Goal: Communication & Community: Answer question/provide support

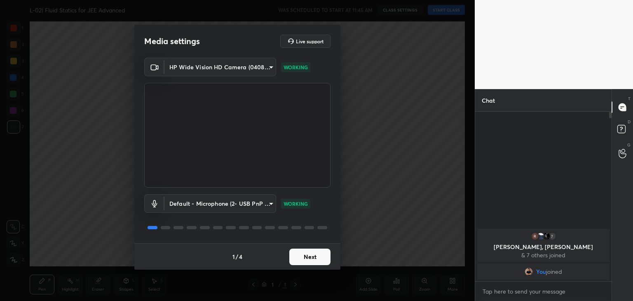
click at [303, 257] on button "Next" at bounding box center [309, 257] width 41 height 16
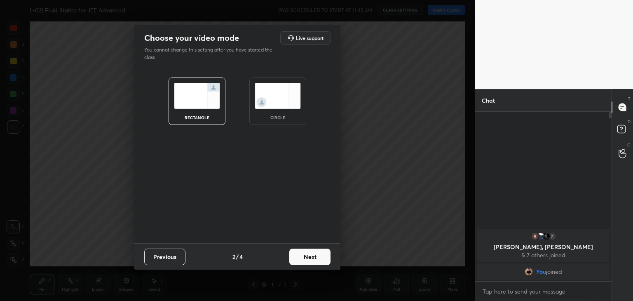
click at [308, 254] on button "Next" at bounding box center [309, 257] width 41 height 16
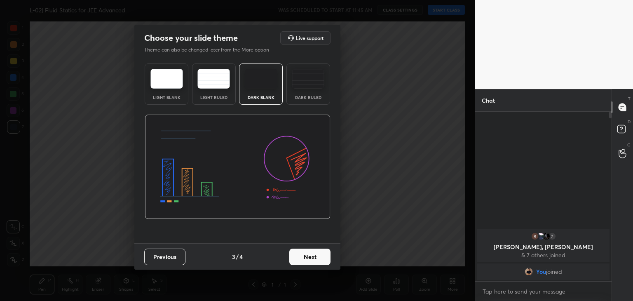
click at [300, 258] on button "Next" at bounding box center [309, 257] width 41 height 16
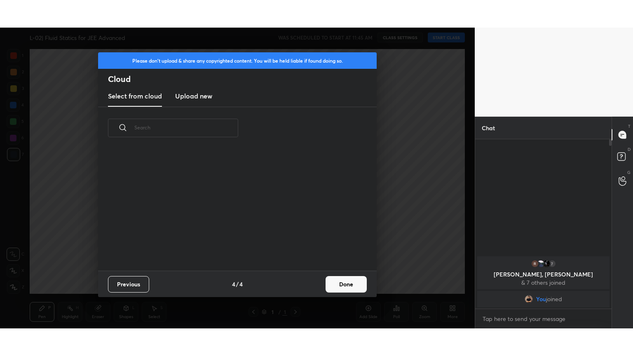
scroll to position [122, 265]
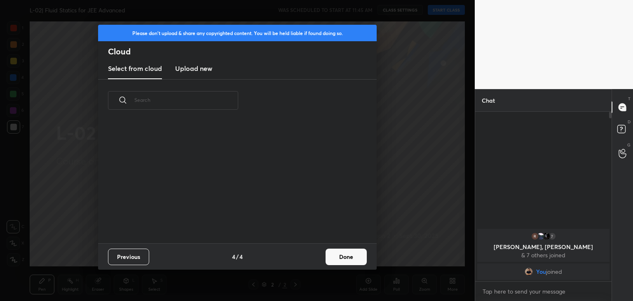
click at [193, 68] on h3 "Upload new" at bounding box center [193, 68] width 37 height 10
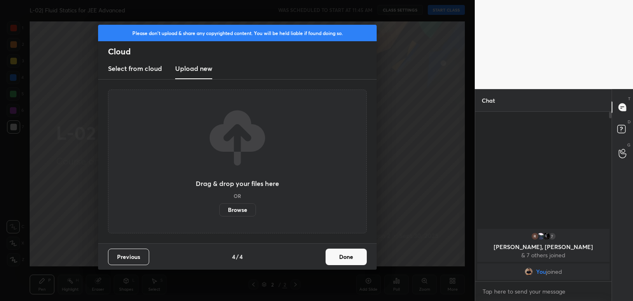
click at [239, 210] on label "Browse" at bounding box center [237, 209] width 37 height 13
click at [219, 210] on input "Browse" at bounding box center [219, 209] width 0 height 13
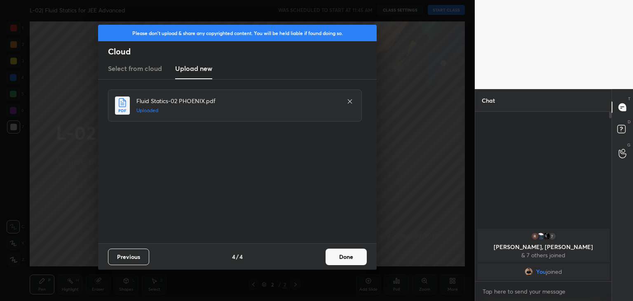
click at [337, 255] on button "Done" at bounding box center [346, 257] width 41 height 16
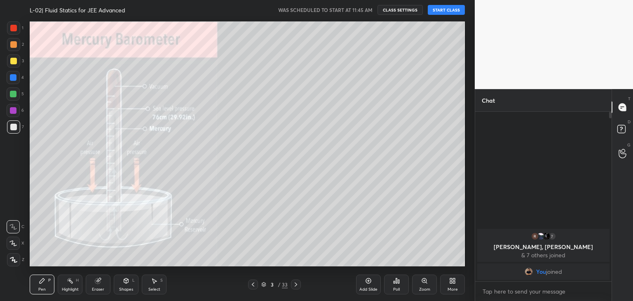
click at [254, 286] on icon at bounding box center [253, 284] width 7 height 7
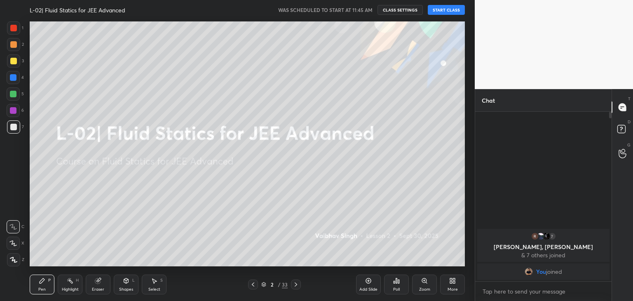
click at [443, 281] on div "More" at bounding box center [452, 285] width 25 height 20
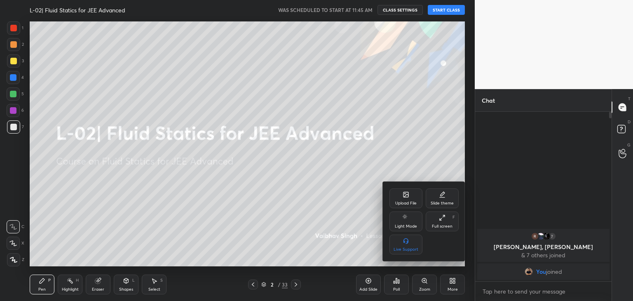
click at [437, 227] on div "Full screen" at bounding box center [442, 226] width 21 height 4
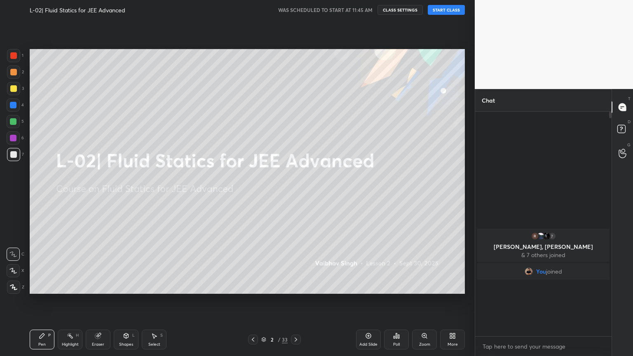
scroll to position [154, 134]
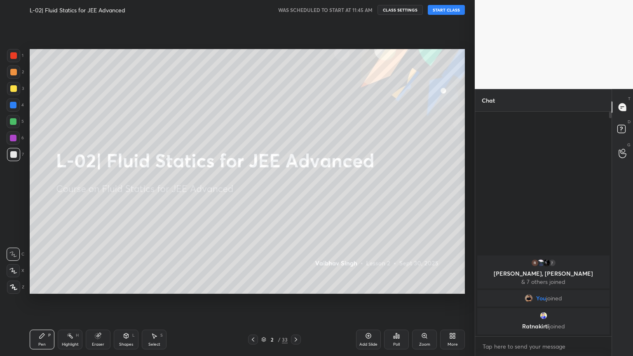
click at [446, 12] on button "START CLASS" at bounding box center [446, 10] width 37 height 10
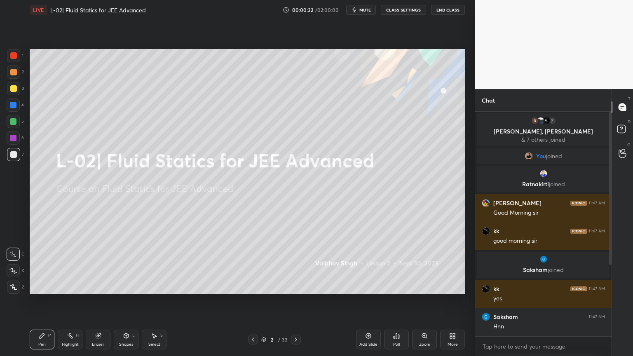
click at [8, 288] on div at bounding box center [13, 287] width 13 height 13
click at [13, 76] on div at bounding box center [13, 72] width 13 height 13
click at [15, 90] on div at bounding box center [13, 88] width 7 height 7
click at [73, 301] on div "Highlight H" at bounding box center [70, 340] width 25 height 20
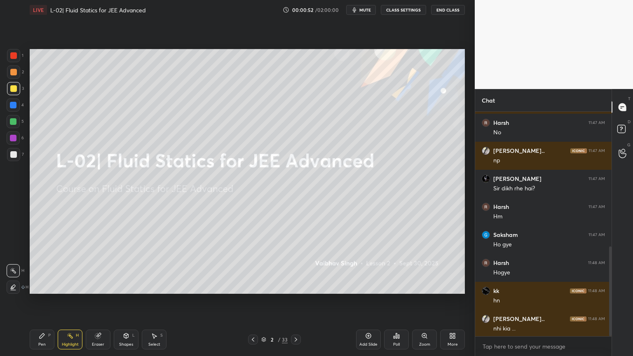
scroll to position [336, 0]
click at [292, 301] on div at bounding box center [296, 340] width 10 height 10
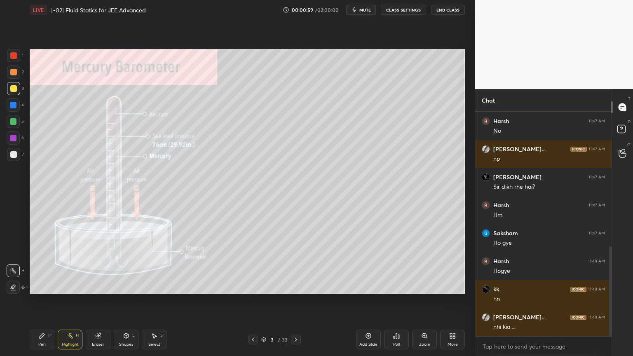
click at [295, 301] on icon at bounding box center [296, 339] width 7 height 7
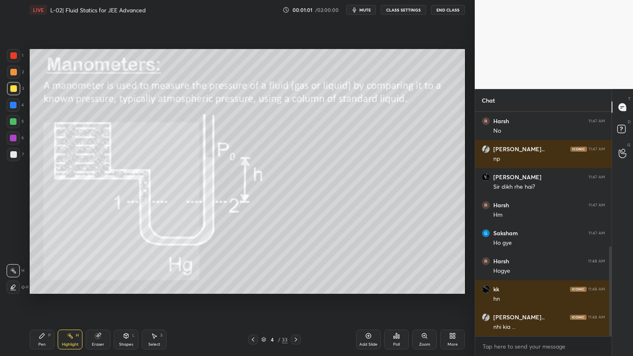
click at [295, 301] on icon at bounding box center [296, 340] width 2 height 4
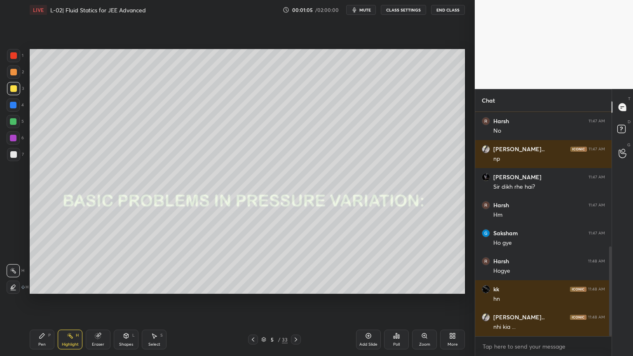
click at [294, 301] on icon at bounding box center [296, 339] width 7 height 7
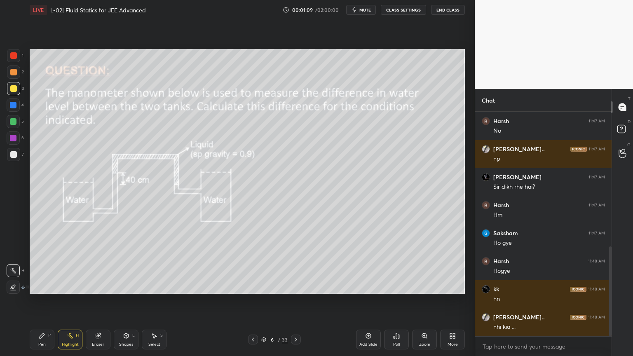
click at [295, 301] on icon at bounding box center [296, 339] width 7 height 7
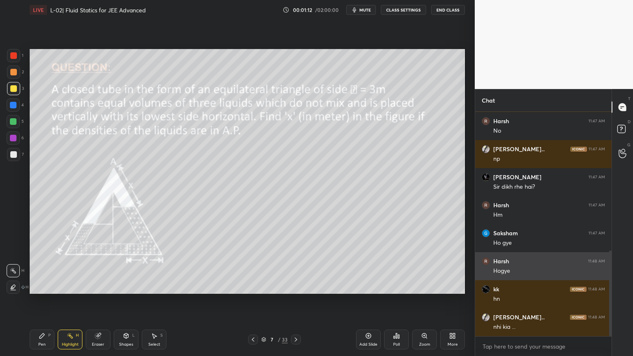
scroll to position [364, 0]
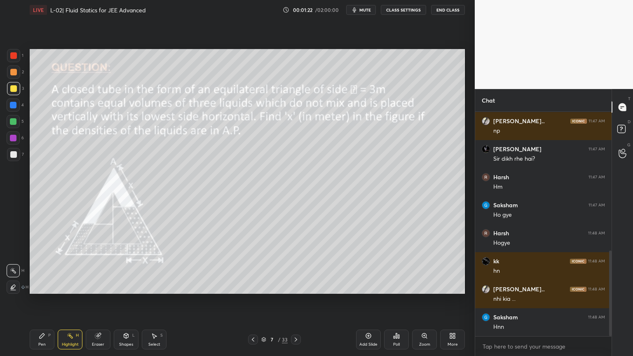
click at [40, 301] on div "Pen P" at bounding box center [42, 340] width 25 height 20
click at [12, 71] on div at bounding box center [13, 72] width 7 height 7
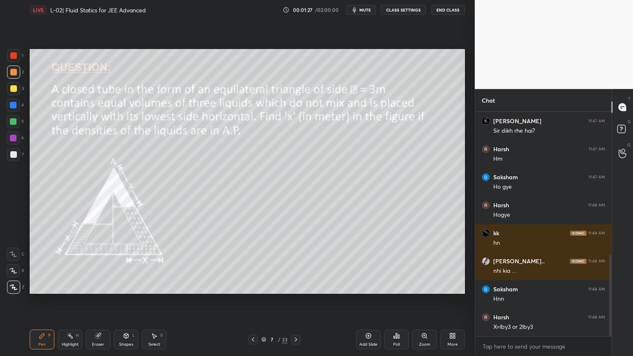
scroll to position [420, 0]
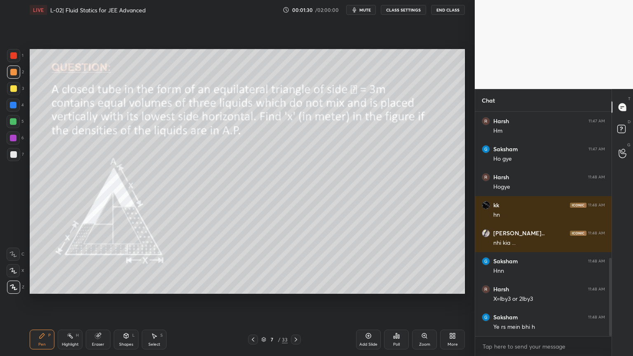
click at [12, 89] on div at bounding box center [13, 88] width 7 height 7
click at [70, 301] on div "Highlight H" at bounding box center [70, 340] width 25 height 20
click at [38, 301] on div "Pen P" at bounding box center [42, 340] width 25 height 20
click at [12, 71] on div at bounding box center [13, 72] width 7 height 7
click at [102, 301] on div "Eraser" at bounding box center [98, 340] width 25 height 20
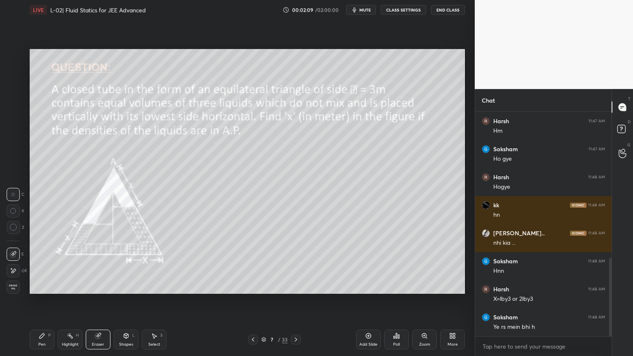
click at [40, 301] on div "Pen P" at bounding box center [42, 340] width 25 height 20
click at [68, 301] on div "Highlight H" at bounding box center [70, 340] width 25 height 20
click at [39, 301] on icon at bounding box center [42, 336] width 7 height 7
click at [73, 301] on icon at bounding box center [70, 336] width 7 height 7
click at [11, 58] on div at bounding box center [13, 55] width 7 height 7
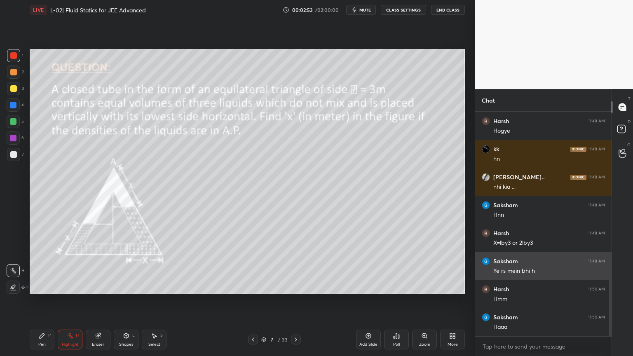
scroll to position [504, 0]
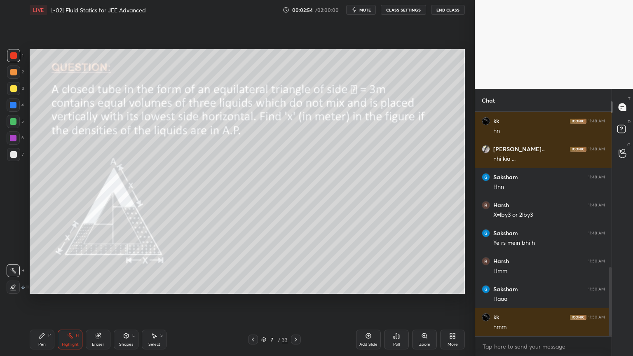
click at [45, 301] on div "Pen P" at bounding box center [42, 340] width 25 height 20
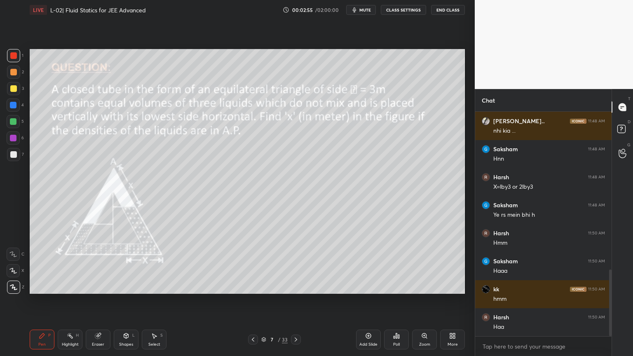
click at [13, 73] on div at bounding box center [13, 72] width 7 height 7
click at [11, 87] on div at bounding box center [13, 88] width 7 height 7
click at [10, 153] on div at bounding box center [13, 154] width 7 height 7
click at [14, 121] on div at bounding box center [13, 121] width 7 height 7
click at [291, 301] on div at bounding box center [296, 340] width 10 height 10
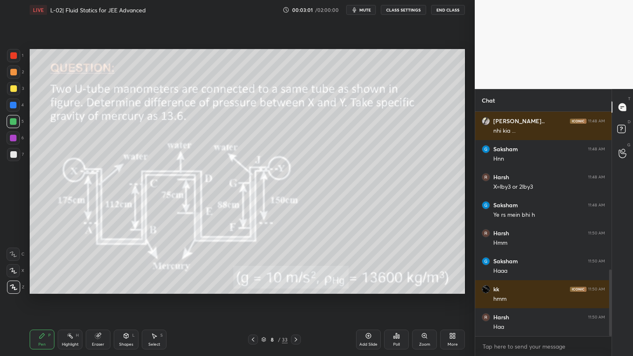
click at [251, 301] on icon at bounding box center [253, 339] width 7 height 7
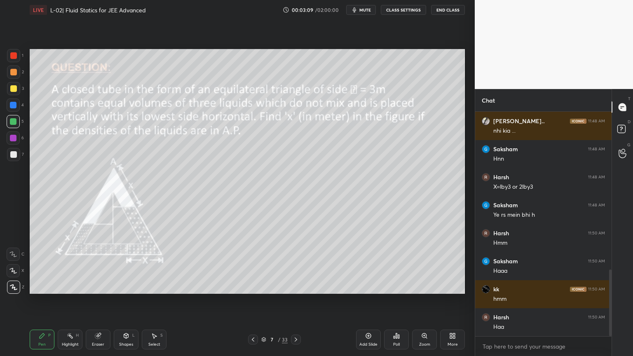
click at [63, 301] on div "Highlight" at bounding box center [70, 345] width 17 height 4
click at [45, 301] on div "Pen P" at bounding box center [42, 340] width 25 height 20
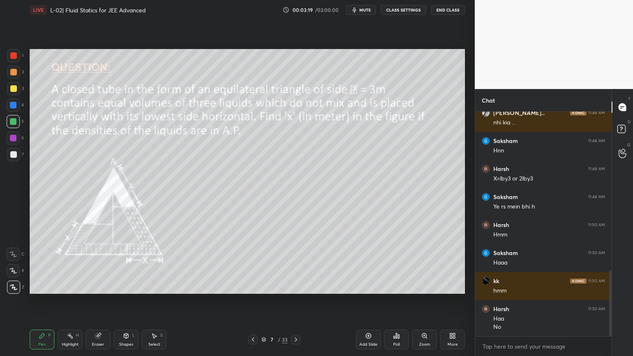
click at [69, 301] on div "Highlight H" at bounding box center [70, 340] width 25 height 20
click at [38, 301] on div "Pen P" at bounding box center [42, 340] width 25 height 20
click at [99, 301] on icon at bounding box center [97, 335] width 5 height 5
click at [63, 301] on div "Highlight H" at bounding box center [70, 340] width 25 height 20
click at [42, 301] on div "Pen P" at bounding box center [42, 340] width 25 height 20
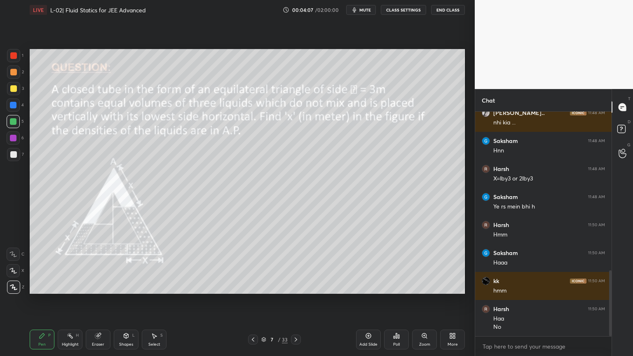
click at [100, 301] on div "Eraser" at bounding box center [98, 340] width 25 height 20
click at [40, 301] on div "Pen P" at bounding box center [42, 340] width 25 height 20
click at [72, 301] on div "Highlight H" at bounding box center [70, 340] width 25 height 20
click at [105, 301] on div "Eraser" at bounding box center [98, 340] width 25 height 20
click at [41, 301] on div "Pen" at bounding box center [41, 345] width 7 height 4
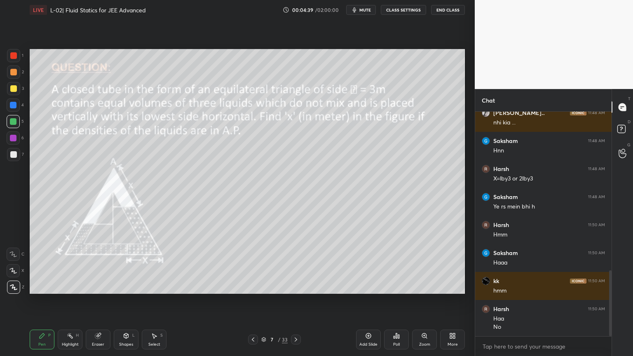
click at [15, 59] on div at bounding box center [13, 55] width 7 height 7
click at [68, 301] on icon at bounding box center [70, 336] width 7 height 7
click at [92, 301] on div "Eraser" at bounding box center [98, 340] width 25 height 20
click at [40, 301] on icon at bounding box center [42, 336] width 7 height 7
click at [68, 301] on div "Highlight H" at bounding box center [70, 340] width 25 height 20
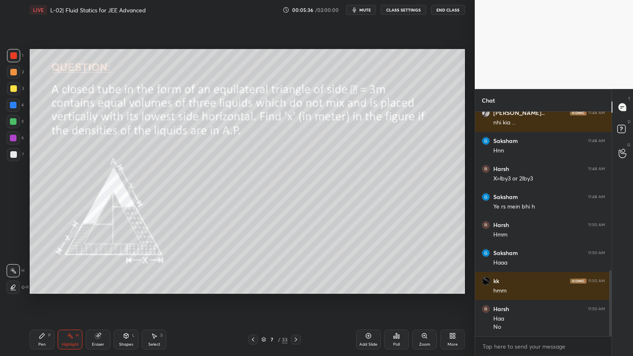
click at [9, 90] on div at bounding box center [13, 88] width 13 height 13
click at [44, 301] on div "Pen P" at bounding box center [42, 340] width 25 height 20
click at [67, 301] on icon at bounding box center [70, 336] width 7 height 7
click at [101, 301] on icon at bounding box center [98, 336] width 7 height 7
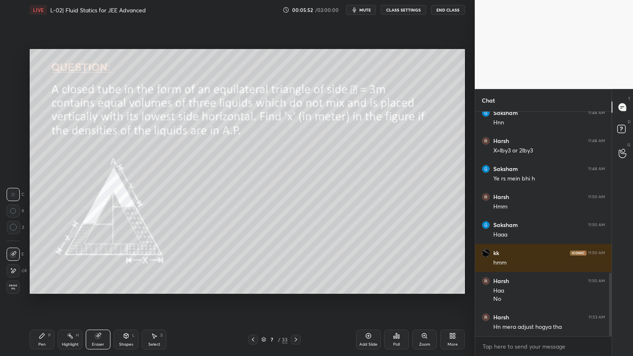
click at [36, 301] on div "Pen P" at bounding box center [42, 340] width 25 height 20
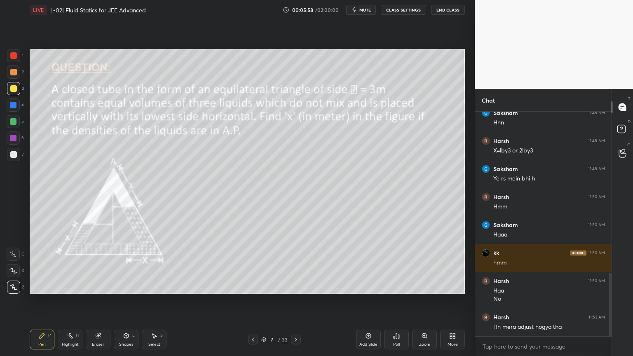
click at [73, 301] on icon at bounding box center [70, 336] width 7 height 7
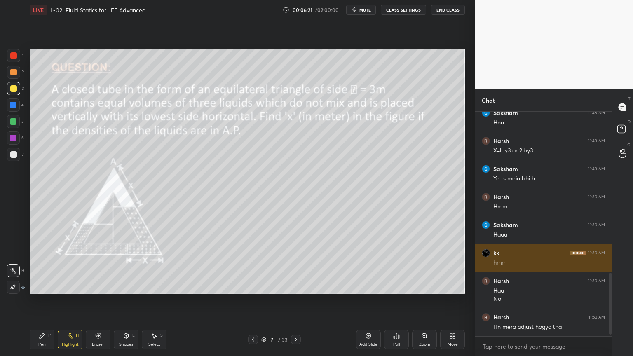
scroll to position [596, 0]
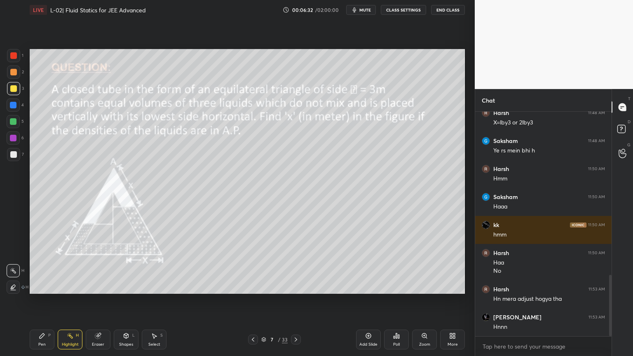
click at [10, 106] on div at bounding box center [13, 105] width 7 height 7
click at [48, 301] on div "Pen P" at bounding box center [42, 340] width 25 height 20
click at [75, 301] on div "Highlight H" at bounding box center [70, 340] width 25 height 20
click at [40, 301] on icon at bounding box center [42, 336] width 7 height 7
click at [99, 301] on icon at bounding box center [97, 335] width 5 height 5
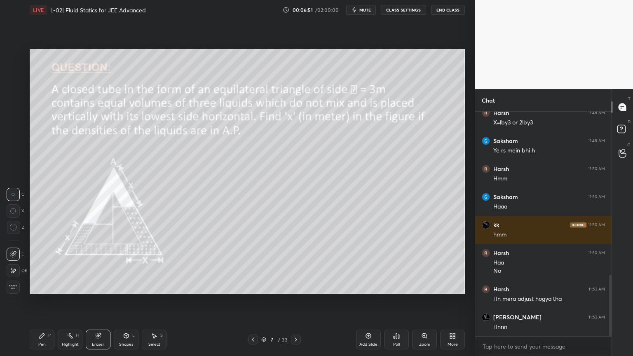
click at [44, 301] on div "Pen" at bounding box center [41, 345] width 7 height 4
click at [66, 301] on div "Highlight" at bounding box center [70, 345] width 17 height 4
click at [41, 301] on icon at bounding box center [42, 336] width 7 height 7
click at [97, 301] on div "Eraser" at bounding box center [98, 340] width 25 height 20
click at [45, 301] on div "Pen P" at bounding box center [42, 340] width 25 height 20
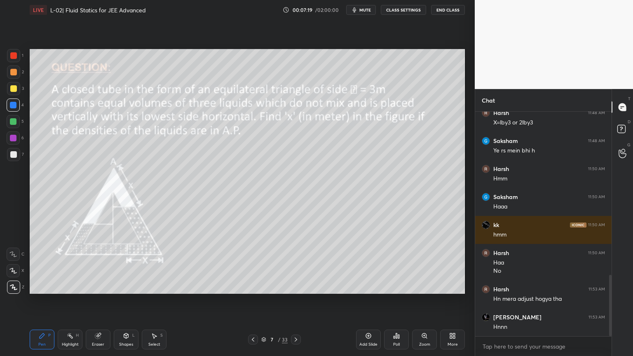
click at [104, 301] on div "Eraser" at bounding box center [98, 340] width 25 height 20
click at [40, 301] on div "Pen P" at bounding box center [42, 340] width 25 height 20
click at [68, 301] on div "Highlight H" at bounding box center [70, 340] width 25 height 20
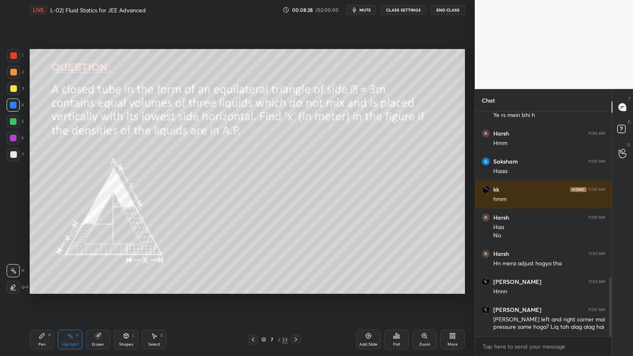
scroll to position [640, 0]
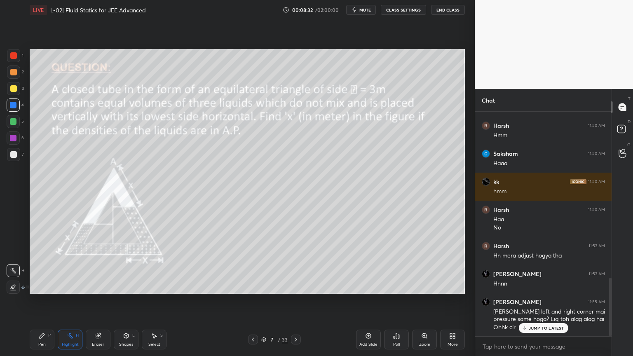
click at [97, 301] on icon at bounding box center [97, 335] width 5 height 5
click at [70, 301] on rect at bounding box center [71, 337] width 4 height 4
click at [369, 301] on icon at bounding box center [368, 336] width 7 height 7
click at [36, 301] on div "Pen P" at bounding box center [42, 340] width 25 height 20
click at [15, 89] on div at bounding box center [13, 88] width 7 height 7
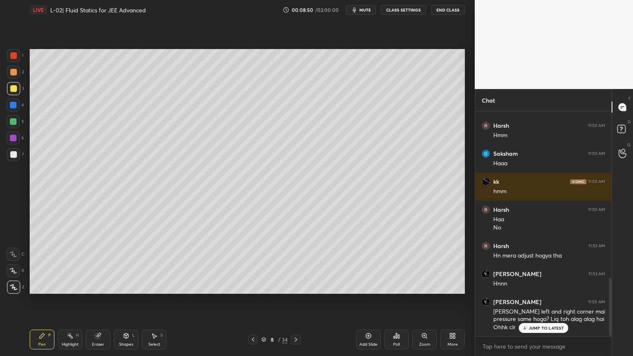
click at [97, 301] on div "Eraser" at bounding box center [98, 340] width 25 height 20
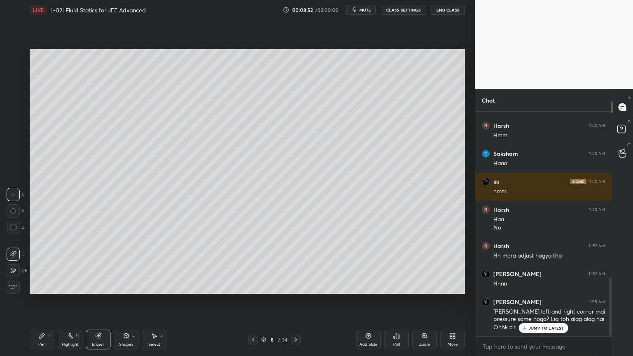
click at [38, 301] on div "Pen" at bounding box center [41, 345] width 7 height 4
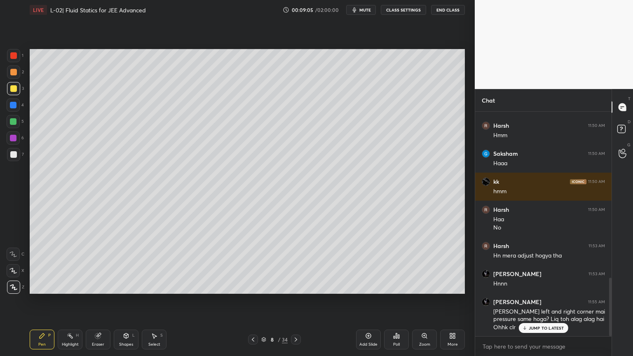
click at [254, 301] on icon at bounding box center [253, 339] width 7 height 7
click at [294, 301] on div at bounding box center [296, 340] width 10 height 10
click at [251, 301] on icon at bounding box center [253, 339] width 7 height 7
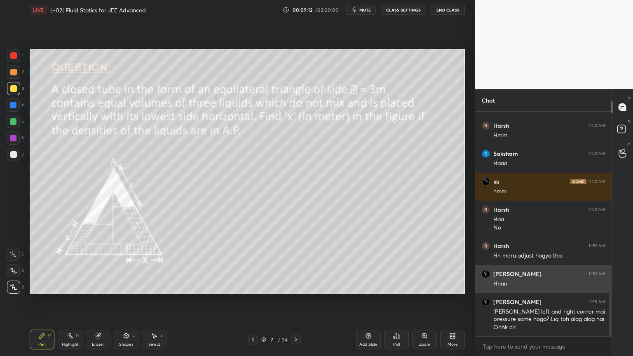
scroll to position [640, 0]
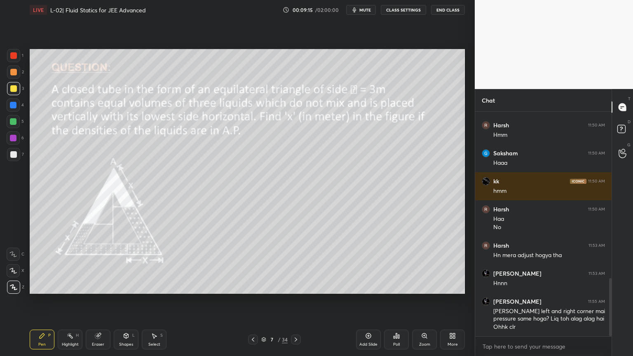
click at [11, 136] on div at bounding box center [13, 138] width 7 height 7
click at [71, 301] on div "Highlight H" at bounding box center [70, 340] width 25 height 20
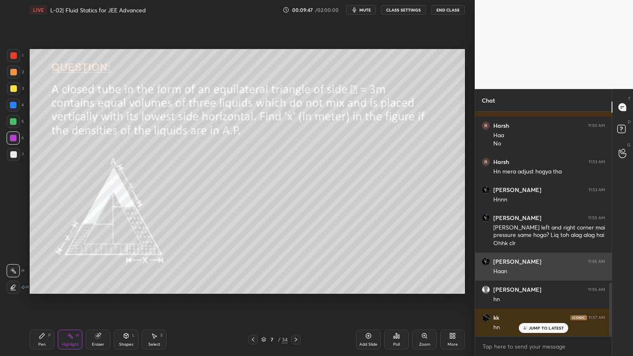
scroll to position [752, 0]
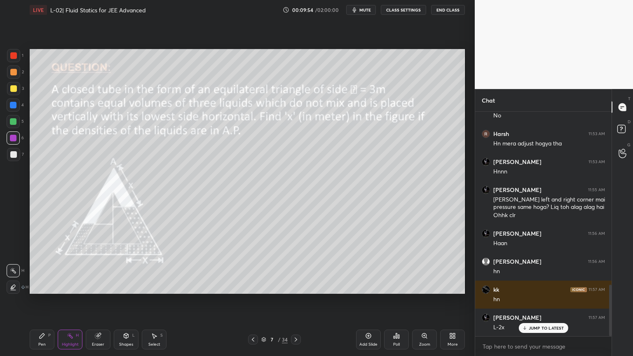
click at [296, 301] on icon at bounding box center [296, 340] width 2 height 4
click at [11, 106] on div at bounding box center [13, 105] width 7 height 7
click at [16, 127] on div at bounding box center [13, 121] width 13 height 13
click at [50, 301] on div "Pen P" at bounding box center [42, 340] width 25 height 20
click at [102, 301] on div "Eraser" at bounding box center [98, 340] width 25 height 20
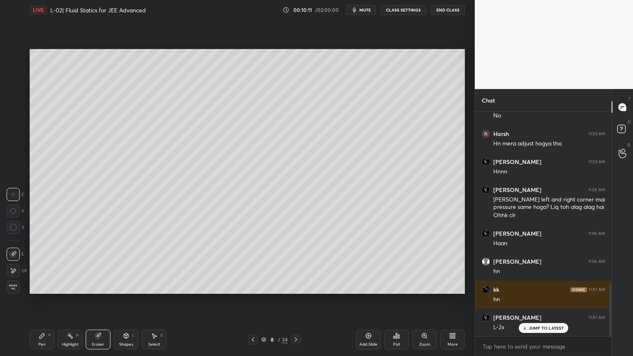
click at [40, 301] on div "Pen P" at bounding box center [42, 340] width 25 height 20
click at [69, 301] on icon at bounding box center [70, 336] width 7 height 7
click at [249, 301] on div at bounding box center [253, 340] width 10 height 10
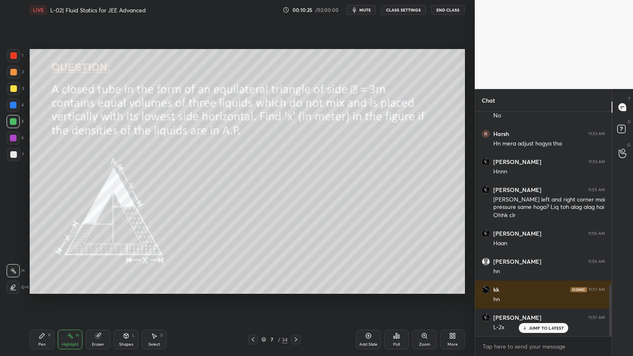
click at [300, 301] on div at bounding box center [296, 340] width 10 height 10
click at [47, 301] on div "Pen P" at bounding box center [42, 340] width 25 height 20
click at [12, 89] on div at bounding box center [13, 88] width 7 height 7
click at [256, 301] on icon at bounding box center [253, 339] width 7 height 7
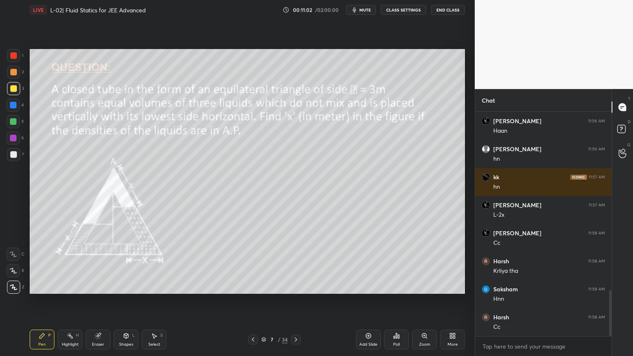
scroll to position [892, 0]
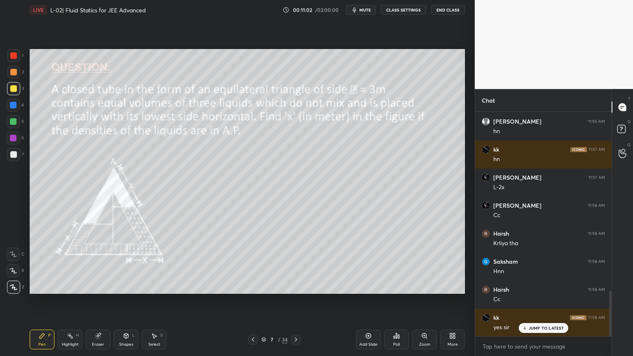
click at [291, 301] on div at bounding box center [296, 340] width 10 height 10
click at [292, 301] on div at bounding box center [296, 340] width 10 height 10
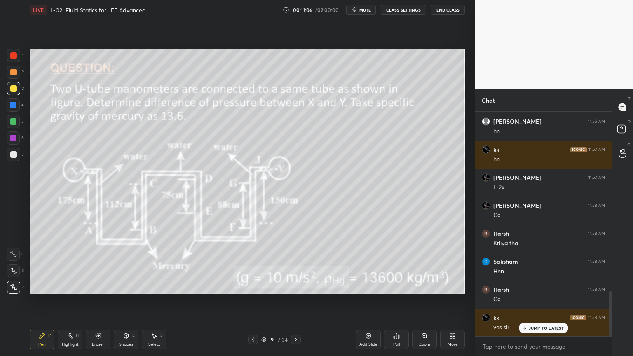
click at [15, 105] on div at bounding box center [13, 105] width 7 height 7
click at [290, 301] on div "9 / 34" at bounding box center [274, 340] width 53 height 10
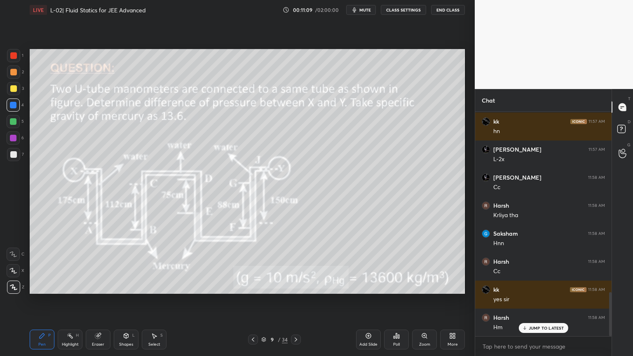
click at [295, 301] on icon at bounding box center [296, 339] width 7 height 7
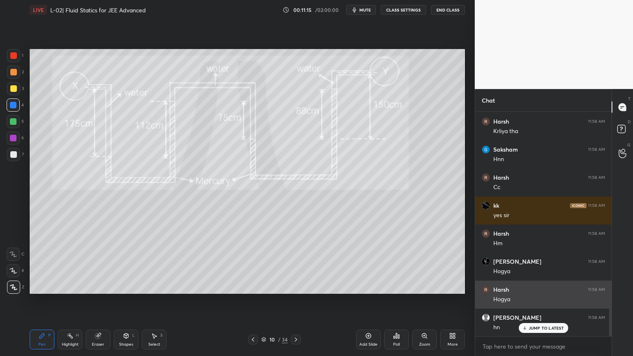
scroll to position [1005, 0]
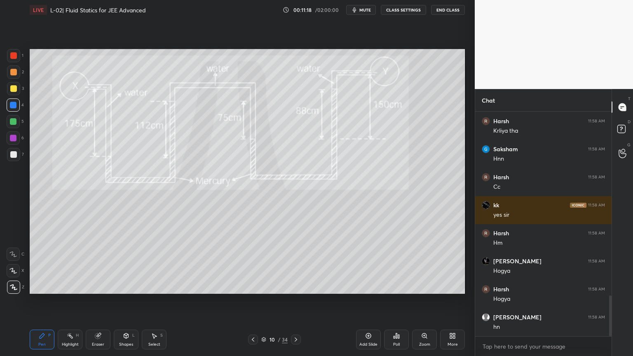
click at [73, 301] on div "Highlight" at bounding box center [70, 345] width 17 height 4
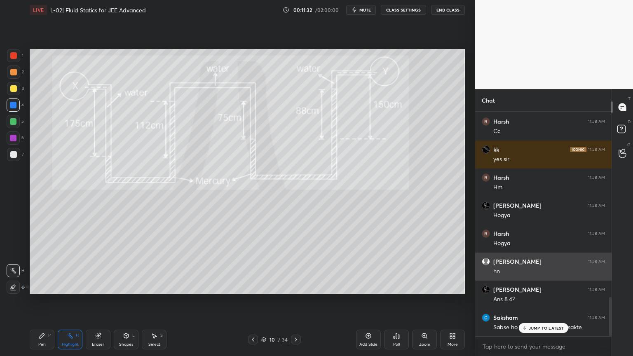
scroll to position [1061, 0]
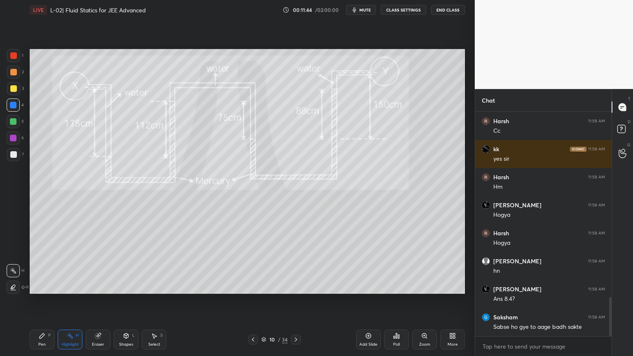
click at [36, 301] on div "Pen P" at bounding box center [42, 340] width 25 height 20
click at [13, 124] on div at bounding box center [13, 121] width 7 height 7
click at [12, 139] on div at bounding box center [13, 138] width 7 height 7
click at [73, 301] on icon at bounding box center [70, 336] width 7 height 7
click at [254, 301] on icon at bounding box center [253, 340] width 2 height 4
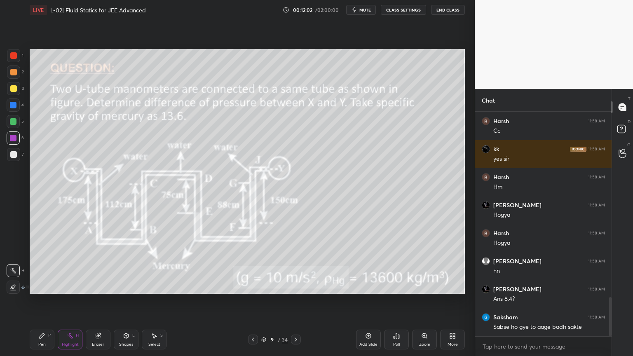
click at [292, 301] on div at bounding box center [296, 340] width 10 height 10
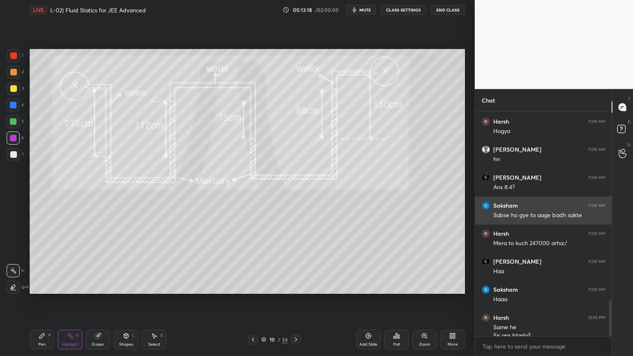
scroll to position [1181, 0]
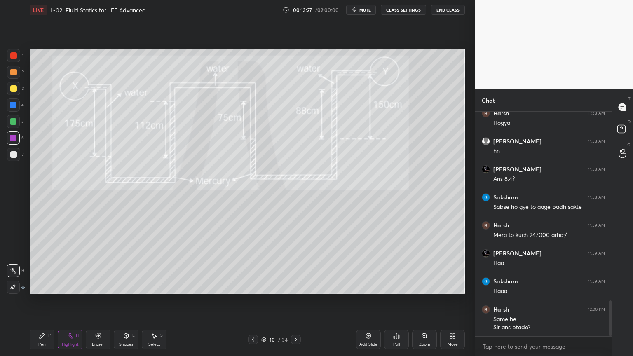
click at [253, 301] on icon at bounding box center [253, 339] width 7 height 7
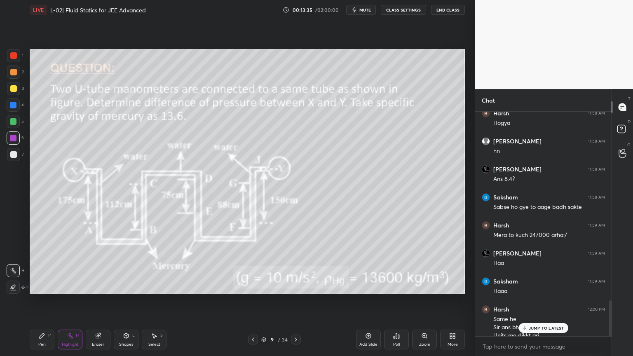
scroll to position [1189, 0]
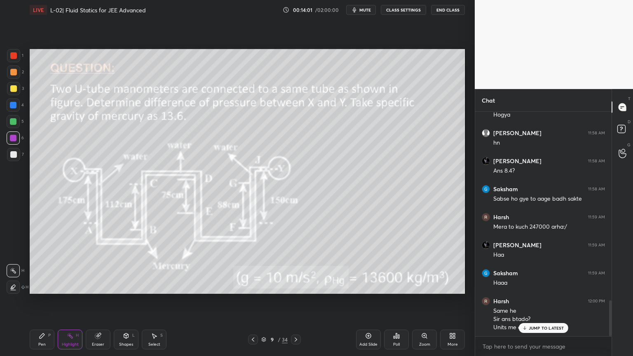
click at [41, 301] on div "Pen" at bounding box center [41, 345] width 7 height 4
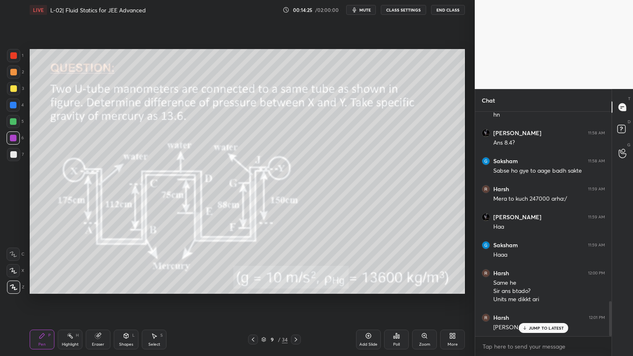
click at [293, 301] on icon at bounding box center [296, 339] width 7 height 7
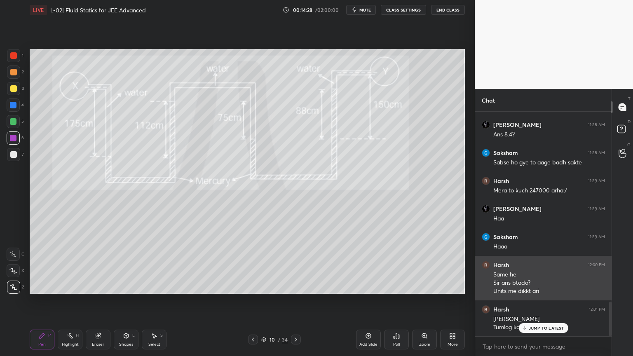
scroll to position [1226, 0]
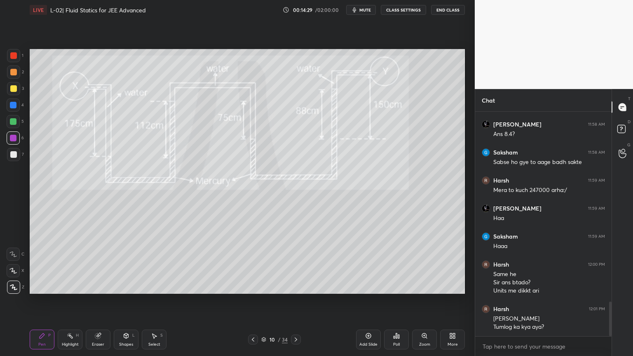
click at [11, 125] on div at bounding box center [13, 121] width 13 height 13
click at [64, 301] on div "Highlight" at bounding box center [70, 345] width 17 height 4
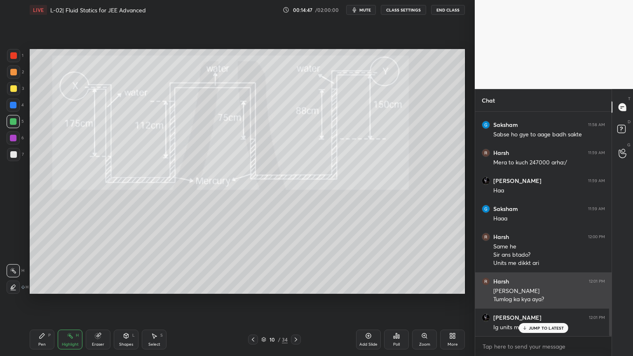
scroll to position [1283, 0]
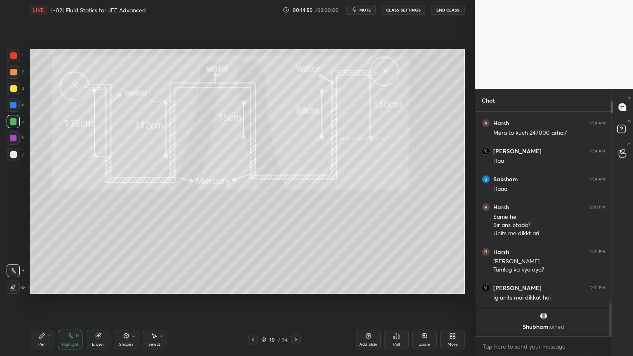
click at [38, 301] on div "Pen P" at bounding box center [42, 340] width 25 height 20
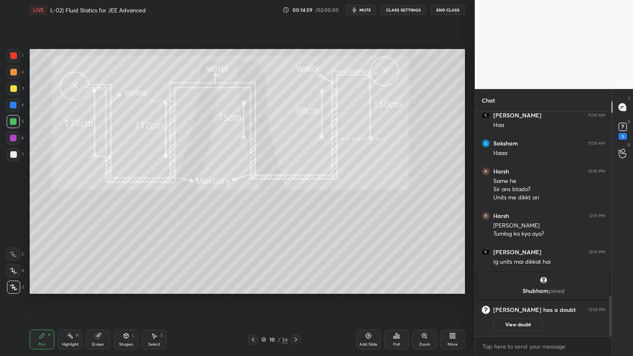
scroll to position [1042, 0]
click at [72, 301] on div "Highlight" at bounding box center [70, 345] width 17 height 4
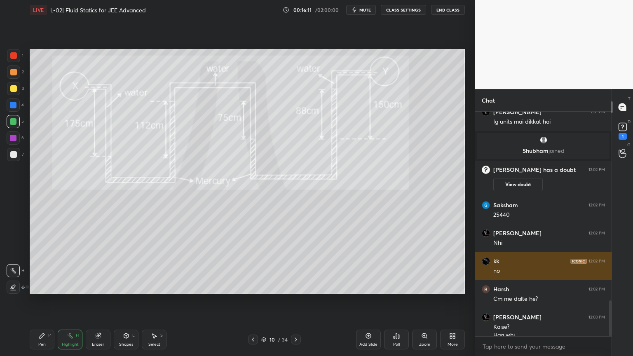
scroll to position [1176, 0]
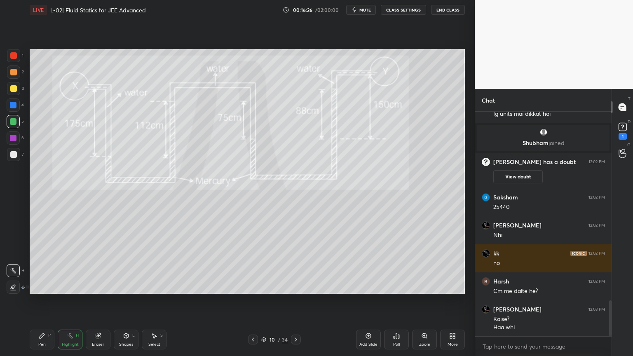
click at [45, 301] on div "Pen P" at bounding box center [42, 340] width 25 height 20
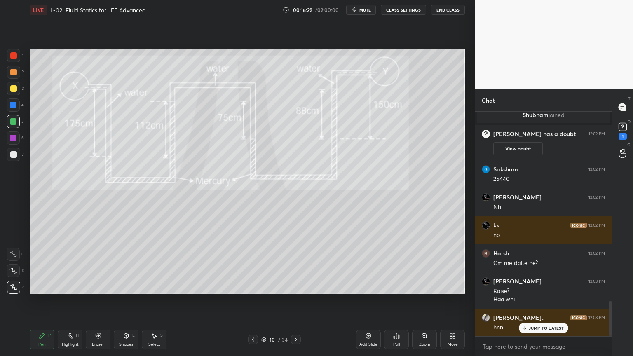
click at [68, 301] on circle at bounding box center [68, 336] width 1 height 1
click at [48, 301] on div "Pen P" at bounding box center [42, 340] width 25 height 20
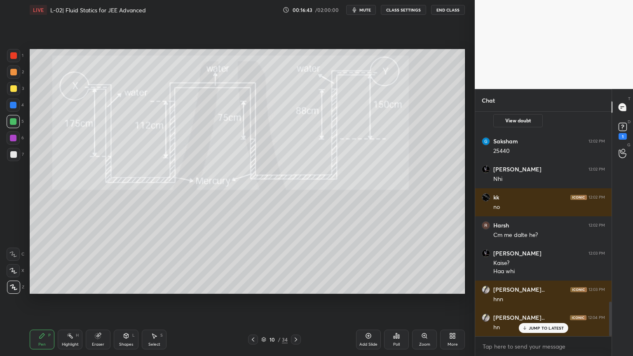
click at [67, 301] on icon at bounding box center [70, 336] width 7 height 7
click at [42, 301] on icon at bounding box center [42, 335] width 5 height 5
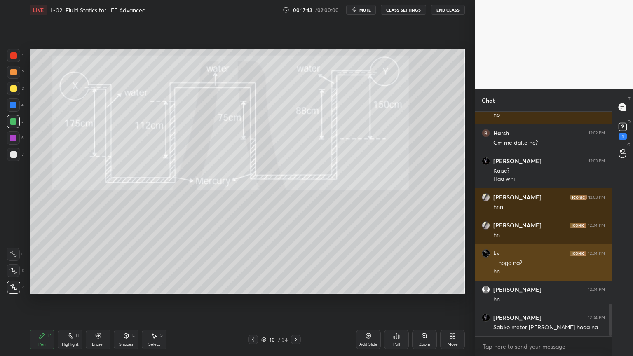
scroll to position [1324, 0]
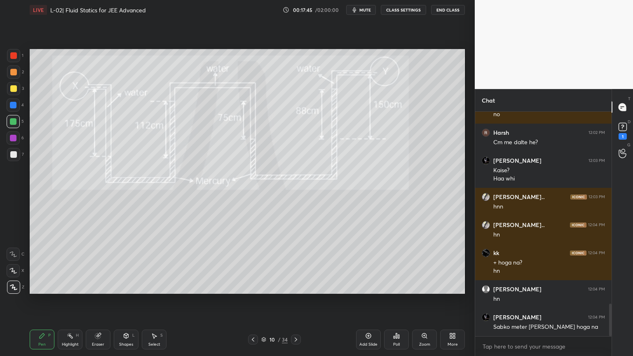
click at [72, 301] on icon at bounding box center [70, 336] width 7 height 7
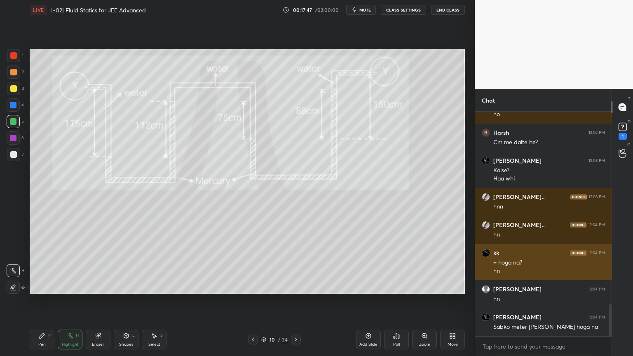
scroll to position [1352, 0]
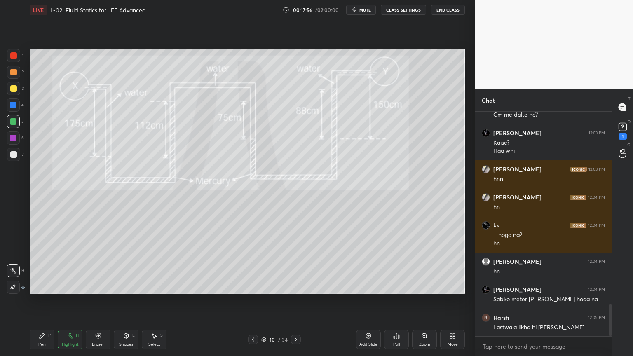
click at [45, 301] on div "Pen" at bounding box center [41, 345] width 7 height 4
click at [13, 160] on div at bounding box center [13, 154] width 13 height 13
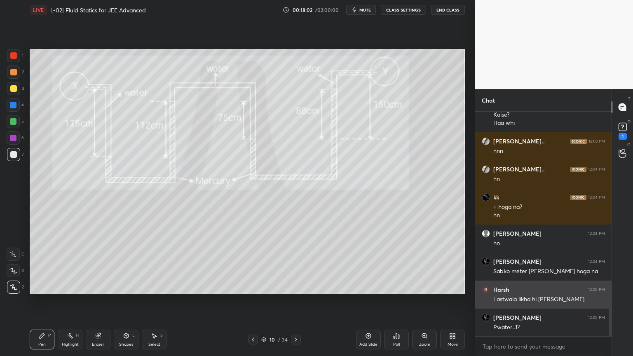
scroll to position [1381, 0]
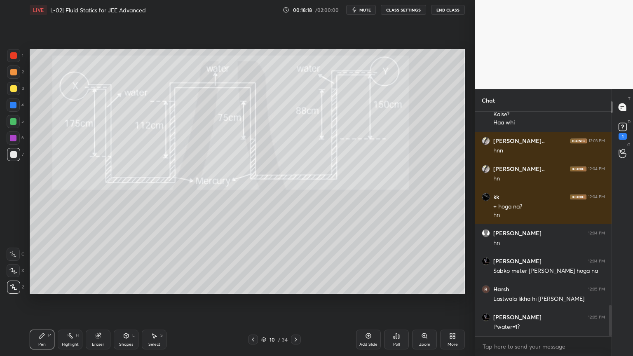
click at [69, 301] on div "Highlight" at bounding box center [70, 345] width 17 height 4
click at [40, 301] on div "Pen" at bounding box center [41, 345] width 7 height 4
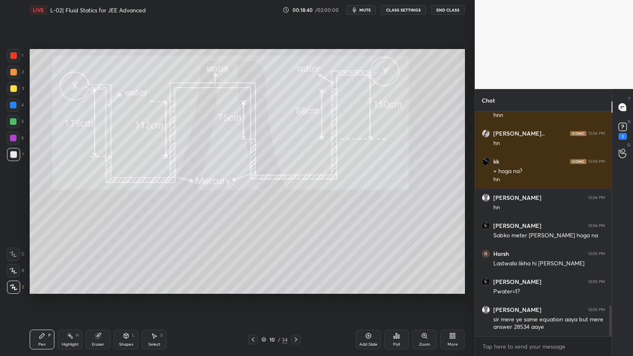
click at [69, 301] on rect at bounding box center [71, 337] width 4 height 4
click at [251, 301] on icon at bounding box center [253, 339] width 7 height 7
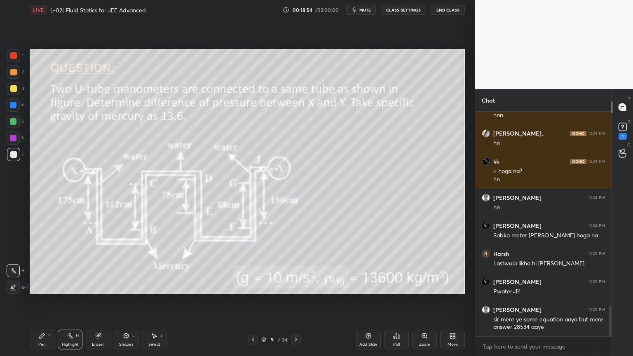
click at [73, 301] on div "Highlight" at bounding box center [70, 345] width 17 height 4
click at [294, 301] on div at bounding box center [296, 340] width 10 height 10
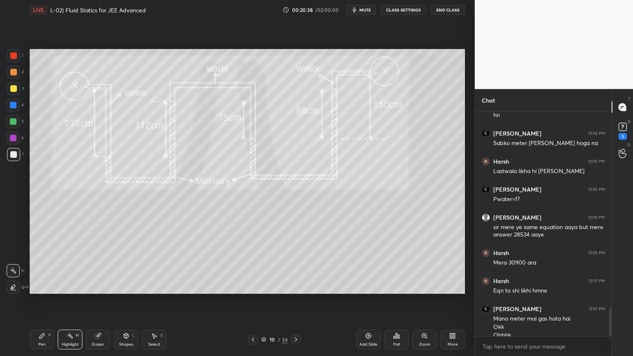
scroll to position [1517, 0]
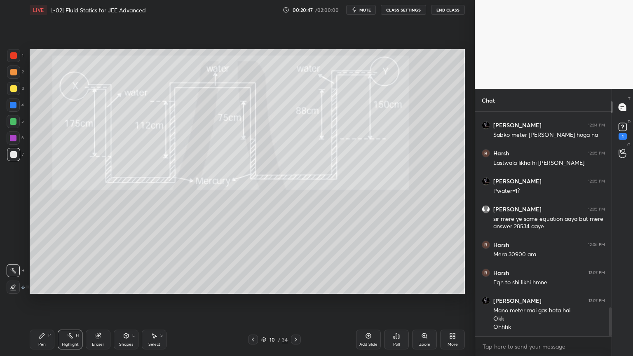
click at [247, 301] on div "10 / 34" at bounding box center [274, 340] width 163 height 10
click at [250, 301] on div at bounding box center [253, 340] width 10 height 10
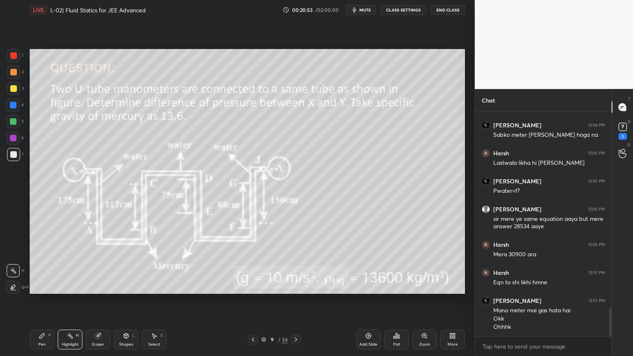
click at [296, 301] on icon at bounding box center [296, 339] width 7 height 7
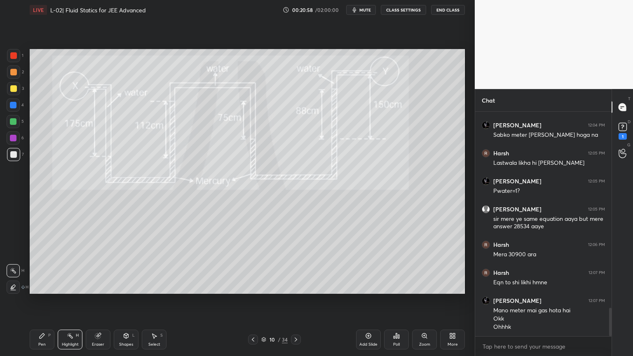
scroll to position [1545, 0]
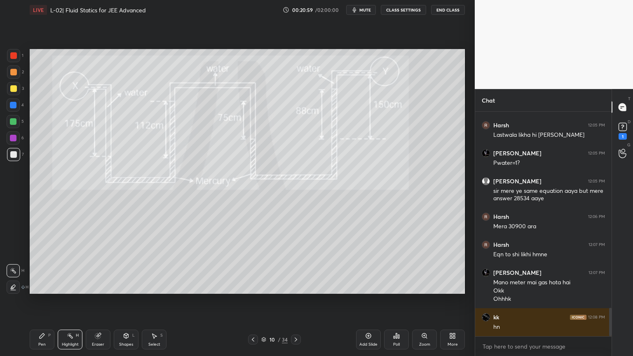
click at [291, 301] on div at bounding box center [296, 340] width 10 height 10
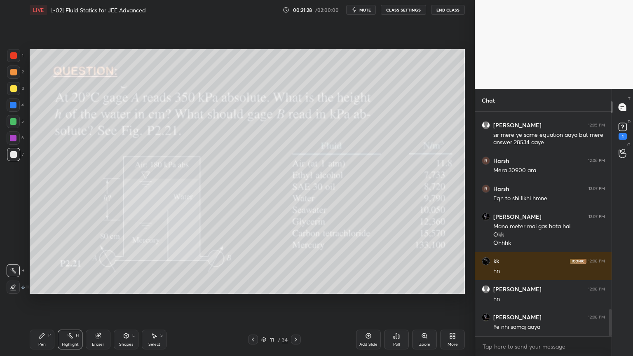
scroll to position [1629, 0]
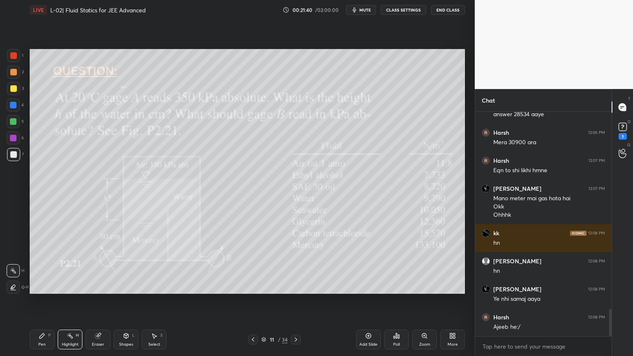
click at [43, 301] on icon at bounding box center [42, 336] width 7 height 7
click at [122, 301] on div "Shapes" at bounding box center [126, 345] width 14 height 4
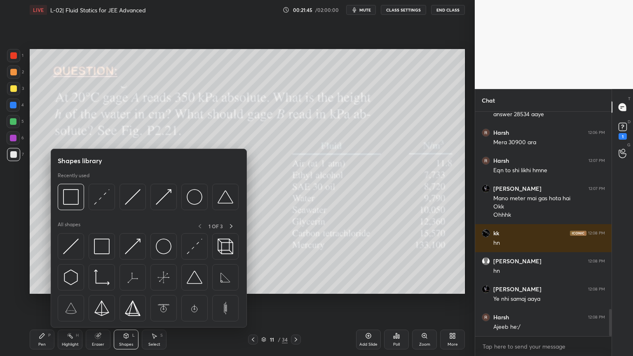
click at [191, 250] on img at bounding box center [195, 247] width 16 height 16
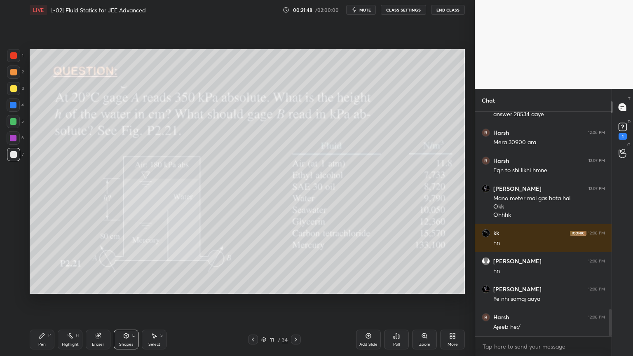
click at [43, 301] on icon at bounding box center [42, 336] width 7 height 7
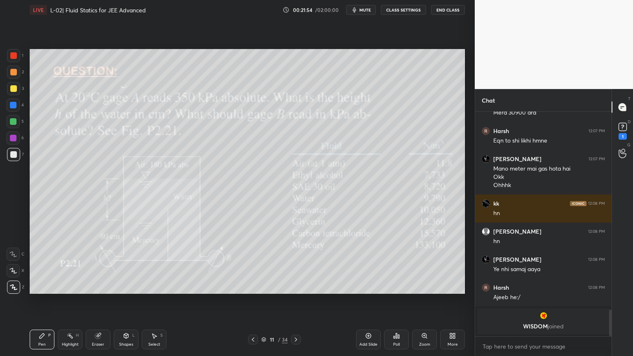
click at [70, 301] on icon at bounding box center [70, 336] width 7 height 7
click at [33, 301] on div "Pen P" at bounding box center [42, 340] width 25 height 20
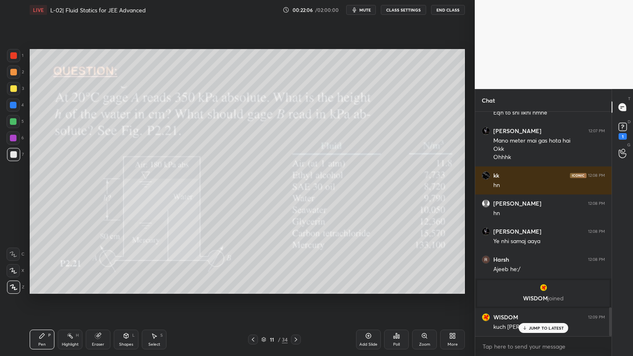
scroll to position [1519, 0]
click at [71, 301] on rect at bounding box center [71, 337] width 4 height 4
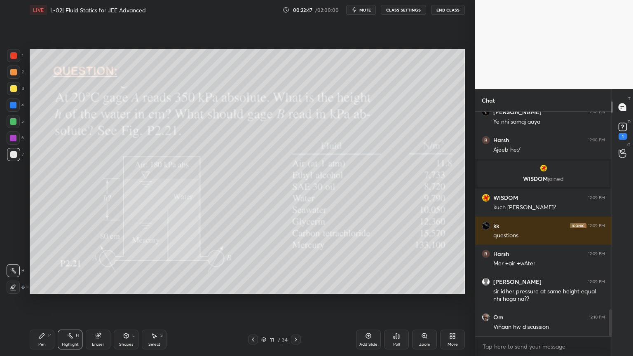
scroll to position [1667, 0]
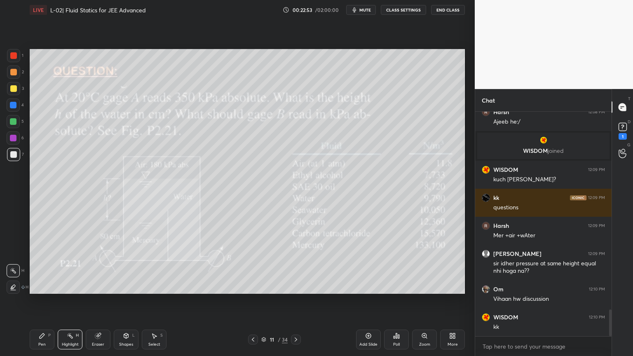
click at [45, 301] on div "Pen" at bounding box center [41, 345] width 7 height 4
click at [12, 122] on div at bounding box center [13, 121] width 7 height 7
click at [70, 301] on div "Highlight H" at bounding box center [70, 340] width 25 height 20
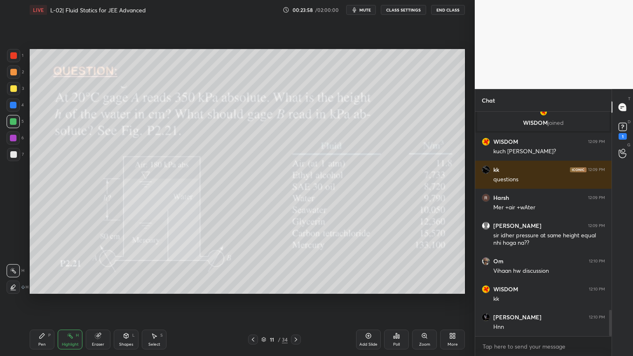
click at [250, 301] on icon at bounding box center [253, 339] width 7 height 7
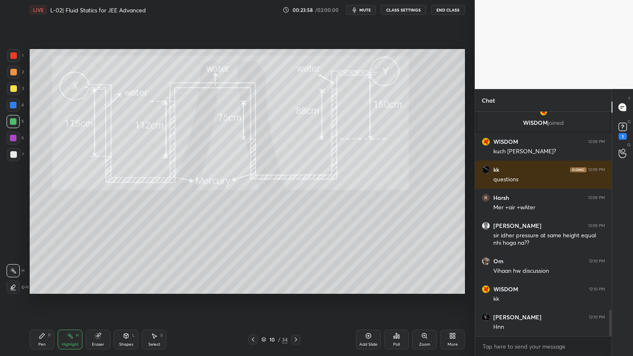
click at [249, 301] on div at bounding box center [253, 340] width 10 height 10
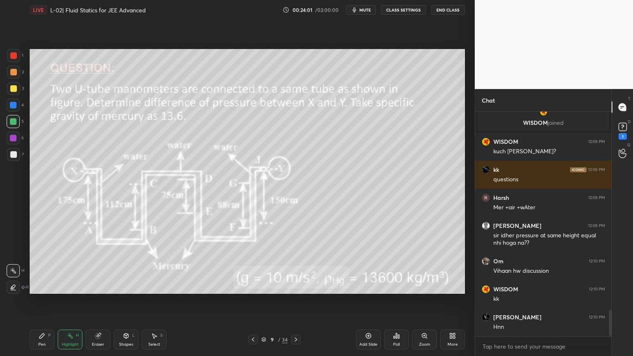
click at [296, 301] on icon at bounding box center [296, 339] width 7 height 7
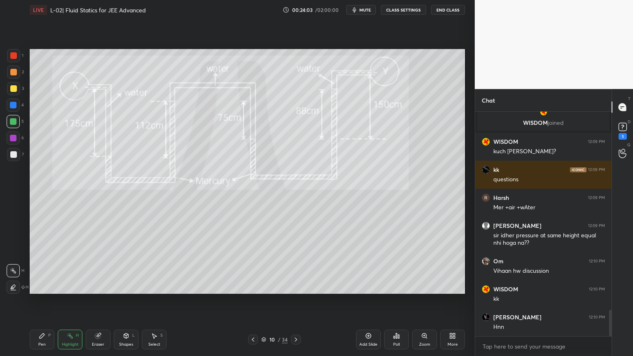
click at [295, 301] on icon at bounding box center [296, 339] width 7 height 7
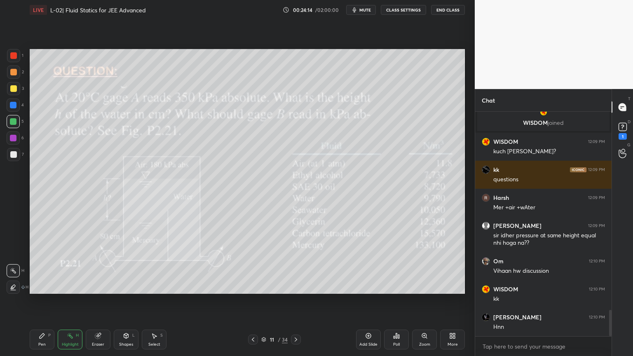
click at [13, 89] on div at bounding box center [13, 88] width 7 height 7
click at [49, 301] on div "Pen P" at bounding box center [42, 340] width 25 height 20
click at [101, 301] on icon at bounding box center [98, 336] width 7 height 7
click at [45, 301] on div "Pen P" at bounding box center [42, 340] width 25 height 20
click at [66, 301] on div "Highlight" at bounding box center [70, 345] width 17 height 4
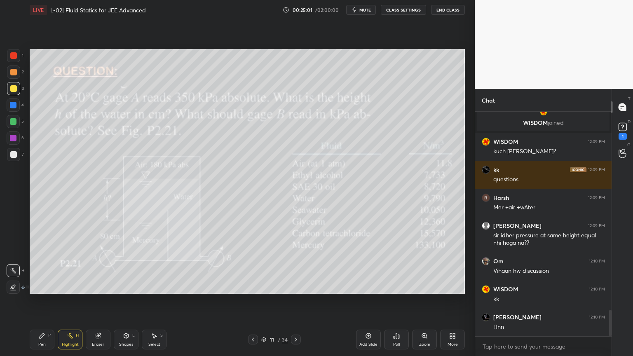
click at [33, 301] on div "Pen P" at bounding box center [42, 340] width 25 height 20
click at [253, 301] on icon at bounding box center [253, 339] width 7 height 7
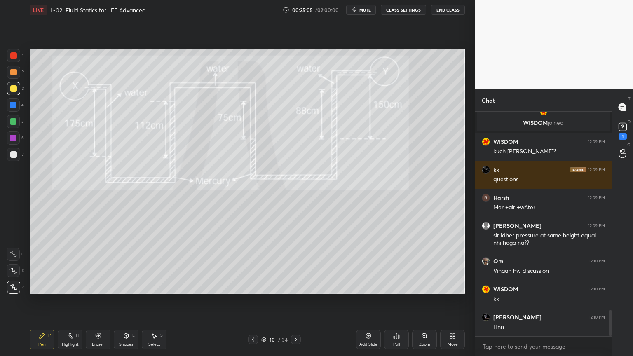
click at [254, 301] on icon at bounding box center [253, 339] width 7 height 7
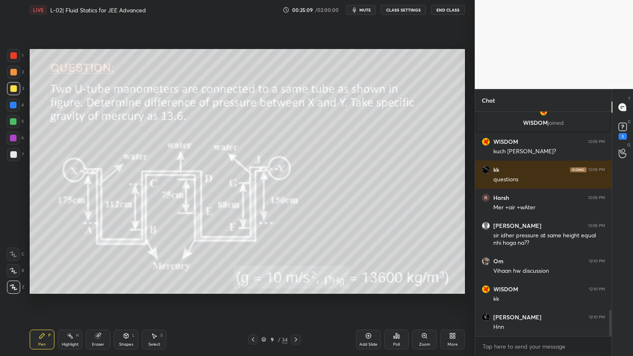
click at [294, 301] on icon at bounding box center [296, 339] width 7 height 7
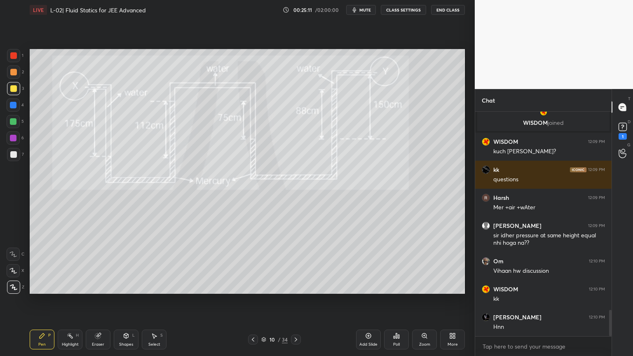
click at [295, 301] on icon at bounding box center [296, 340] width 2 height 4
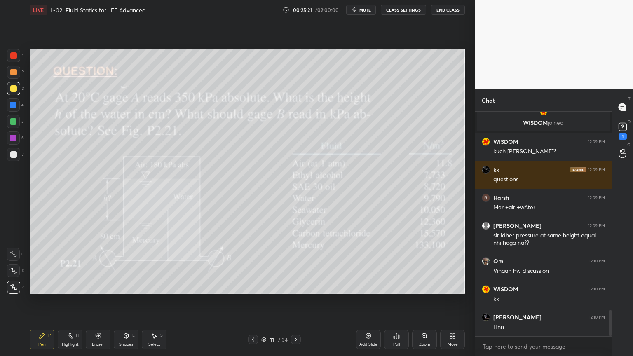
click at [55, 301] on div "Pen P Highlight H Eraser Shapes L Select S" at bounding box center [111, 340] width 163 height 20
click at [66, 301] on div "Highlight H" at bounding box center [70, 340] width 25 height 20
click at [364, 301] on div "Add Slide" at bounding box center [368, 340] width 25 height 20
click at [12, 75] on div at bounding box center [13, 72] width 13 height 13
click at [46, 301] on div "Pen P" at bounding box center [42, 340] width 25 height 20
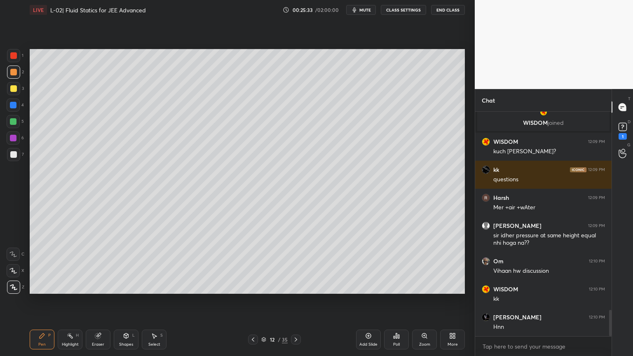
click at [47, 301] on div "Pen P" at bounding box center [42, 340] width 25 height 20
click at [67, 301] on div "Pen P Highlight H Eraser Shapes L Select S 12 / 35 Add Slide Poll Zoom More" at bounding box center [247, 339] width 435 height 33
click at [99, 301] on div "Eraser" at bounding box center [98, 340] width 25 height 20
click at [40, 301] on div "Pen" at bounding box center [41, 345] width 7 height 4
click at [16, 89] on div at bounding box center [13, 88] width 7 height 7
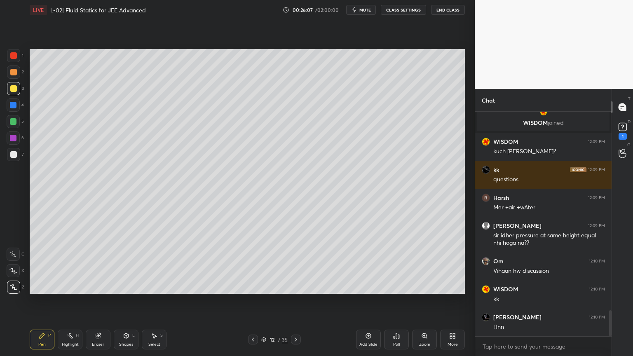
scroll to position [1723, 0]
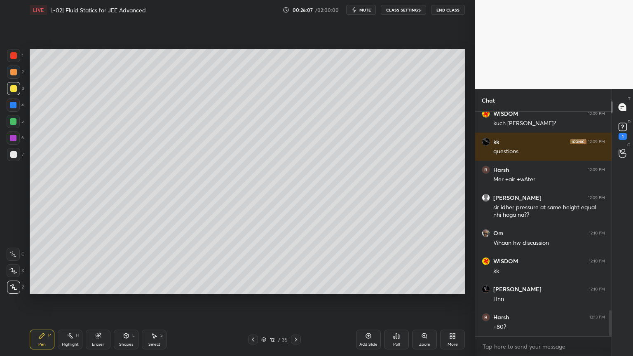
click at [255, 301] on icon at bounding box center [253, 339] width 7 height 7
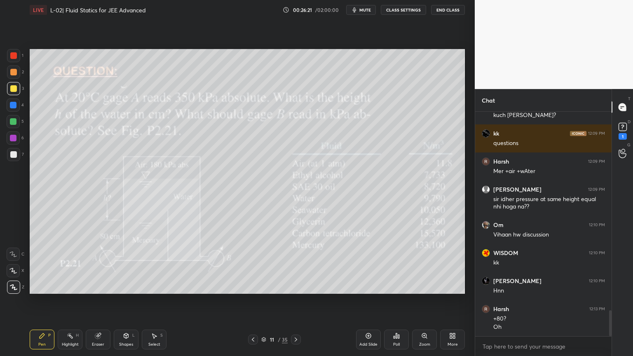
click at [298, 301] on div at bounding box center [296, 340] width 10 height 10
click at [120, 301] on div "Shapes L" at bounding box center [126, 340] width 25 height 20
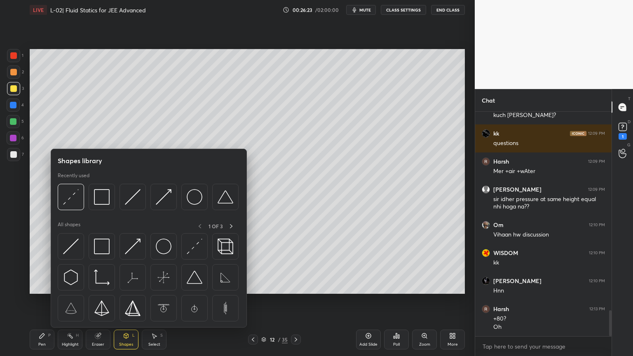
click at [95, 301] on div "Eraser" at bounding box center [98, 340] width 25 height 20
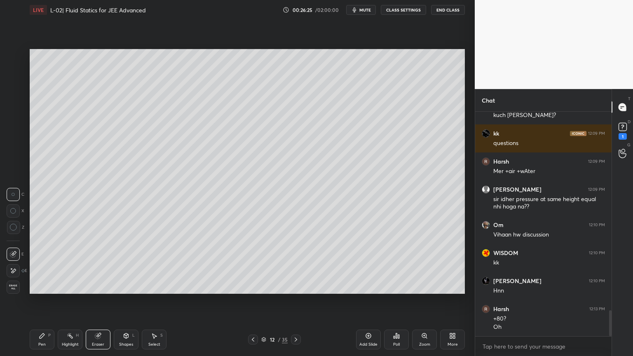
click at [49, 301] on div "Pen P" at bounding box center [42, 340] width 25 height 20
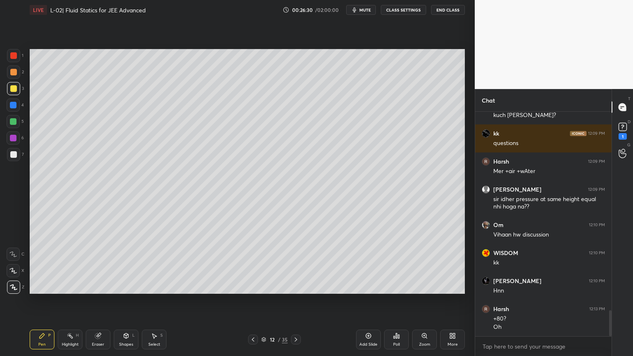
click at [293, 301] on icon at bounding box center [296, 339] width 7 height 7
click at [69, 301] on rect at bounding box center [71, 337] width 4 height 4
click at [250, 301] on icon at bounding box center [253, 339] width 7 height 7
click at [252, 301] on icon at bounding box center [253, 339] width 7 height 7
click at [291, 301] on div at bounding box center [296, 340] width 10 height 10
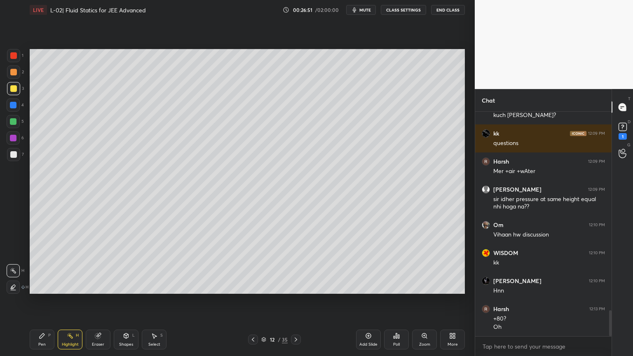
click at [101, 301] on div "Eraser" at bounding box center [98, 340] width 25 height 20
click at [44, 301] on div "Pen" at bounding box center [41, 345] width 7 height 4
click at [92, 301] on div "Eraser" at bounding box center [98, 340] width 25 height 20
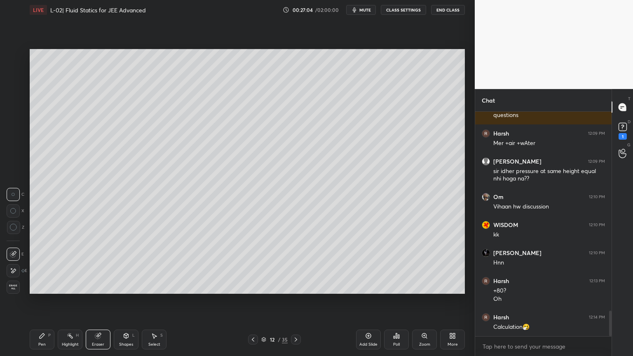
click at [42, 301] on div "Pen P" at bounding box center [42, 340] width 25 height 20
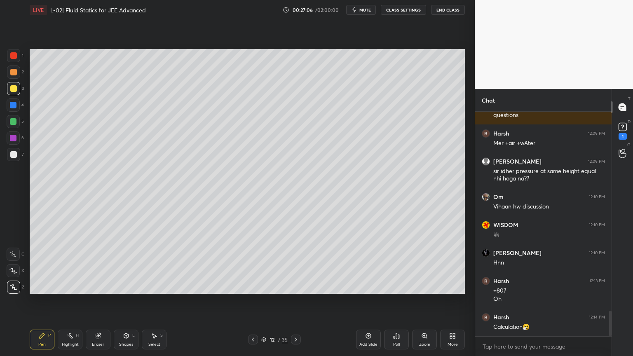
click at [255, 301] on icon at bounding box center [253, 339] width 7 height 7
click at [68, 301] on div "Highlight H" at bounding box center [70, 340] width 25 height 20
click at [295, 301] on icon at bounding box center [296, 339] width 7 height 7
click at [292, 301] on div at bounding box center [296, 340] width 10 height 10
click at [252, 301] on icon at bounding box center [253, 339] width 7 height 7
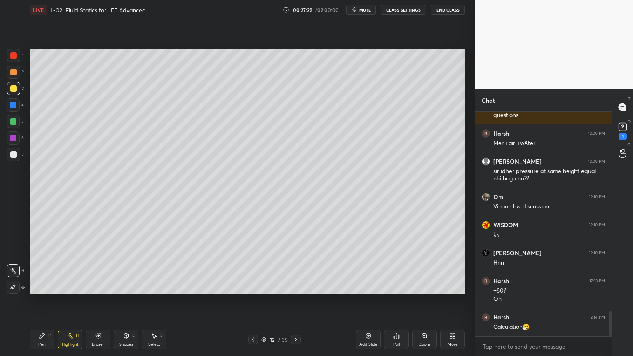
click at [250, 301] on icon at bounding box center [253, 339] width 7 height 7
click at [294, 301] on icon at bounding box center [296, 339] width 7 height 7
click at [293, 301] on icon at bounding box center [296, 339] width 7 height 7
click at [251, 301] on div "Pen P Highlight H Eraser Shapes L Select S 13 / 35 Add Slide Poll Zoom More" at bounding box center [247, 339] width 435 height 33
click at [250, 301] on icon at bounding box center [253, 339] width 7 height 7
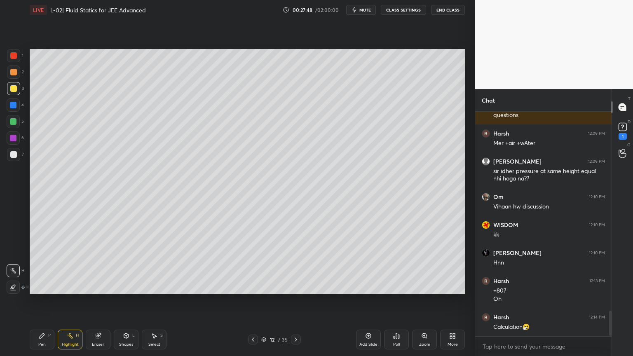
scroll to position [1787, 0]
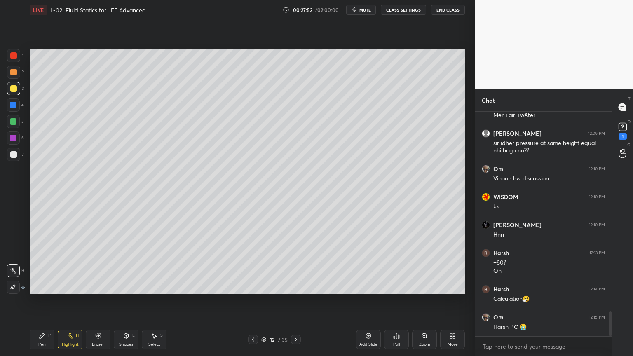
click at [13, 107] on div at bounding box center [13, 105] width 7 height 7
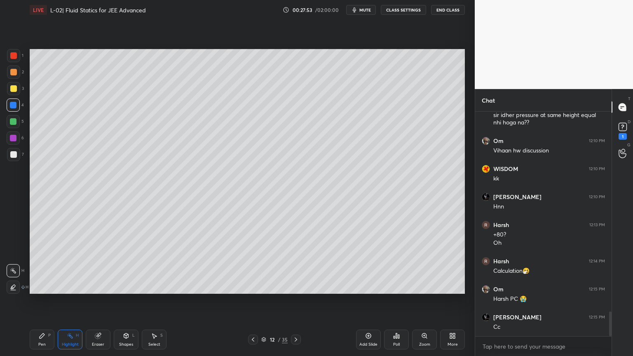
click at [40, 301] on icon at bounding box center [42, 335] width 5 height 5
click at [249, 301] on div at bounding box center [253, 340] width 10 height 10
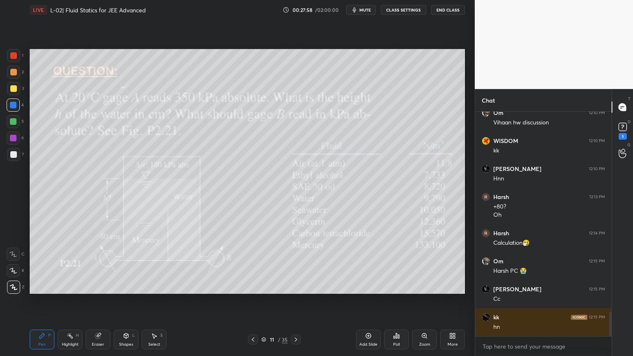
click at [77, 301] on div "Highlight H" at bounding box center [70, 340] width 25 height 20
click at [72, 301] on div "Highlight H" at bounding box center [70, 340] width 25 height 20
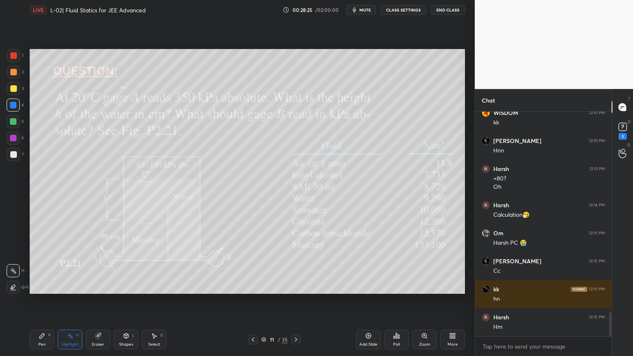
click at [293, 301] on icon at bounding box center [296, 339] width 7 height 7
click at [295, 301] on icon at bounding box center [296, 339] width 7 height 7
click at [294, 301] on icon at bounding box center [296, 339] width 7 height 7
click at [9, 88] on div at bounding box center [13, 88] width 13 height 13
click at [70, 301] on rect at bounding box center [71, 337] width 4 height 4
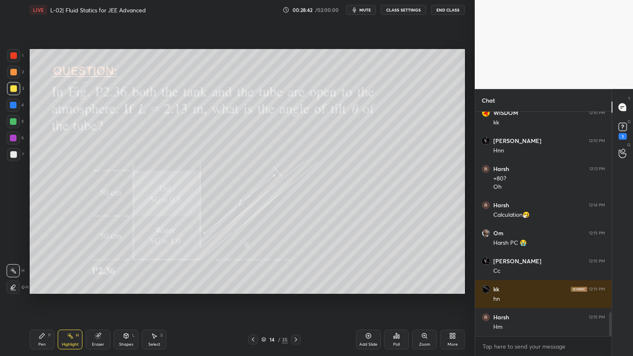
scroll to position [1899, 0]
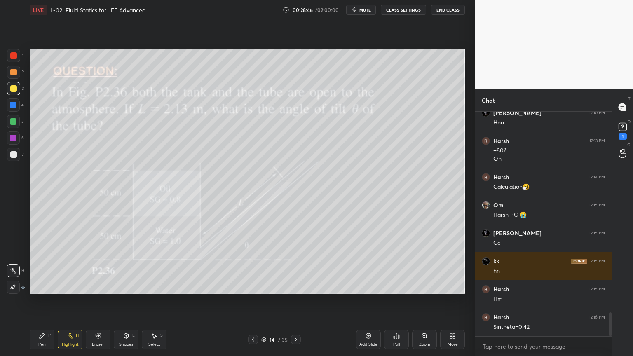
click at [295, 301] on div at bounding box center [296, 340] width 10 height 10
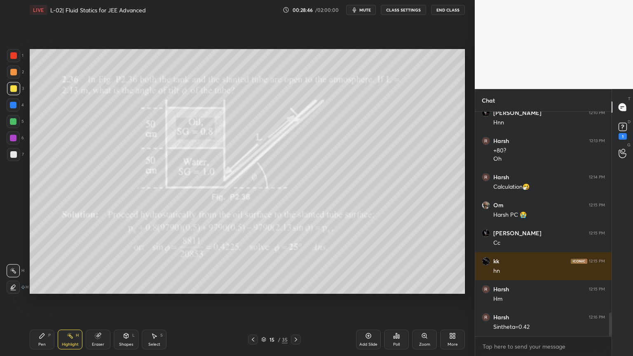
scroll to position [1927, 0]
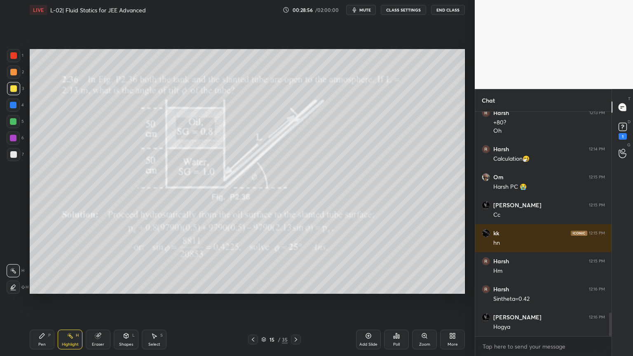
click at [251, 301] on div at bounding box center [253, 340] width 10 height 10
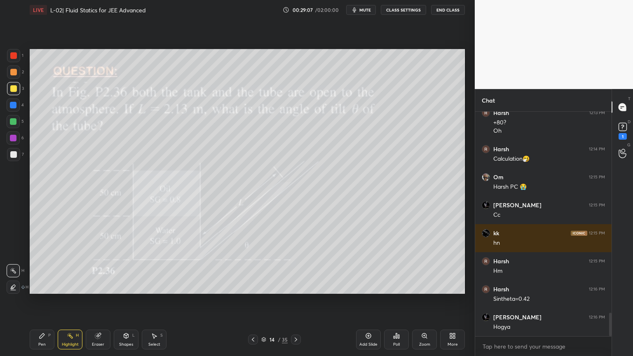
scroll to position [1955, 0]
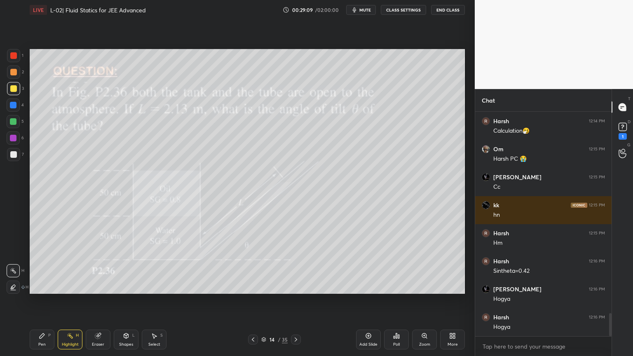
click at [127, 301] on div "Shapes" at bounding box center [126, 345] width 14 height 4
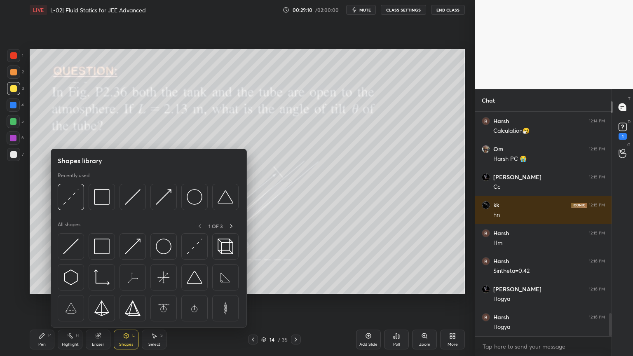
click at [136, 246] on img at bounding box center [133, 247] width 16 height 16
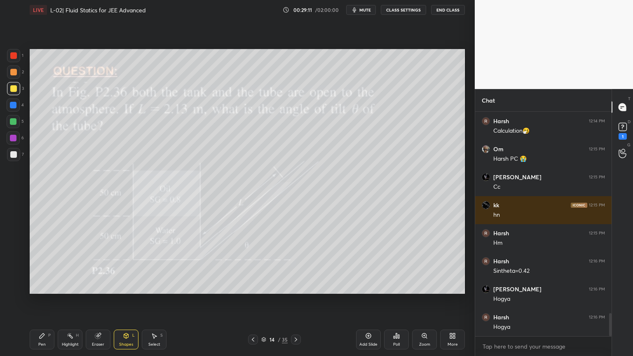
click at [5, 110] on div "1 2 3 4 5 6 7 C X Z C X Z E E Erase all H H" at bounding box center [13, 171] width 26 height 245
click at [10, 138] on div at bounding box center [13, 138] width 7 height 7
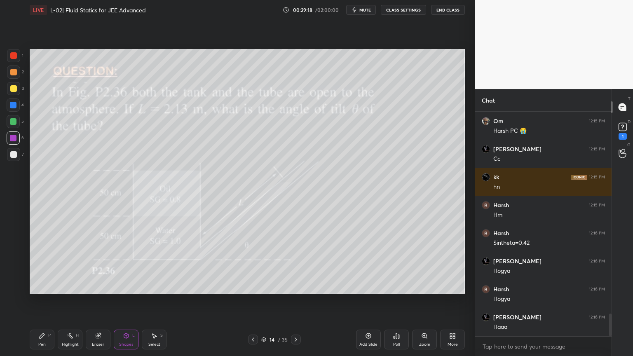
scroll to position [2011, 0]
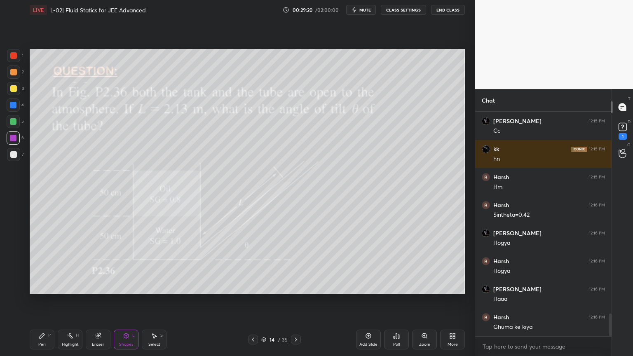
click at [77, 301] on div "Highlight H" at bounding box center [70, 340] width 25 height 20
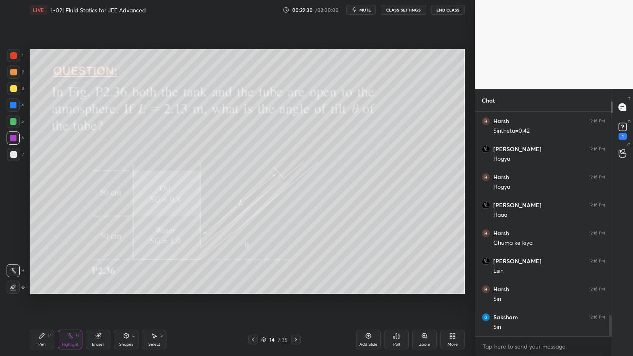
scroll to position [2123, 0]
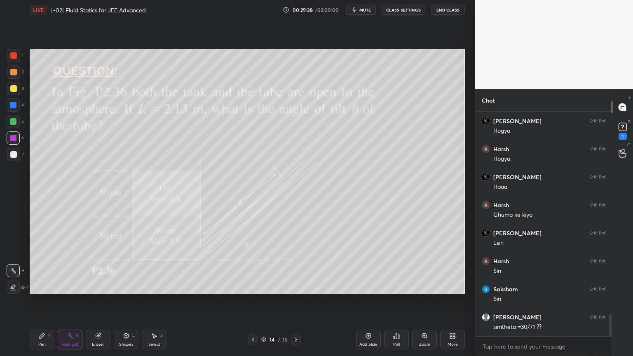
click at [15, 121] on div at bounding box center [13, 121] width 7 height 7
click at [45, 301] on icon at bounding box center [42, 336] width 7 height 7
click at [71, 301] on div "Highlight H" at bounding box center [70, 340] width 25 height 20
click at [101, 301] on div "Eraser" at bounding box center [98, 340] width 25 height 20
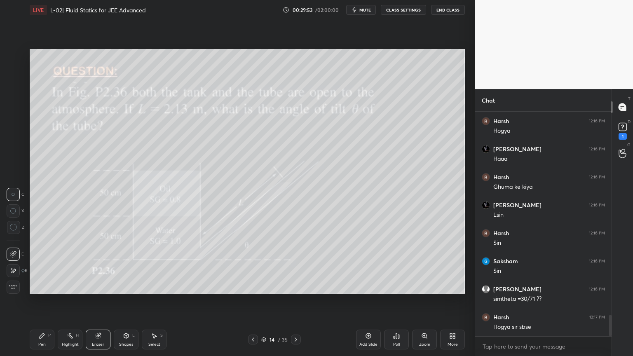
click at [42, 301] on div "Pen" at bounding box center [41, 345] width 7 height 4
click at [295, 301] on icon at bounding box center [296, 339] width 7 height 7
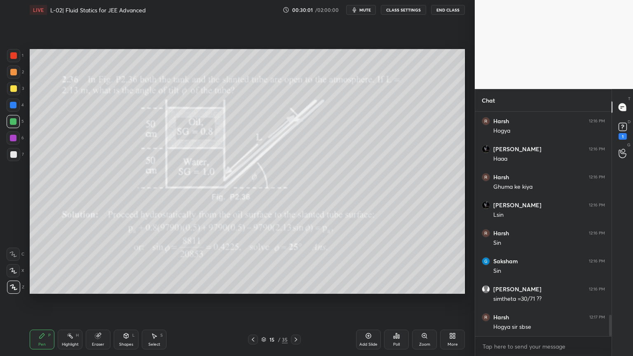
scroll to position [2179, 0]
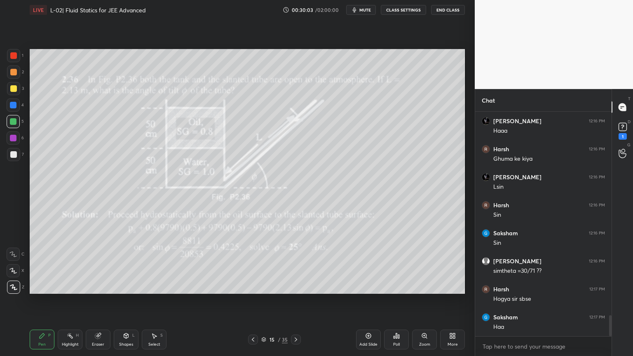
click at [67, 301] on icon at bounding box center [70, 336] width 7 height 7
click at [40, 301] on div "Pen P" at bounding box center [42, 340] width 25 height 20
click at [70, 301] on div "Highlight H" at bounding box center [70, 340] width 25 height 20
click at [249, 301] on div at bounding box center [253, 340] width 10 height 10
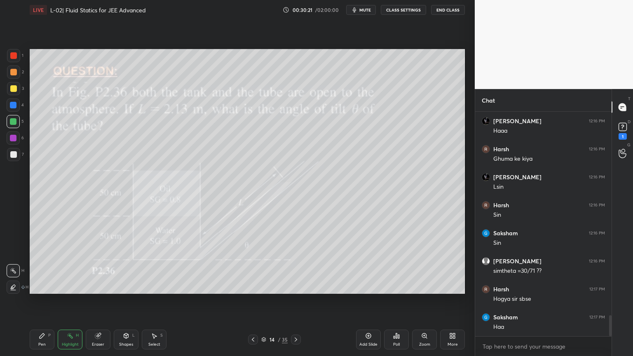
click at [298, 301] on div "Pen P Highlight H Eraser Shapes L Select S 14 / 35 Add Slide Poll Zoom More" at bounding box center [247, 339] width 435 height 33
click at [293, 301] on div at bounding box center [296, 340] width 10 height 10
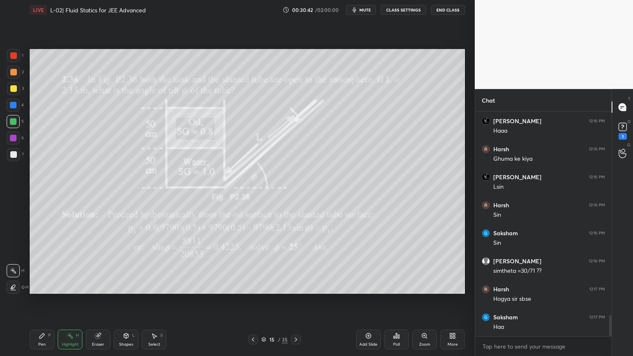
click at [42, 301] on div "Pen P" at bounding box center [42, 340] width 25 height 20
click at [254, 301] on icon at bounding box center [253, 339] width 7 height 7
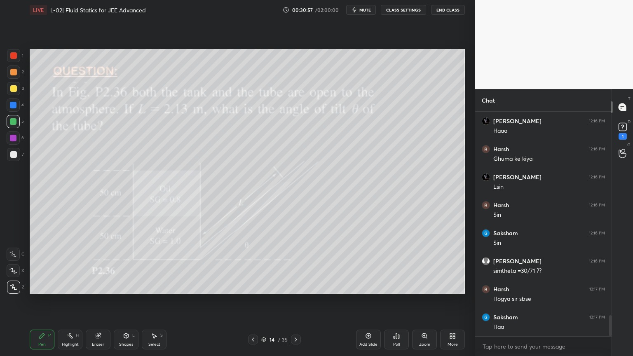
click at [295, 301] on div at bounding box center [296, 340] width 10 height 10
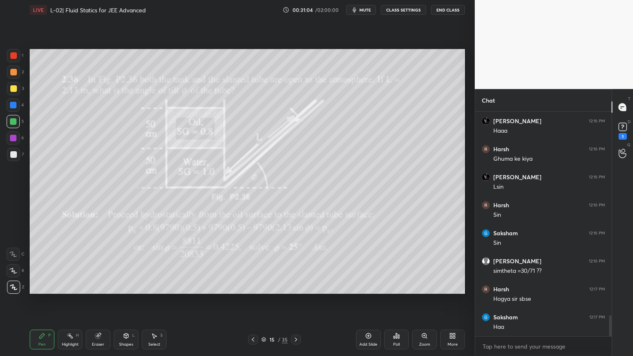
scroll to position [2207, 0]
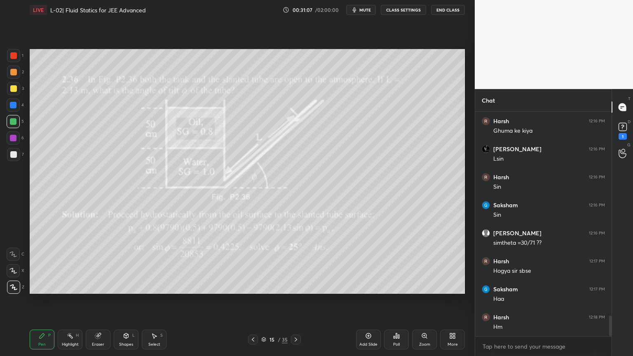
click at [105, 301] on div "Eraser" at bounding box center [98, 340] width 25 height 20
click at [295, 301] on icon at bounding box center [296, 339] width 7 height 7
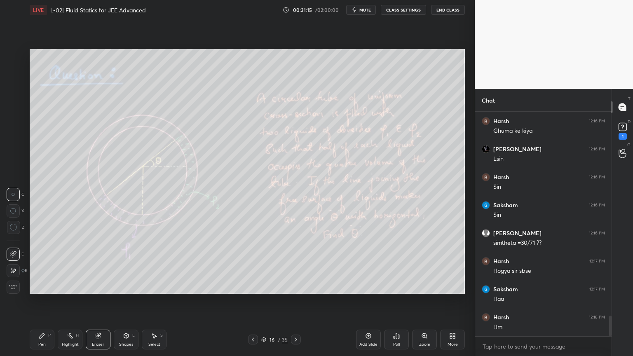
click at [40, 301] on icon at bounding box center [42, 335] width 5 height 5
click at [9, 73] on div at bounding box center [13, 72] width 13 height 13
click at [13, 87] on div at bounding box center [13, 88] width 7 height 7
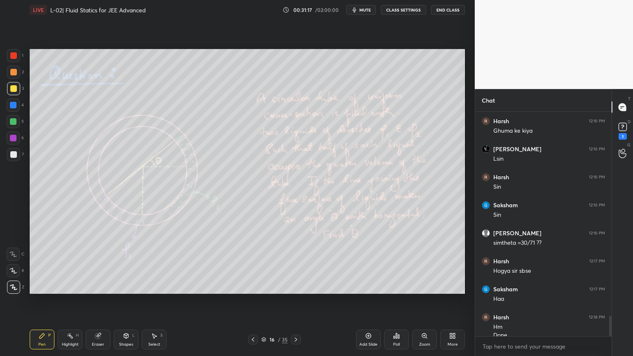
scroll to position [2216, 0]
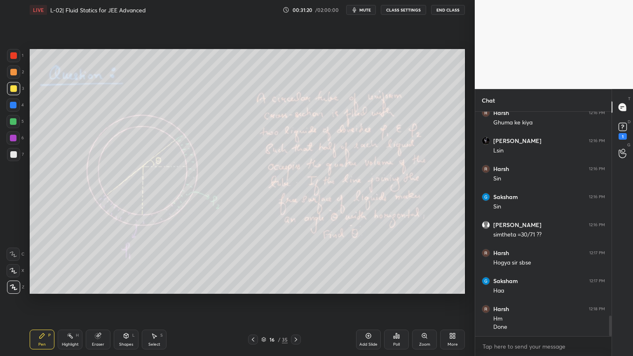
click at [74, 301] on div "Highlight H" at bounding box center [70, 340] width 25 height 20
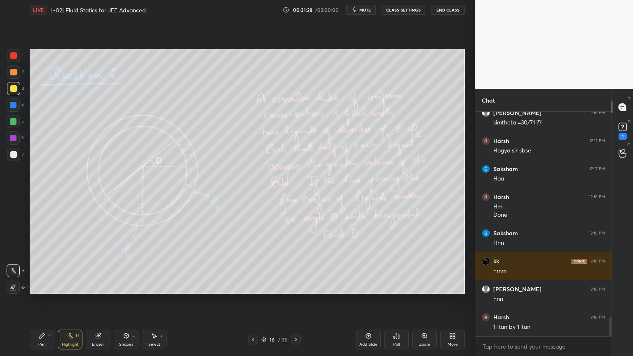
scroll to position [2356, 0]
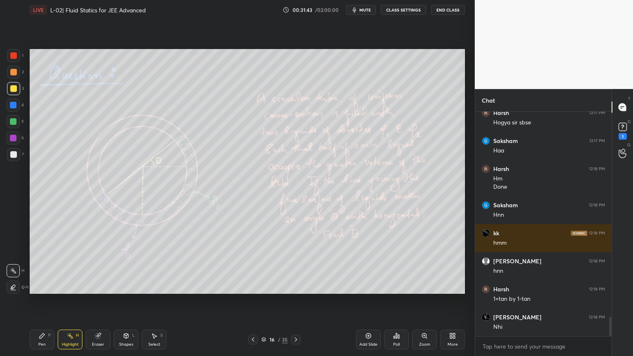
click at [130, 301] on div "Shapes" at bounding box center [126, 345] width 14 height 4
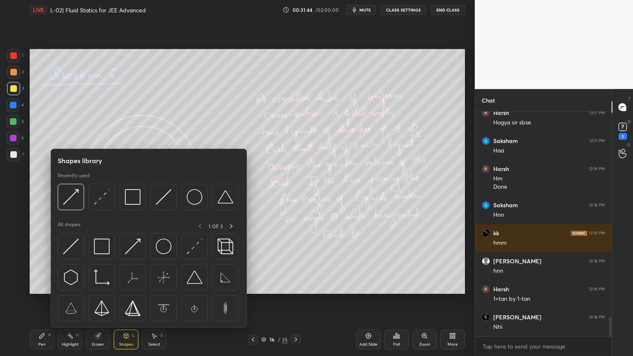
click at [199, 242] on img at bounding box center [195, 247] width 16 height 16
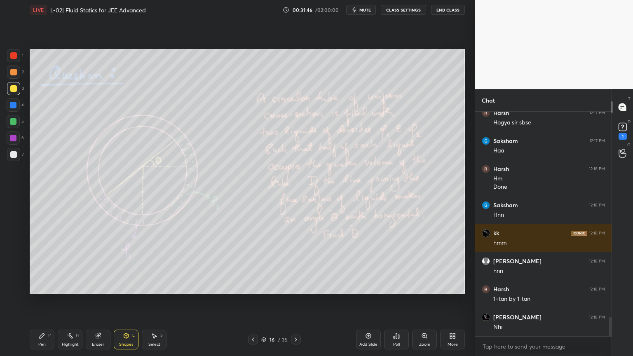
scroll to position [2384, 0]
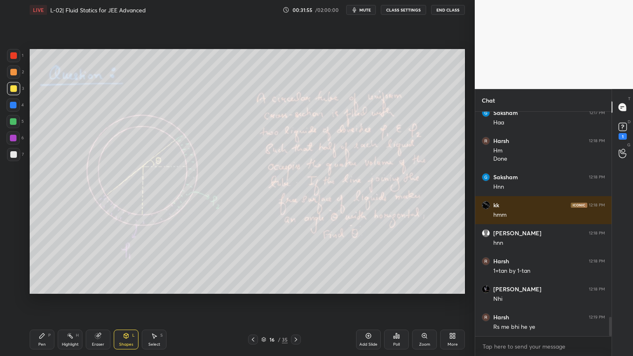
click at [13, 124] on div at bounding box center [13, 121] width 7 height 7
click at [51, 301] on div "Pen P" at bounding box center [42, 340] width 25 height 20
click at [68, 301] on div "Highlight H" at bounding box center [70, 340] width 25 height 20
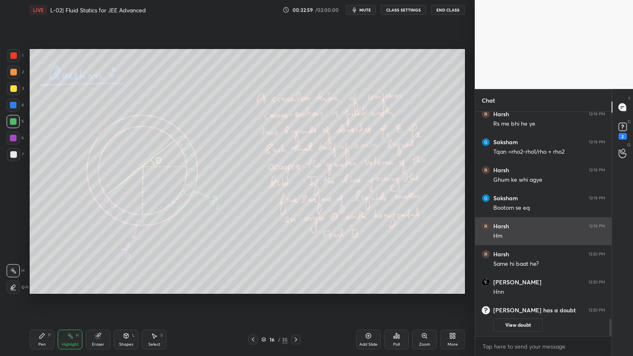
scroll to position [2588, 0]
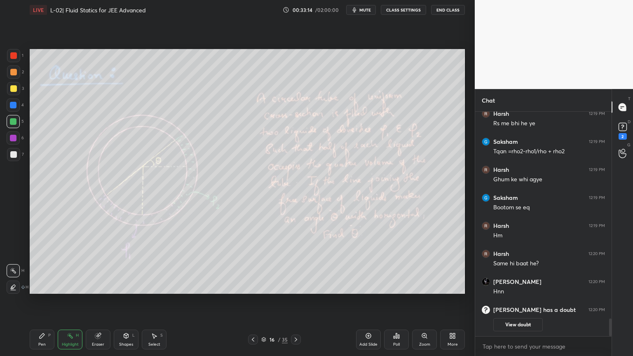
click at [44, 301] on div "Pen P" at bounding box center [42, 340] width 25 height 20
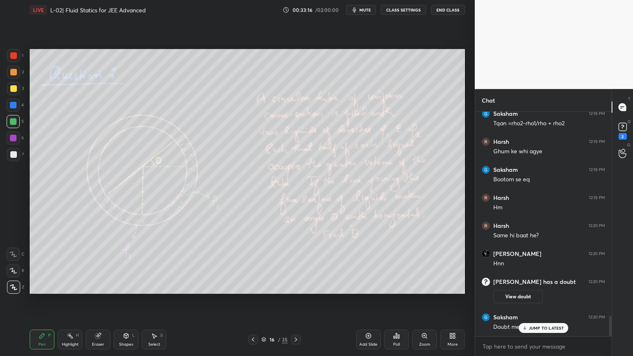
scroll to position [2275, 0]
click at [625, 127] on rect at bounding box center [623, 127] width 8 height 8
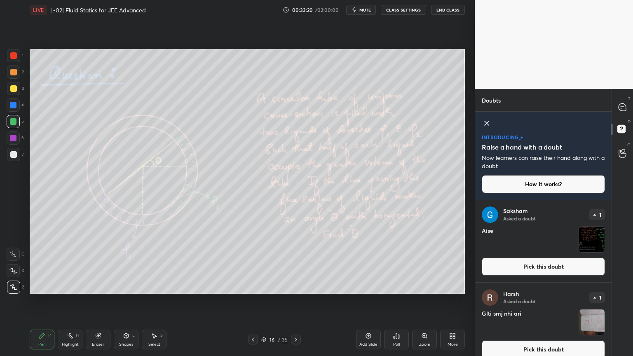
scroll to position [9, 0]
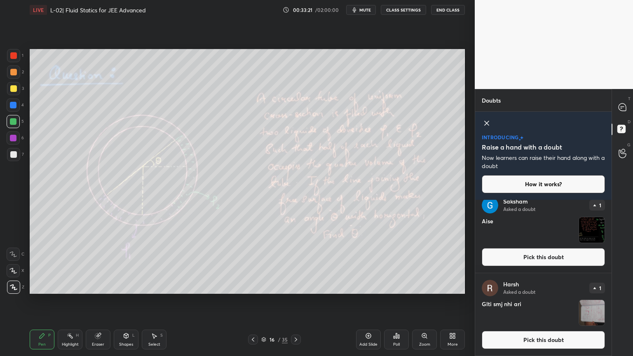
click at [547, 262] on button "Pick this doubt" at bounding box center [543, 257] width 123 height 18
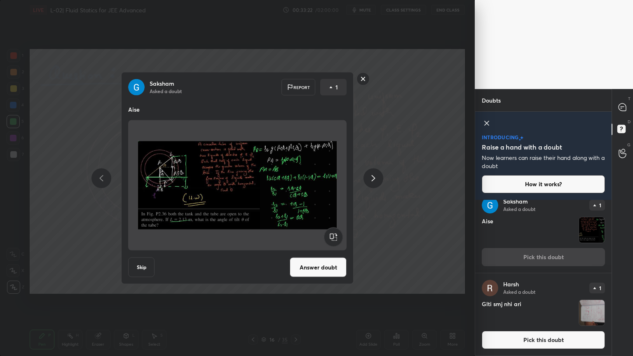
scroll to position [0, 0]
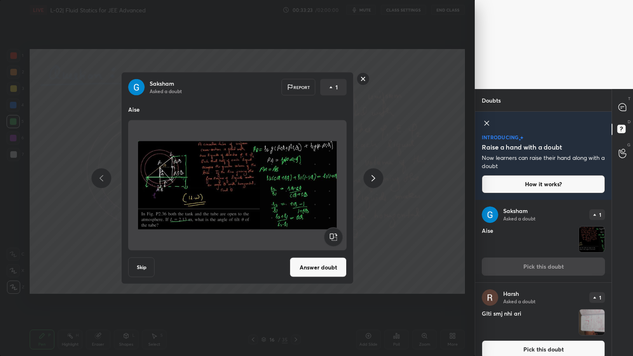
click at [331, 270] on button "Answer doubt" at bounding box center [318, 268] width 57 height 20
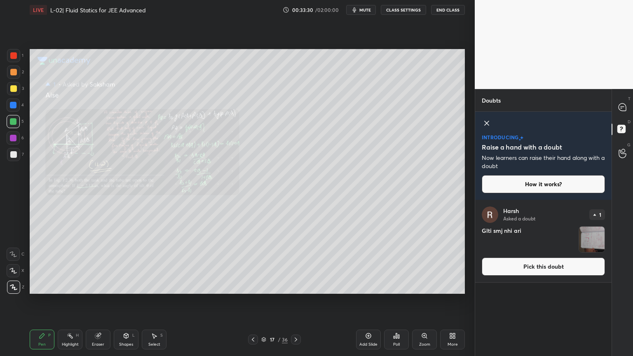
click at [422, 301] on div "Zoom" at bounding box center [424, 340] width 25 height 20
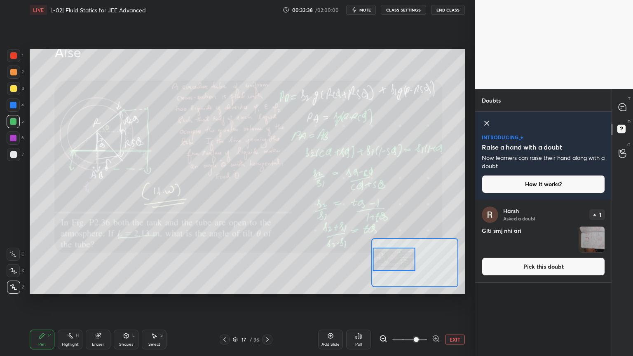
click at [71, 301] on div "Highlight H" at bounding box center [70, 340] width 25 height 20
click at [221, 301] on icon at bounding box center [224, 339] width 7 height 7
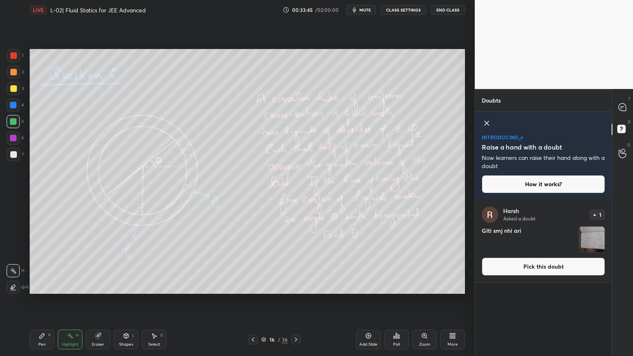
click at [15, 165] on div "1 2 3 4 5 6 7 C X Z C X Z E E Erase all H H" at bounding box center [13, 171] width 26 height 245
click at [620, 109] on icon at bounding box center [622, 106] width 7 height 7
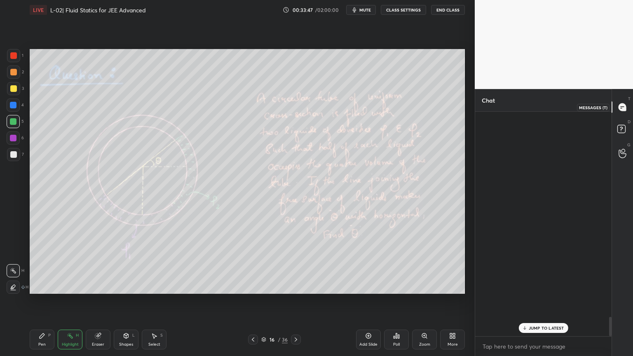
scroll to position [222, 134]
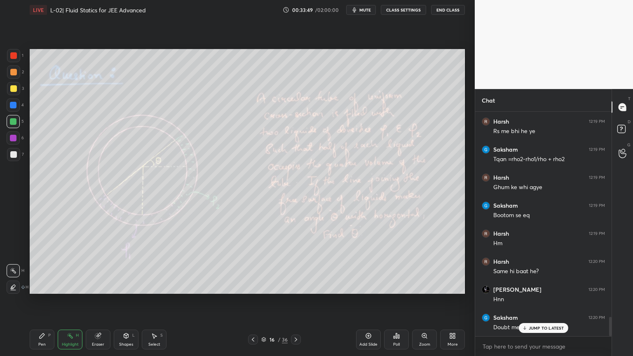
click at [46, 301] on div "Pen P" at bounding box center [42, 340] width 25 height 20
click at [69, 301] on div "Highlight H" at bounding box center [70, 340] width 25 height 20
click at [43, 301] on div "Pen" at bounding box center [41, 345] width 7 height 4
click at [12, 155] on div at bounding box center [13, 154] width 7 height 7
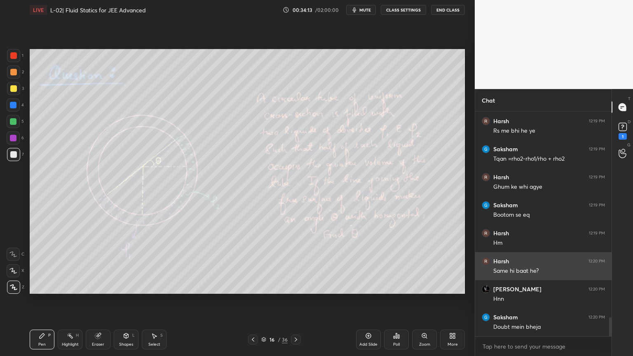
scroll to position [2432, 0]
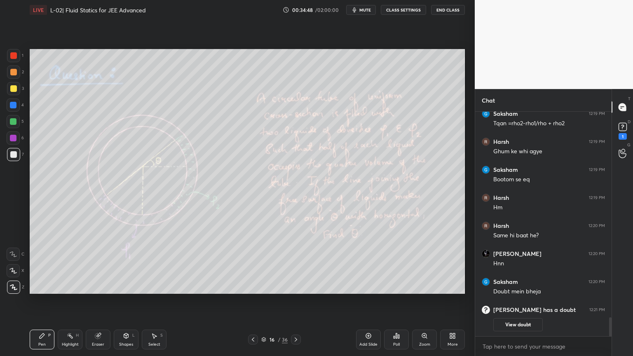
click at [103, 301] on div "Eraser" at bounding box center [98, 340] width 25 height 20
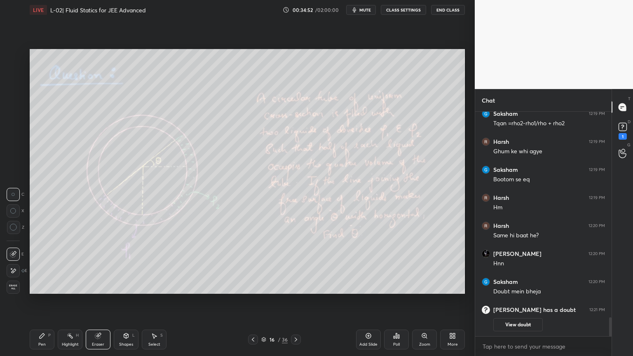
click at [52, 301] on div "Pen P" at bounding box center [42, 340] width 25 height 20
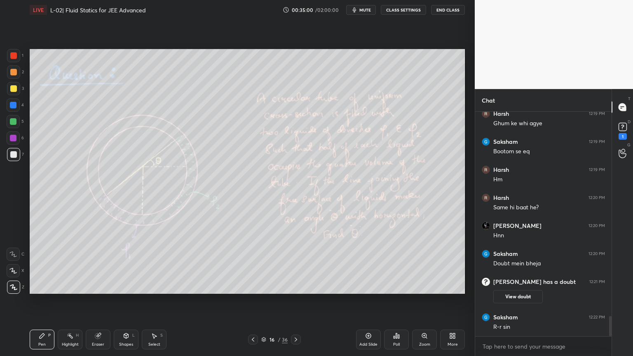
scroll to position [2296, 0]
click at [78, 301] on div "H" at bounding box center [77, 335] width 3 height 4
click at [39, 301] on div "Pen P" at bounding box center [42, 340] width 25 height 20
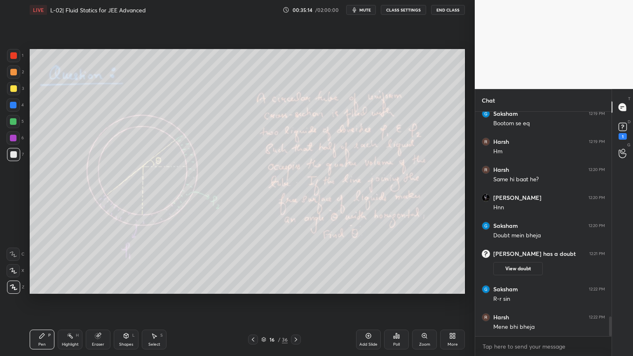
click at [101, 301] on div "Eraser" at bounding box center [98, 340] width 25 height 20
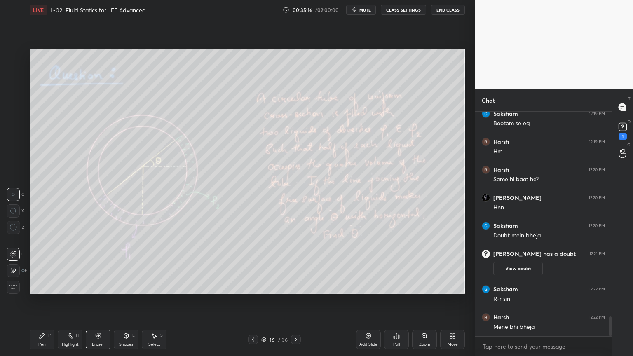
click at [48, 301] on div "Pen P" at bounding box center [42, 340] width 25 height 20
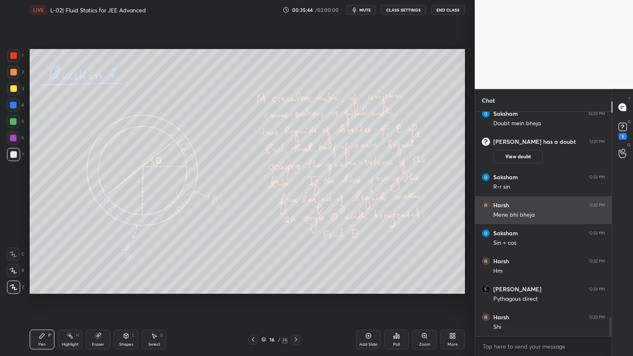
scroll to position [2465, 0]
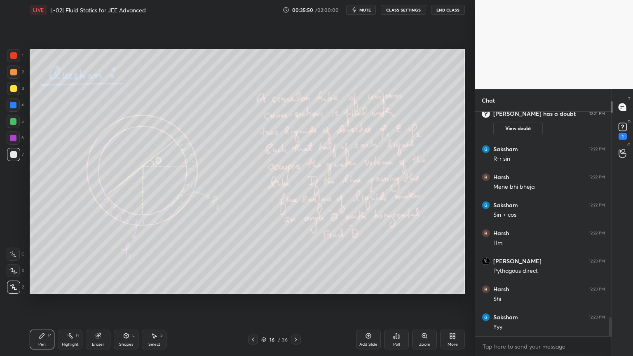
click at [12, 92] on div at bounding box center [13, 88] width 7 height 7
click at [94, 301] on div "Eraser" at bounding box center [98, 345] width 12 height 4
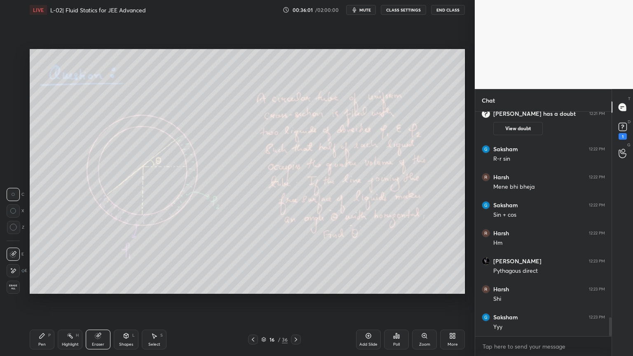
click at [40, 301] on div "Pen P" at bounding box center [42, 340] width 25 height 20
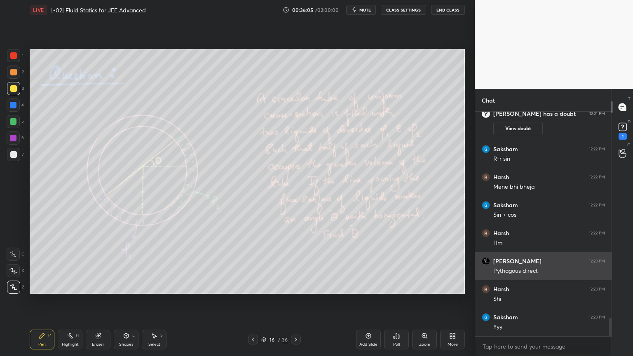
scroll to position [2493, 0]
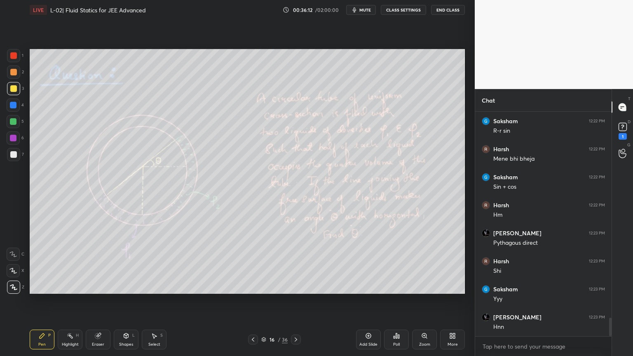
click at [101, 301] on div "Eraser" at bounding box center [98, 340] width 25 height 20
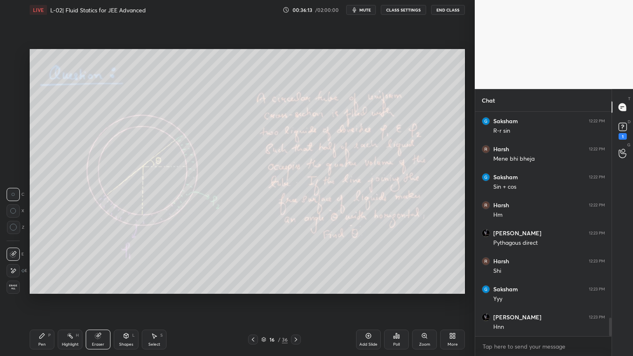
click at [42, 301] on div "Pen P Highlight H Eraser Shapes L Select S 16 / 36 Add Slide Poll Zoom More" at bounding box center [247, 339] width 435 height 33
click at [41, 301] on icon at bounding box center [42, 335] width 5 height 5
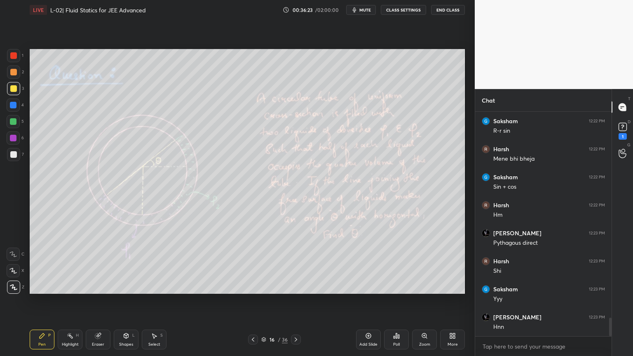
scroll to position [2521, 0]
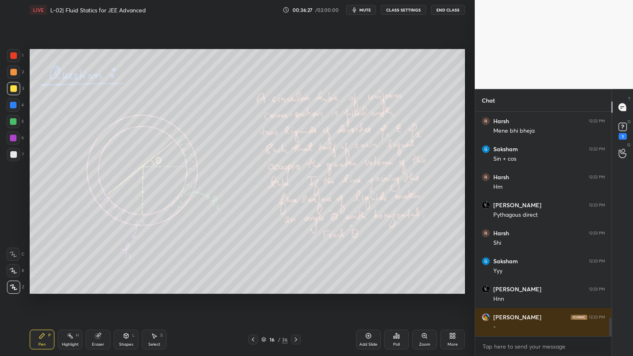
click at [69, 301] on div "Highlight H" at bounding box center [70, 340] width 25 height 20
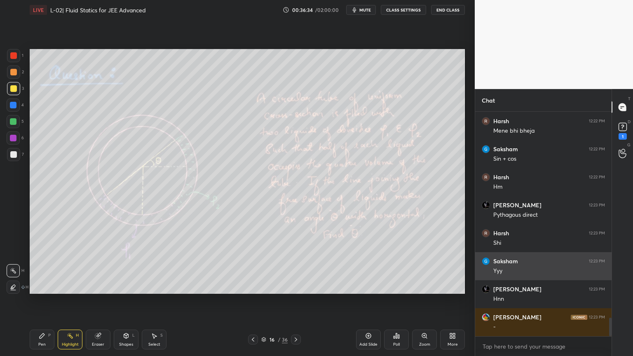
scroll to position [2549, 0]
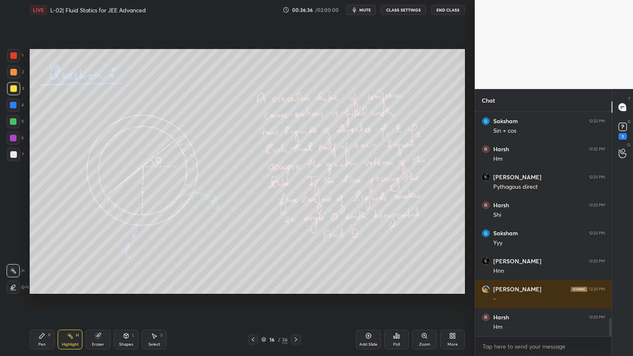
click at [37, 301] on div "Pen P" at bounding box center [42, 340] width 25 height 20
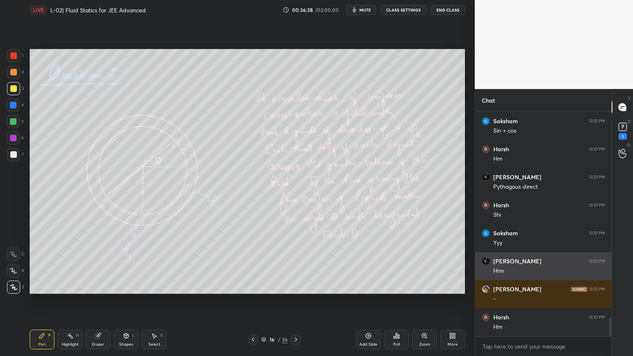
scroll to position [2577, 0]
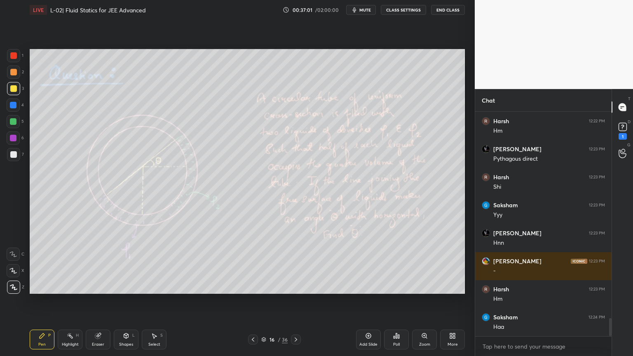
click at [105, 301] on div "Eraser" at bounding box center [98, 340] width 25 height 20
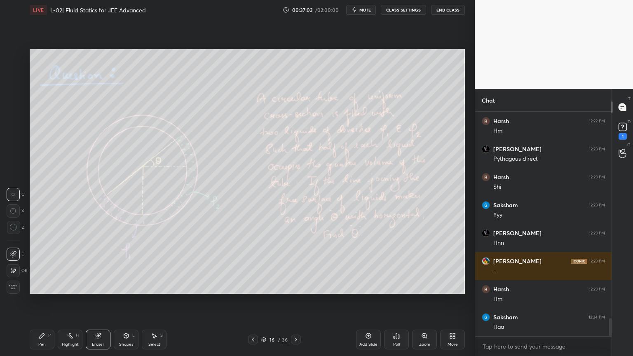
click at [44, 301] on icon at bounding box center [42, 336] width 7 height 7
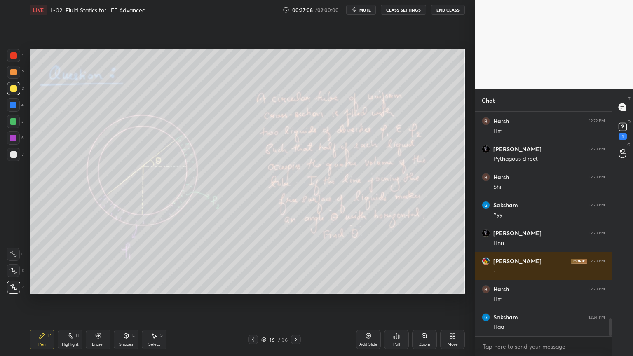
click at [73, 301] on div "Highlight" at bounding box center [70, 345] width 17 height 4
click at [369, 301] on icon at bounding box center [368, 336] width 7 height 7
click at [7, 109] on div at bounding box center [13, 105] width 13 height 13
click at [41, 301] on div "Pen" at bounding box center [41, 345] width 7 height 4
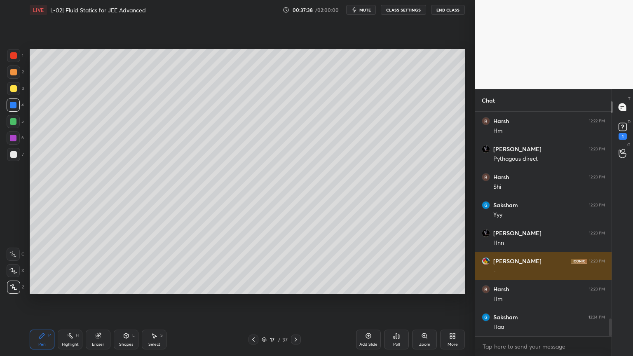
scroll to position [2605, 0]
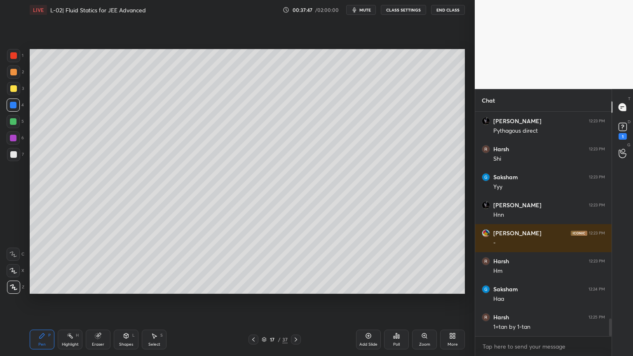
click at [134, 301] on div "Shapes L" at bounding box center [126, 340] width 25 height 20
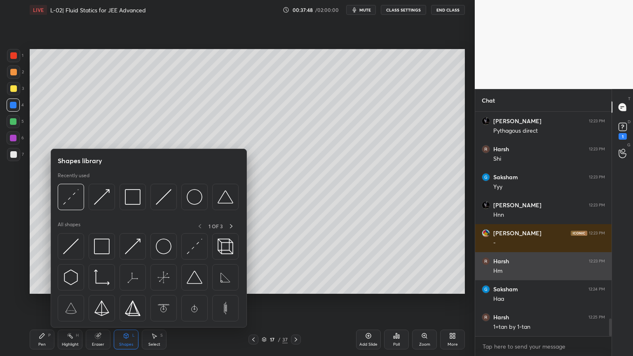
click at [139, 195] on img at bounding box center [133, 197] width 16 height 16
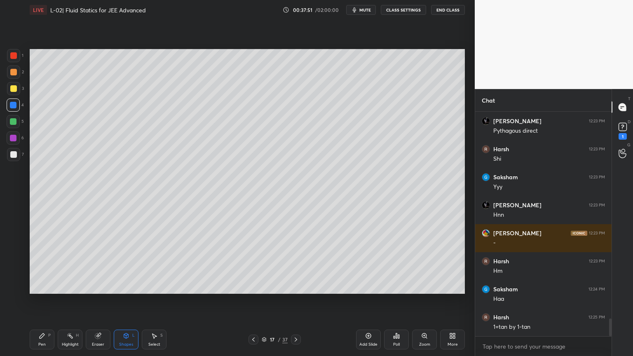
click at [128, 301] on div "Shapes" at bounding box center [126, 345] width 14 height 4
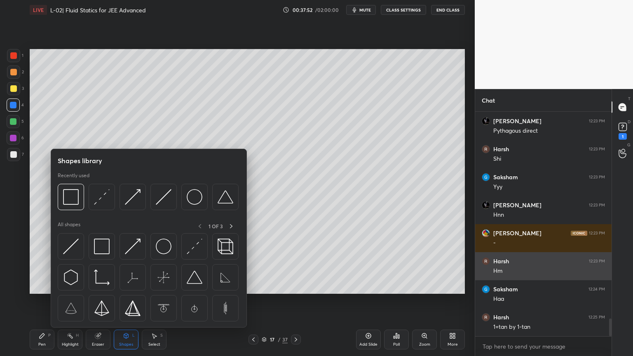
click at [198, 244] on img at bounding box center [195, 247] width 16 height 16
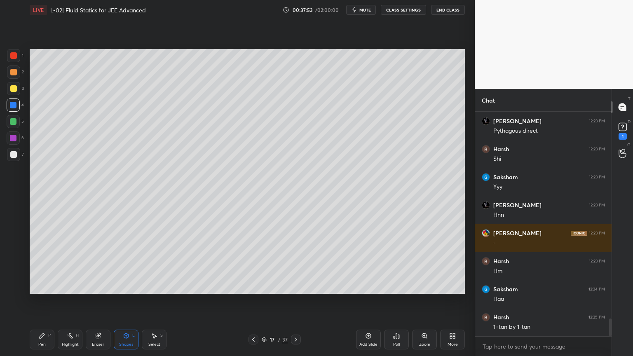
click at [13, 96] on div "3" at bounding box center [15, 90] width 17 height 16
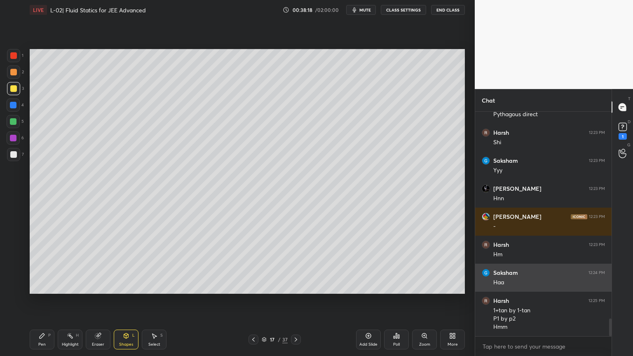
scroll to position [2649, 0]
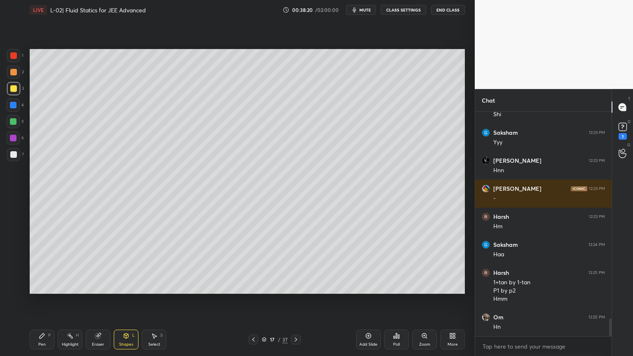
click at [253, 301] on icon at bounding box center [253, 340] width 2 height 4
click at [70, 301] on icon at bounding box center [70, 336] width 1 height 1
click at [295, 301] on icon at bounding box center [296, 339] width 7 height 7
click at [295, 301] on div at bounding box center [296, 340] width 10 height 10
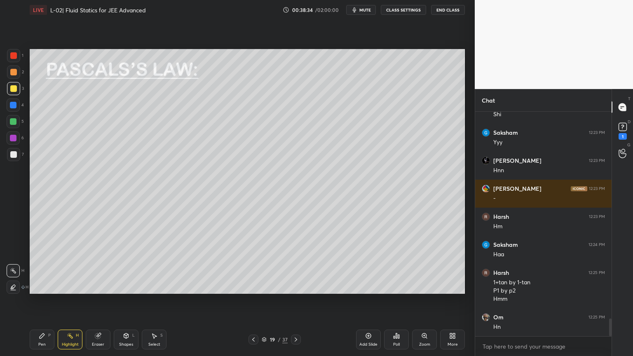
click at [294, 301] on icon at bounding box center [296, 339] width 7 height 7
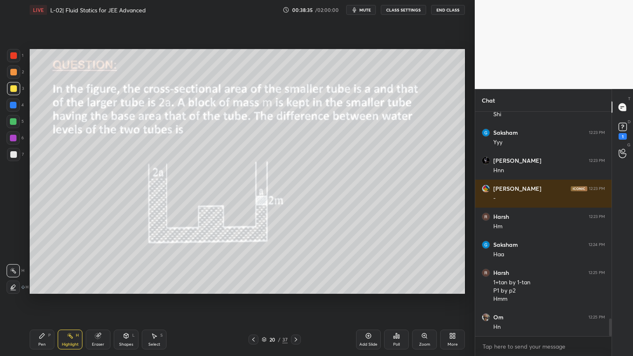
click at [295, 301] on icon at bounding box center [296, 339] width 7 height 7
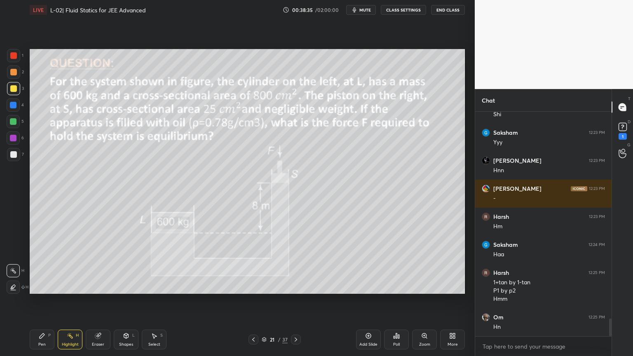
click at [294, 301] on icon at bounding box center [296, 339] width 7 height 7
click at [293, 301] on icon at bounding box center [296, 339] width 7 height 7
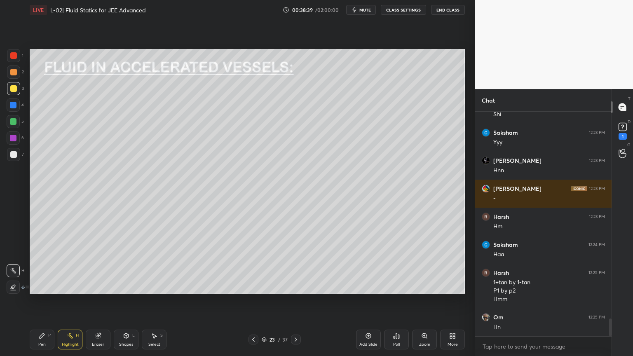
click at [250, 301] on icon at bounding box center [253, 339] width 7 height 7
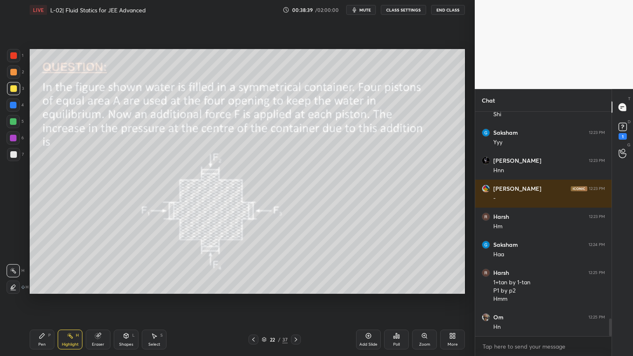
click at [251, 301] on icon at bounding box center [253, 339] width 7 height 7
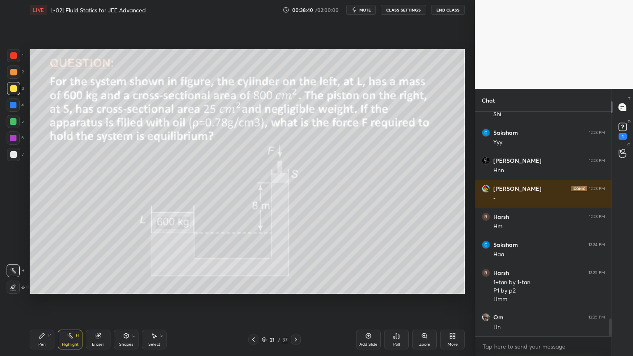
click at [251, 301] on icon at bounding box center [253, 339] width 7 height 7
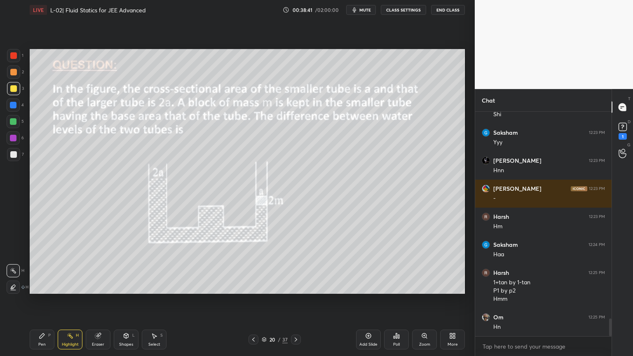
click at [249, 301] on div at bounding box center [254, 340] width 10 height 10
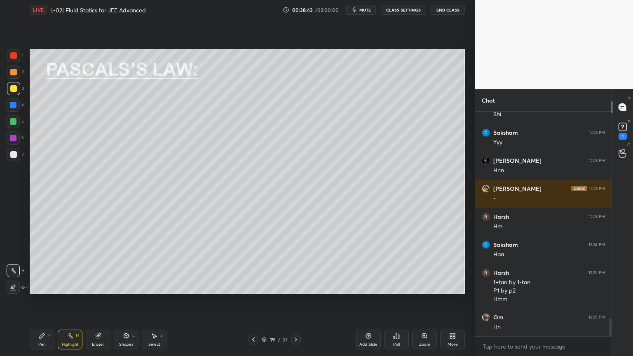
click at [14, 120] on div at bounding box center [13, 121] width 7 height 7
click at [9, 139] on div at bounding box center [13, 137] width 13 height 13
click at [44, 301] on icon at bounding box center [42, 336] width 7 height 7
click at [131, 301] on div "Shapes L" at bounding box center [126, 340] width 25 height 20
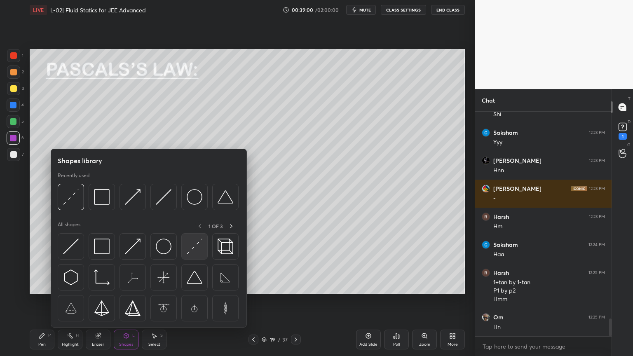
click at [194, 249] on img at bounding box center [195, 247] width 16 height 16
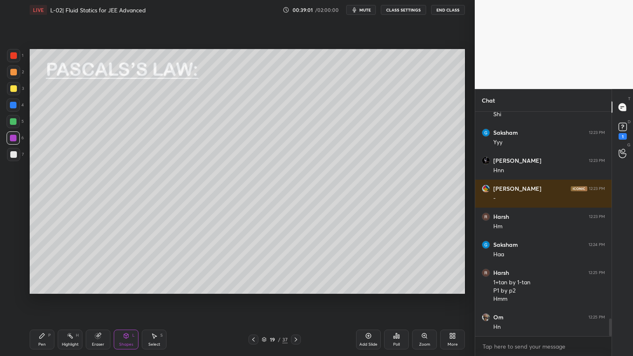
click at [13, 89] on div at bounding box center [13, 88] width 7 height 7
click at [72, 301] on rect at bounding box center [71, 337] width 4 height 4
click at [9, 59] on div at bounding box center [13, 55] width 13 height 13
click at [38, 301] on div "Pen P" at bounding box center [42, 340] width 25 height 20
click at [11, 104] on div at bounding box center [13, 105] width 7 height 7
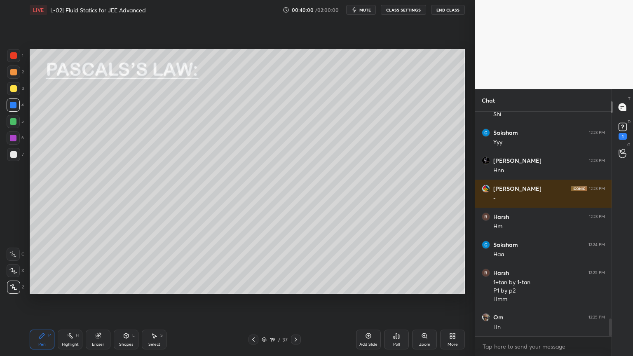
click at [63, 301] on div "Highlight H" at bounding box center [70, 340] width 25 height 20
click at [68, 301] on icon at bounding box center [70, 336] width 7 height 7
click at [37, 301] on div "Pen P" at bounding box center [42, 340] width 25 height 20
click at [69, 301] on div "Highlight H" at bounding box center [70, 340] width 25 height 20
click at [36, 301] on div "Pen P" at bounding box center [42, 340] width 25 height 20
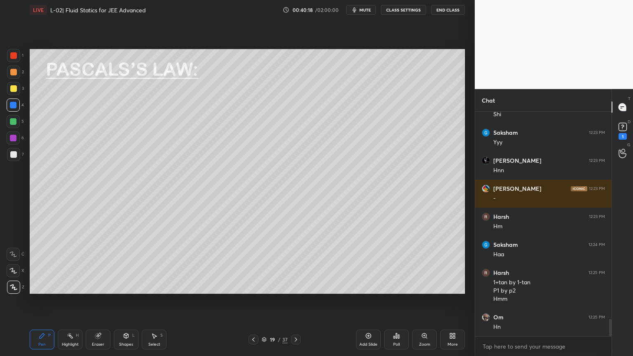
scroll to position [2677, 0]
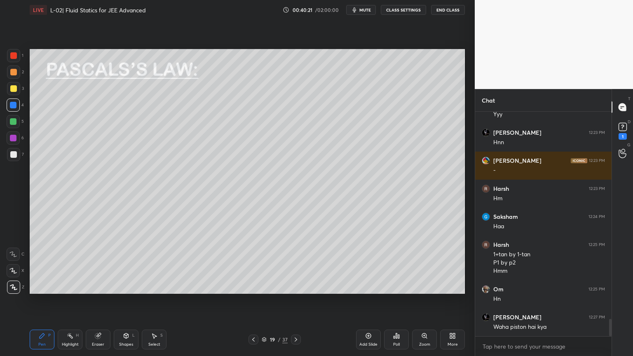
click at [71, 301] on rect at bounding box center [71, 337] width 4 height 4
click at [41, 301] on icon at bounding box center [42, 336] width 7 height 7
click at [66, 301] on div "Highlight" at bounding box center [70, 345] width 17 height 4
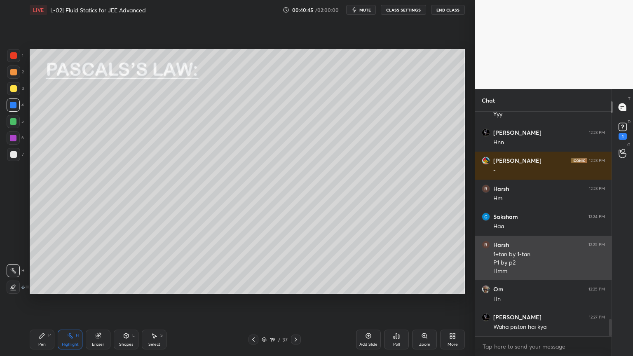
scroll to position [2705, 0]
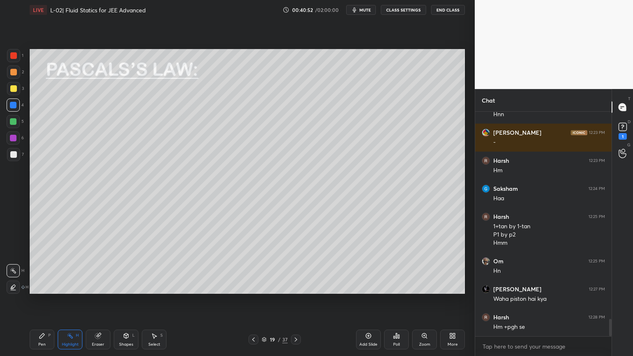
click at [16, 96] on div "3" at bounding box center [15, 90] width 17 height 16
click at [36, 301] on div "Pen P" at bounding box center [42, 340] width 25 height 20
click at [102, 301] on div "Eraser" at bounding box center [98, 340] width 25 height 20
click at [43, 301] on icon at bounding box center [42, 336] width 7 height 7
click at [10, 122] on div at bounding box center [13, 121] width 7 height 7
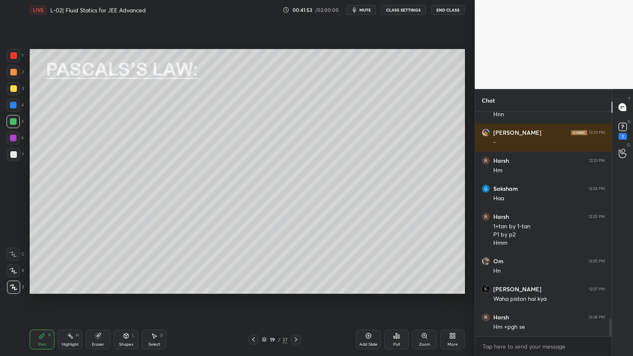
click at [108, 301] on div "Eraser" at bounding box center [98, 340] width 25 height 20
click at [49, 301] on div "P" at bounding box center [49, 335] width 2 height 4
click at [69, 301] on div "Highlight" at bounding box center [70, 345] width 17 height 4
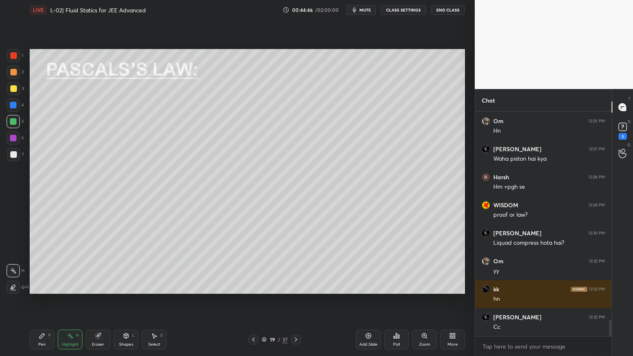
scroll to position [2874, 0]
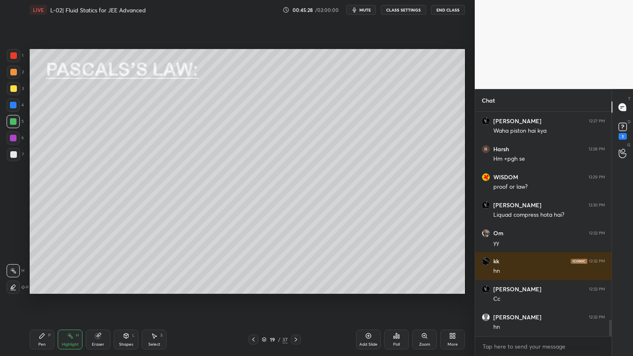
click at [295, 301] on icon at bounding box center [296, 339] width 7 height 7
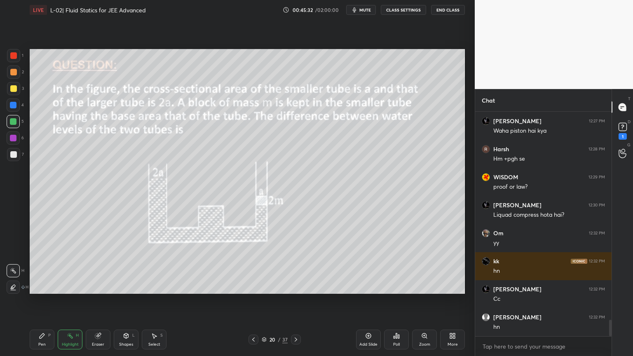
click at [249, 301] on div at bounding box center [254, 340] width 10 height 10
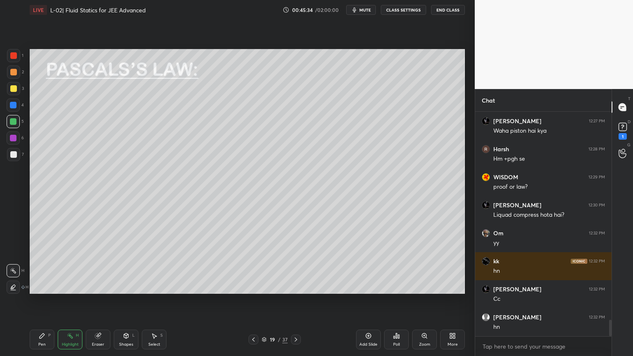
click at [369, 301] on icon at bounding box center [368, 336] width 7 height 7
click at [15, 89] on div at bounding box center [13, 88] width 7 height 7
click at [36, 301] on div "Pen P" at bounding box center [42, 340] width 25 height 20
click at [13, 75] on div at bounding box center [13, 72] width 7 height 7
click at [123, 301] on div "Shapes" at bounding box center [126, 345] width 14 height 4
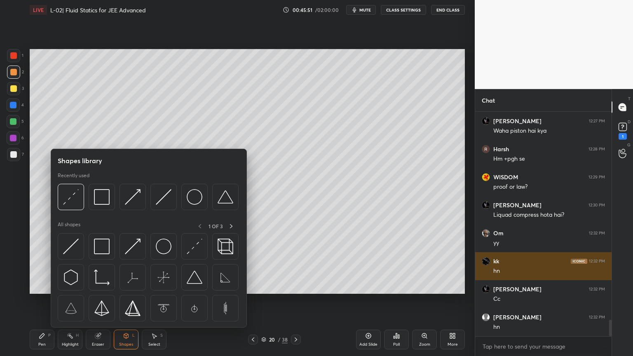
click at [75, 248] on img at bounding box center [71, 247] width 16 height 16
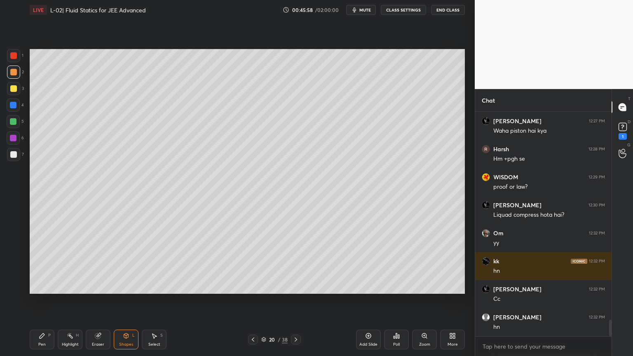
click at [12, 123] on div at bounding box center [13, 121] width 7 height 7
click at [7, 86] on div at bounding box center [13, 88] width 13 height 13
click at [36, 301] on div "Pen P" at bounding box center [42, 340] width 25 height 20
click at [123, 301] on icon at bounding box center [126, 336] width 7 height 7
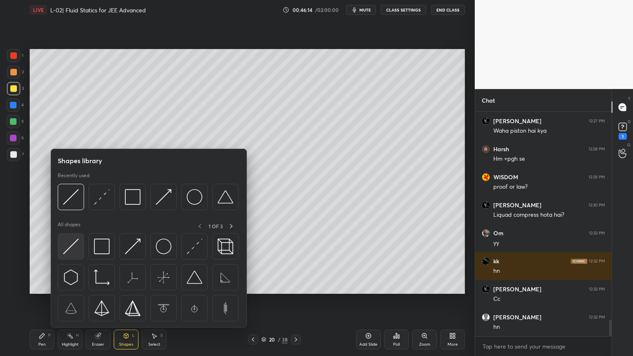
click at [67, 247] on img at bounding box center [71, 247] width 16 height 16
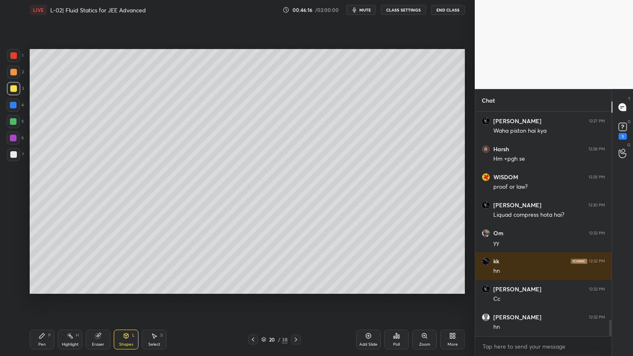
click at [39, 301] on div "Pen P" at bounding box center [42, 340] width 25 height 20
click at [122, 301] on div "Shapes L" at bounding box center [126, 340] width 25 height 20
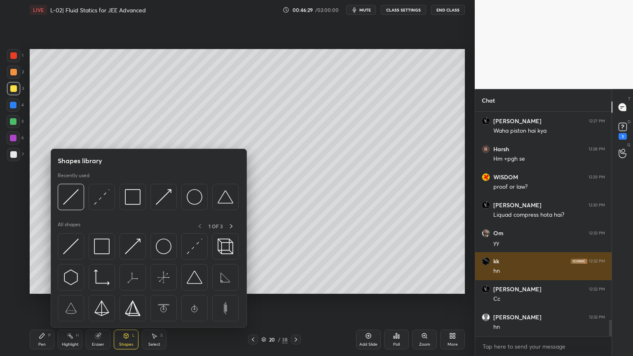
click at [131, 249] on img at bounding box center [133, 247] width 16 height 16
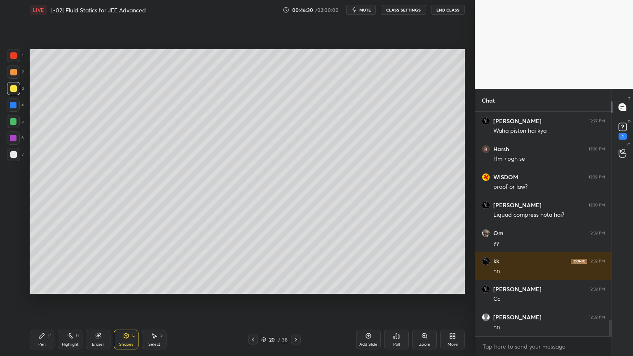
click at [10, 58] on div at bounding box center [13, 55] width 7 height 7
click at [100, 301] on div "Eraser" at bounding box center [98, 340] width 25 height 20
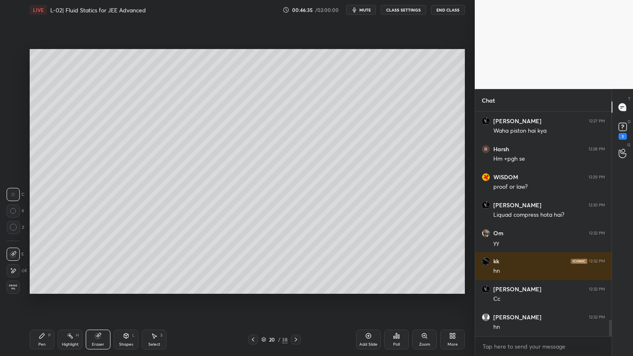
click at [118, 301] on div "Shapes L" at bounding box center [126, 340] width 25 height 20
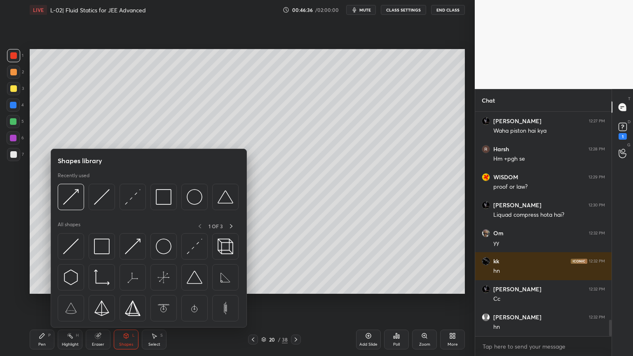
click at [40, 301] on div "Pen" at bounding box center [41, 345] width 7 height 4
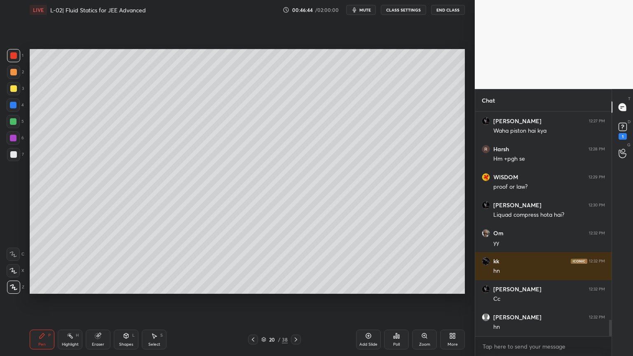
click at [69, 301] on div "Highlight H" at bounding box center [70, 340] width 25 height 20
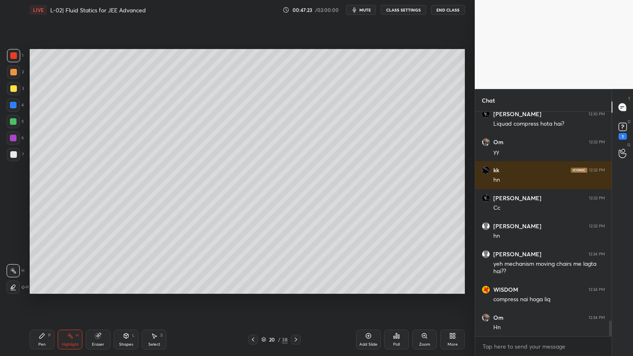
scroll to position [2993, 0]
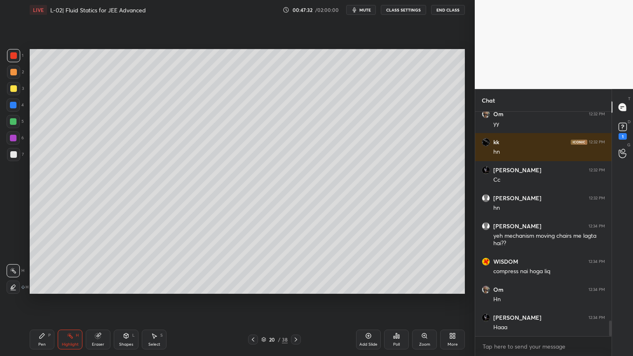
click at [11, 106] on div at bounding box center [13, 105] width 7 height 7
click at [44, 301] on div "Pen" at bounding box center [41, 345] width 7 height 4
click at [15, 75] on div at bounding box center [13, 72] width 13 height 13
click at [124, 301] on icon at bounding box center [126, 336] width 7 height 7
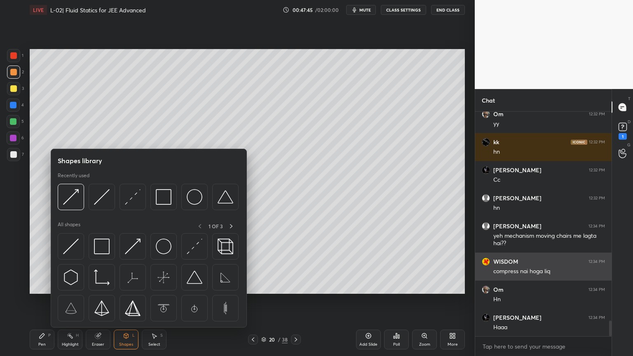
click at [101, 246] on img at bounding box center [102, 247] width 16 height 16
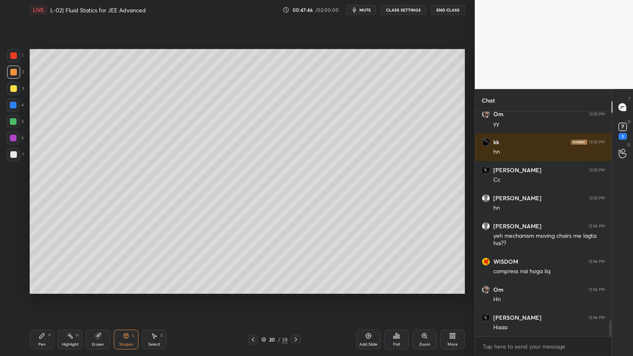
click at [46, 301] on div "Pen P" at bounding box center [42, 340] width 25 height 20
click at [70, 301] on div "Highlight" at bounding box center [70, 345] width 17 height 4
click at [40, 301] on div "Pen" at bounding box center [41, 345] width 7 height 4
click at [68, 301] on icon at bounding box center [70, 336] width 7 height 7
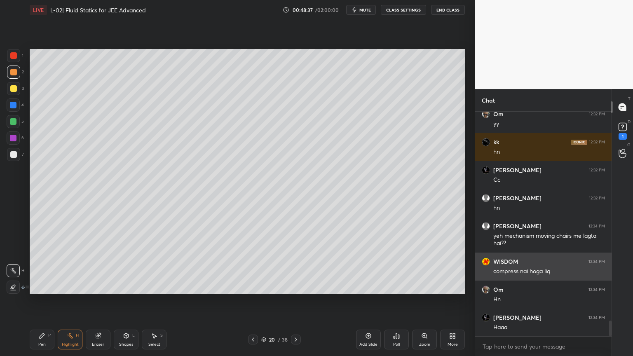
scroll to position [3021, 0]
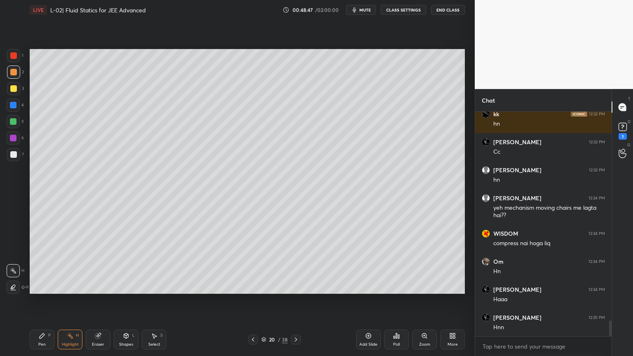
click at [13, 87] on div at bounding box center [13, 88] width 7 height 7
click at [10, 128] on div "5" at bounding box center [15, 123] width 17 height 16
click at [10, 141] on div at bounding box center [13, 138] width 7 height 7
click at [43, 301] on div "Pen P" at bounding box center [42, 340] width 25 height 20
click at [125, 301] on div "Shapes L" at bounding box center [126, 340] width 25 height 20
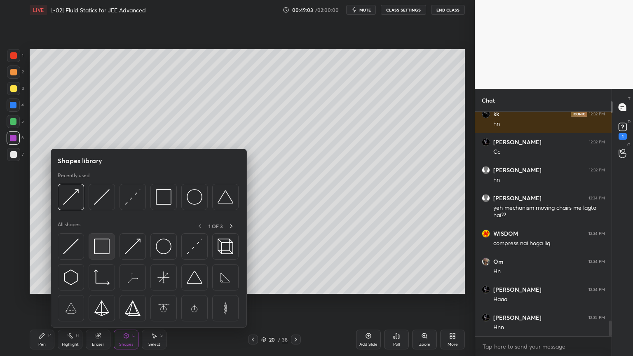
click at [99, 251] on img at bounding box center [102, 247] width 16 height 16
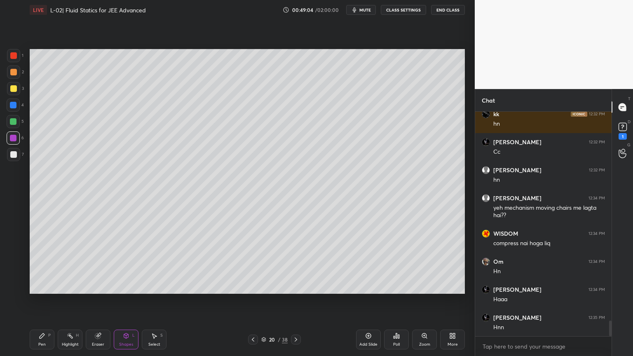
click at [9, 104] on div at bounding box center [13, 105] width 13 height 13
click at [46, 301] on div "Pen P" at bounding box center [42, 340] width 25 height 20
click at [87, 301] on div "Eraser" at bounding box center [98, 340] width 25 height 20
click at [43, 301] on div "Pen" at bounding box center [41, 345] width 7 height 4
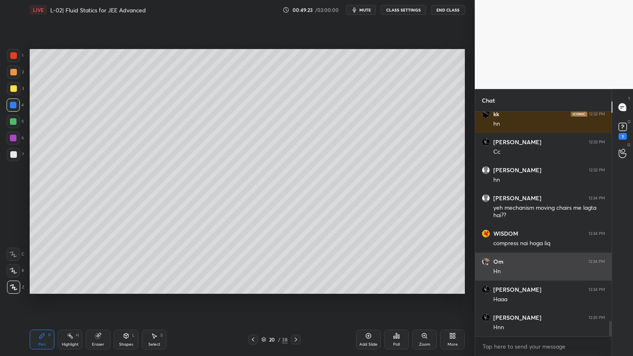
scroll to position [3049, 0]
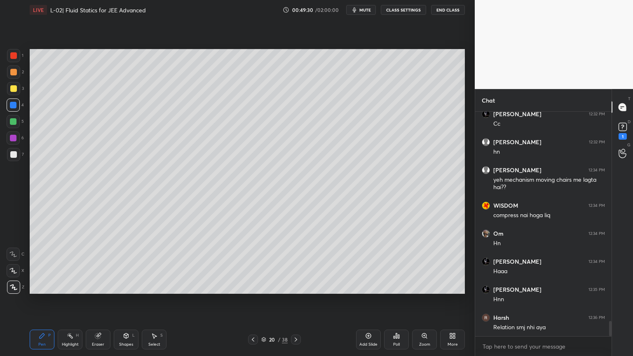
click at [99, 301] on icon at bounding box center [97, 335] width 5 height 5
click at [41, 301] on icon at bounding box center [42, 335] width 5 height 5
click at [69, 301] on div "Highlight H" at bounding box center [70, 340] width 25 height 20
click at [363, 301] on div "Add Slide" at bounding box center [368, 345] width 18 height 4
click at [40, 301] on div "Pen" at bounding box center [41, 345] width 7 height 4
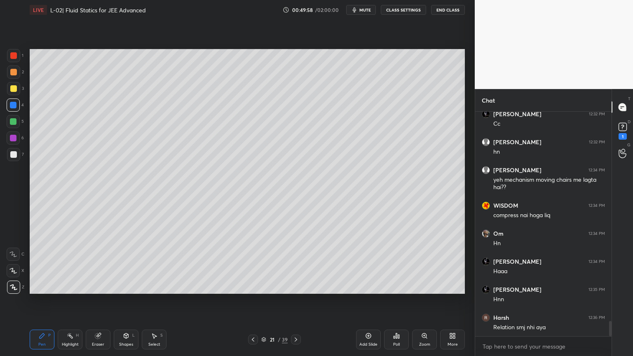
click at [12, 89] on div at bounding box center [13, 88] width 7 height 7
click at [14, 141] on div at bounding box center [13, 137] width 13 height 13
click at [13, 94] on div at bounding box center [13, 88] width 13 height 13
click at [66, 301] on div "Highlight H" at bounding box center [70, 340] width 25 height 20
click at [45, 301] on div "Pen P" at bounding box center [42, 340] width 25 height 20
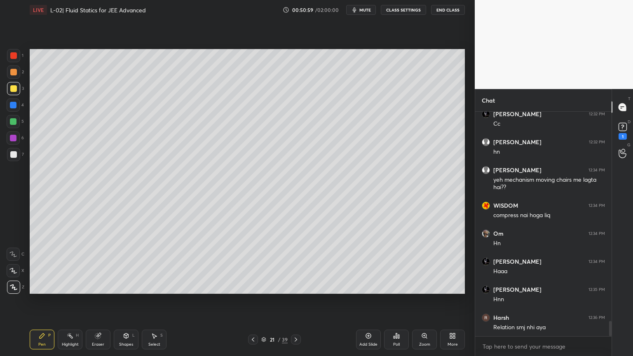
click at [13, 141] on div at bounding box center [13, 138] width 7 height 7
click at [69, 301] on div "Highlight" at bounding box center [70, 345] width 17 height 4
click at [246, 301] on div "21 / 39" at bounding box center [274, 340] width 163 height 10
click at [250, 301] on div at bounding box center [253, 340] width 10 height 10
click at [41, 301] on icon at bounding box center [42, 336] width 7 height 7
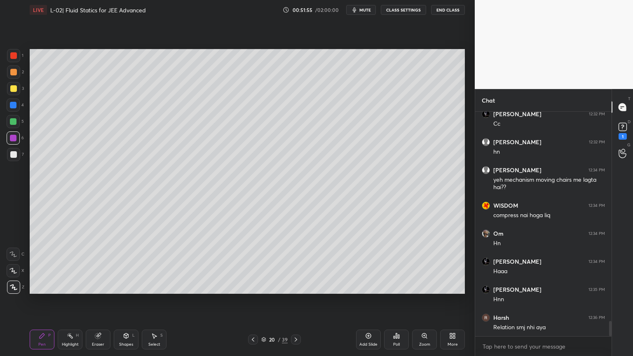
click at [71, 301] on rect at bounding box center [71, 337] width 4 height 4
click at [44, 301] on icon at bounding box center [42, 336] width 7 height 7
click at [73, 301] on div "Highlight H" at bounding box center [70, 340] width 25 height 20
click at [48, 301] on div "Pen P" at bounding box center [42, 340] width 25 height 20
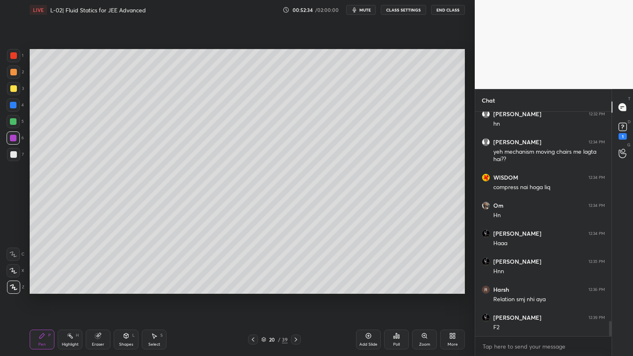
click at [12, 107] on div at bounding box center [13, 105] width 7 height 7
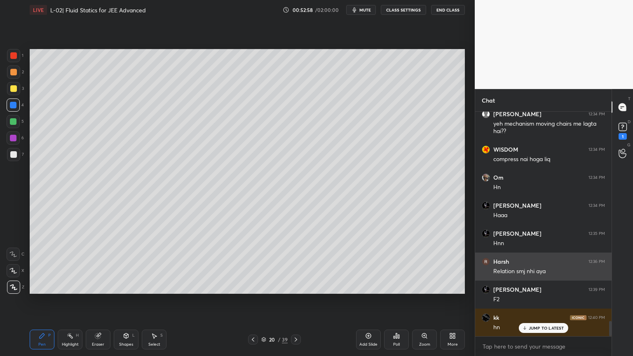
scroll to position [3105, 0]
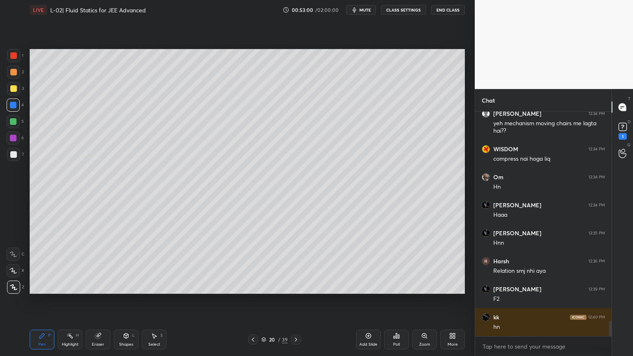
click at [71, 301] on circle at bounding box center [70, 333] width 1 height 1
click at [45, 301] on div "Pen P" at bounding box center [42, 340] width 25 height 20
click at [14, 153] on div at bounding box center [13, 154] width 7 height 7
click at [102, 301] on div "Eraser" at bounding box center [98, 340] width 25 height 20
click at [42, 301] on div "Pen" at bounding box center [41, 345] width 7 height 4
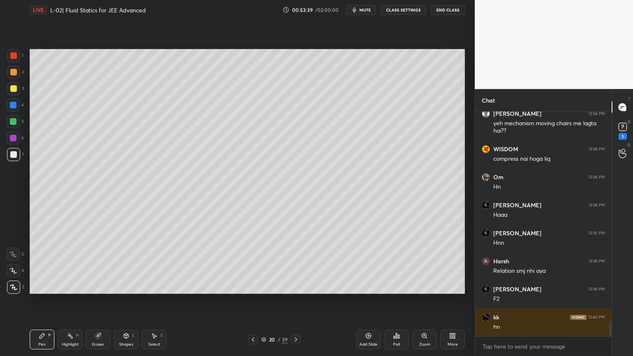
click at [72, 301] on rect at bounding box center [71, 337] width 4 height 4
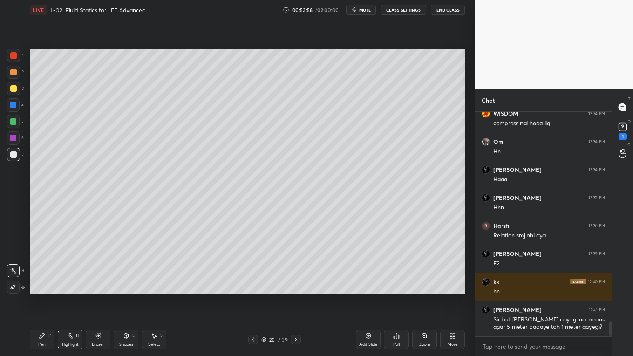
click at [251, 301] on icon at bounding box center [253, 339] width 7 height 7
click at [297, 301] on icon at bounding box center [296, 339] width 7 height 7
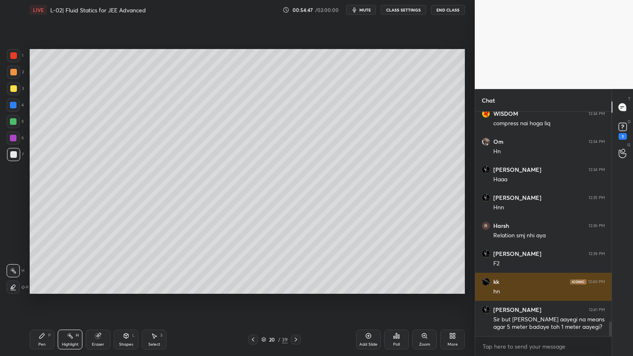
scroll to position [3169, 0]
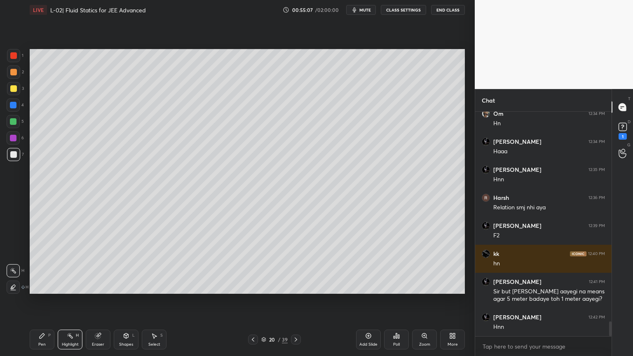
click at [41, 301] on div "Pen" at bounding box center [41, 345] width 7 height 4
click at [11, 124] on div at bounding box center [13, 121] width 7 height 7
click at [12, 85] on div at bounding box center [13, 88] width 7 height 7
click at [69, 301] on div "Highlight" at bounding box center [70, 345] width 17 height 4
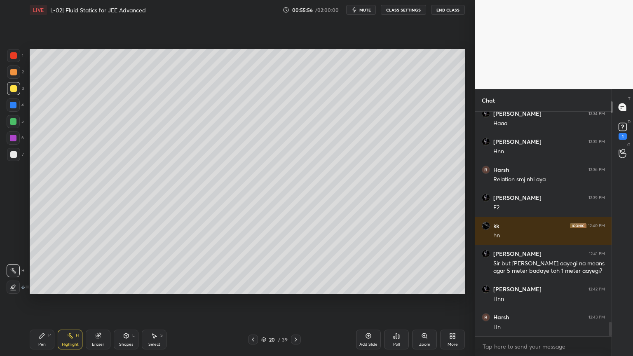
scroll to position [3225, 0]
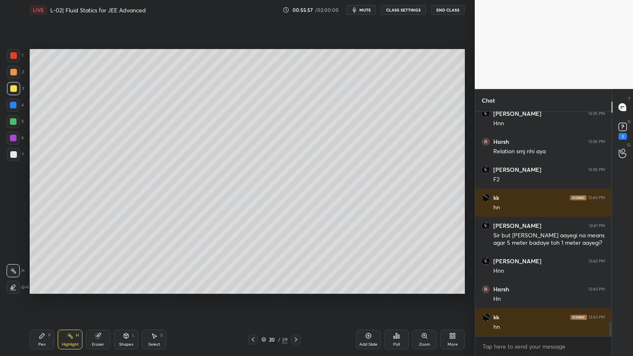
click at [291, 301] on div at bounding box center [296, 340] width 10 height 10
click at [12, 124] on div at bounding box center [13, 121] width 7 height 7
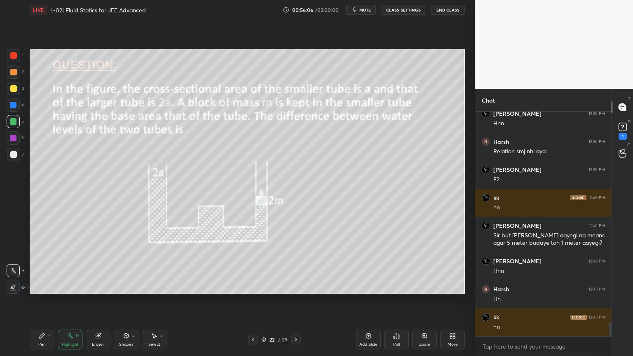
click at [38, 301] on div "Pen" at bounding box center [41, 345] width 7 height 4
click at [73, 301] on icon at bounding box center [70, 336] width 7 height 7
click at [14, 57] on div at bounding box center [13, 55] width 7 height 7
click at [40, 301] on div "Pen P" at bounding box center [42, 340] width 25 height 20
click at [100, 301] on div "Eraser" at bounding box center [98, 340] width 25 height 20
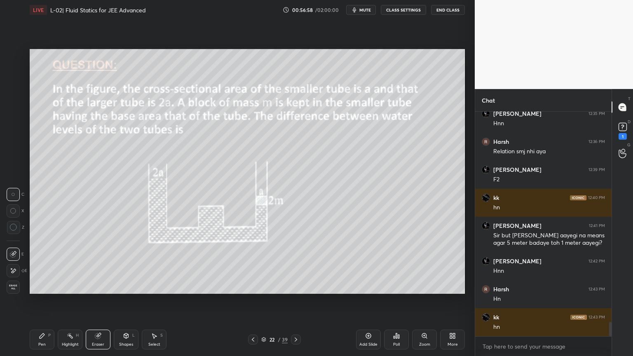
click at [65, 301] on div "Highlight H" at bounding box center [70, 340] width 25 height 20
click at [66, 301] on div "Highlight H" at bounding box center [70, 340] width 25 height 20
click at [125, 301] on div "Shapes L" at bounding box center [126, 340] width 25 height 20
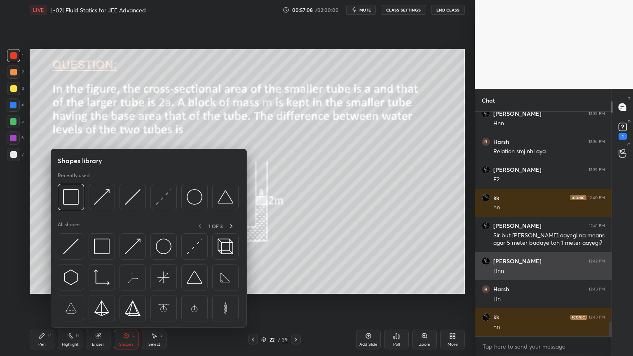
click at [161, 199] on img at bounding box center [164, 197] width 16 height 16
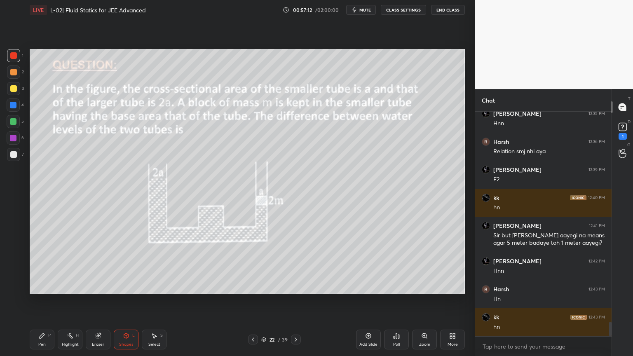
click at [51, 301] on div "Pen P" at bounding box center [42, 340] width 25 height 20
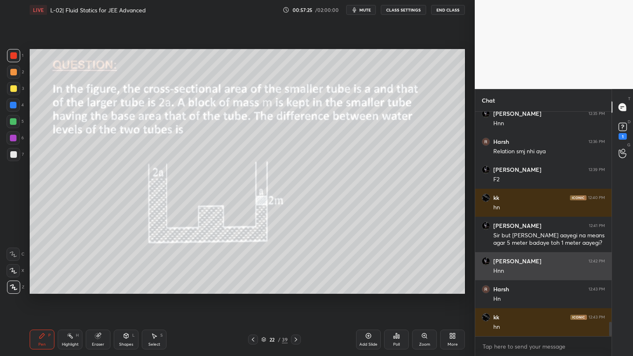
scroll to position [3253, 0]
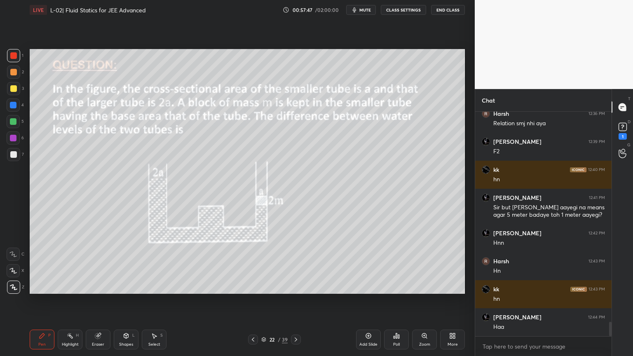
click at [99, 301] on div "Eraser" at bounding box center [98, 345] width 12 height 4
click at [45, 301] on div "Pen P" at bounding box center [42, 340] width 25 height 20
click at [70, 301] on div "Highlight" at bounding box center [70, 345] width 17 height 4
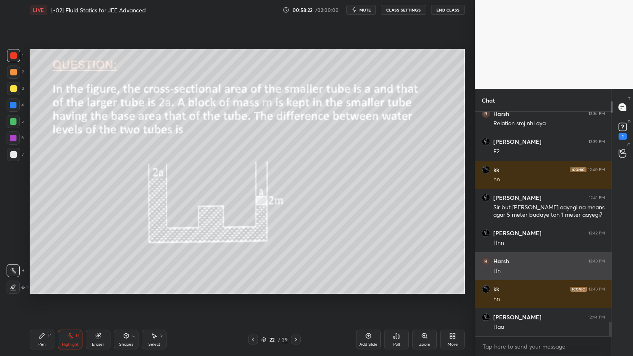
scroll to position [3281, 0]
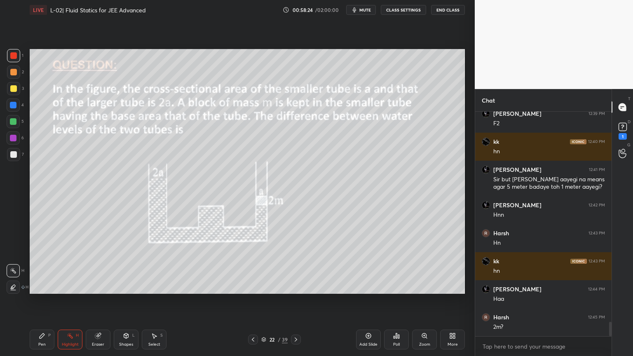
click at [40, 301] on div "Pen" at bounding box center [41, 345] width 7 height 4
click at [68, 301] on div "Highlight H" at bounding box center [70, 340] width 25 height 20
click at [43, 301] on div "Pen" at bounding box center [41, 345] width 7 height 4
click at [69, 301] on div "Highlight H" at bounding box center [70, 340] width 25 height 20
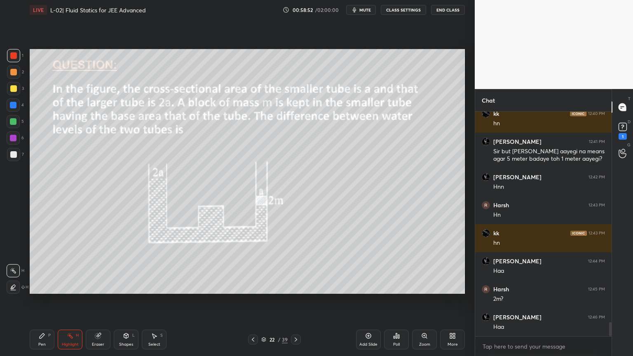
scroll to position [3337, 0]
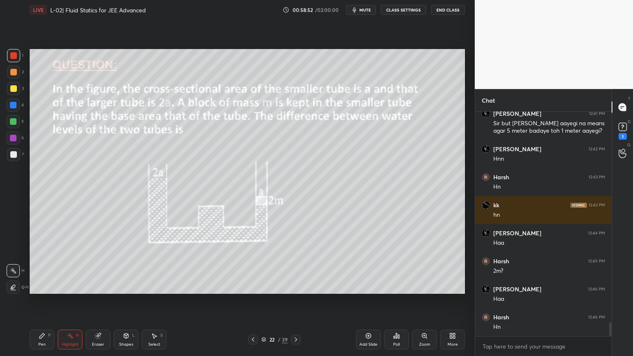
click at [128, 301] on icon at bounding box center [126, 335] width 5 height 5
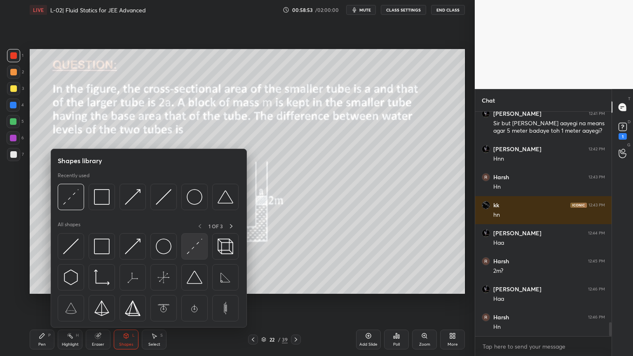
click at [191, 249] on img at bounding box center [195, 247] width 16 height 16
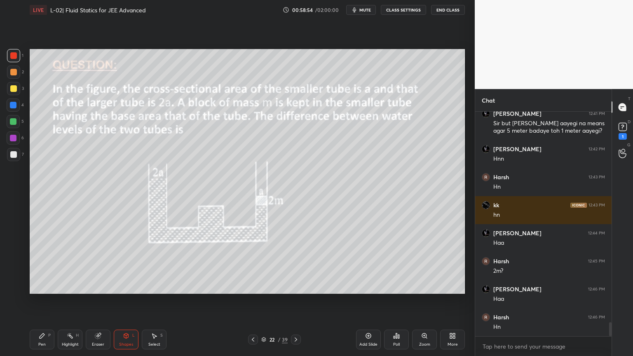
click at [10, 89] on div at bounding box center [13, 88] width 7 height 7
click at [45, 301] on div "Pen" at bounding box center [41, 345] width 7 height 4
click at [12, 137] on div at bounding box center [13, 138] width 7 height 7
click at [62, 301] on div "Highlight H" at bounding box center [70, 340] width 25 height 20
click at [298, 301] on icon at bounding box center [296, 339] width 7 height 7
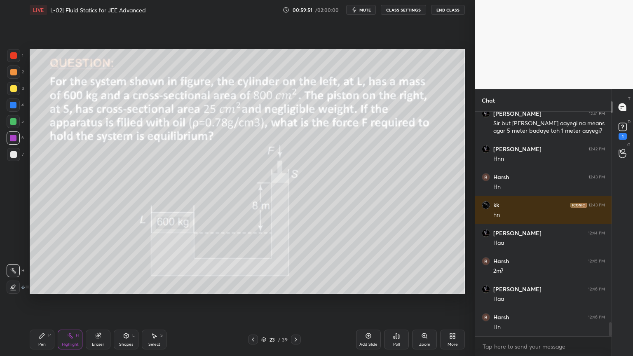
click at [250, 301] on div at bounding box center [253, 340] width 10 height 10
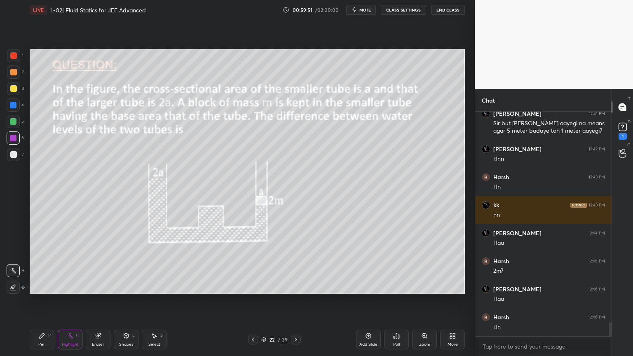
scroll to position [3365, 0]
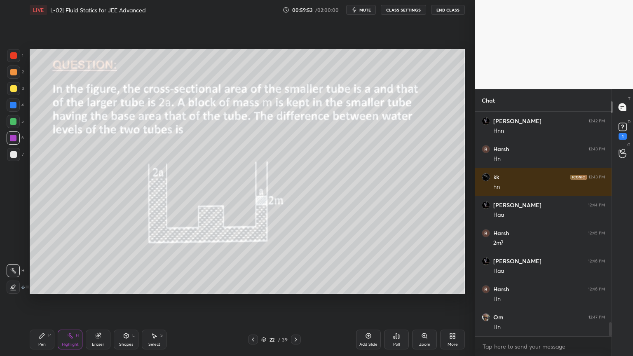
click at [304, 301] on div "22 / 39" at bounding box center [274, 340] width 163 height 10
click at [294, 301] on icon at bounding box center [296, 339] width 7 height 7
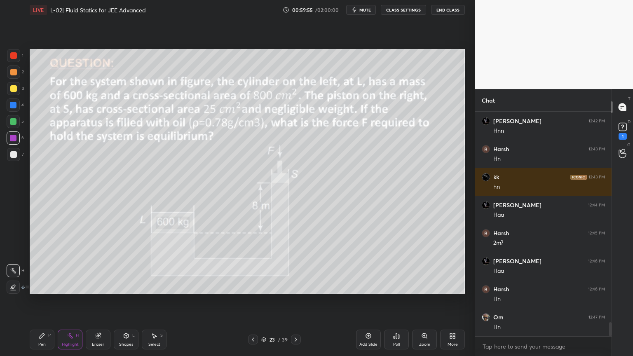
scroll to position [3393, 0]
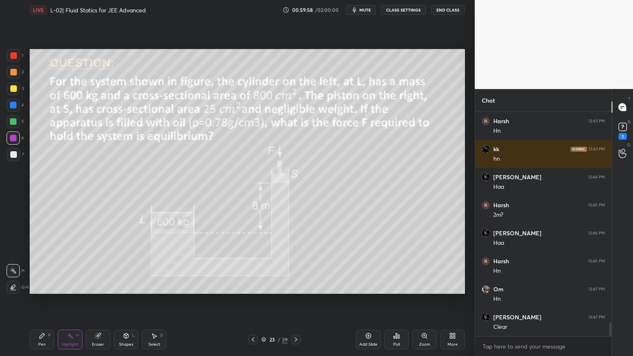
click at [42, 301] on div "Pen P" at bounding box center [42, 340] width 25 height 20
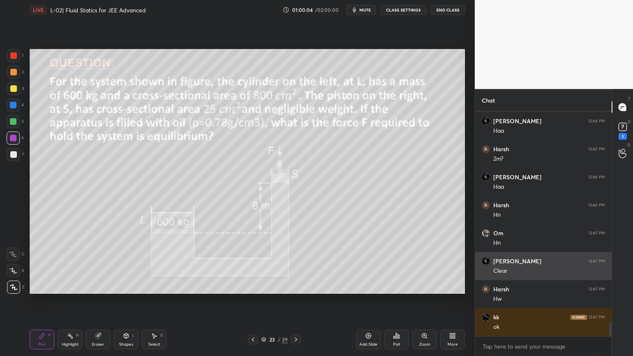
scroll to position [3477, 0]
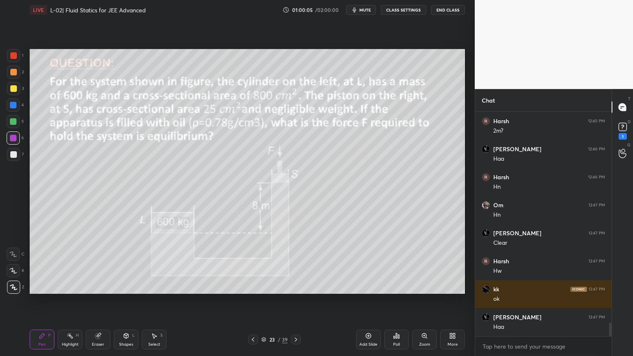
click at [296, 301] on icon at bounding box center [296, 340] width 2 height 4
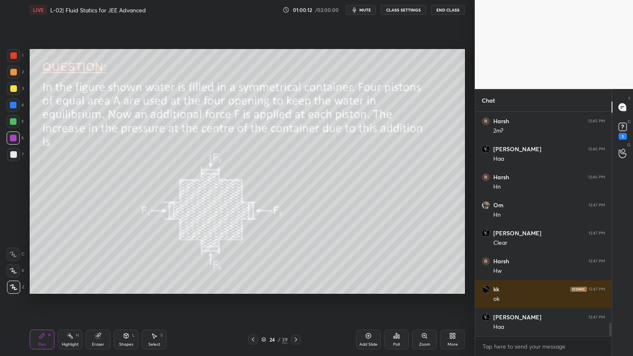
click at [294, 301] on icon at bounding box center [296, 339] width 7 height 7
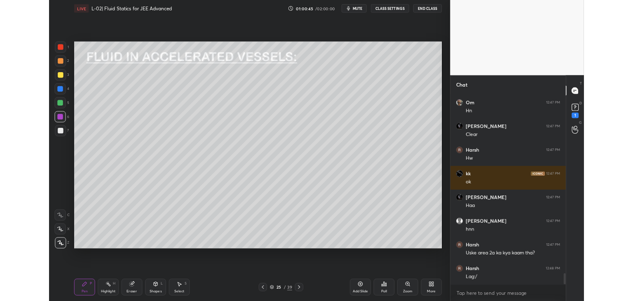
scroll to position [3589, 0]
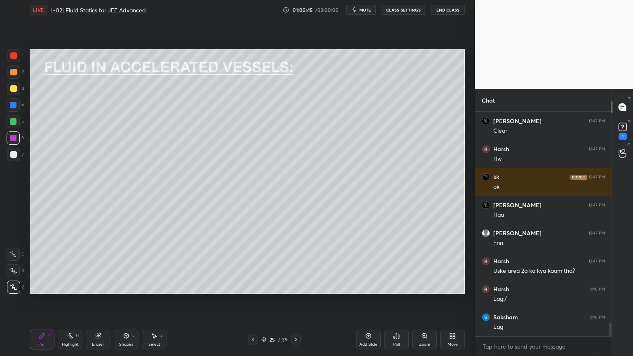
click at [251, 301] on icon at bounding box center [253, 339] width 7 height 7
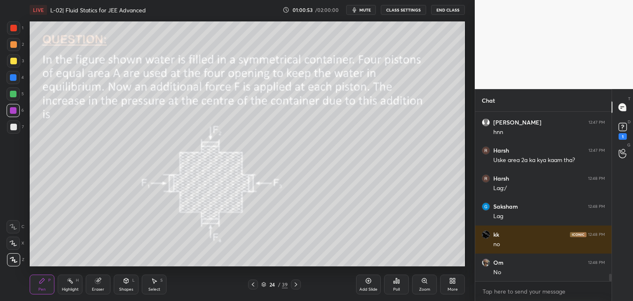
scroll to position [3728, 0]
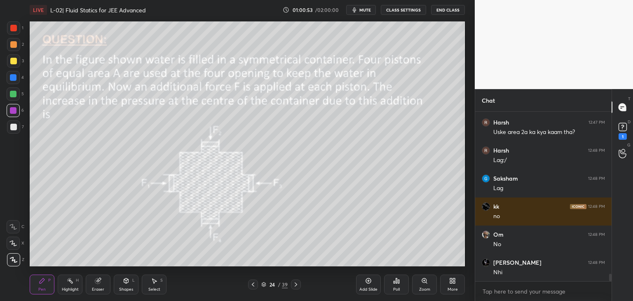
click at [451, 282] on icon at bounding box center [451, 282] width 2 height 2
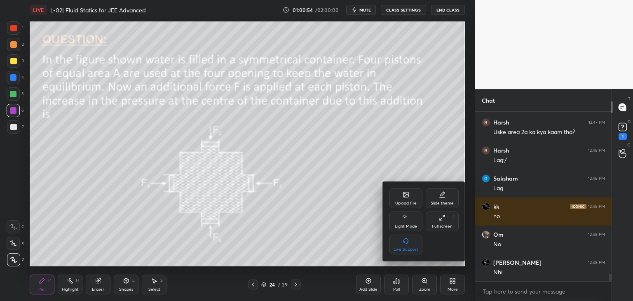
click at [438, 218] on div "Full screen F" at bounding box center [442, 221] width 33 height 20
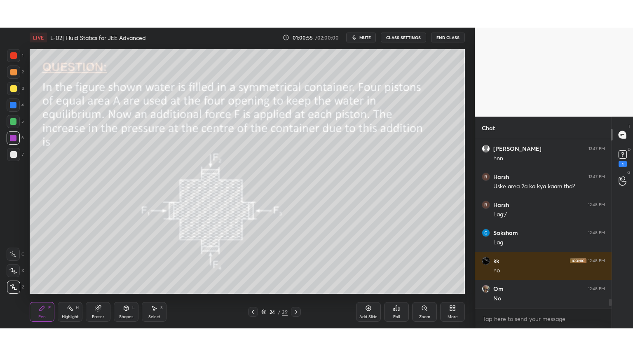
scroll to position [154, 134]
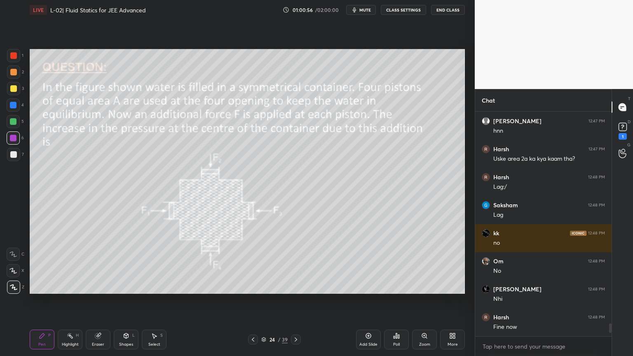
click at [252, 301] on icon at bounding box center [253, 339] width 7 height 7
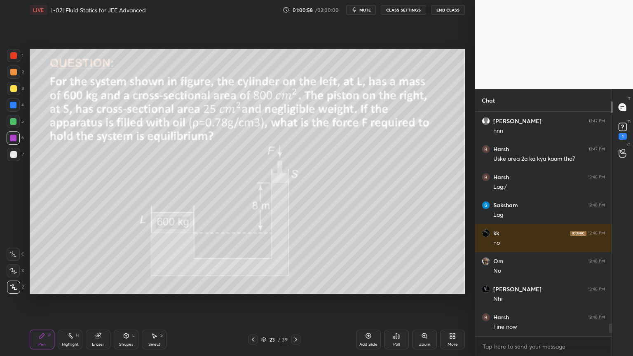
click at [251, 301] on icon at bounding box center [253, 339] width 7 height 7
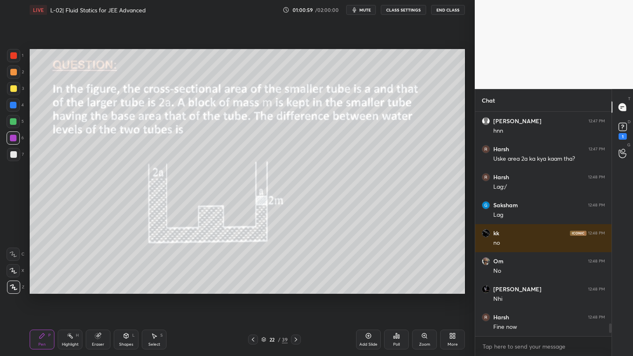
click at [71, 301] on rect at bounding box center [71, 337] width 4 height 4
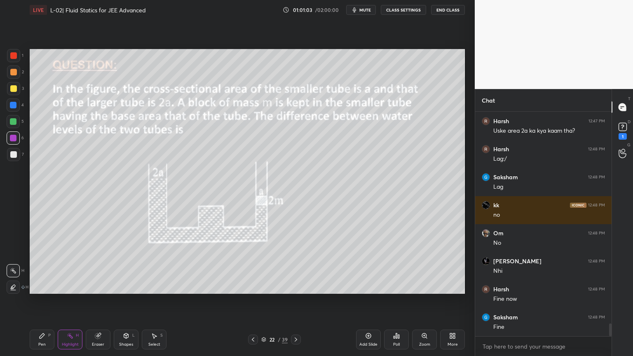
click at [295, 301] on icon at bounding box center [296, 339] width 7 height 7
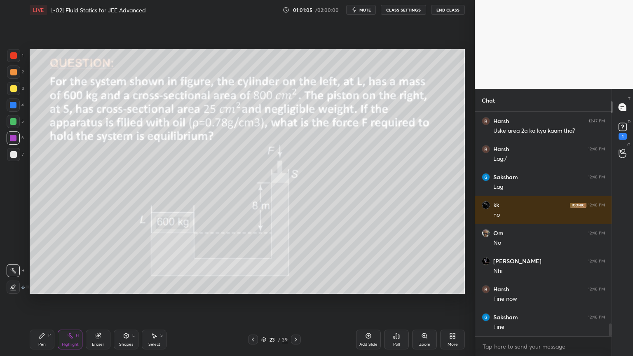
click at [298, 301] on icon at bounding box center [296, 339] width 7 height 7
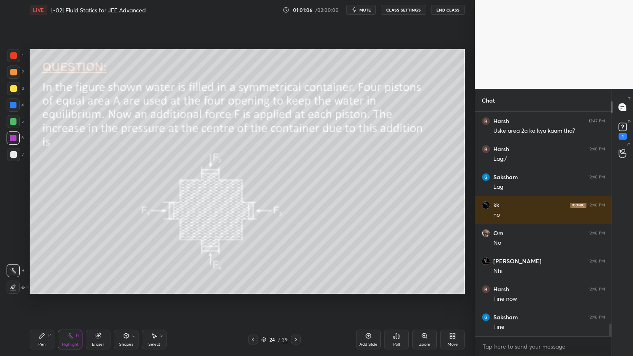
click at [253, 301] on icon at bounding box center [253, 339] width 7 height 7
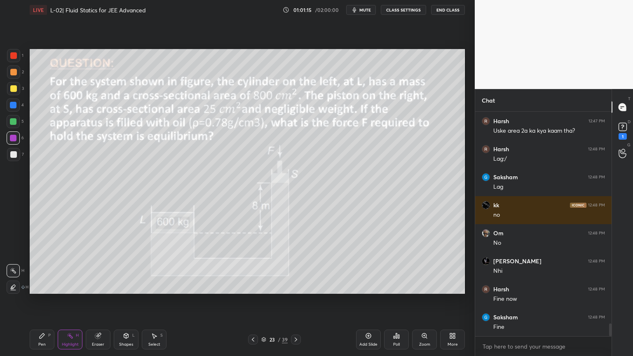
click at [294, 301] on icon at bounding box center [296, 339] width 7 height 7
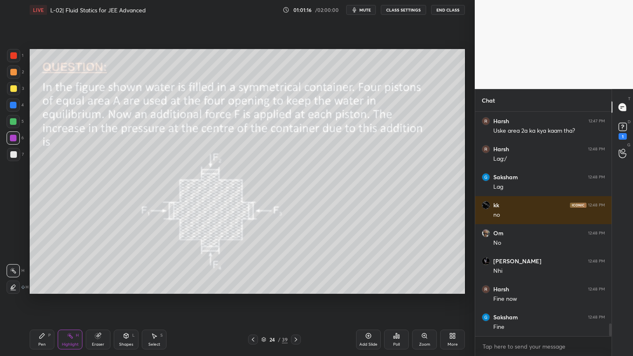
click at [295, 301] on icon at bounding box center [296, 339] width 7 height 7
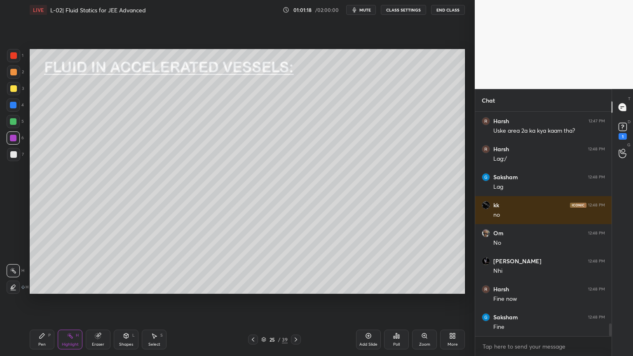
click at [15, 92] on div at bounding box center [13, 88] width 7 height 7
click at [41, 301] on div "Pen P" at bounding box center [42, 340] width 25 height 20
click at [252, 301] on div "Pen P Highlight H Eraser Shapes L Select S 25 / 39 Add Slide Poll Zoom More" at bounding box center [247, 339] width 435 height 33
click at [254, 301] on icon at bounding box center [253, 340] width 2 height 4
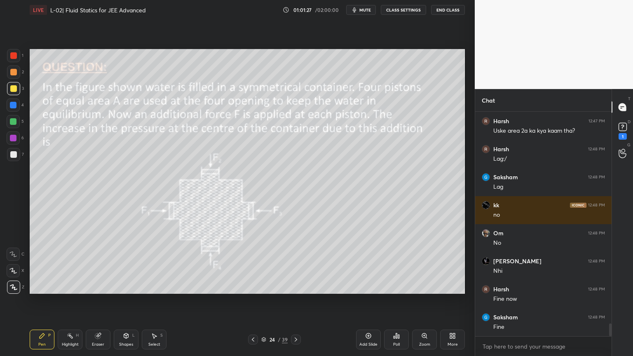
click at [365, 301] on icon at bounding box center [368, 336] width 7 height 7
click at [13, 124] on div at bounding box center [13, 121] width 7 height 7
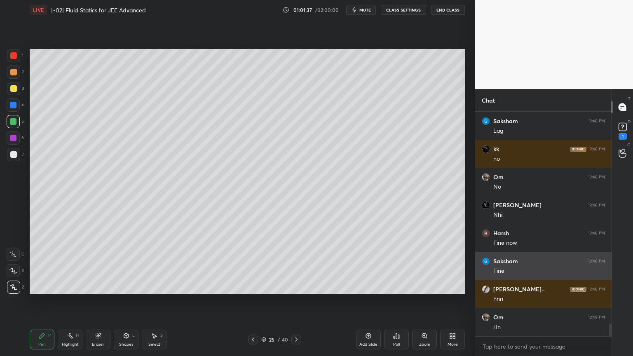
scroll to position [3813, 0]
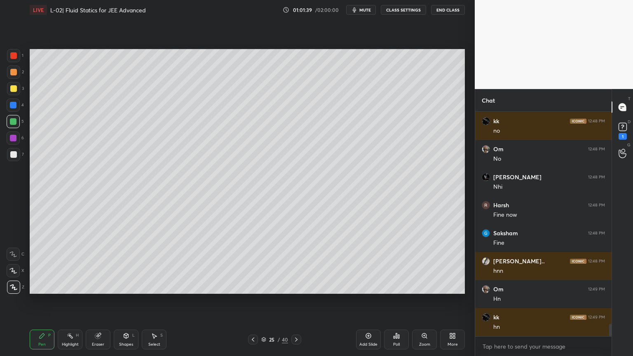
click at [7, 92] on div at bounding box center [13, 88] width 13 height 13
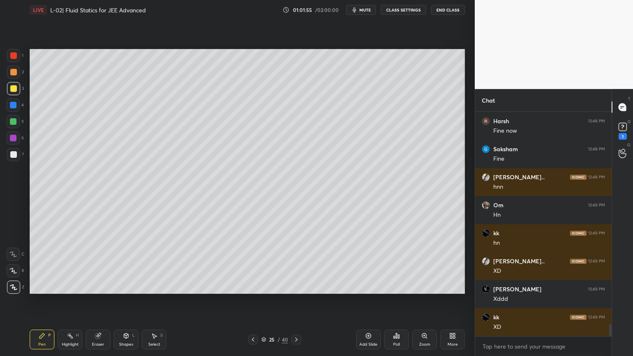
scroll to position [3926, 0]
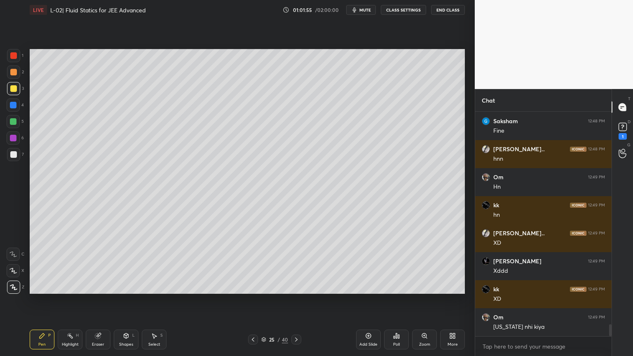
click at [71, 301] on div "Highlight" at bounding box center [70, 345] width 17 height 4
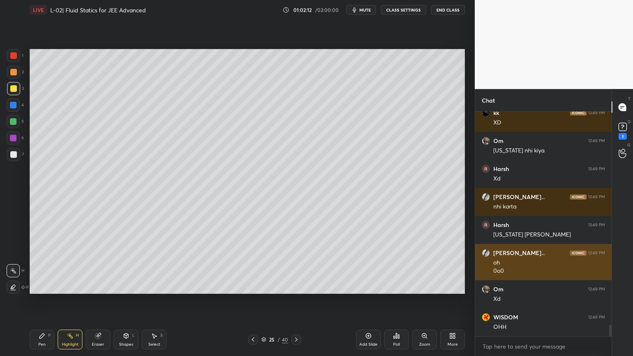
scroll to position [4130, 0]
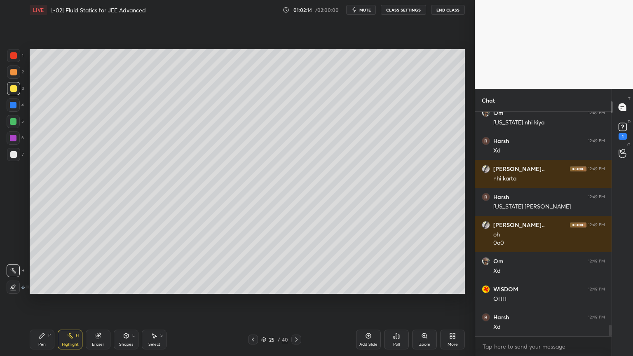
click at [294, 301] on div at bounding box center [296, 340] width 10 height 10
click at [11, 141] on div at bounding box center [13, 138] width 7 height 7
click at [49, 301] on div "Pen P" at bounding box center [42, 340] width 25 height 20
click at [124, 301] on div "Shapes" at bounding box center [126, 345] width 14 height 4
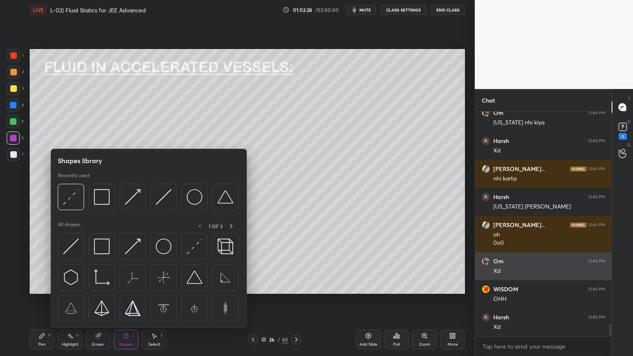
click at [73, 249] on img at bounding box center [71, 247] width 16 height 16
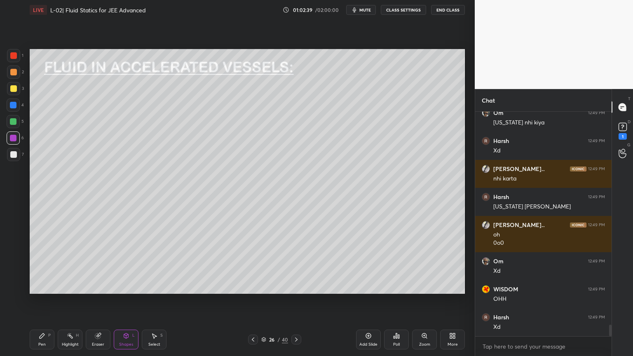
click at [11, 88] on div at bounding box center [13, 88] width 7 height 7
click at [46, 301] on div "Pen P" at bounding box center [42, 340] width 25 height 20
click at [13, 106] on div at bounding box center [13, 105] width 7 height 7
click at [68, 301] on div "Highlight H" at bounding box center [70, 340] width 25 height 20
click at [43, 301] on icon at bounding box center [42, 336] width 7 height 7
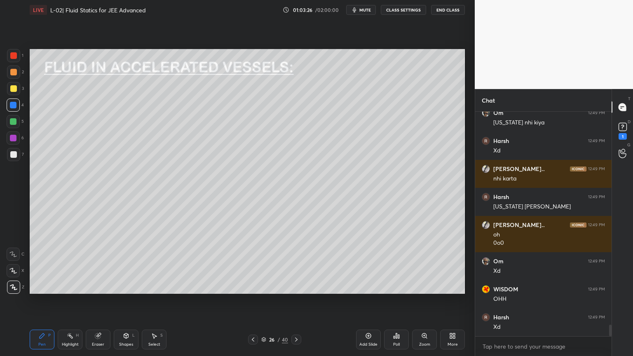
click at [12, 88] on div at bounding box center [13, 88] width 7 height 7
click at [11, 139] on div at bounding box center [13, 138] width 7 height 7
click at [15, 160] on div at bounding box center [13, 154] width 13 height 13
click at [12, 90] on div at bounding box center [13, 88] width 7 height 7
click at [11, 59] on div at bounding box center [13, 55] width 13 height 13
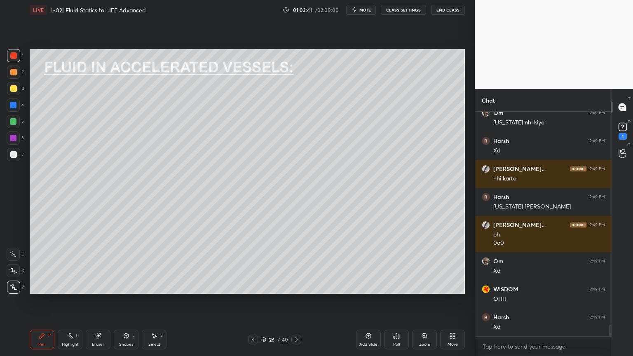
click at [103, 301] on div "Eraser" at bounding box center [98, 340] width 25 height 20
click at [42, 301] on div "Pen" at bounding box center [41, 345] width 7 height 4
click at [13, 159] on div at bounding box center [13, 154] width 13 height 13
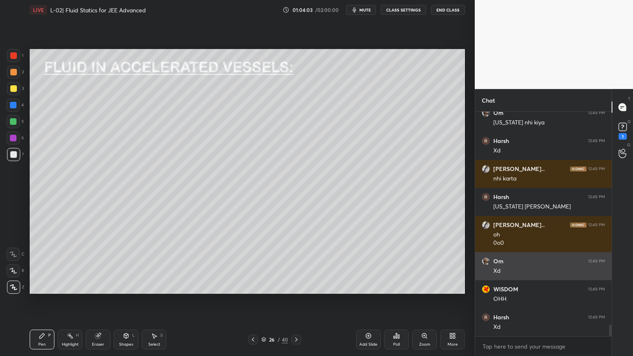
scroll to position [4158, 0]
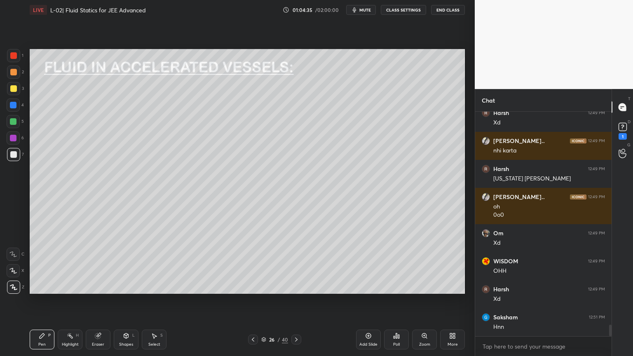
click at [69, 301] on div "Highlight H" at bounding box center [70, 340] width 25 height 20
click at [14, 91] on div at bounding box center [13, 88] width 7 height 7
click at [13, 155] on div at bounding box center [13, 154] width 7 height 7
click at [47, 301] on div "Pen P" at bounding box center [42, 340] width 25 height 20
click at [12, 94] on div at bounding box center [13, 88] width 13 height 13
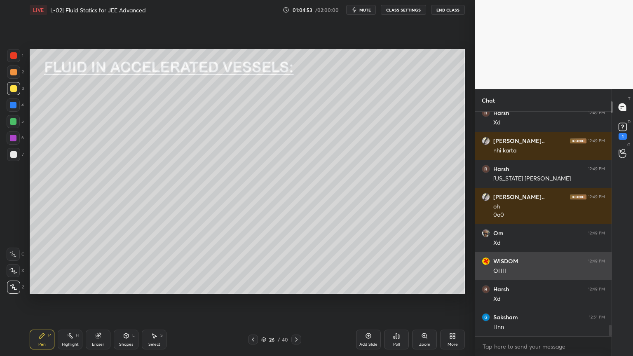
scroll to position [4186, 0]
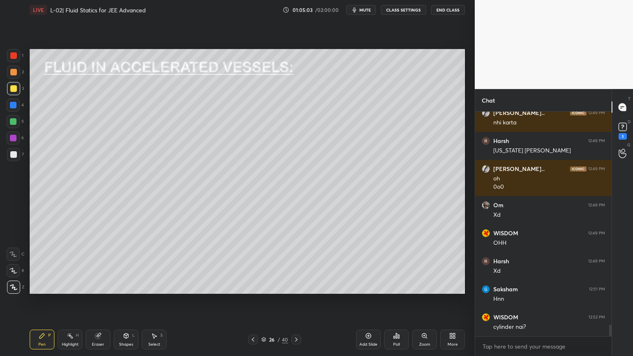
click at [10, 75] on div at bounding box center [13, 72] width 13 height 13
click at [71, 301] on div "Highlight" at bounding box center [70, 345] width 17 height 4
click at [51, 301] on div "Pen P" at bounding box center [42, 340] width 25 height 20
click at [73, 301] on div "Highlight" at bounding box center [70, 345] width 17 height 4
click at [102, 301] on div "Eraser" at bounding box center [98, 345] width 12 height 4
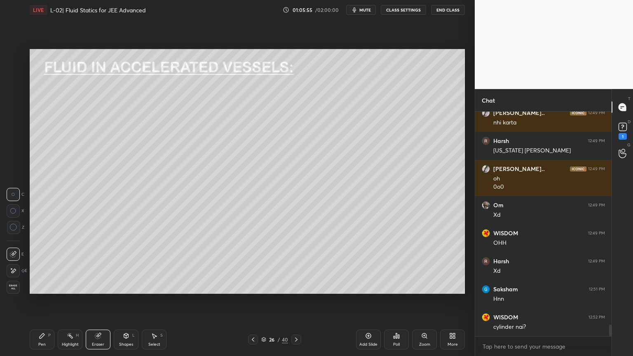
click at [364, 301] on div "Add Slide" at bounding box center [368, 340] width 25 height 20
click at [129, 301] on icon at bounding box center [126, 336] width 7 height 7
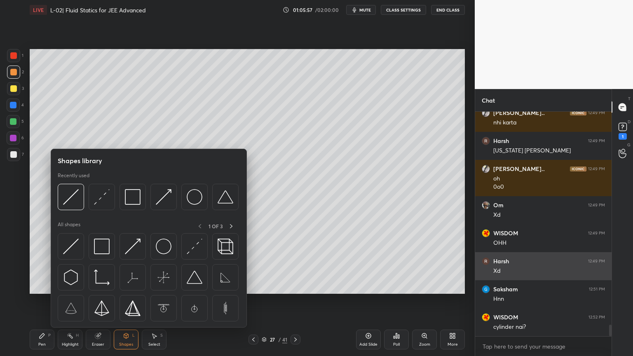
click at [101, 244] on img at bounding box center [102, 247] width 16 height 16
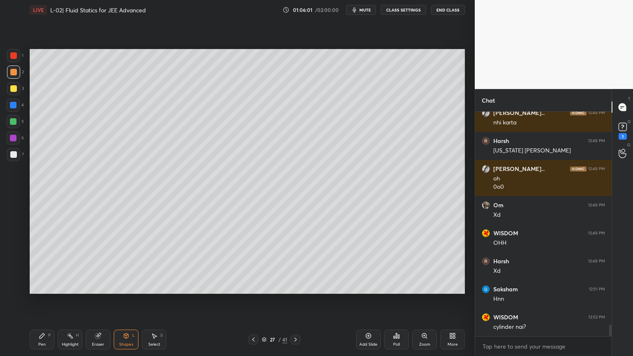
click at [129, 301] on div "Shapes" at bounding box center [126, 345] width 14 height 4
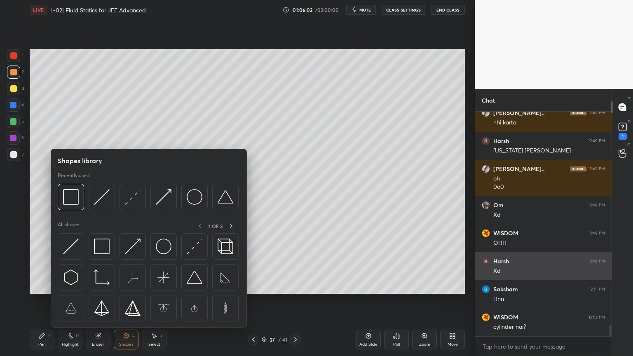
click at [73, 244] on img at bounding box center [71, 247] width 16 height 16
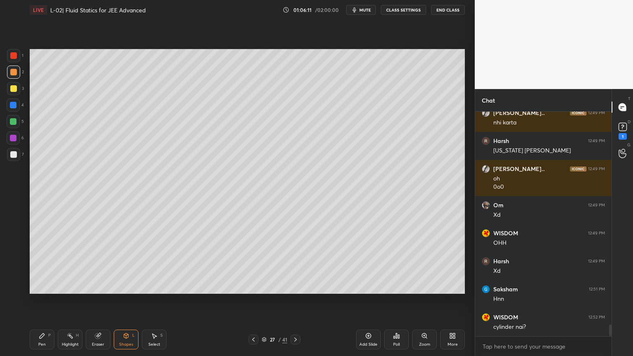
click at [98, 301] on icon at bounding box center [97, 335] width 5 height 5
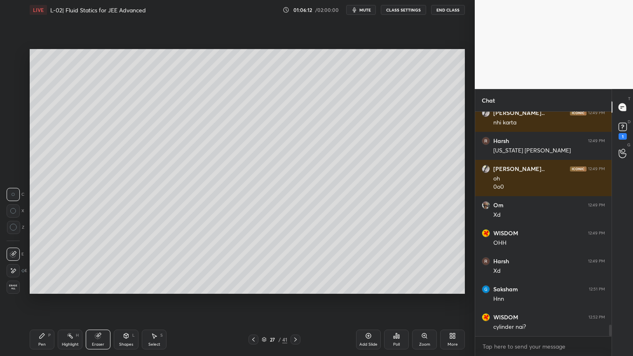
click at [124, 301] on div "Shapes L" at bounding box center [126, 340] width 25 height 20
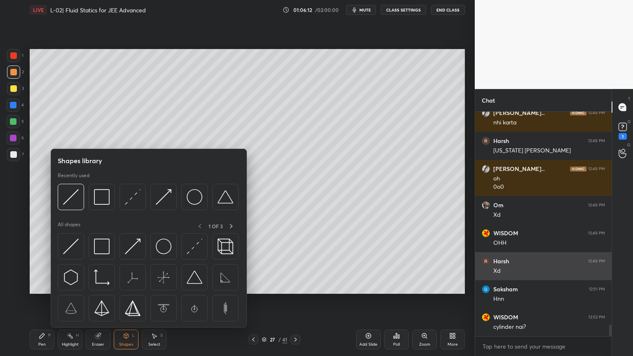
click at [129, 249] on img at bounding box center [133, 247] width 16 height 16
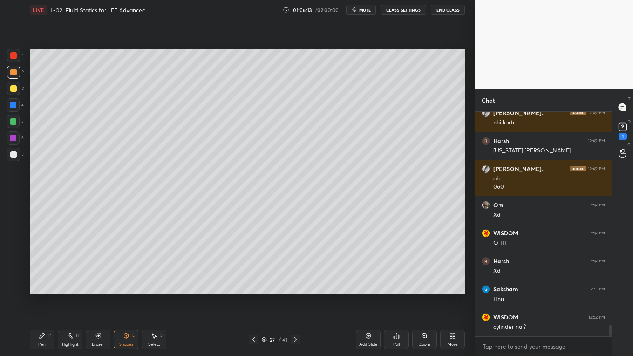
click at [7, 106] on div at bounding box center [13, 105] width 13 height 13
click at [252, 301] on icon at bounding box center [253, 339] width 7 height 7
click at [40, 301] on div "Pen" at bounding box center [41, 345] width 7 height 4
click at [71, 301] on div "Highlight H" at bounding box center [70, 340] width 25 height 20
click at [294, 301] on icon at bounding box center [295, 340] width 2 height 4
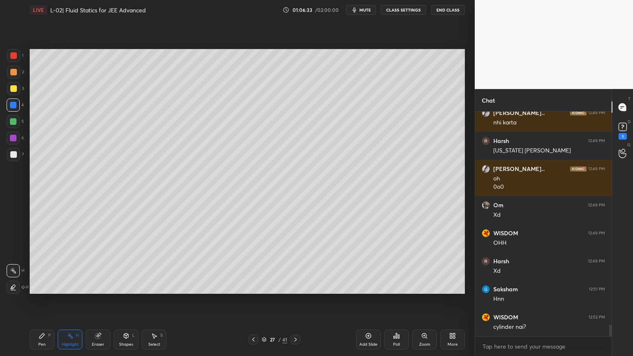
click at [14, 89] on div at bounding box center [13, 88] width 7 height 7
click at [45, 301] on icon at bounding box center [42, 336] width 7 height 7
click at [14, 143] on div at bounding box center [13, 137] width 13 height 13
click at [63, 301] on div "Highlight H" at bounding box center [70, 340] width 25 height 20
click at [15, 97] on div "3" at bounding box center [15, 90] width 17 height 16
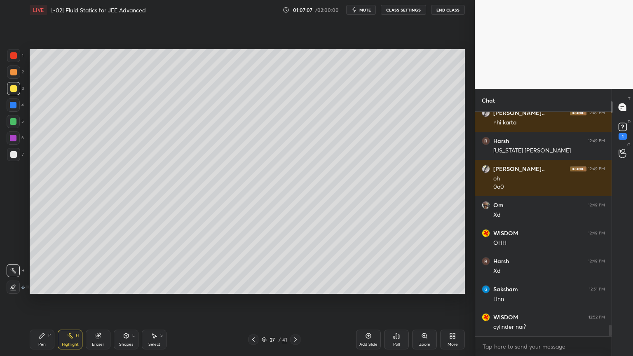
click at [15, 73] on div at bounding box center [13, 72] width 7 height 7
click at [41, 301] on icon at bounding box center [42, 335] width 5 height 5
click at [63, 301] on div "Highlight H" at bounding box center [70, 340] width 25 height 20
click at [100, 301] on div "Eraser" at bounding box center [98, 340] width 25 height 20
click at [45, 301] on div "Pen P" at bounding box center [42, 340] width 25 height 20
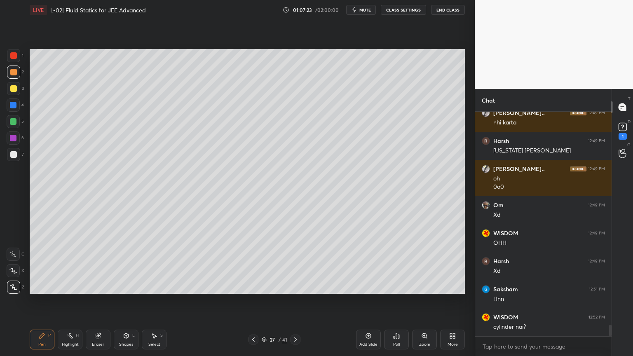
click at [13, 89] on div at bounding box center [13, 88] width 7 height 7
click at [12, 103] on div at bounding box center [13, 105] width 7 height 7
click at [16, 124] on div at bounding box center [13, 121] width 7 height 7
click at [253, 301] on div at bounding box center [254, 340] width 10 height 10
click at [294, 301] on div at bounding box center [296, 340] width 10 height 10
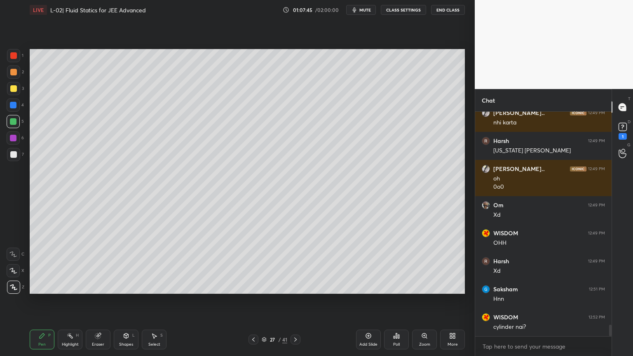
click at [13, 106] on div at bounding box center [13, 105] width 7 height 7
click at [15, 59] on div at bounding box center [13, 55] width 13 height 13
click at [15, 75] on div at bounding box center [13, 72] width 7 height 7
click at [100, 301] on div "Eraser" at bounding box center [98, 340] width 25 height 20
click at [37, 301] on div "Pen P" at bounding box center [42, 340] width 25 height 20
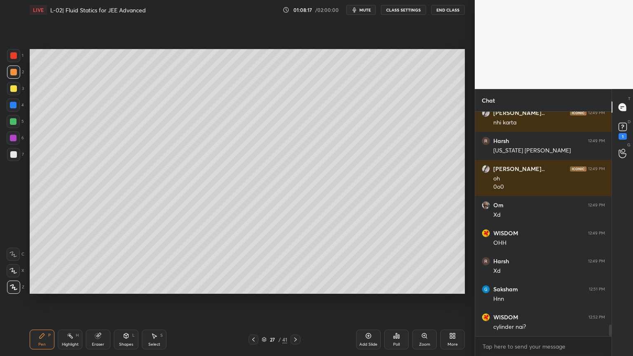
click at [92, 301] on div "Eraser" at bounding box center [98, 345] width 12 height 4
click at [38, 301] on div "Pen P" at bounding box center [42, 340] width 25 height 20
click at [81, 301] on div "Highlight H" at bounding box center [70, 340] width 25 height 20
click at [45, 301] on div "Pen P" at bounding box center [42, 340] width 25 height 20
click at [97, 301] on div "Pen P Highlight H Eraser Shapes L Select S 27 / 41 Add Slide Poll Zoom More" at bounding box center [247, 339] width 435 height 33
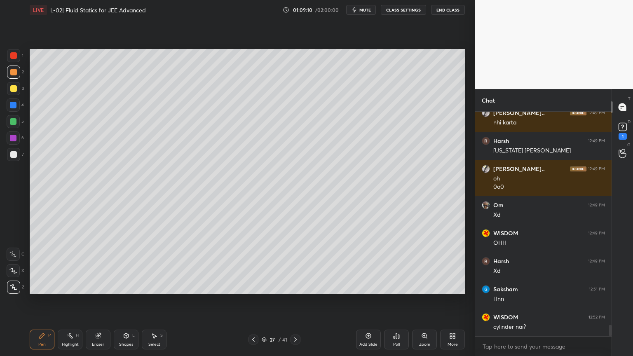
click at [124, 301] on div "Shapes" at bounding box center [126, 345] width 14 height 4
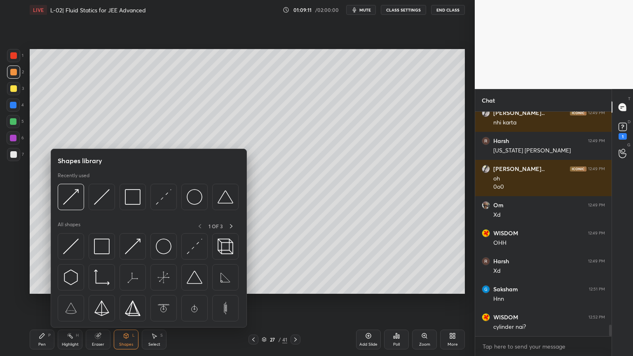
click at [99, 301] on div "Eraser" at bounding box center [98, 345] width 12 height 4
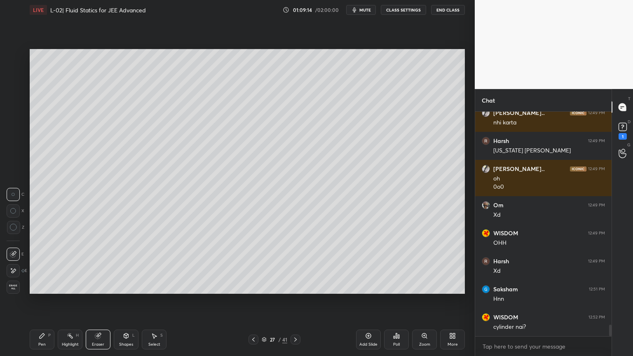
click at [45, 301] on div "Pen P" at bounding box center [42, 340] width 25 height 20
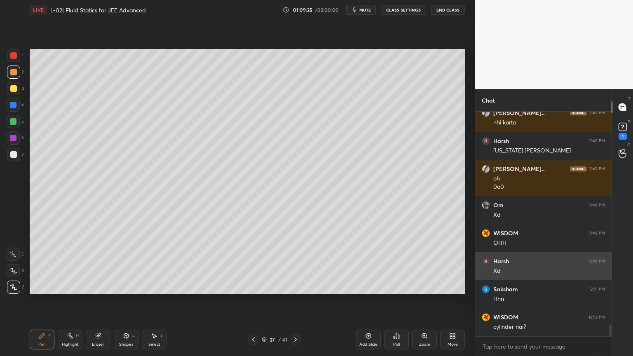
scroll to position [4214, 0]
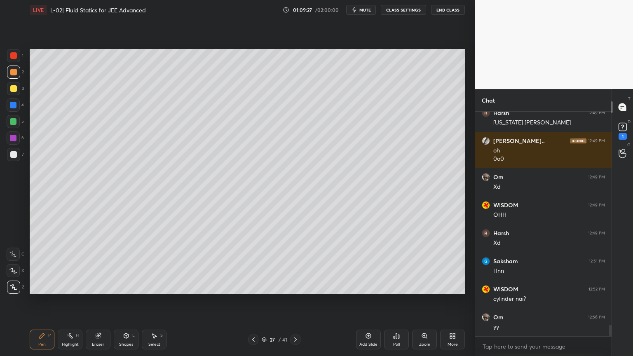
click at [15, 109] on div at bounding box center [13, 105] width 13 height 13
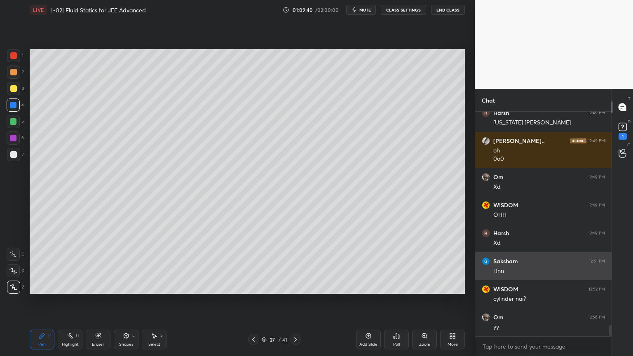
scroll to position [4242, 0]
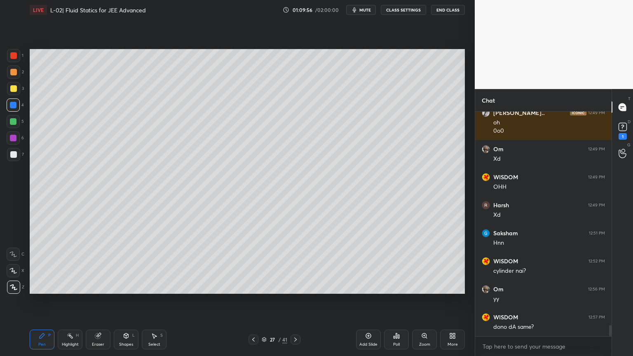
click at [10, 140] on div at bounding box center [13, 138] width 7 height 7
click at [68, 301] on div "Highlight" at bounding box center [70, 345] width 17 height 4
click at [59, 301] on div "Highlight H" at bounding box center [70, 340] width 25 height 20
click at [48, 301] on div "Pen P" at bounding box center [42, 340] width 25 height 20
click at [121, 301] on div "Shapes L" at bounding box center [126, 340] width 25 height 20
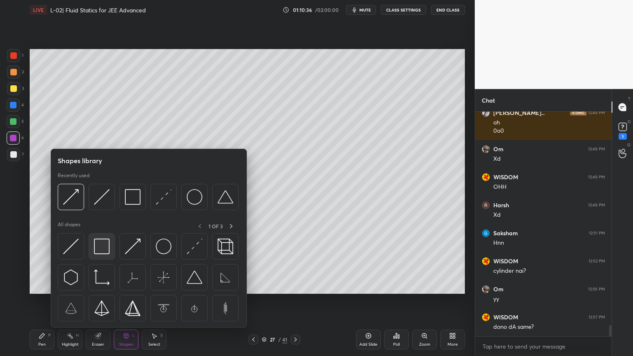
scroll to position [4270, 0]
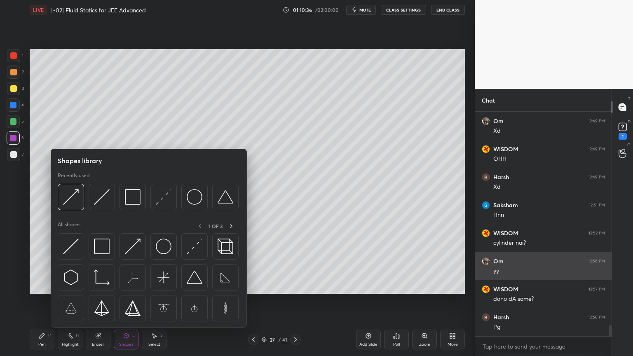
click at [101, 251] on img at bounding box center [102, 247] width 16 height 16
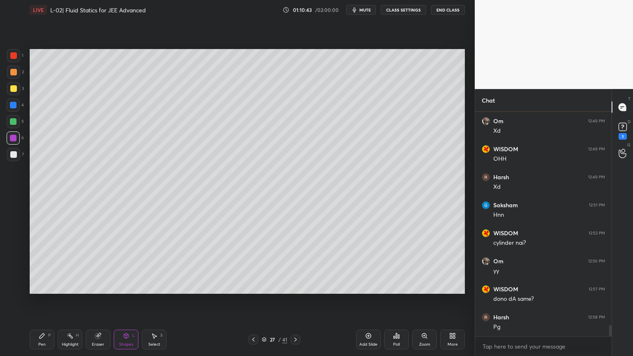
click at [254, 301] on div at bounding box center [254, 340] width 10 height 10
click at [47, 301] on div "Pen P" at bounding box center [42, 340] width 25 height 20
click at [296, 301] on div at bounding box center [296, 340] width 10 height 10
click at [72, 301] on div "Highlight" at bounding box center [70, 345] width 17 height 4
click at [96, 301] on icon at bounding box center [97, 335] width 5 height 5
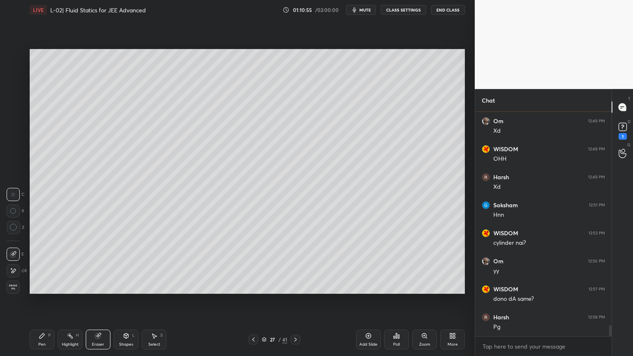
click at [53, 301] on div "Pen P" at bounding box center [42, 340] width 25 height 20
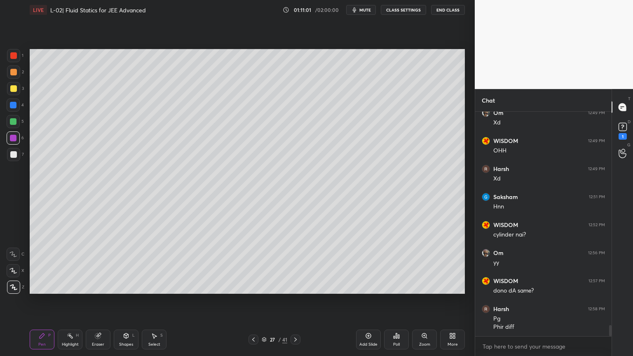
click at [68, 301] on div "Highlight H" at bounding box center [70, 340] width 25 height 20
click at [48, 301] on div "Pen P" at bounding box center [42, 340] width 25 height 20
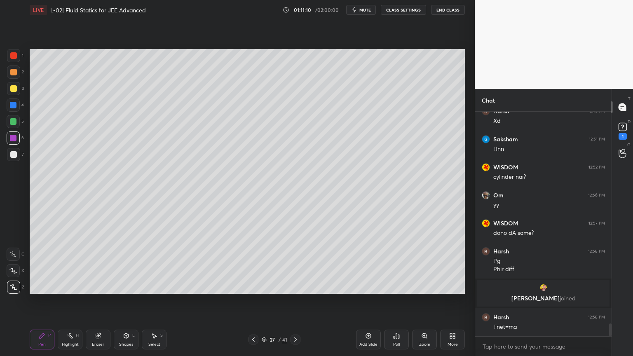
scroll to position [3762, 0]
click at [99, 301] on div "Eraser" at bounding box center [98, 345] width 12 height 4
click at [15, 231] on icon at bounding box center [13, 227] width 7 height 7
click at [39, 301] on div "Pen" at bounding box center [41, 345] width 7 height 4
click at [16, 89] on div at bounding box center [13, 88] width 7 height 7
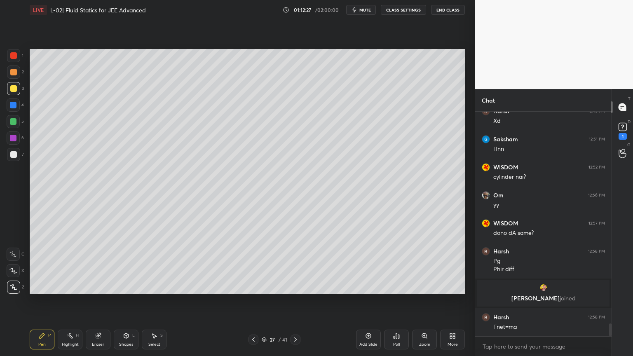
click at [125, 301] on div "Shapes" at bounding box center [126, 345] width 14 height 4
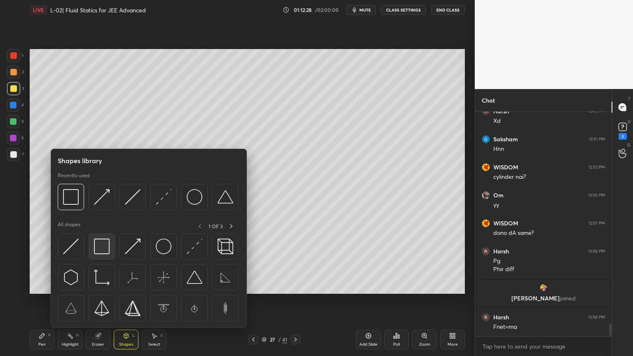
click at [105, 243] on img at bounding box center [102, 247] width 16 height 16
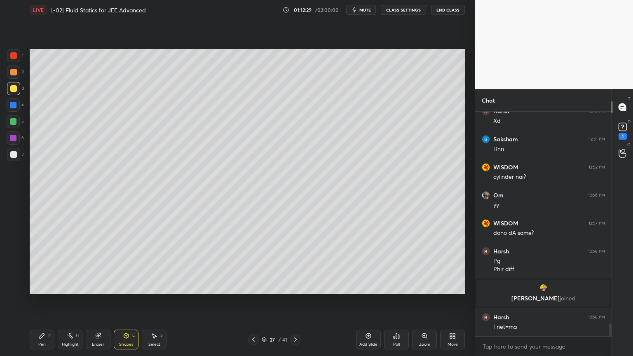
click at [13, 139] on div at bounding box center [13, 138] width 7 height 7
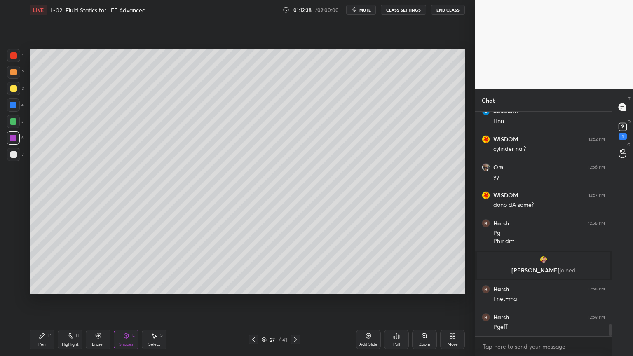
click at [63, 301] on div "Highlight" at bounding box center [70, 345] width 17 height 4
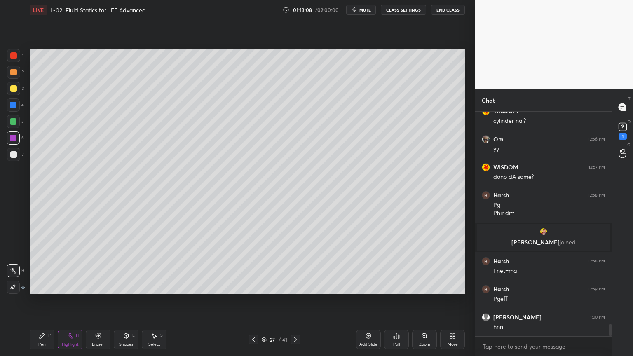
click at [251, 301] on icon at bounding box center [253, 339] width 7 height 7
click at [294, 301] on div at bounding box center [296, 340] width 10 height 10
click at [48, 301] on div "Pen P" at bounding box center [42, 340] width 25 height 20
click at [12, 124] on div at bounding box center [13, 121] width 7 height 7
click at [101, 301] on icon at bounding box center [98, 336] width 7 height 7
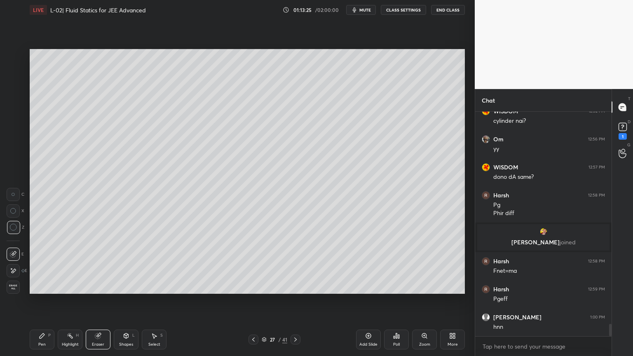
click at [41, 301] on div "Pen P" at bounding box center [42, 340] width 25 height 20
click at [365, 301] on icon at bounding box center [368, 336] width 7 height 7
click at [9, 88] on div at bounding box center [13, 88] width 13 height 13
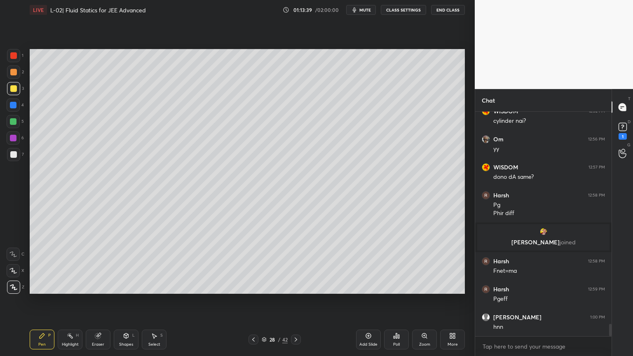
click at [13, 106] on div at bounding box center [13, 105] width 7 height 7
click at [12, 95] on div at bounding box center [13, 88] width 13 height 13
click at [15, 57] on div at bounding box center [13, 55] width 7 height 7
click at [13, 78] on div at bounding box center [13, 72] width 13 height 13
click at [14, 93] on div at bounding box center [13, 88] width 13 height 13
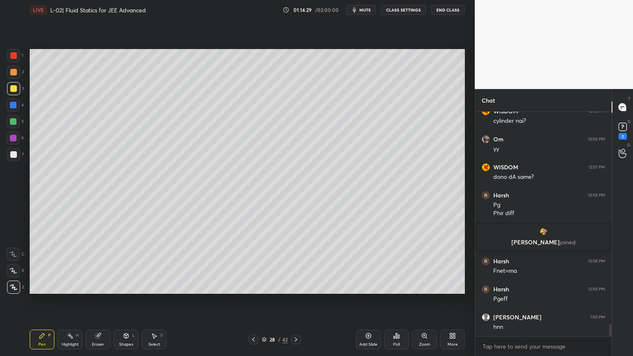
click at [129, 301] on div "Shapes L" at bounding box center [126, 340] width 25 height 20
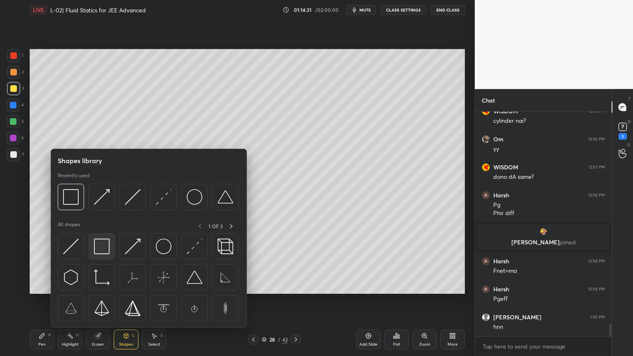
click at [101, 246] on img at bounding box center [102, 247] width 16 height 16
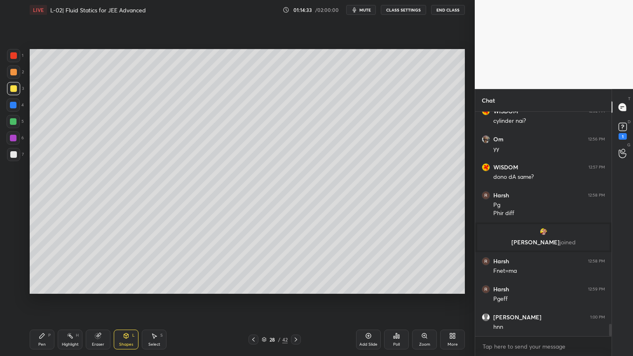
click at [13, 69] on div at bounding box center [13, 72] width 7 height 7
click at [68, 301] on icon at bounding box center [70, 336] width 7 height 7
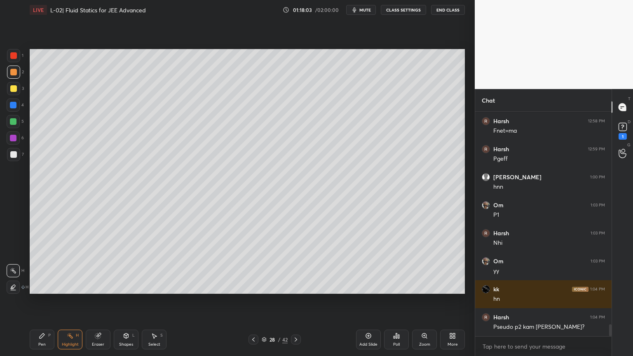
scroll to position [3987, 0]
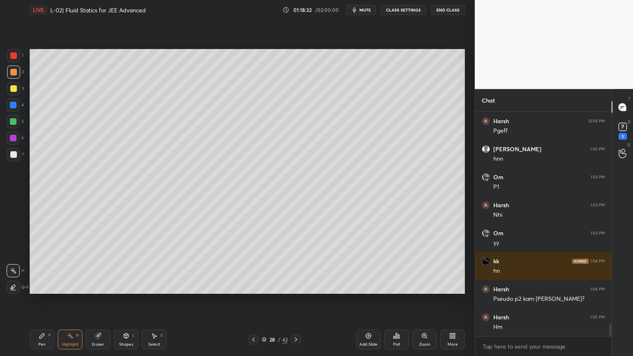
click at [42, 301] on icon at bounding box center [42, 335] width 5 height 5
click at [11, 141] on div at bounding box center [13, 138] width 7 height 7
click at [73, 301] on div "Highlight" at bounding box center [70, 345] width 17 height 4
click at [45, 301] on div "Pen P" at bounding box center [42, 340] width 25 height 20
click at [74, 301] on div "Highlight H" at bounding box center [70, 340] width 25 height 20
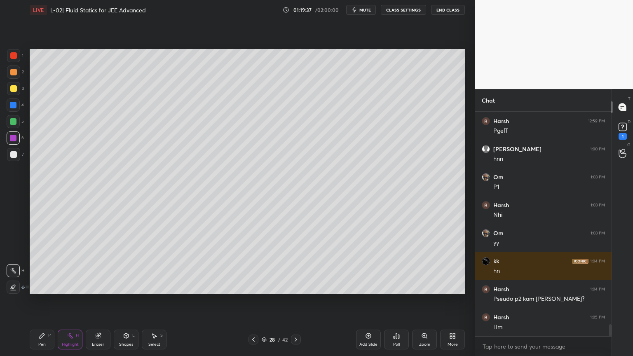
click at [99, 301] on div "Eraser" at bounding box center [98, 340] width 25 height 20
click at [42, 301] on div "Pen" at bounding box center [41, 345] width 7 height 4
click at [10, 87] on div at bounding box center [13, 88] width 7 height 7
click at [251, 301] on div at bounding box center [254, 340] width 10 height 10
click at [295, 301] on icon at bounding box center [296, 339] width 7 height 7
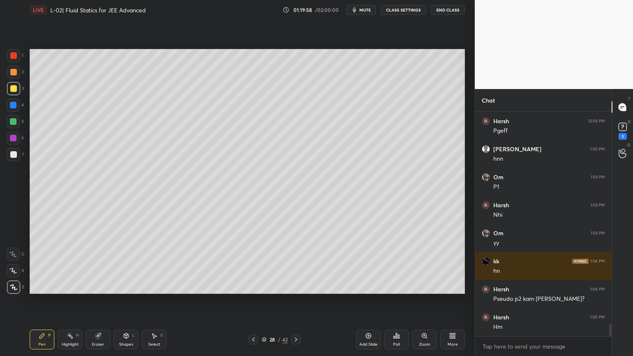
click at [105, 301] on div "Eraser" at bounding box center [98, 340] width 25 height 20
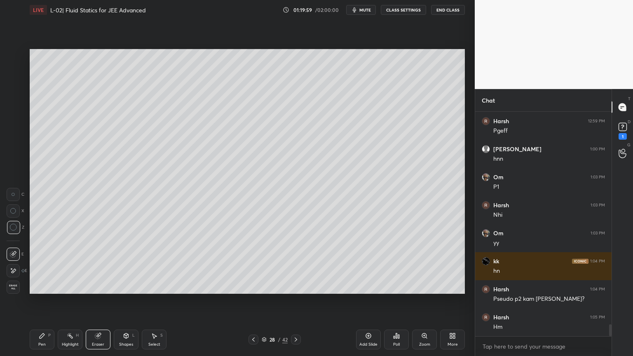
click at [66, 301] on div "Highlight" at bounding box center [70, 345] width 17 height 4
click at [15, 61] on div at bounding box center [13, 55] width 13 height 13
click at [44, 301] on div "Pen P" at bounding box center [42, 340] width 25 height 20
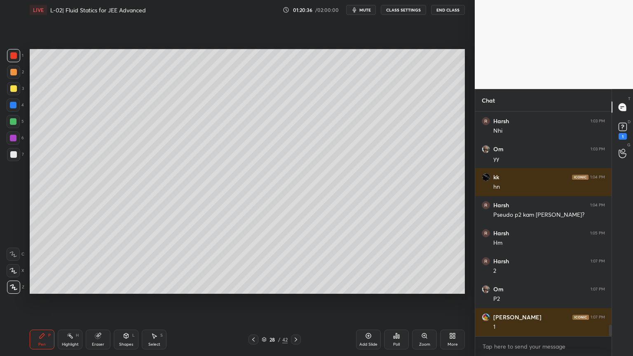
scroll to position [4099, 0]
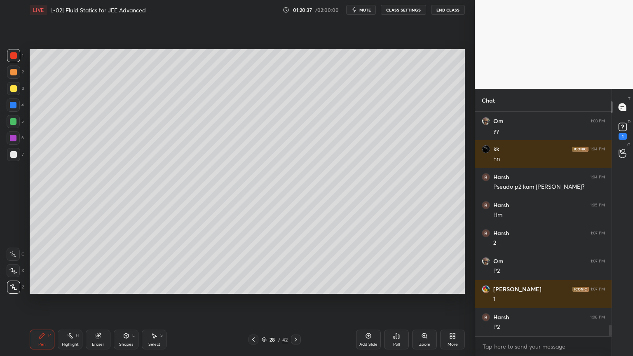
click at [69, 301] on div "Highlight H" at bounding box center [70, 340] width 25 height 20
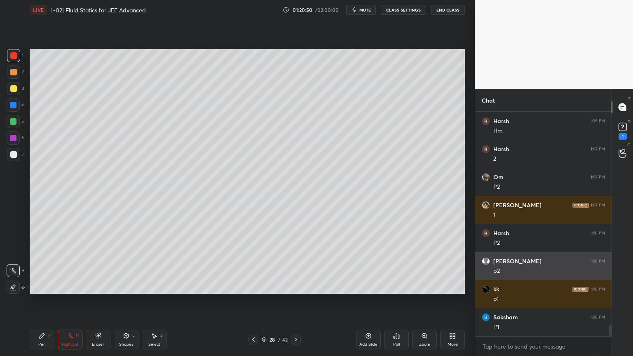
scroll to position [4211, 0]
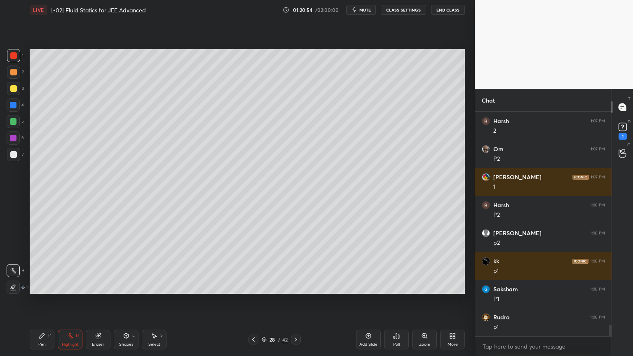
click at [42, 301] on icon at bounding box center [42, 335] width 5 height 5
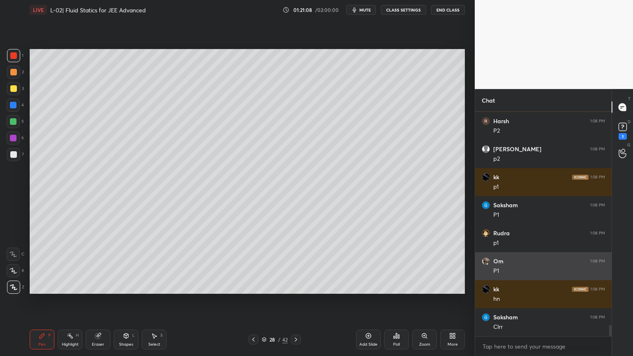
scroll to position [4323, 0]
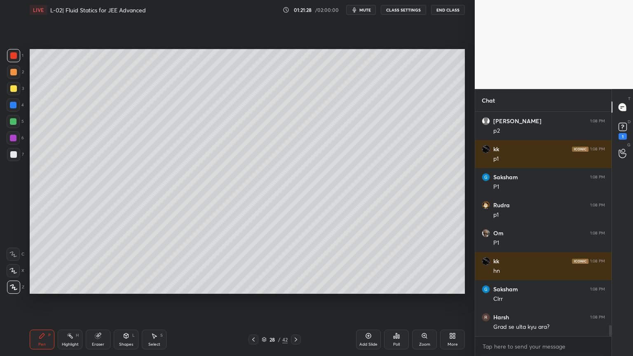
click at [73, 301] on div "Highlight H" at bounding box center [70, 340] width 25 height 20
click at [12, 108] on div at bounding box center [13, 105] width 7 height 7
click at [38, 301] on div "Pen P" at bounding box center [42, 340] width 25 height 20
click at [72, 301] on div "Highlight H" at bounding box center [70, 340] width 25 height 20
click at [125, 301] on div "Shapes" at bounding box center [126, 345] width 14 height 4
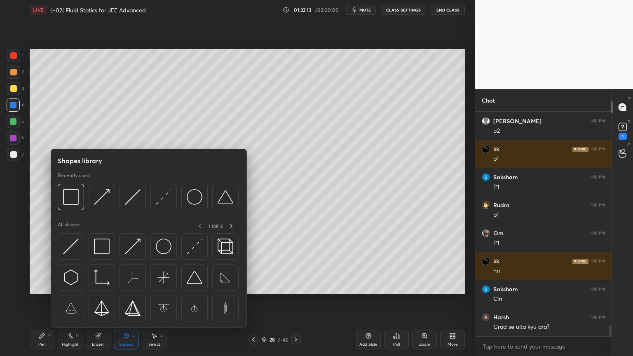
click at [95, 301] on div "Eraser" at bounding box center [98, 345] width 12 height 4
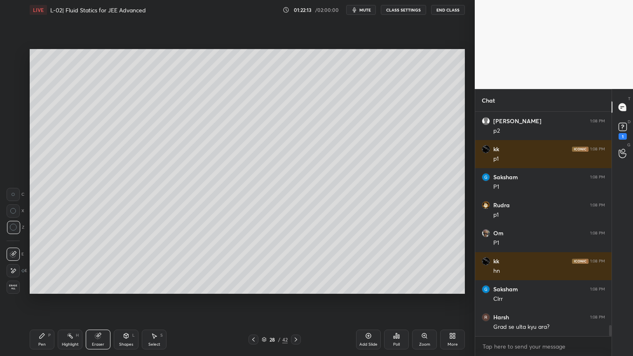
click at [67, 301] on icon at bounding box center [70, 336] width 7 height 7
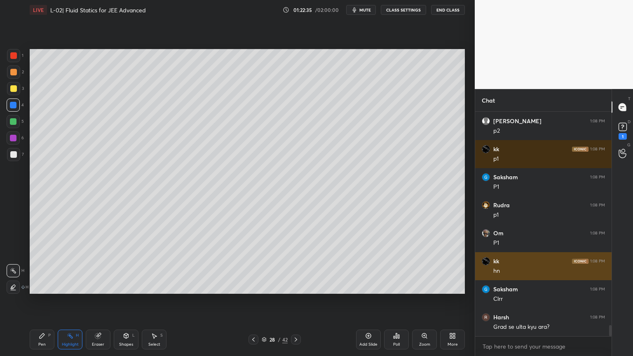
scroll to position [4351, 0]
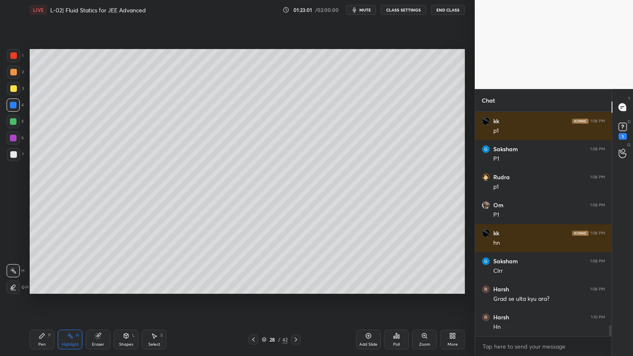
click at [369, 301] on icon at bounding box center [368, 336] width 2 height 2
click at [13, 88] on div at bounding box center [13, 88] width 7 height 7
click at [45, 301] on icon at bounding box center [42, 336] width 7 height 7
click at [11, 73] on div at bounding box center [13, 72] width 7 height 7
click at [11, 92] on div at bounding box center [13, 88] width 13 height 13
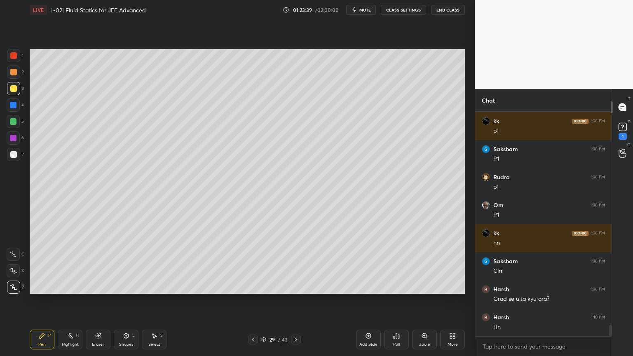
click at [16, 121] on div at bounding box center [13, 121] width 7 height 7
click at [250, 301] on div at bounding box center [253, 340] width 10 height 10
click at [293, 301] on icon at bounding box center [296, 339] width 7 height 7
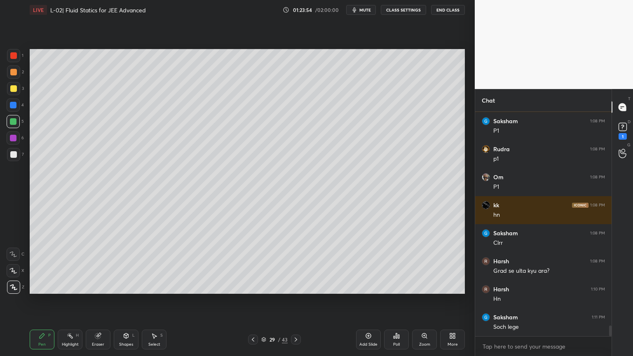
scroll to position [4407, 0]
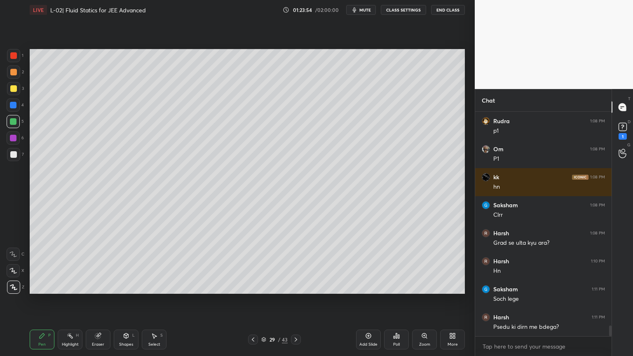
click at [69, 301] on div "Highlight H" at bounding box center [70, 340] width 25 height 20
click at [12, 89] on div at bounding box center [13, 88] width 7 height 7
click at [73, 301] on icon at bounding box center [70, 336] width 7 height 7
click at [36, 301] on div "Pen P" at bounding box center [42, 340] width 25 height 20
click at [102, 301] on div "Eraser" at bounding box center [98, 340] width 25 height 20
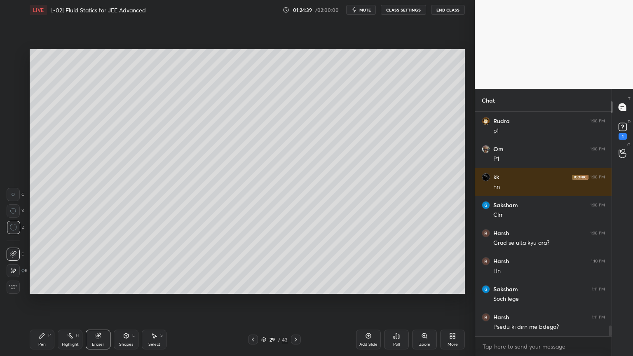
click at [367, 301] on div "Add Slide" at bounding box center [368, 340] width 25 height 20
click at [47, 301] on div "Pen P" at bounding box center [42, 340] width 25 height 20
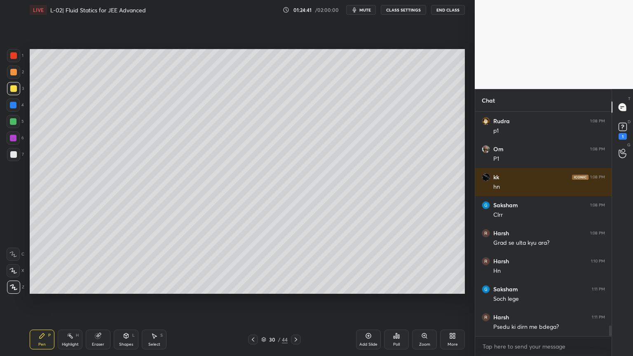
click at [13, 73] on div at bounding box center [13, 72] width 7 height 7
click at [14, 109] on div at bounding box center [13, 105] width 13 height 13
click at [99, 301] on icon at bounding box center [97, 335] width 5 height 5
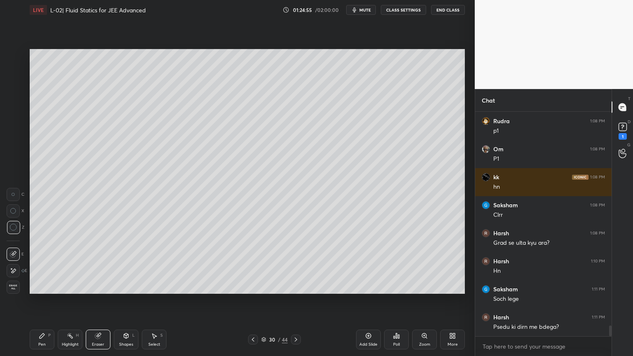
click at [116, 301] on div "Shapes L" at bounding box center [126, 340] width 25 height 20
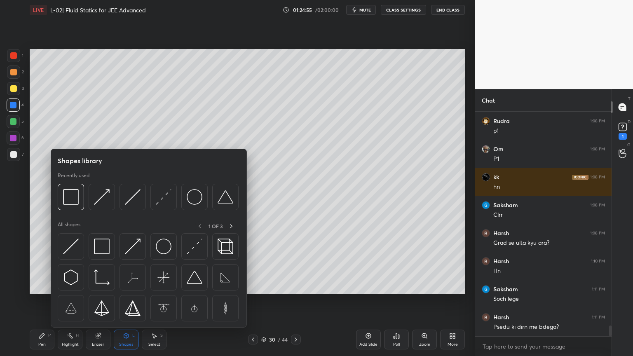
click at [98, 301] on div "Eraser" at bounding box center [98, 340] width 25 height 20
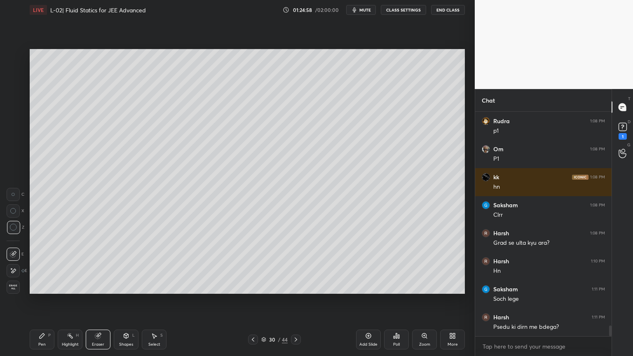
click at [43, 301] on icon at bounding box center [42, 336] width 7 height 7
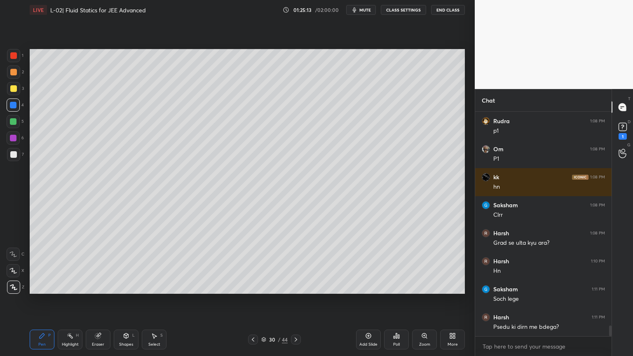
click at [9, 89] on div at bounding box center [13, 88] width 13 height 13
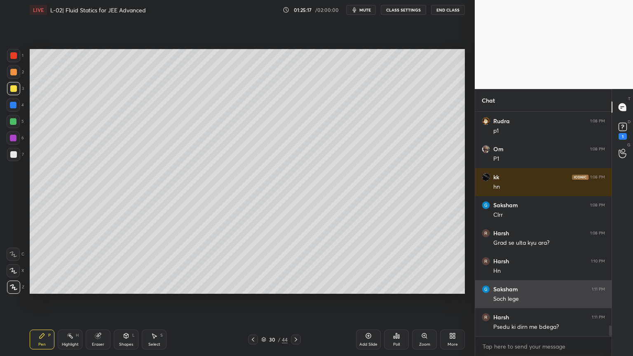
scroll to position [4435, 0]
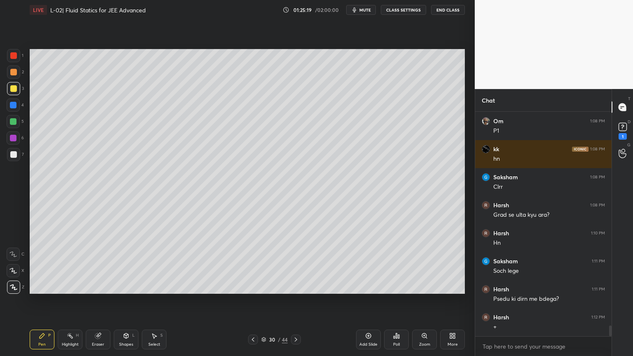
click at [99, 301] on div "Eraser" at bounding box center [98, 340] width 25 height 20
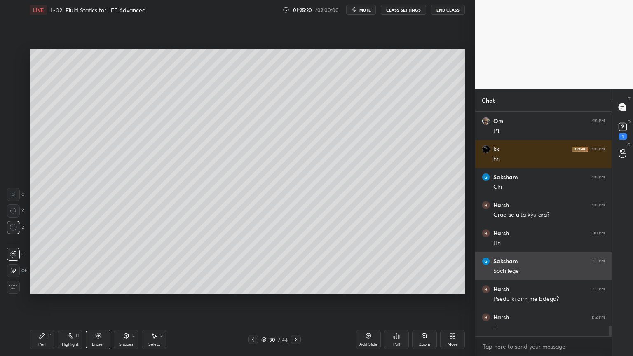
scroll to position [4463, 0]
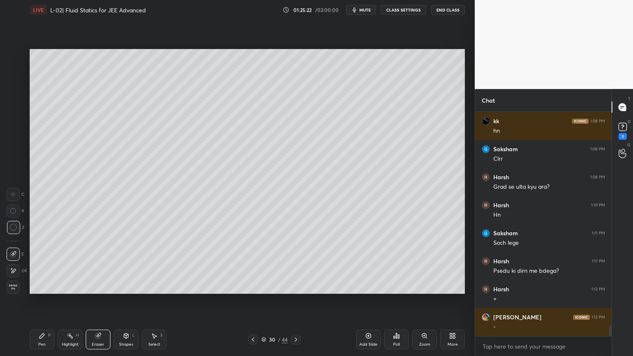
click at [40, 301] on div "Pen P" at bounding box center [42, 340] width 25 height 20
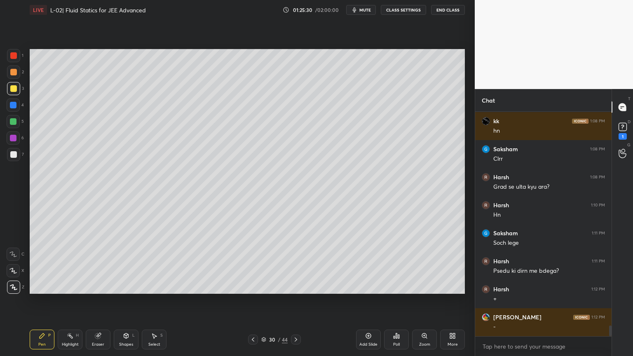
click at [70, 301] on div "Highlight" at bounding box center [70, 345] width 17 height 4
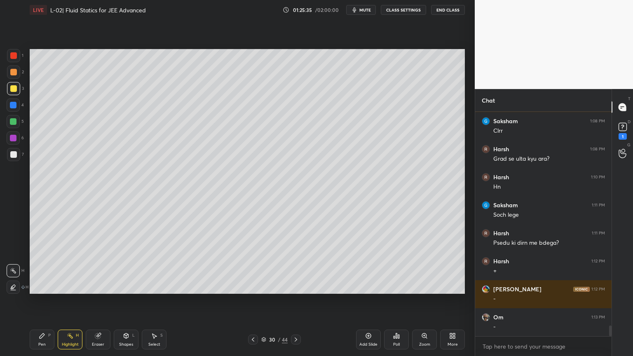
click at [7, 71] on div at bounding box center [13, 72] width 13 height 13
click at [12, 54] on div at bounding box center [13, 55] width 7 height 7
click at [36, 301] on div "Pen P" at bounding box center [42, 340] width 25 height 20
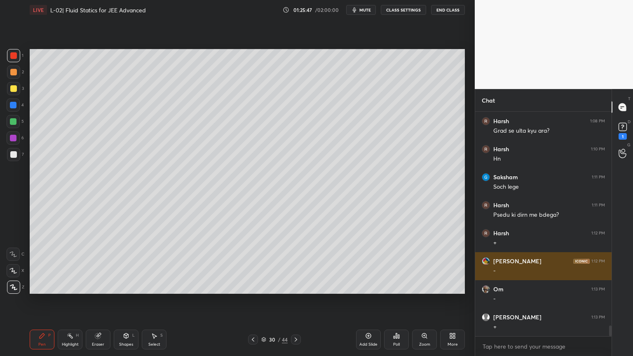
scroll to position [4547, 0]
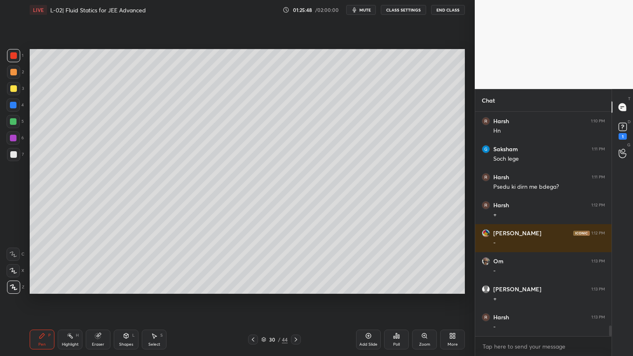
click at [100, 301] on icon at bounding box center [97, 335] width 5 height 5
click at [35, 301] on div "Pen P" at bounding box center [42, 340] width 25 height 20
click at [13, 122] on div at bounding box center [13, 121] width 7 height 7
click at [15, 93] on div at bounding box center [13, 88] width 13 height 13
click at [14, 77] on div at bounding box center [13, 72] width 13 height 13
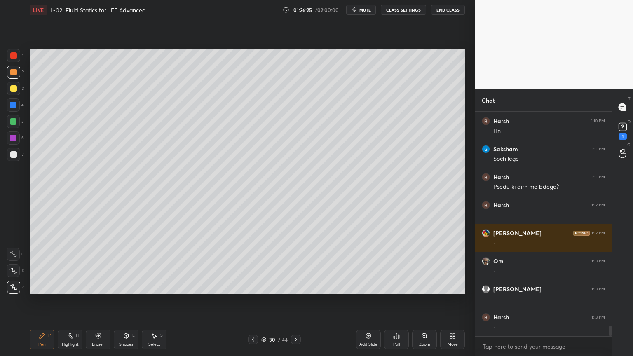
click at [12, 134] on div at bounding box center [13, 137] width 13 height 13
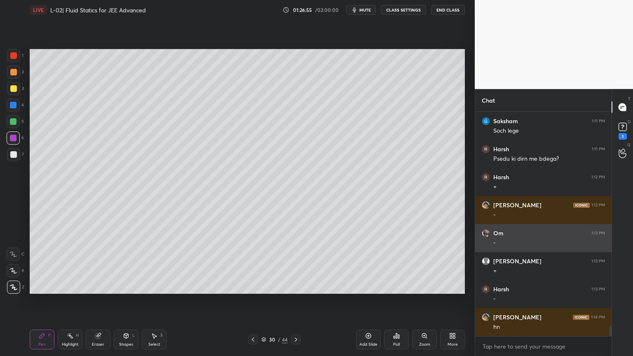
scroll to position [4603, 0]
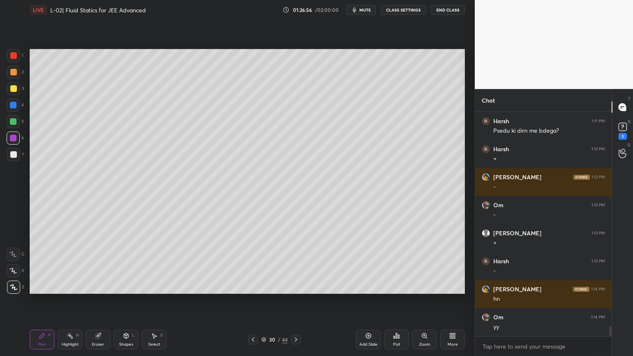
click at [16, 77] on div at bounding box center [13, 72] width 13 height 13
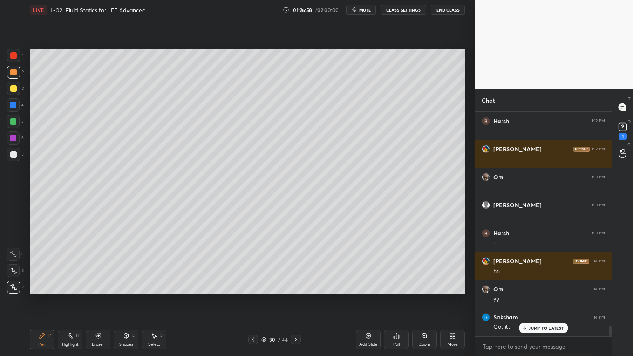
scroll to position [4666, 0]
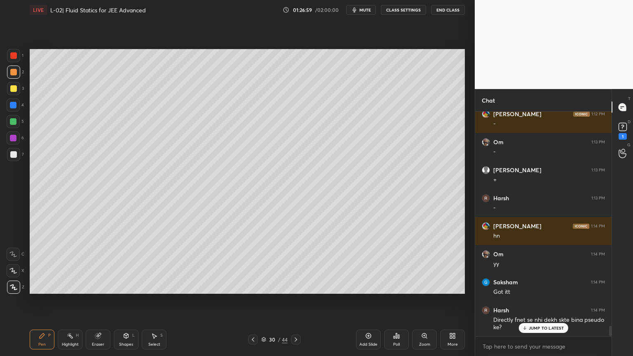
click at [369, 301] on icon at bounding box center [368, 336] width 2 height 2
click at [12, 91] on div at bounding box center [13, 88] width 7 height 7
click at [11, 120] on div at bounding box center [13, 121] width 7 height 7
click at [99, 301] on icon at bounding box center [98, 335] width 5 height 4
click at [44, 301] on div "Pen P" at bounding box center [42, 340] width 25 height 20
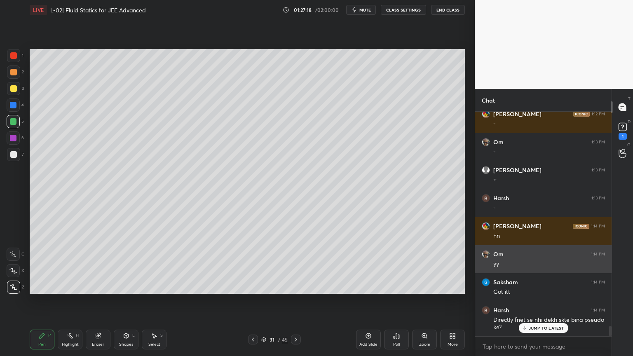
scroll to position [4667, 0]
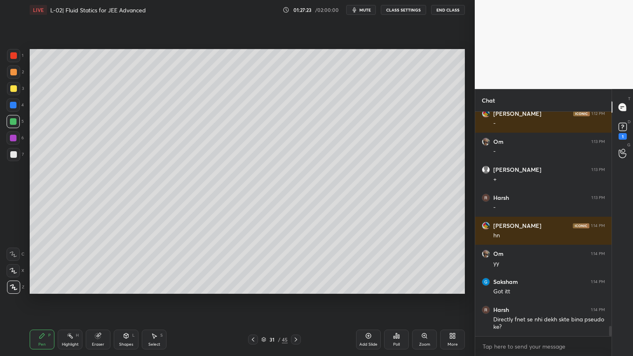
click at [15, 89] on div at bounding box center [13, 88] width 7 height 7
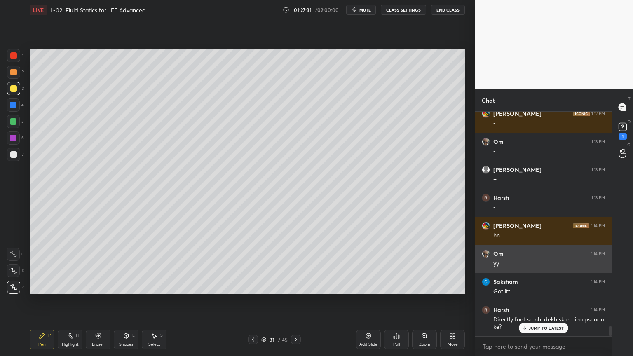
scroll to position [4694, 0]
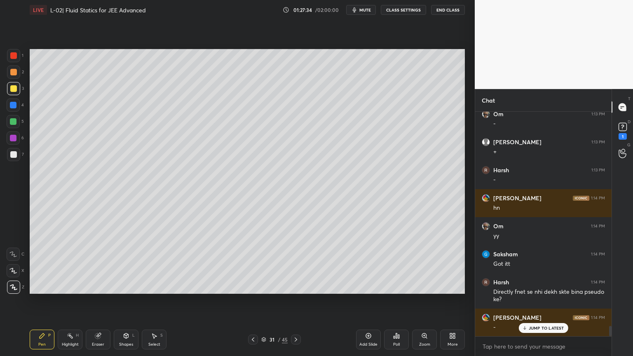
click at [14, 59] on div at bounding box center [13, 55] width 13 height 13
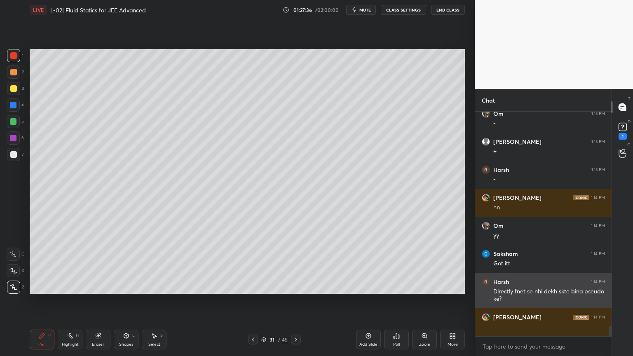
scroll to position [4723, 0]
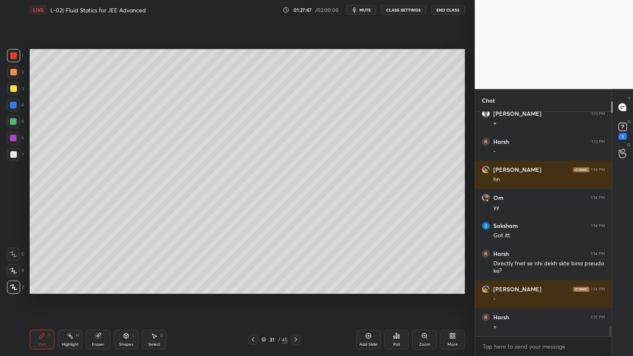
click at [14, 110] on div at bounding box center [13, 105] width 13 height 13
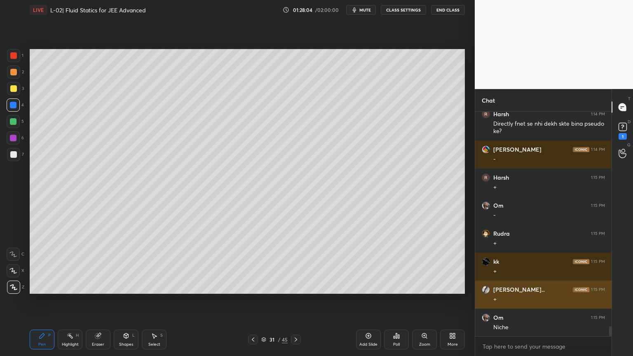
scroll to position [4891, 0]
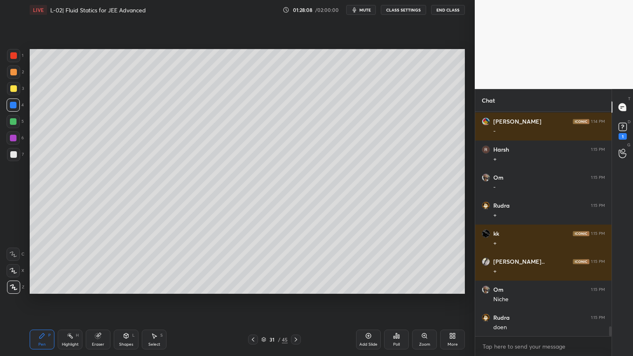
click at [13, 87] on div at bounding box center [13, 88] width 7 height 7
click at [92, 301] on div "Eraser" at bounding box center [98, 340] width 25 height 20
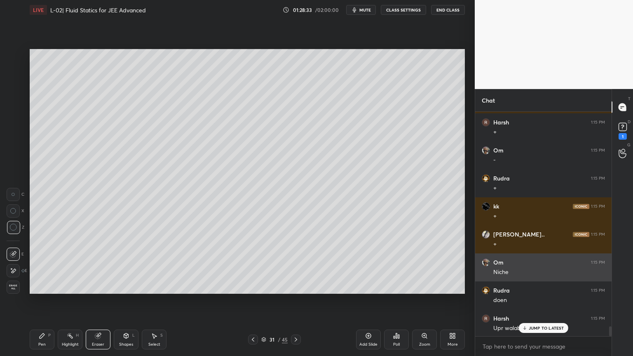
scroll to position [4919, 0]
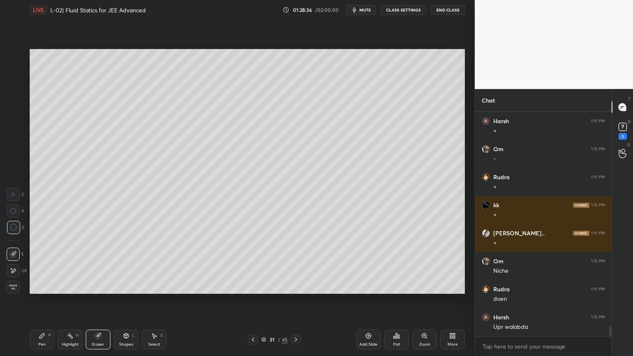
click at [36, 301] on div "Pen P" at bounding box center [42, 340] width 25 height 20
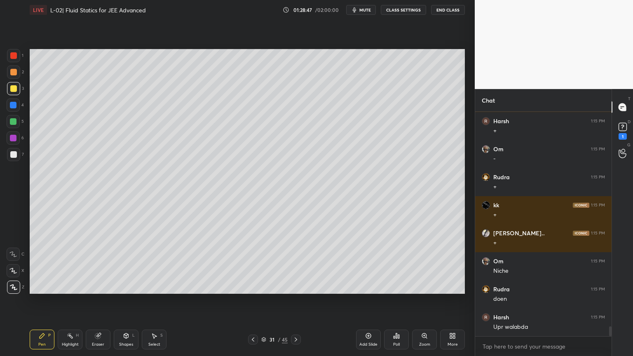
click at [95, 301] on div "Eraser" at bounding box center [98, 345] width 12 height 4
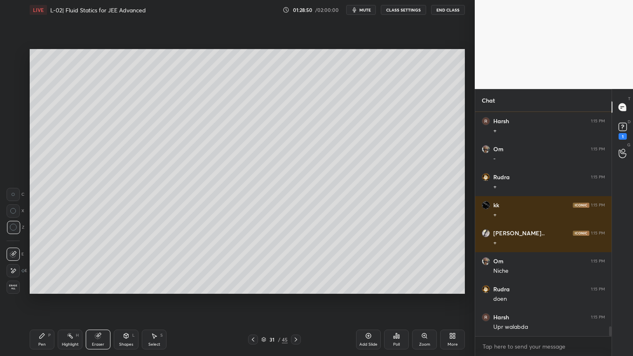
click at [43, 301] on div "Pen" at bounding box center [41, 345] width 7 height 4
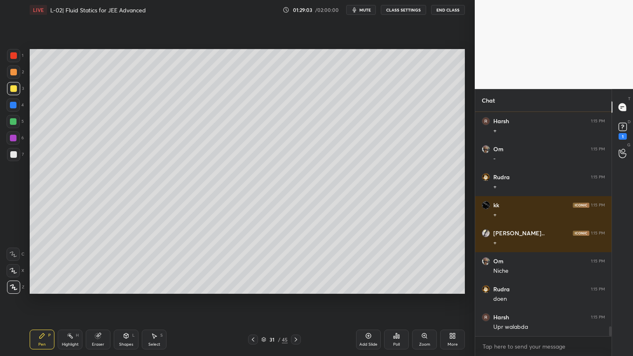
click at [69, 301] on div "Highlight H" at bounding box center [70, 340] width 25 height 20
click at [38, 301] on div "Pen P" at bounding box center [42, 340] width 25 height 20
click at [11, 105] on div at bounding box center [13, 105] width 7 height 7
click at [14, 74] on div at bounding box center [13, 72] width 7 height 7
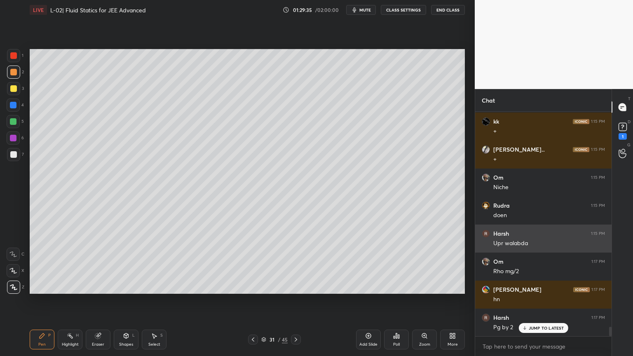
scroll to position [5003, 0]
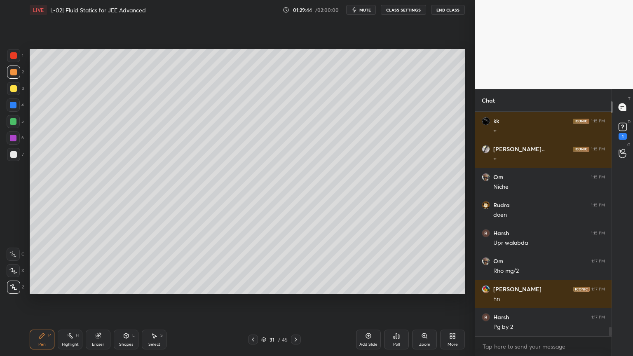
click at [66, 301] on div "Highlight" at bounding box center [70, 345] width 17 height 4
click at [250, 301] on div "Pen P Highlight H Eraser Shapes L Select S 31 / 45 Add Slide Poll Zoom More" at bounding box center [247, 339] width 435 height 33
click at [251, 301] on icon at bounding box center [253, 339] width 7 height 7
click at [249, 301] on div at bounding box center [253, 340] width 10 height 10
click at [49, 301] on div "Pen P" at bounding box center [42, 340] width 25 height 20
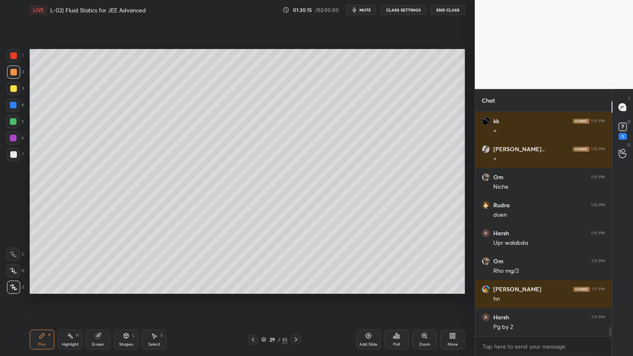
click at [71, 301] on div "Highlight H" at bounding box center [70, 340] width 25 height 20
click at [291, 301] on div at bounding box center [296, 340] width 10 height 10
click at [297, 301] on icon at bounding box center [296, 339] width 7 height 7
click at [250, 301] on icon at bounding box center [253, 339] width 7 height 7
click at [295, 301] on icon at bounding box center [296, 339] width 7 height 7
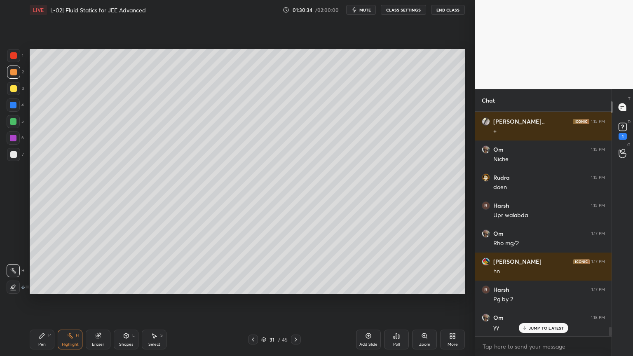
scroll to position [5087, 0]
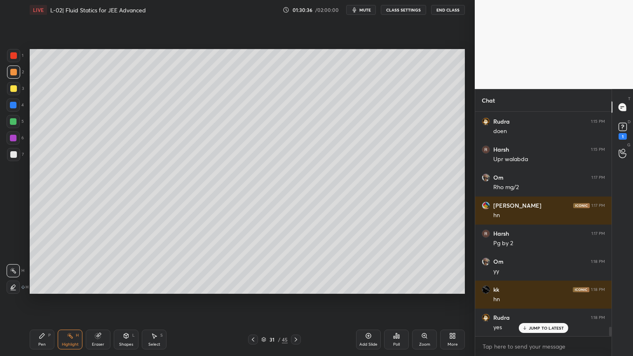
click at [296, 301] on icon at bounding box center [296, 340] width 2 height 4
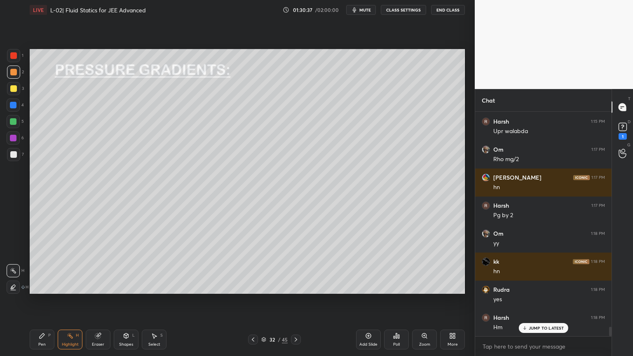
click at [250, 301] on icon at bounding box center [253, 339] width 7 height 7
click at [373, 301] on div "Add Slide" at bounding box center [368, 340] width 25 height 20
click at [11, 86] on div at bounding box center [13, 88] width 7 height 7
click at [35, 301] on div "Pen P" at bounding box center [42, 340] width 25 height 20
drag, startPoint x: 568, startPoint y: 267, endPoint x: 575, endPoint y: 226, distance: 41.6
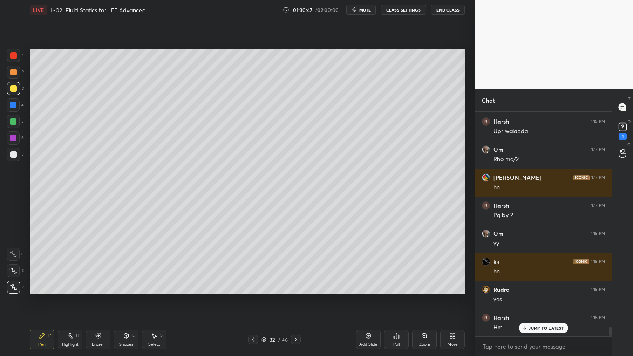
click at [575, 226] on div "Om 1:14 PM yy [PERSON_NAME] 1:14 PM Got itt Harsh 1:14 PM Directly fnet se nhi …" at bounding box center [543, 224] width 136 height 225
click at [16, 139] on div at bounding box center [13, 138] width 7 height 7
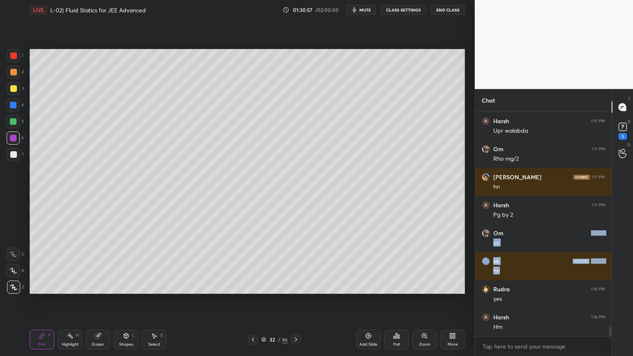
click at [12, 89] on div at bounding box center [13, 88] width 7 height 7
click at [15, 108] on div at bounding box center [13, 105] width 7 height 7
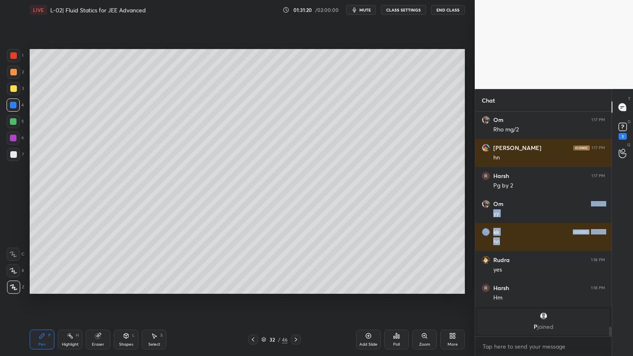
click at [16, 138] on div at bounding box center [13, 138] width 7 height 7
click at [15, 58] on div at bounding box center [13, 55] width 7 height 7
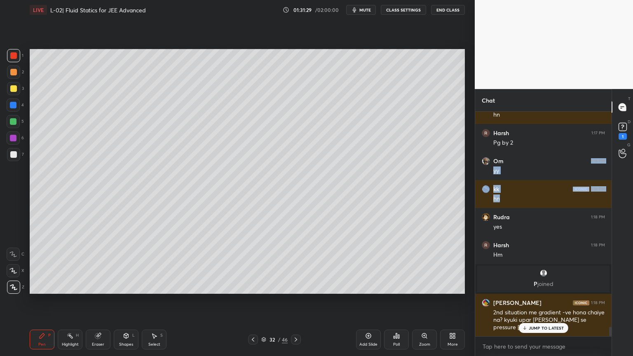
scroll to position [5188, 0]
click at [251, 301] on div at bounding box center [253, 340] width 10 height 10
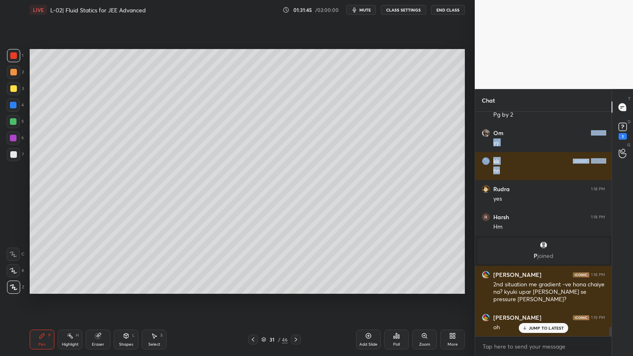
click at [252, 301] on icon at bounding box center [253, 339] width 7 height 7
click at [254, 301] on icon at bounding box center [253, 339] width 7 height 7
click at [293, 301] on icon at bounding box center [296, 339] width 7 height 7
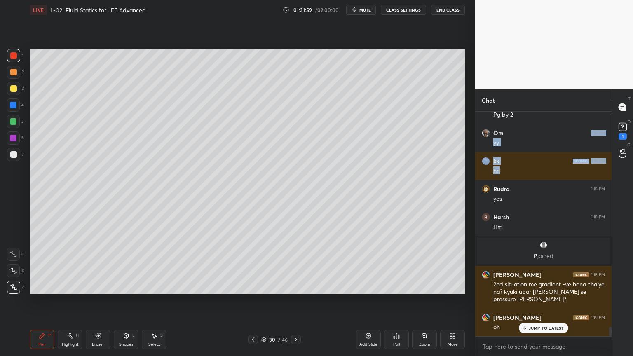
click at [294, 301] on div at bounding box center [296, 340] width 10 height 10
click at [295, 301] on icon at bounding box center [296, 339] width 7 height 7
click at [12, 134] on div at bounding box center [13, 137] width 13 height 13
click at [12, 122] on div at bounding box center [13, 121] width 7 height 7
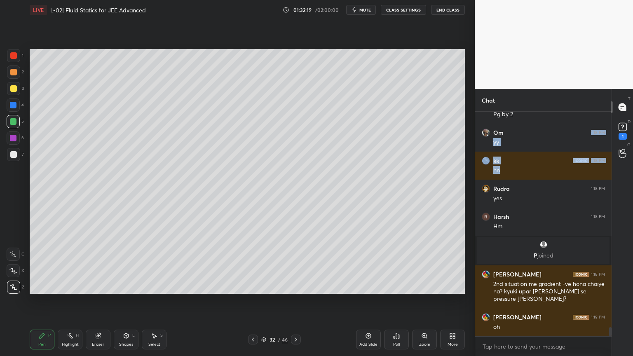
click at [14, 89] on div at bounding box center [13, 88] width 7 height 7
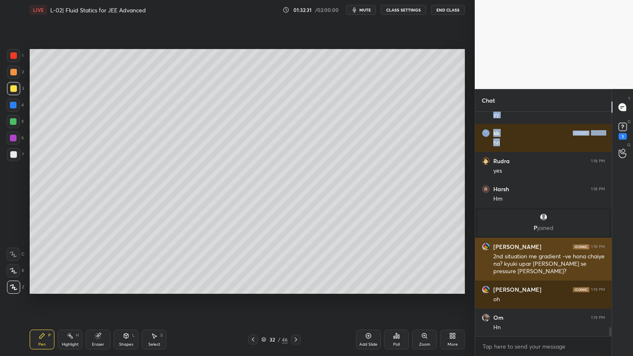
scroll to position [5271, 0]
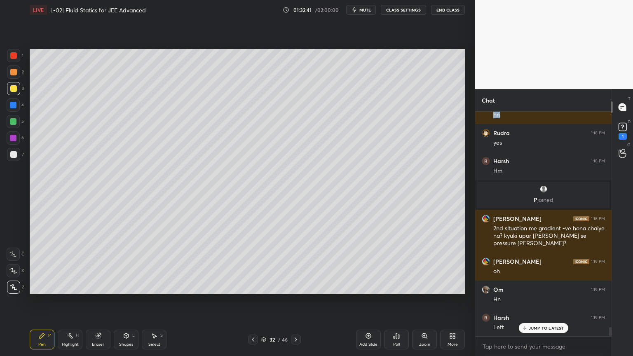
click at [13, 71] on div at bounding box center [13, 72] width 7 height 7
click at [76, 301] on div "H" at bounding box center [77, 335] width 3 height 4
click at [49, 301] on div "Pen P" at bounding box center [42, 340] width 25 height 20
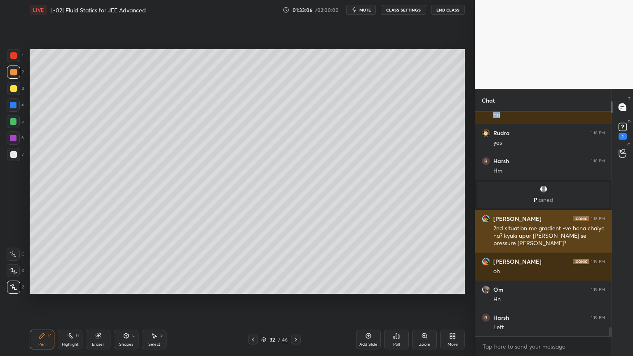
scroll to position [5272, 0]
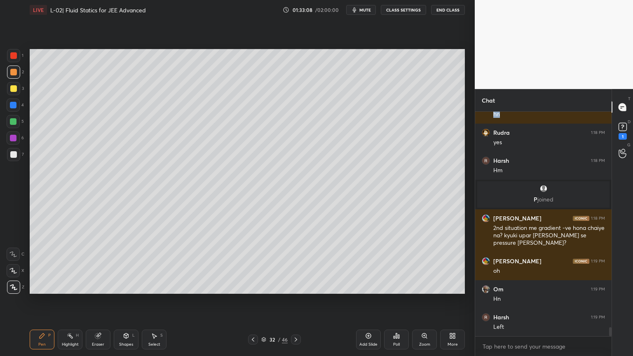
click at [13, 88] on div at bounding box center [13, 88] width 7 height 7
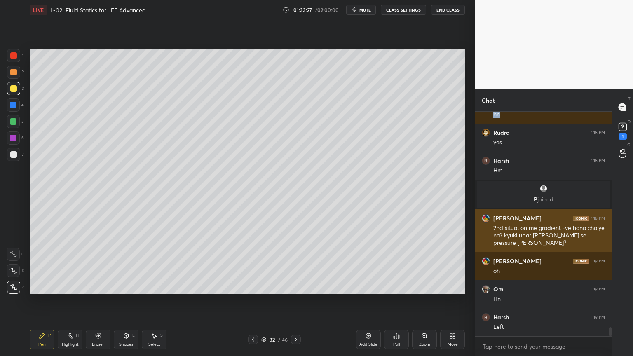
scroll to position [5307, 0]
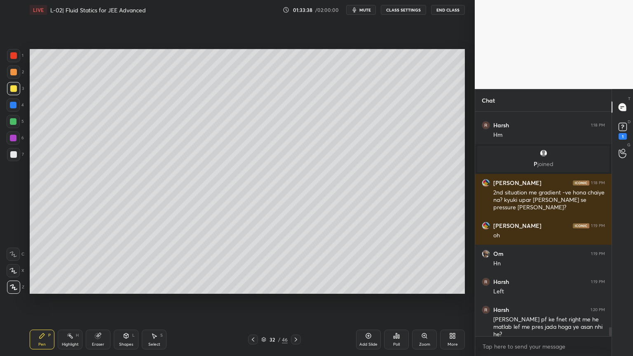
click at [70, 301] on div "Highlight H" at bounding box center [70, 340] width 25 height 20
click at [100, 301] on icon at bounding box center [97, 335] width 5 height 5
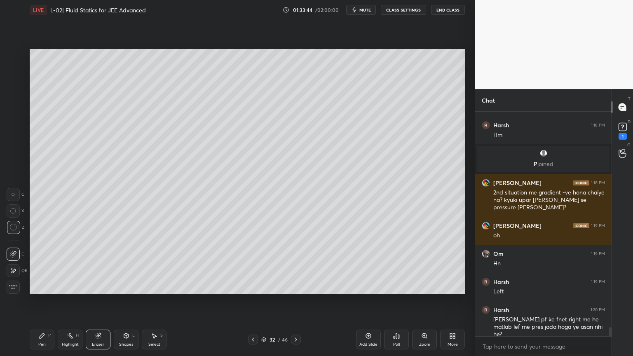
click at [68, 301] on icon at bounding box center [70, 336] width 7 height 7
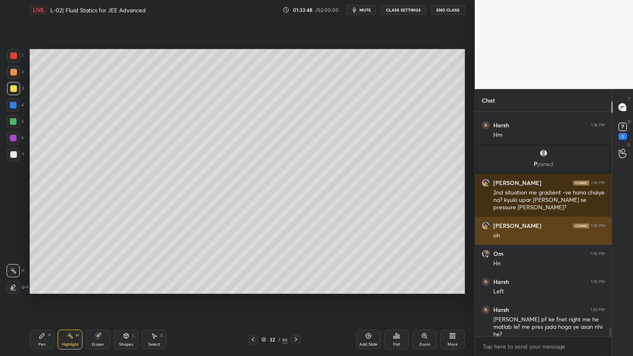
scroll to position [5335, 0]
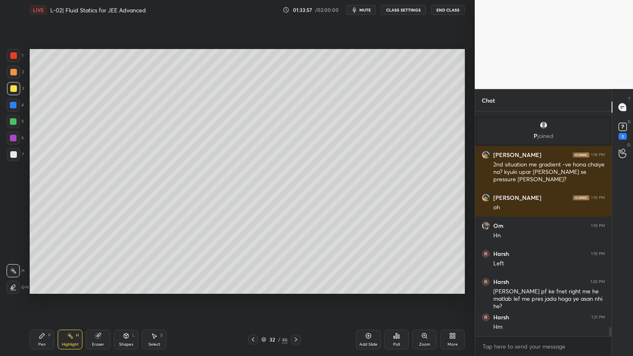
click at [12, 138] on div at bounding box center [13, 138] width 7 height 7
click at [38, 301] on div "Pen" at bounding box center [41, 345] width 7 height 4
click at [369, 301] on icon at bounding box center [368, 336] width 7 height 7
click at [253, 301] on icon at bounding box center [253, 339] width 7 height 7
click at [297, 301] on icon at bounding box center [296, 339] width 7 height 7
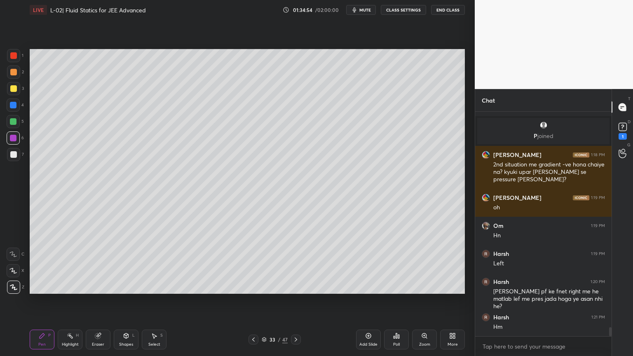
click at [14, 91] on div at bounding box center [13, 88] width 7 height 7
click at [100, 301] on div "Eraser" at bounding box center [98, 340] width 25 height 20
click at [41, 301] on icon at bounding box center [42, 335] width 5 height 5
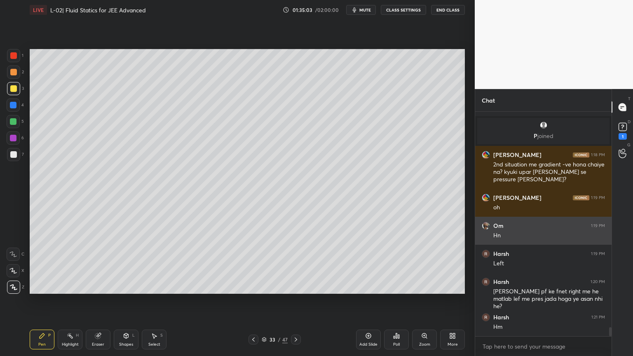
scroll to position [5363, 0]
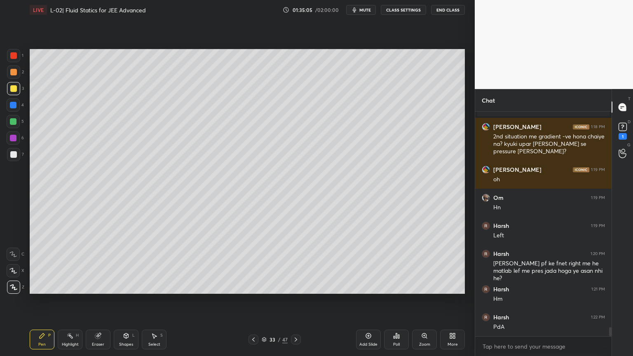
click at [12, 57] on div at bounding box center [13, 55] width 7 height 7
click at [13, 142] on div at bounding box center [13, 137] width 13 height 13
click at [12, 87] on div at bounding box center [13, 88] width 7 height 7
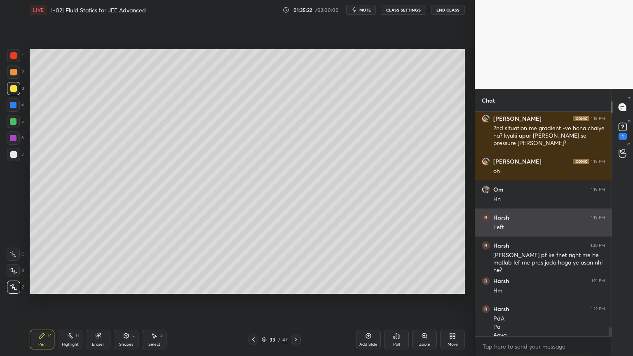
scroll to position [5380, 0]
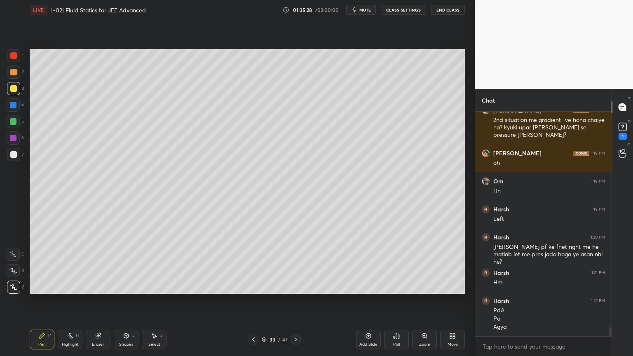
click at [125, 301] on div "Shapes L" at bounding box center [126, 340] width 25 height 20
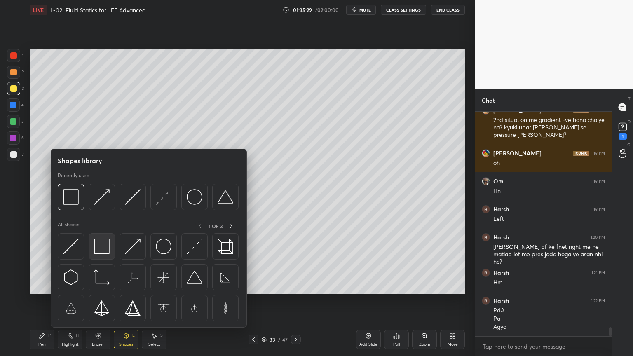
click at [99, 255] on div at bounding box center [102, 246] width 26 height 26
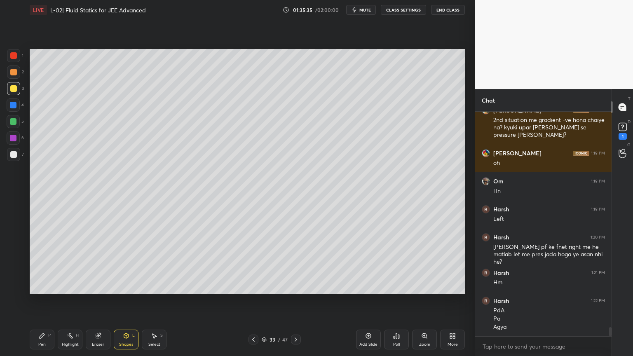
click at [12, 74] on div at bounding box center [13, 72] width 7 height 7
click at [14, 60] on div at bounding box center [13, 55] width 13 height 13
click at [49, 301] on div "Pen P" at bounding box center [42, 340] width 25 height 20
click at [96, 301] on div "Eraser" at bounding box center [98, 345] width 12 height 4
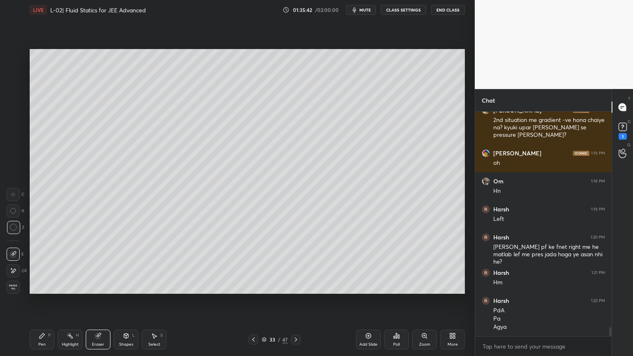
scroll to position [5408, 0]
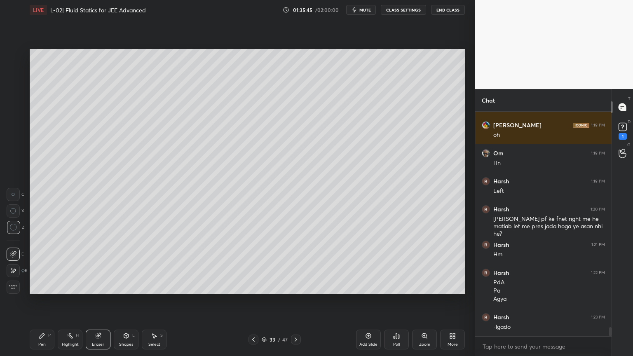
click at [45, 301] on div "Pen P" at bounding box center [42, 340] width 25 height 20
click at [16, 106] on div at bounding box center [13, 105] width 13 height 13
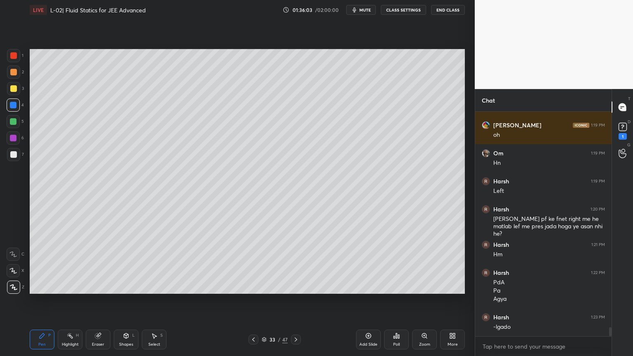
click at [77, 301] on div "Highlight" at bounding box center [70, 345] width 17 height 4
click at [362, 301] on div "Add Slide" at bounding box center [368, 340] width 25 height 20
click at [15, 91] on div at bounding box center [13, 88] width 7 height 7
click at [40, 301] on icon at bounding box center [42, 336] width 7 height 7
click at [12, 140] on div at bounding box center [13, 138] width 7 height 7
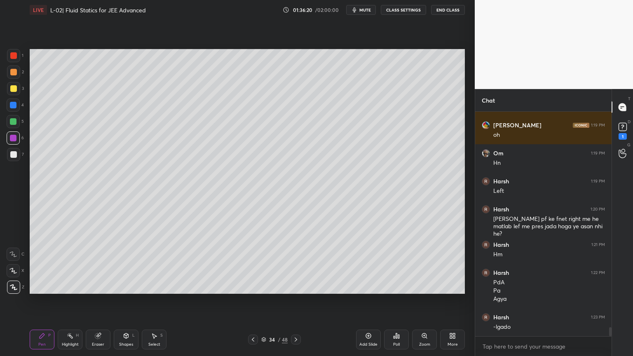
click at [255, 301] on div at bounding box center [253, 340] width 10 height 10
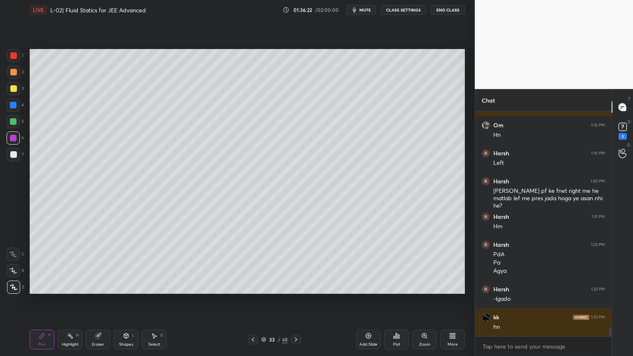
click at [294, 301] on icon at bounding box center [296, 339] width 7 height 7
click at [12, 88] on div at bounding box center [13, 88] width 7 height 7
click at [43, 301] on div "Pen" at bounding box center [41, 345] width 7 height 4
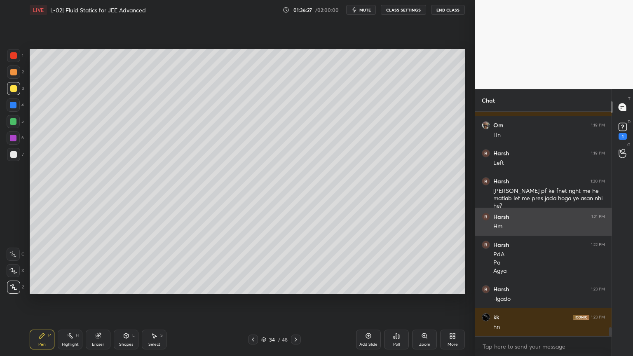
scroll to position [5464, 0]
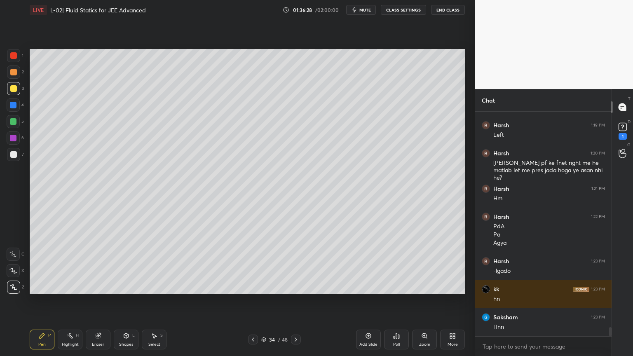
click at [103, 301] on div "Eraser" at bounding box center [98, 340] width 25 height 20
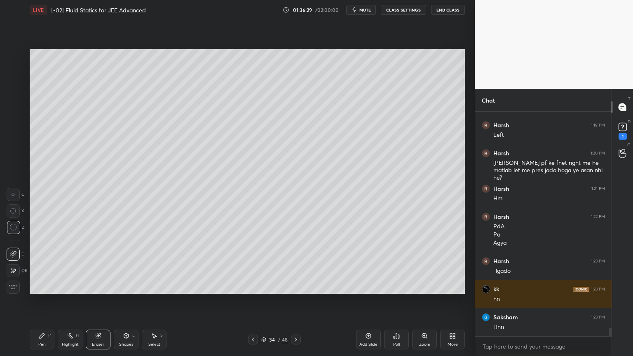
scroll to position [5492, 0]
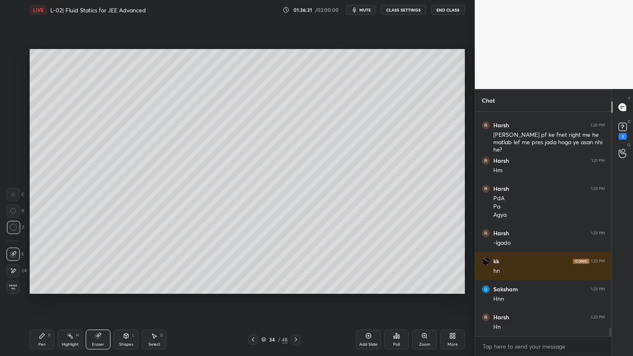
click at [37, 301] on div "Pen P" at bounding box center [42, 340] width 25 height 20
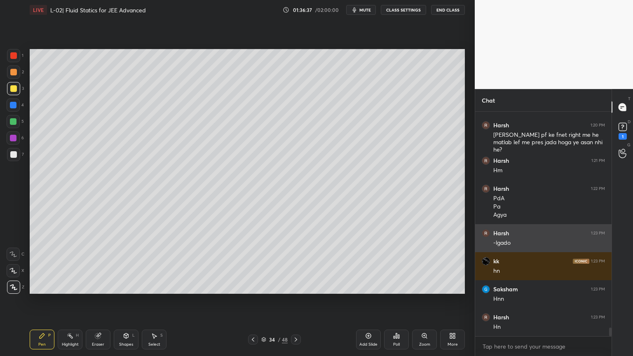
scroll to position [5520, 0]
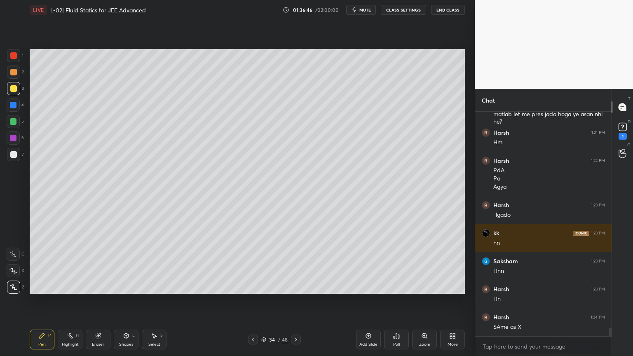
click at [13, 107] on div at bounding box center [13, 105] width 7 height 7
click at [12, 91] on div at bounding box center [13, 88] width 7 height 7
click at [72, 301] on rect at bounding box center [71, 337] width 4 height 4
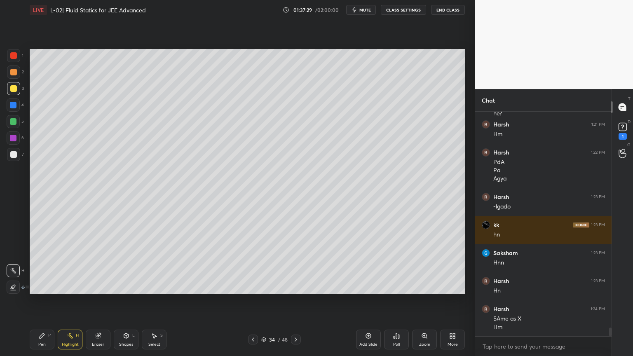
click at [43, 301] on icon at bounding box center [42, 335] width 5 height 5
click at [10, 144] on div at bounding box center [13, 137] width 13 height 13
click at [128, 301] on div "Shapes L" at bounding box center [126, 340] width 25 height 20
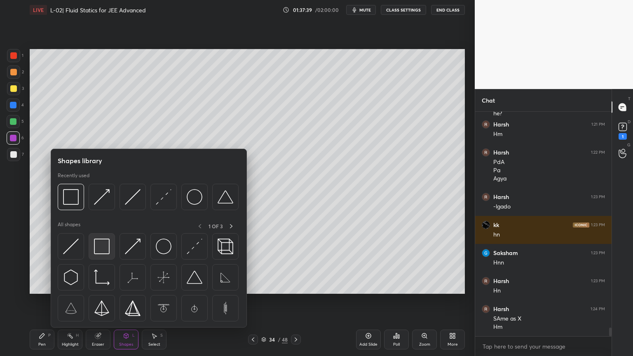
click at [105, 250] on img at bounding box center [102, 247] width 16 height 16
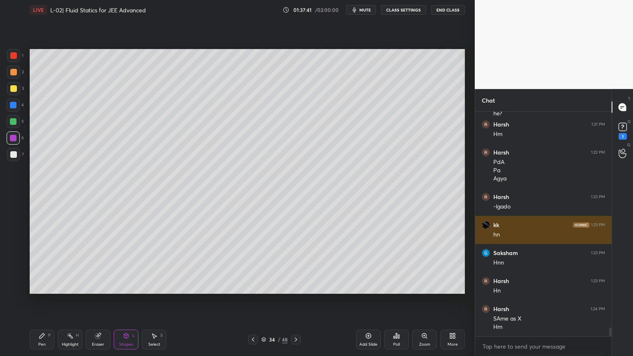
scroll to position [5556, 0]
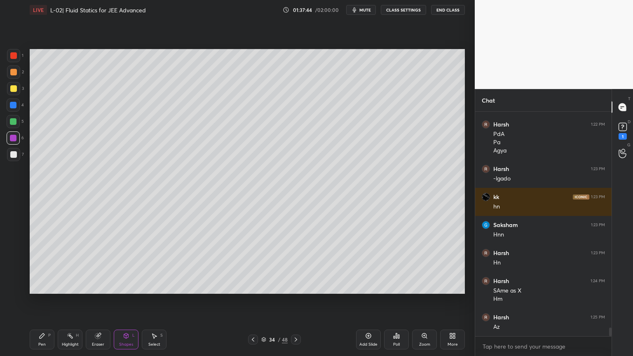
click at [14, 92] on div at bounding box center [13, 88] width 7 height 7
click at [13, 108] on div at bounding box center [13, 105] width 7 height 7
click at [45, 301] on div "Pen P" at bounding box center [42, 340] width 25 height 20
click at [250, 301] on div at bounding box center [253, 340] width 10 height 10
click at [247, 301] on div "33 / 48" at bounding box center [274, 340] width 163 height 10
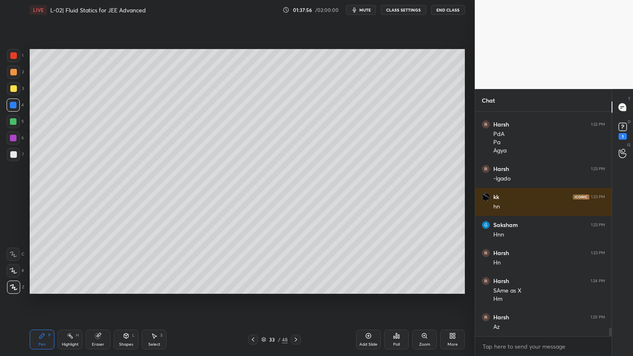
click at [291, 301] on div at bounding box center [296, 340] width 10 height 10
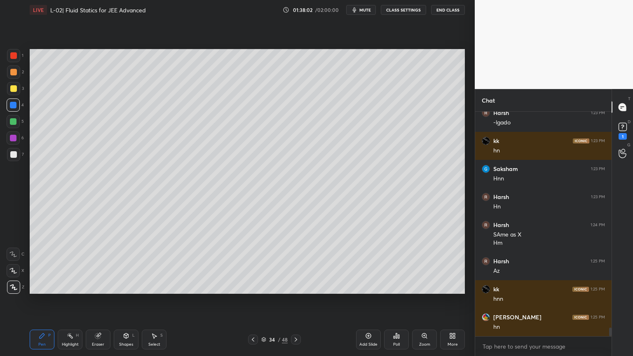
scroll to position [5640, 0]
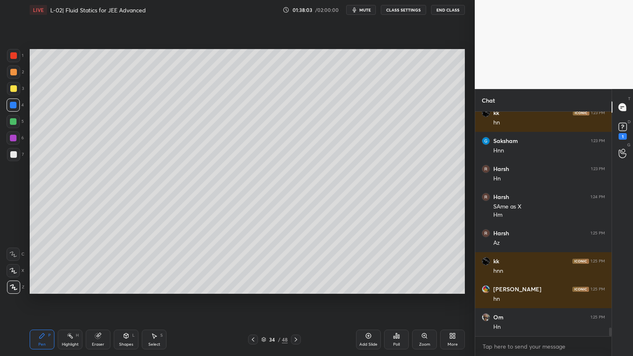
click at [252, 301] on icon at bounding box center [253, 339] width 7 height 7
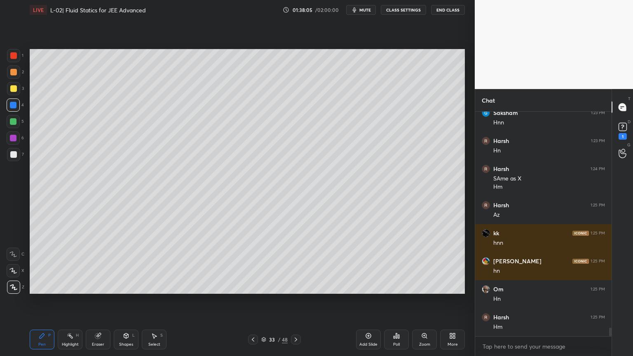
scroll to position [5696, 0]
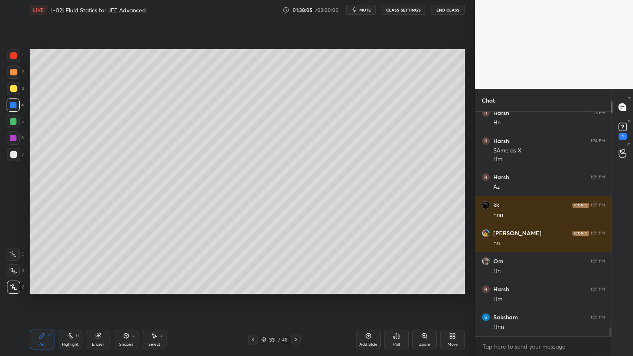
click at [68, 301] on div "Highlight H" at bounding box center [70, 340] width 25 height 20
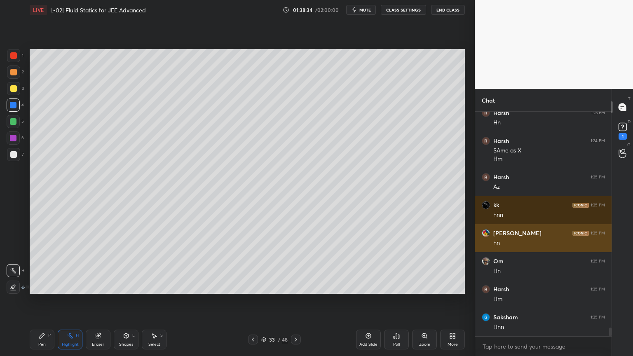
scroll to position [5725, 0]
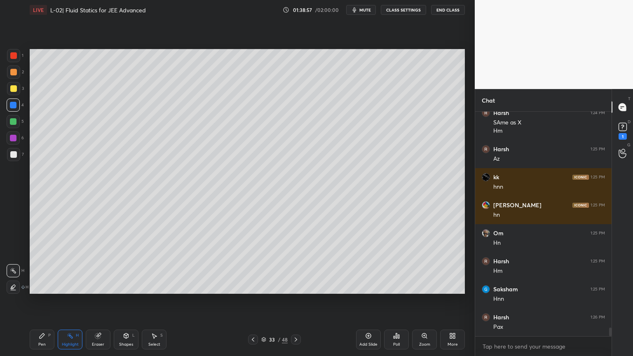
click at [295, 301] on icon at bounding box center [296, 339] width 7 height 7
click at [252, 301] on icon at bounding box center [253, 339] width 7 height 7
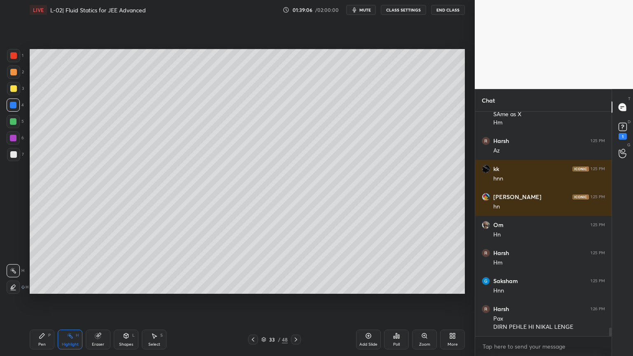
click at [44, 301] on div "Pen P" at bounding box center [42, 340] width 25 height 20
click at [256, 301] on div at bounding box center [253, 340] width 10 height 10
click at [250, 301] on icon at bounding box center [253, 339] width 7 height 7
click at [72, 301] on div "Highlight H" at bounding box center [70, 340] width 25 height 20
click at [296, 301] on icon at bounding box center [296, 339] width 7 height 7
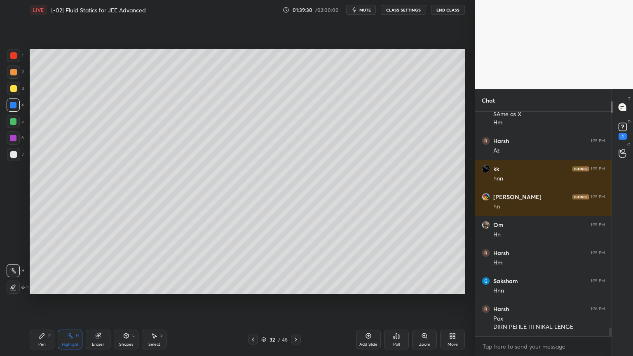
click at [294, 301] on icon at bounding box center [296, 339] width 7 height 7
click at [296, 301] on icon at bounding box center [296, 339] width 7 height 7
click at [373, 301] on div "Add Slide" at bounding box center [368, 340] width 25 height 20
click at [129, 301] on div "Pen P Highlight H Eraser Shapes L Select S 35 / 49 Add Slide Poll Zoom More" at bounding box center [247, 339] width 435 height 33
click at [124, 301] on icon at bounding box center [126, 336] width 7 height 7
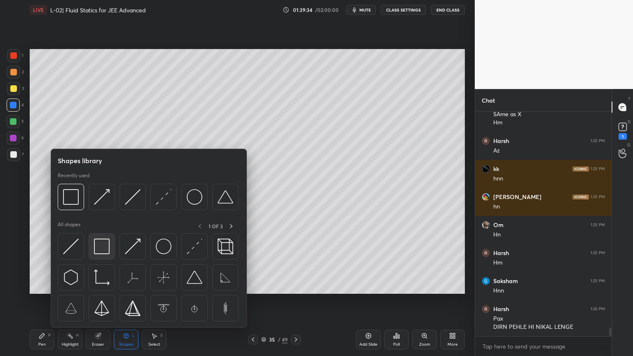
click at [101, 250] on img at bounding box center [102, 247] width 16 height 16
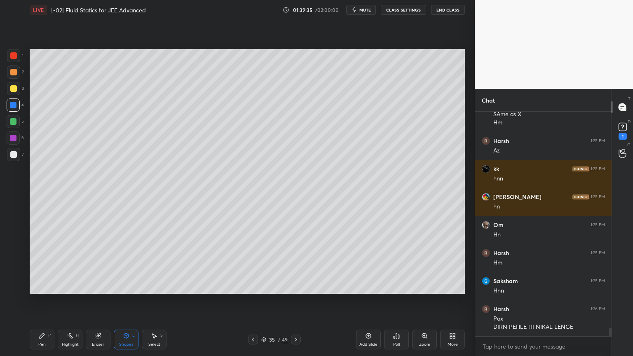
click at [19, 91] on div at bounding box center [13, 88] width 13 height 13
click at [15, 107] on div at bounding box center [13, 105] width 7 height 7
click at [127, 301] on div "Shapes" at bounding box center [126, 345] width 14 height 4
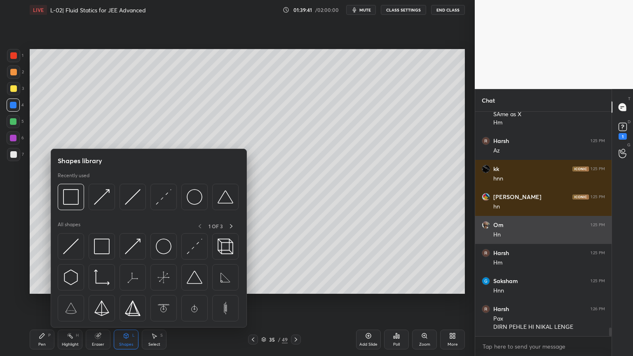
click at [69, 245] on img at bounding box center [71, 247] width 16 height 16
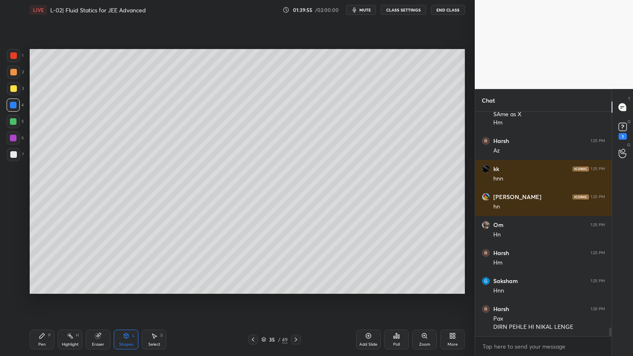
click at [8, 88] on div at bounding box center [13, 88] width 13 height 13
click at [47, 301] on div "Pen P" at bounding box center [42, 340] width 25 height 20
click at [13, 77] on div at bounding box center [13, 72] width 13 height 13
click at [128, 301] on div "Shapes" at bounding box center [126, 345] width 14 height 4
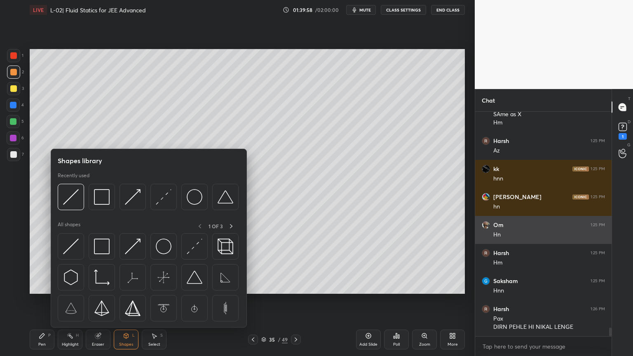
click at [137, 248] on img at bounding box center [133, 247] width 16 height 16
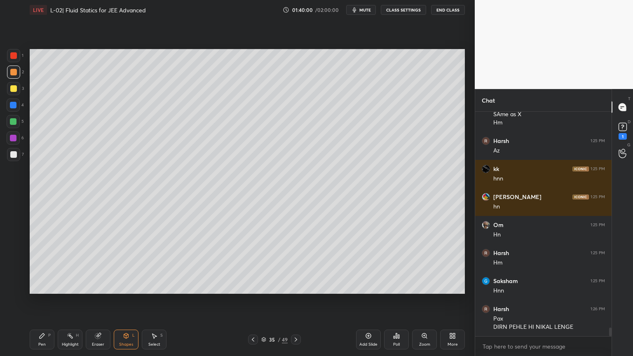
click at [39, 301] on div "Pen P" at bounding box center [42, 340] width 25 height 20
click at [69, 301] on div "Highlight" at bounding box center [70, 345] width 17 height 4
click at [101, 301] on div "Eraser" at bounding box center [98, 345] width 12 height 4
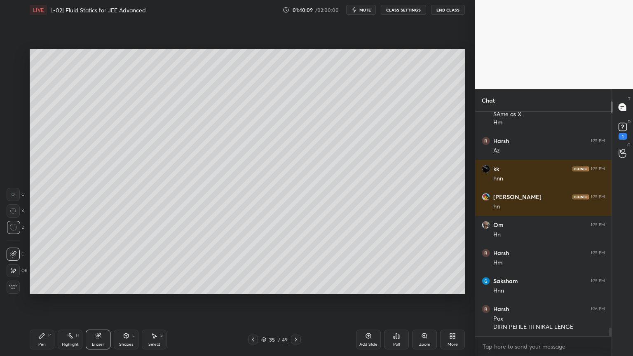
click at [36, 301] on div "Pen P" at bounding box center [42, 340] width 25 height 20
click at [13, 54] on div at bounding box center [13, 55] width 7 height 7
click at [68, 301] on div "Highlight H" at bounding box center [70, 340] width 25 height 20
click at [8, 84] on div at bounding box center [13, 88] width 13 height 13
click at [13, 136] on div at bounding box center [13, 138] width 7 height 7
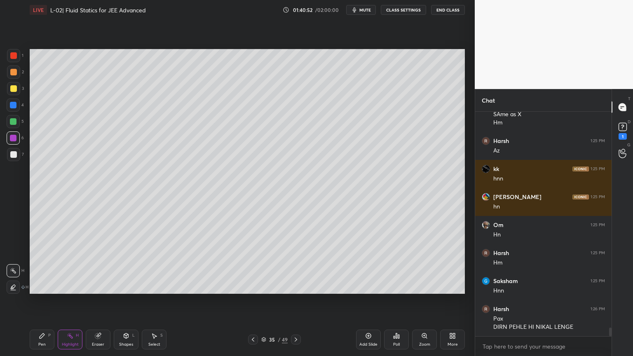
click at [37, 301] on div "Pen P" at bounding box center [42, 340] width 25 height 20
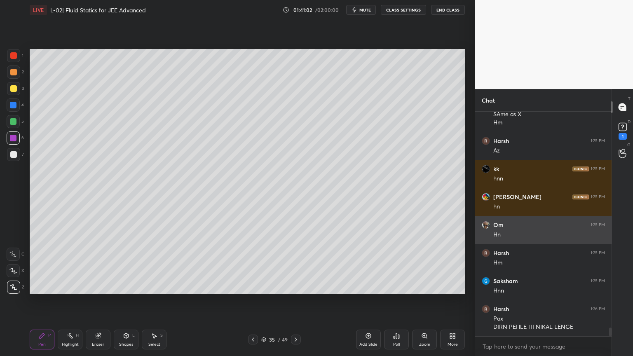
scroll to position [5761, 0]
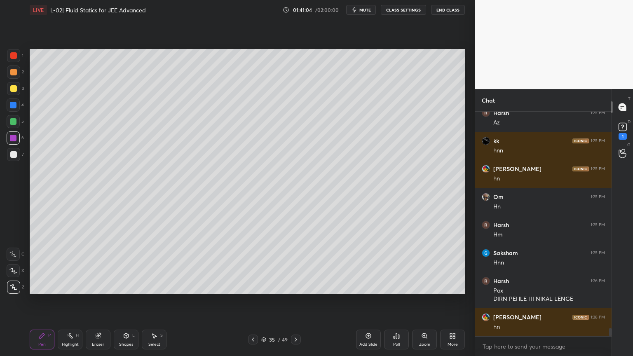
click at [73, 301] on div "Highlight" at bounding box center [70, 345] width 17 height 4
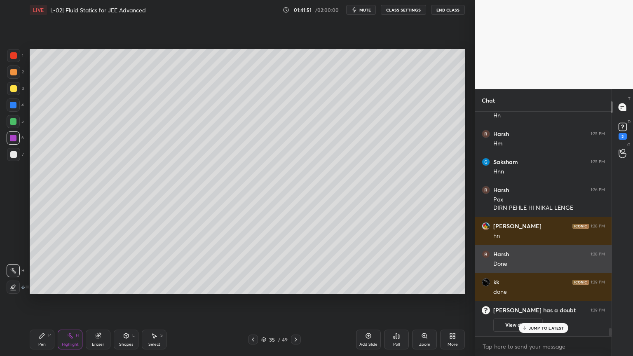
scroll to position [5852, 0]
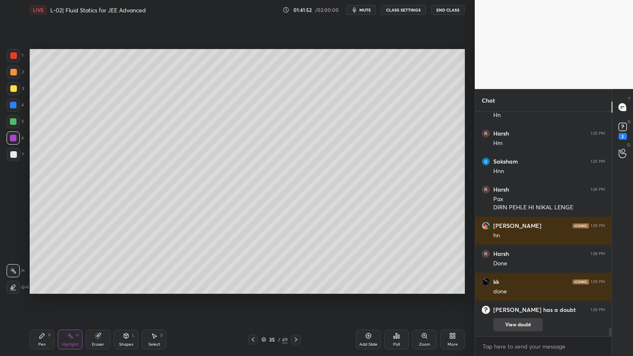
click at [517, 301] on button "View doubt" at bounding box center [517, 324] width 49 height 13
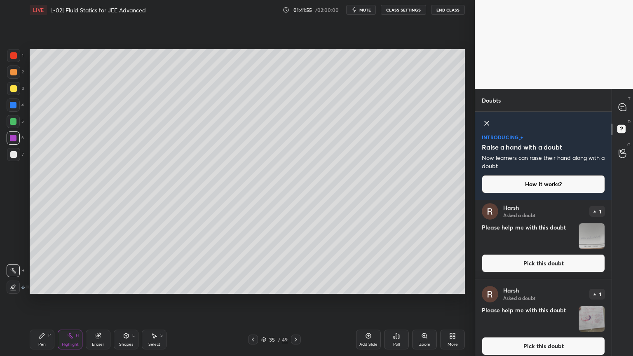
scroll to position [5, 0]
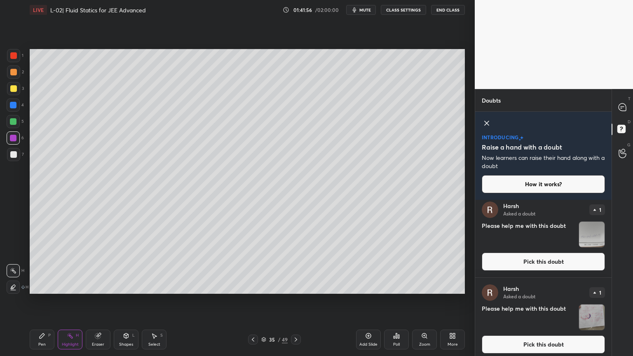
click at [523, 264] on button "Pick this doubt" at bounding box center [543, 262] width 123 height 18
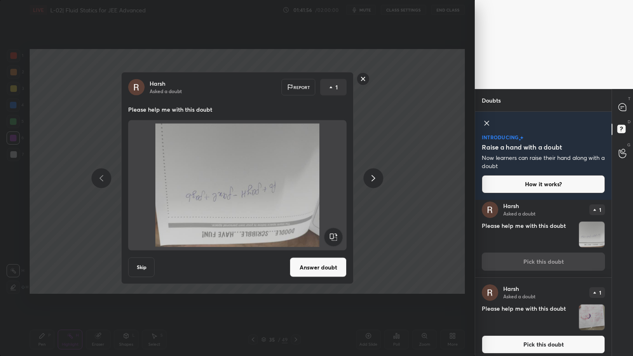
scroll to position [0, 0]
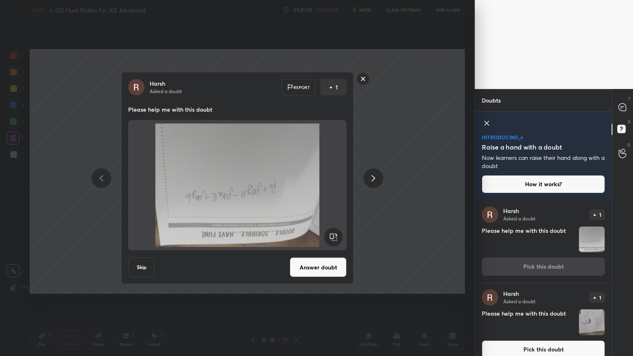
click at [312, 267] on button "Answer doubt" at bounding box center [318, 268] width 57 height 20
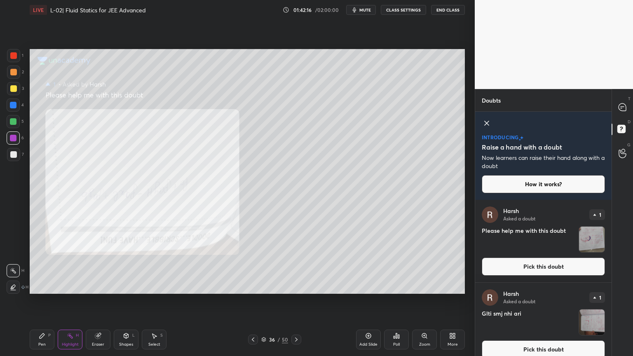
click at [256, 301] on icon at bounding box center [253, 339] width 7 height 7
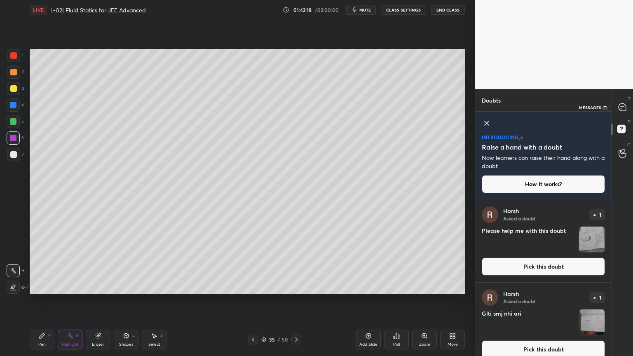
click at [620, 109] on icon at bounding box center [622, 106] width 7 height 7
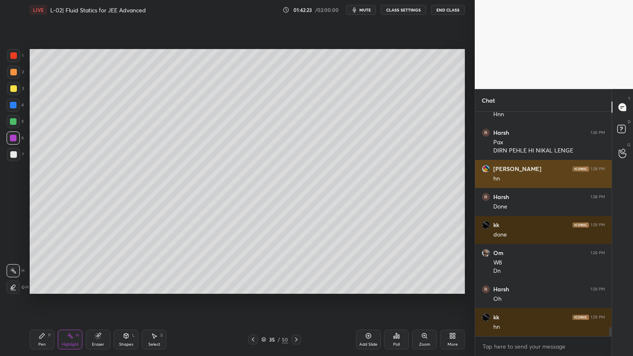
scroll to position [5487, 0]
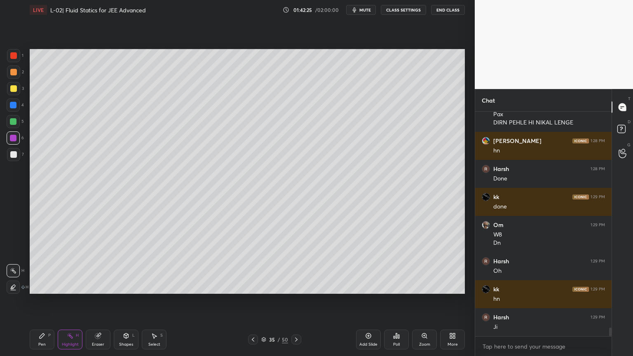
click at [12, 157] on div at bounding box center [13, 154] width 7 height 7
click at [69, 301] on div "Highlight H" at bounding box center [70, 340] width 25 height 20
click at [45, 301] on div "Pen P" at bounding box center [42, 340] width 25 height 20
click at [67, 301] on icon at bounding box center [70, 336] width 7 height 7
click at [42, 301] on icon at bounding box center [42, 335] width 5 height 5
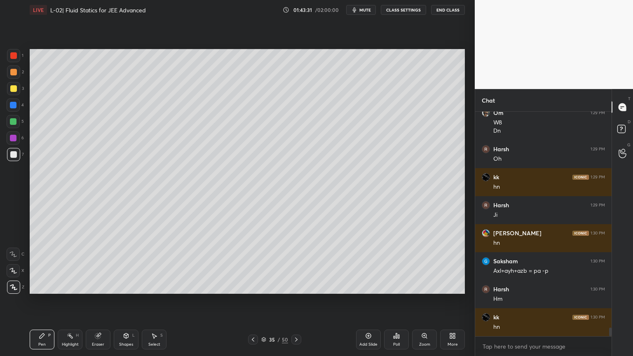
scroll to position [5627, 0]
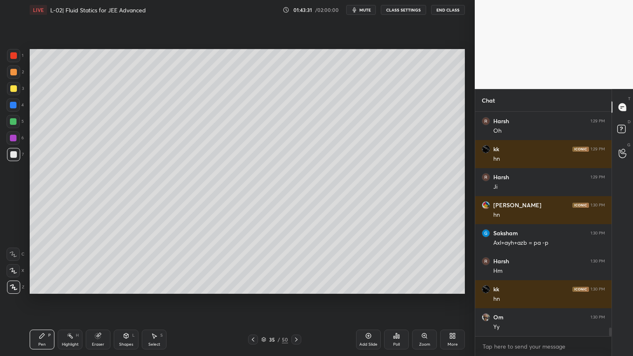
click at [12, 139] on div at bounding box center [13, 138] width 7 height 7
click at [70, 301] on div "Highlight H" at bounding box center [70, 340] width 25 height 20
click at [13, 92] on div at bounding box center [13, 88] width 13 height 13
click at [15, 89] on div at bounding box center [13, 88] width 7 height 7
click at [14, 87] on div at bounding box center [13, 88] width 7 height 7
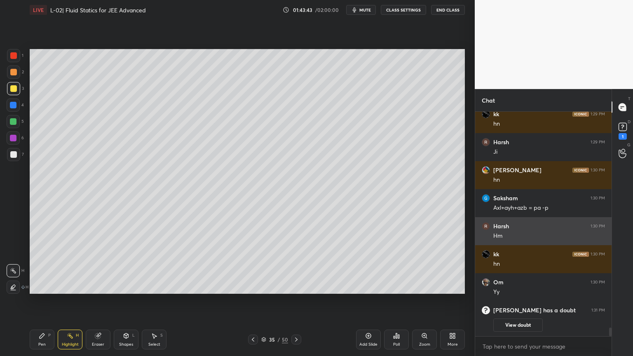
scroll to position [5663, 0]
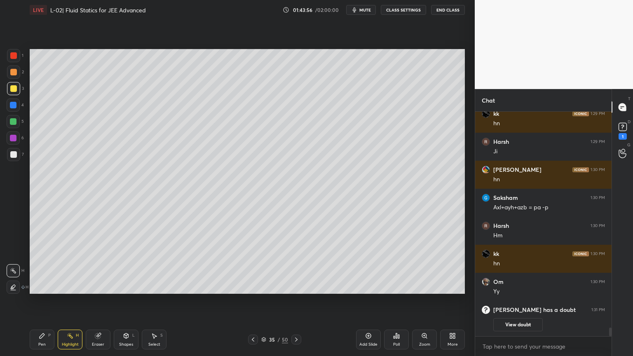
click at [127, 301] on icon at bounding box center [126, 336] width 7 height 7
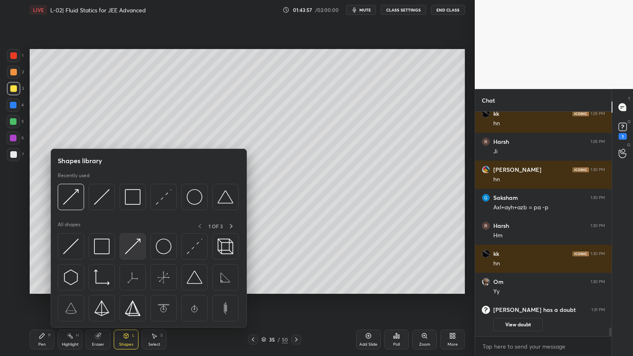
click at [138, 244] on img at bounding box center [133, 247] width 16 height 16
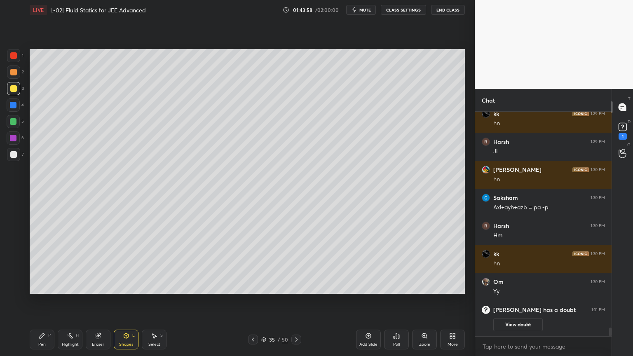
click at [12, 154] on div at bounding box center [13, 154] width 7 height 7
click at [11, 136] on div at bounding box center [13, 138] width 7 height 7
click at [98, 301] on div "Eraser" at bounding box center [98, 345] width 12 height 4
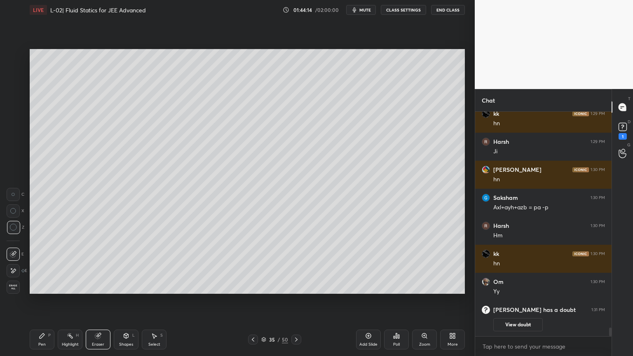
click at [31, 301] on div "Pen P" at bounding box center [42, 340] width 25 height 20
click at [12, 58] on div at bounding box center [13, 55] width 7 height 7
click at [11, 139] on div at bounding box center [13, 138] width 7 height 7
click at [9, 155] on div at bounding box center [13, 154] width 13 height 13
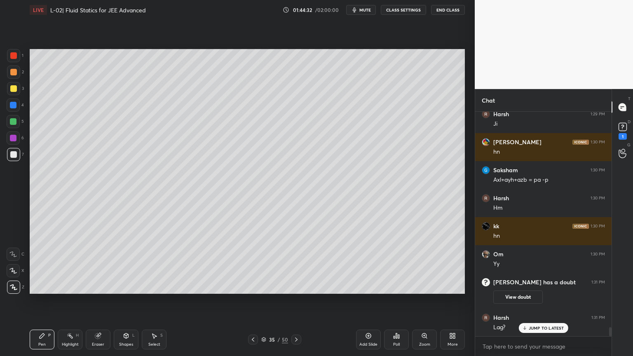
scroll to position [5499, 0]
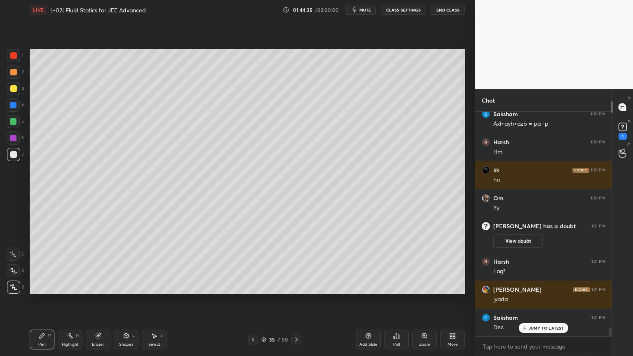
click at [66, 301] on div "Highlight H" at bounding box center [70, 340] width 25 height 20
click at [251, 301] on icon at bounding box center [253, 339] width 7 height 7
click at [293, 301] on icon at bounding box center [296, 339] width 7 height 7
click at [48, 301] on div "Pen P" at bounding box center [42, 340] width 25 height 20
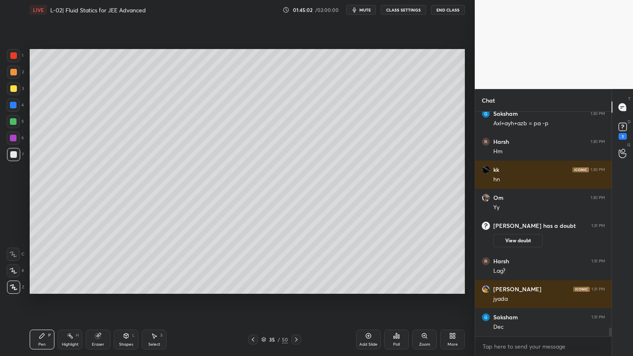
click at [99, 301] on div "Eraser" at bounding box center [98, 345] width 12 height 4
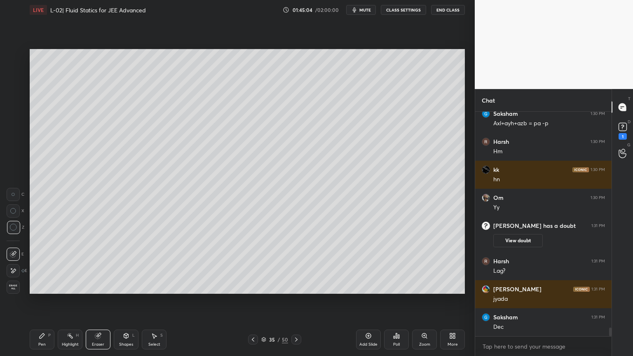
click at [45, 301] on icon at bounding box center [42, 336] width 7 height 7
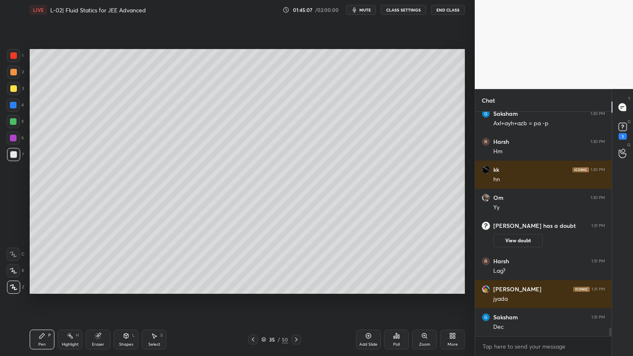
click at [68, 301] on div "Highlight" at bounding box center [70, 345] width 17 height 4
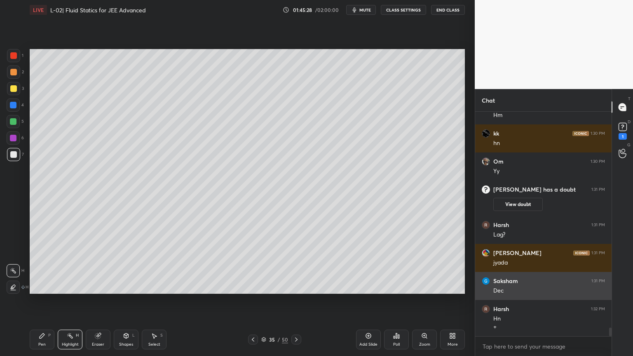
scroll to position [5535, 0]
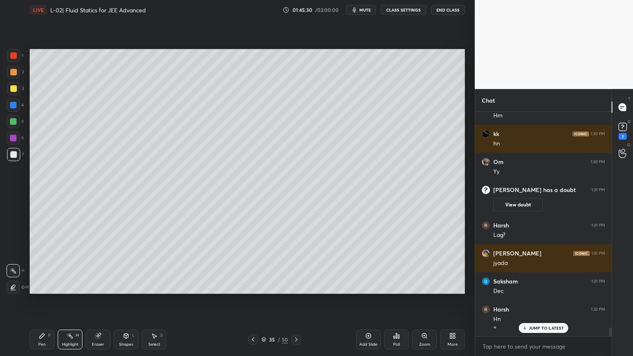
click at [47, 301] on div "Pen P" at bounding box center [42, 340] width 25 height 20
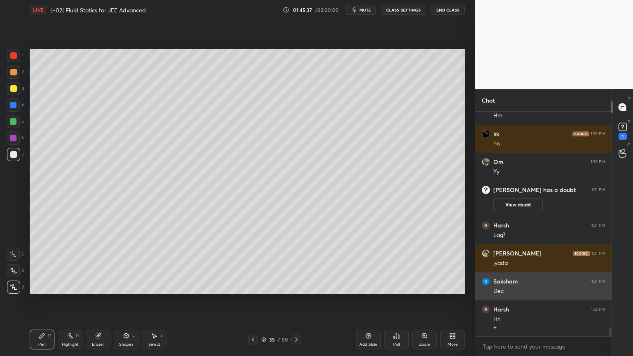
scroll to position [5563, 0]
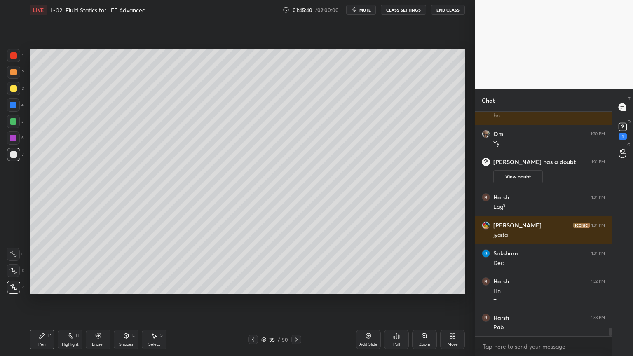
click at [109, 301] on div "Eraser" at bounding box center [98, 340] width 25 height 20
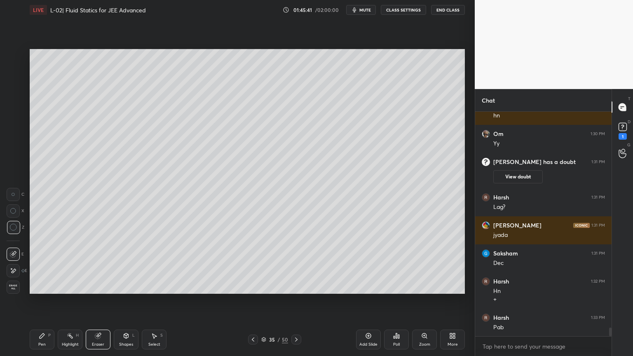
click at [51, 301] on div "Pen P" at bounding box center [42, 340] width 25 height 20
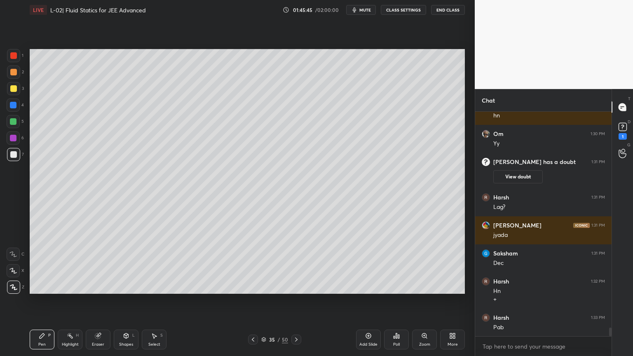
click at [73, 301] on div "Highlight" at bounding box center [70, 345] width 17 height 4
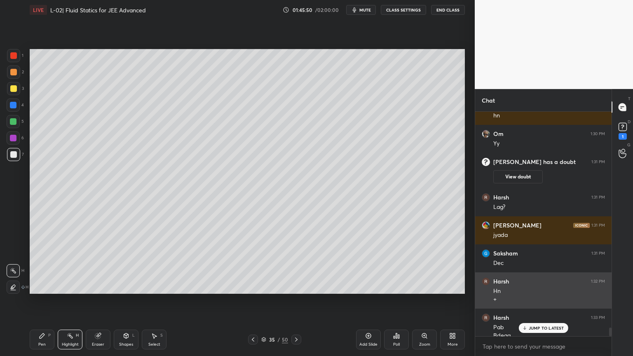
scroll to position [5572, 0]
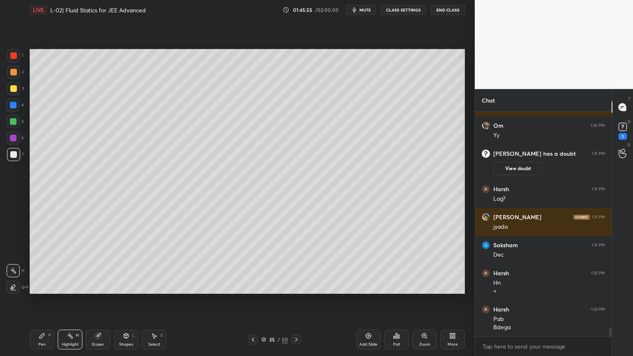
click at [251, 301] on icon at bounding box center [253, 339] width 7 height 7
click at [247, 301] on div "35 / 50" at bounding box center [274, 340] width 163 height 10
click at [249, 301] on div at bounding box center [253, 340] width 10 height 10
click at [251, 301] on icon at bounding box center [253, 339] width 7 height 7
click at [252, 301] on icon at bounding box center [253, 339] width 7 height 7
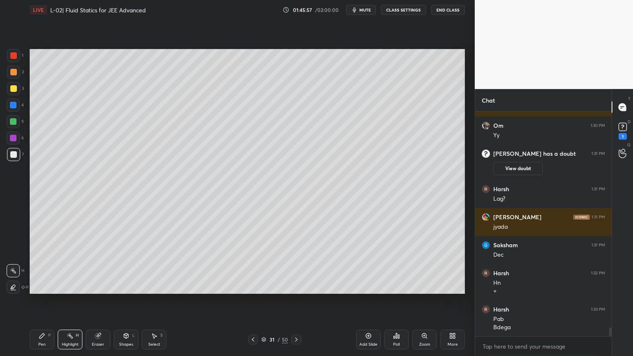
click at [250, 301] on icon at bounding box center [253, 339] width 7 height 7
click at [251, 301] on icon at bounding box center [253, 339] width 7 height 7
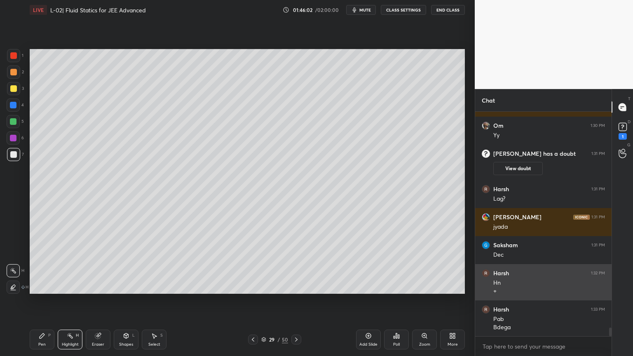
scroll to position [5580, 0]
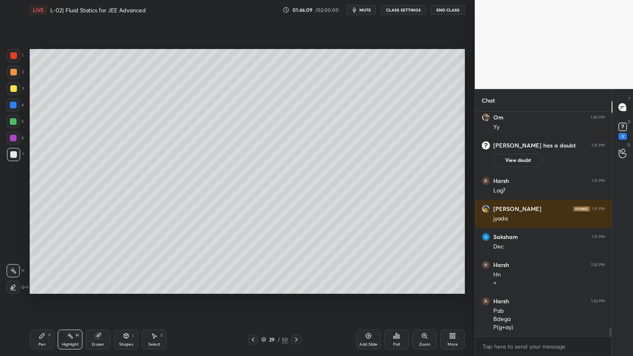
click at [294, 301] on icon at bounding box center [296, 339] width 7 height 7
click at [294, 301] on div at bounding box center [296, 340] width 10 height 10
click at [295, 301] on icon at bounding box center [296, 339] width 7 height 7
click at [293, 301] on icon at bounding box center [296, 339] width 7 height 7
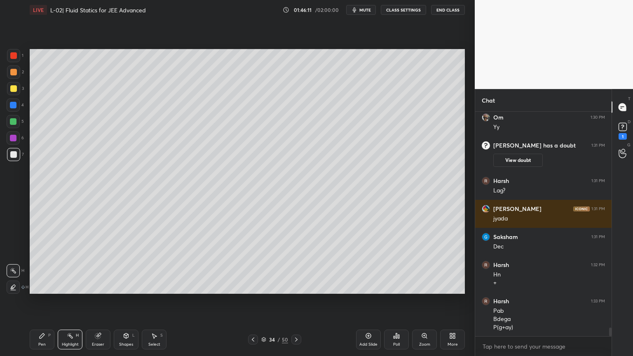
click at [296, 301] on icon at bounding box center [296, 339] width 7 height 7
click at [297, 301] on icon at bounding box center [296, 339] width 7 height 7
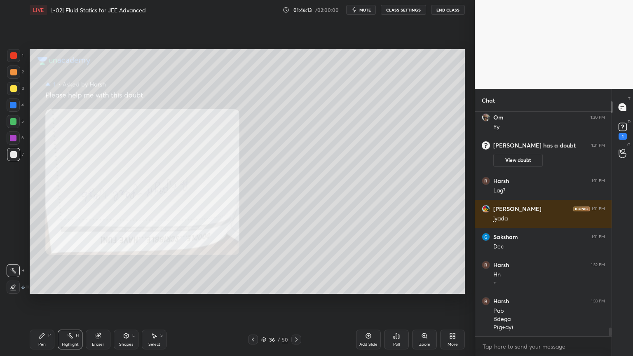
click at [251, 301] on icon at bounding box center [253, 339] width 7 height 7
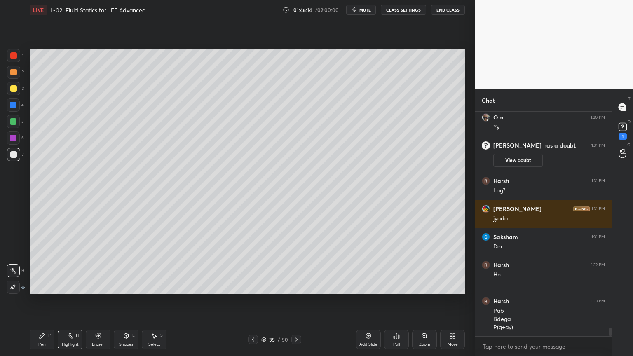
click at [50, 301] on div "P" at bounding box center [49, 335] width 2 height 4
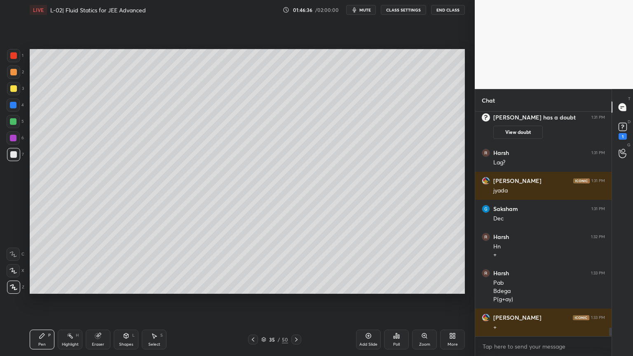
scroll to position [5636, 0]
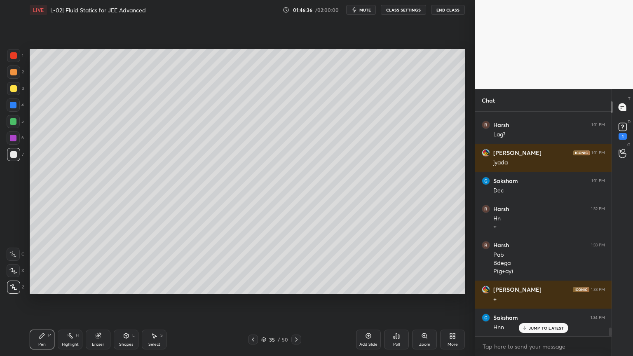
click at [73, 301] on div "Highlight H" at bounding box center [70, 340] width 25 height 20
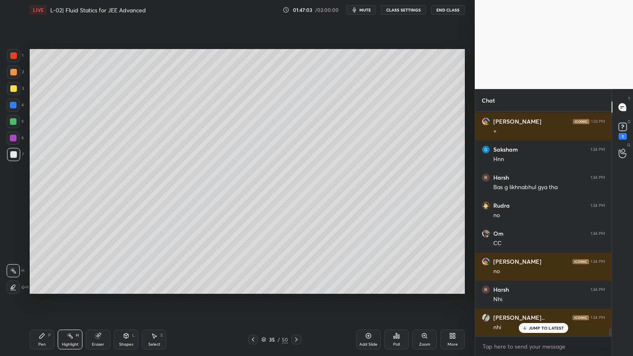
scroll to position [5832, 0]
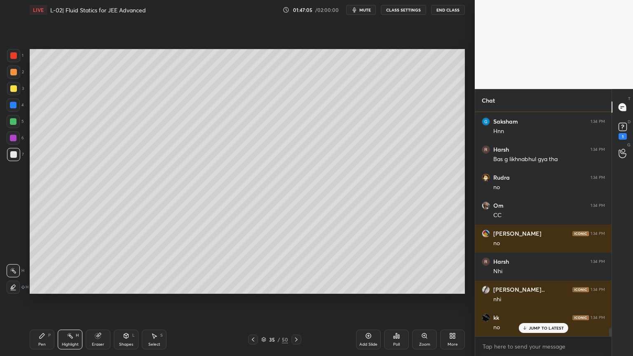
click at [363, 301] on div "Add Slide" at bounding box center [368, 340] width 25 height 20
click at [15, 89] on div at bounding box center [13, 88] width 7 height 7
click at [35, 301] on div "Pen P" at bounding box center [42, 340] width 25 height 20
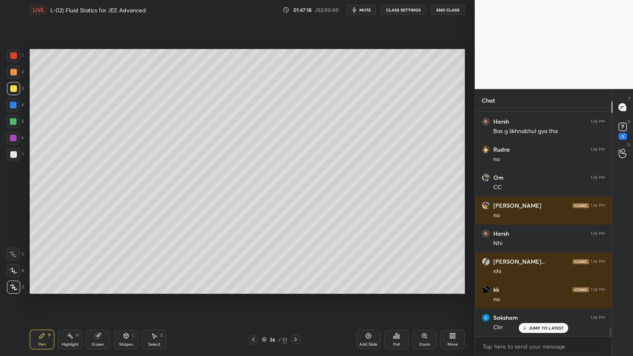
click at [120, 301] on div "Shapes L" at bounding box center [126, 340] width 25 height 20
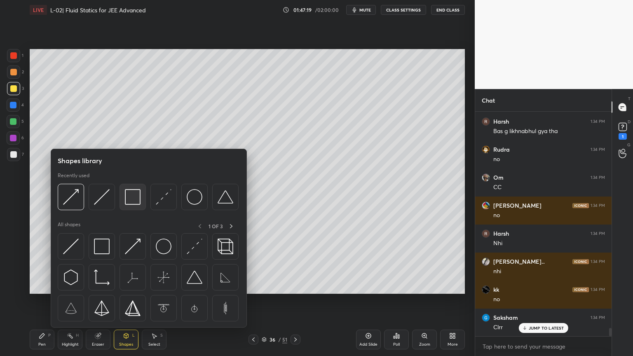
click at [130, 206] on div at bounding box center [133, 197] width 26 height 26
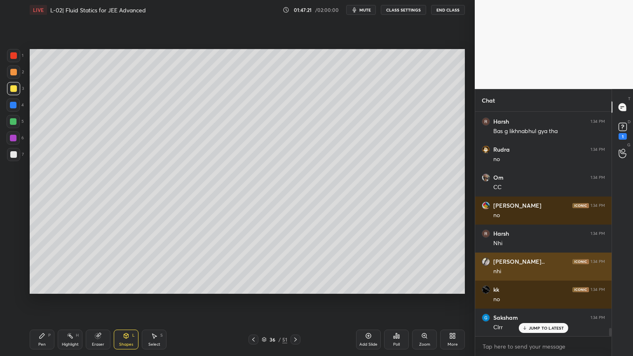
scroll to position [5861, 0]
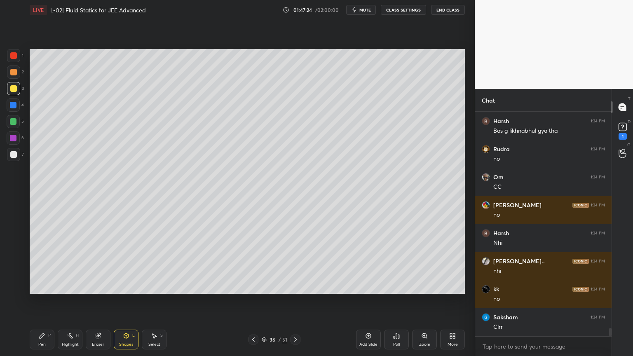
click at [52, 301] on div "Pen P" at bounding box center [42, 340] width 25 height 20
click at [113, 301] on div "Pen P Highlight H Eraser Shapes L Select S" at bounding box center [111, 340] width 163 height 20
click at [124, 301] on icon at bounding box center [126, 336] width 7 height 7
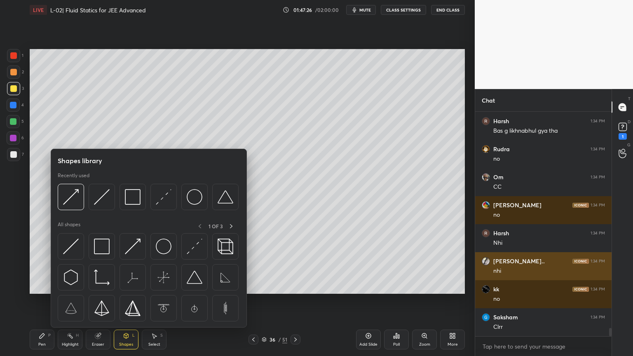
click at [73, 252] on img at bounding box center [71, 247] width 16 height 16
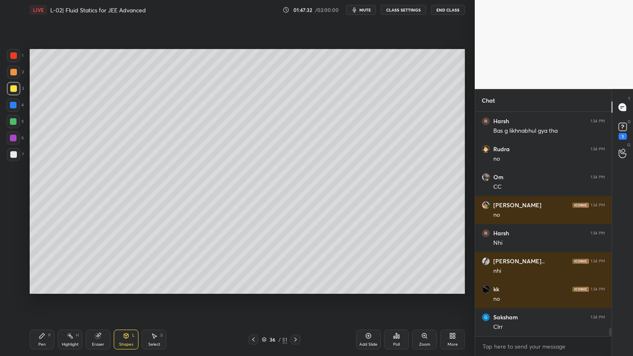
click at [96, 301] on div "Eraser" at bounding box center [98, 340] width 25 height 20
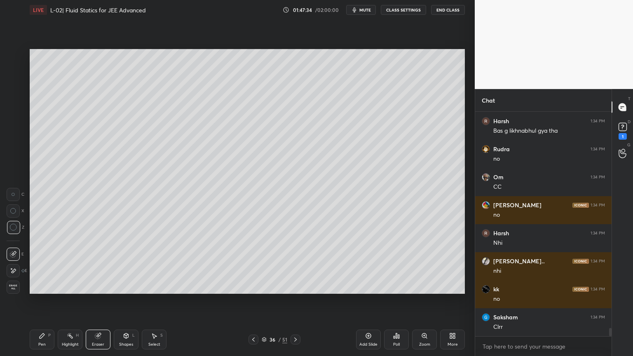
click at [126, 301] on icon at bounding box center [126, 335] width 5 height 5
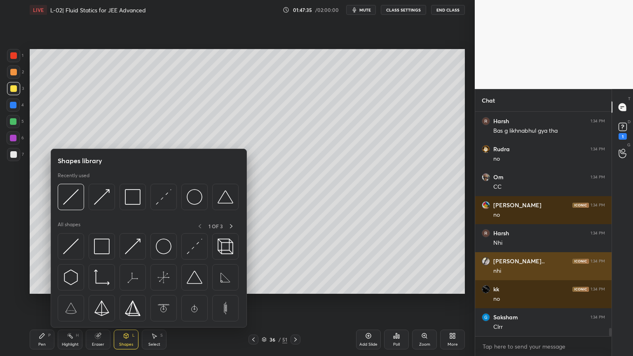
click at [130, 251] on img at bounding box center [133, 247] width 16 height 16
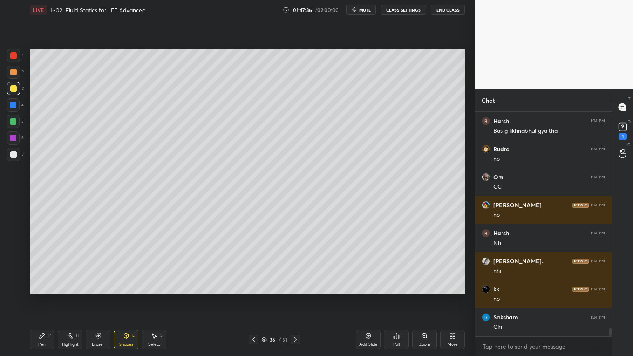
click at [12, 139] on div at bounding box center [13, 138] width 7 height 7
click at [50, 301] on div "P" at bounding box center [49, 335] width 2 height 4
click at [126, 301] on icon at bounding box center [126, 336] width 7 height 7
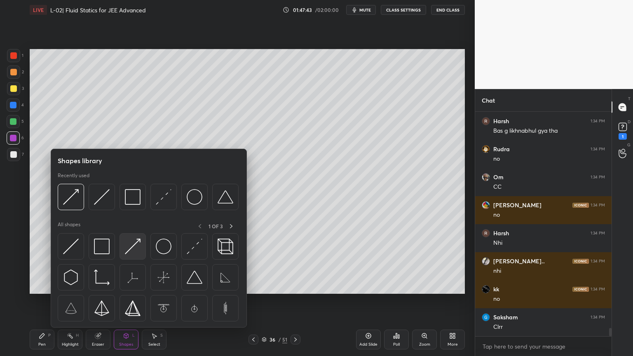
click at [132, 252] on img at bounding box center [133, 247] width 16 height 16
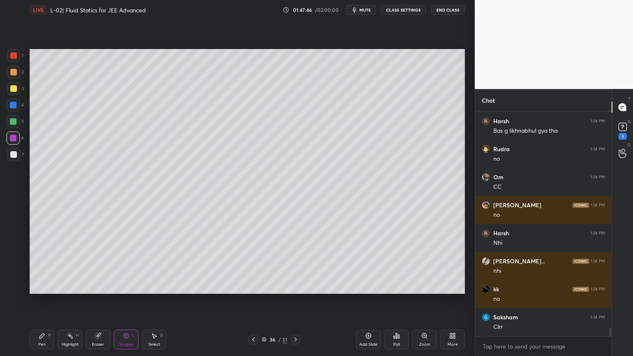
click at [40, 301] on div "Pen P" at bounding box center [42, 340] width 25 height 20
click at [11, 74] on div at bounding box center [13, 72] width 7 height 7
click at [14, 59] on div at bounding box center [13, 55] width 13 height 13
click at [13, 122] on div at bounding box center [13, 121] width 7 height 7
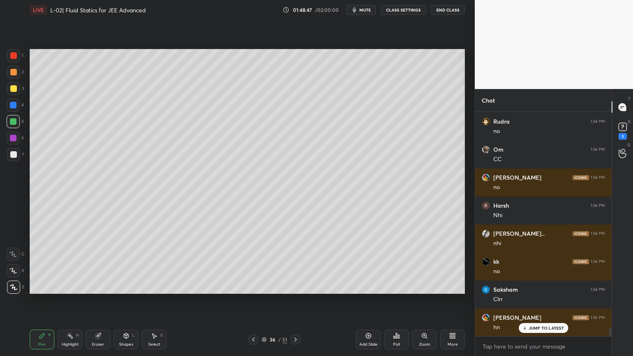
click at [122, 301] on div "Shapes L" at bounding box center [126, 340] width 25 height 20
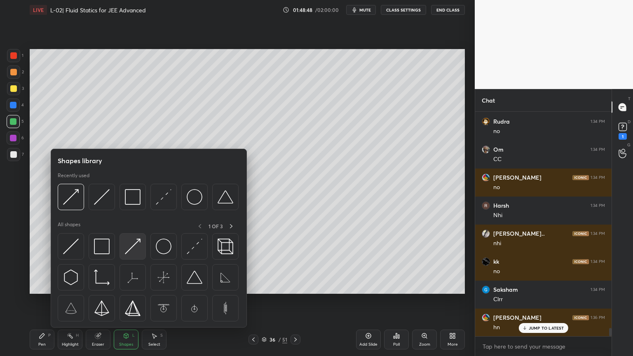
click at [133, 249] on img at bounding box center [133, 247] width 16 height 16
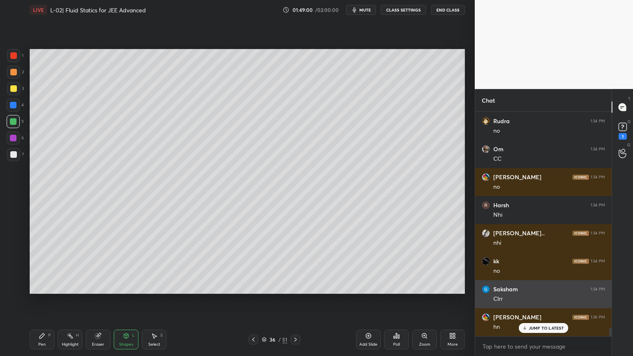
scroll to position [5916, 0]
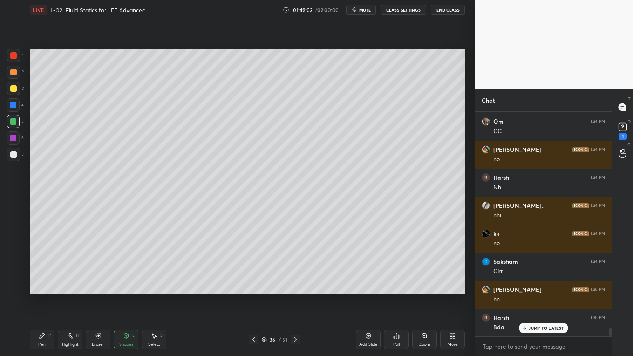
click at [50, 301] on div "P" at bounding box center [49, 335] width 2 height 4
click at [9, 87] on div at bounding box center [13, 88] width 13 height 13
click at [11, 59] on div at bounding box center [13, 55] width 13 height 13
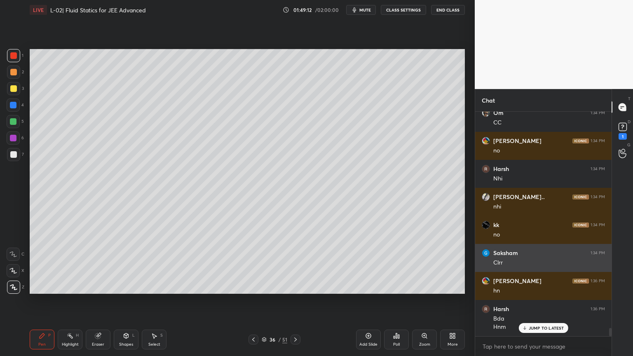
scroll to position [5953, 0]
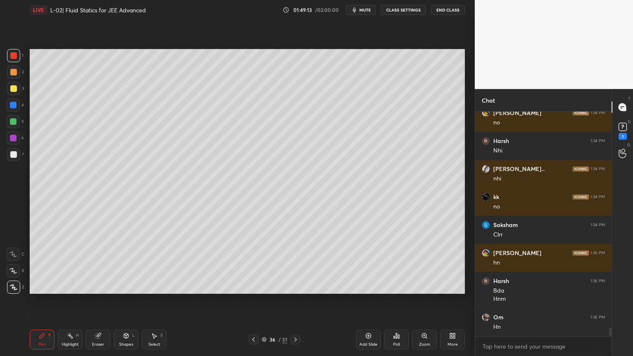
click at [70, 301] on div "Highlight" at bounding box center [70, 345] width 17 height 4
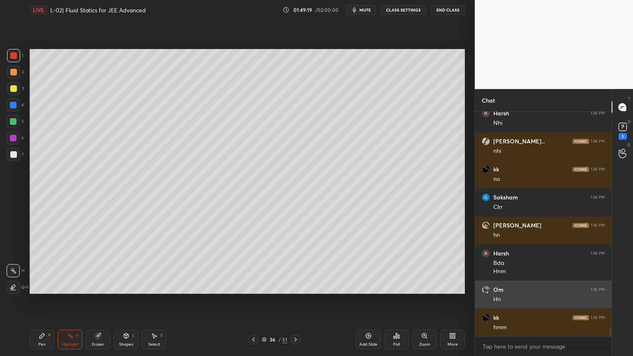
scroll to position [5981, 0]
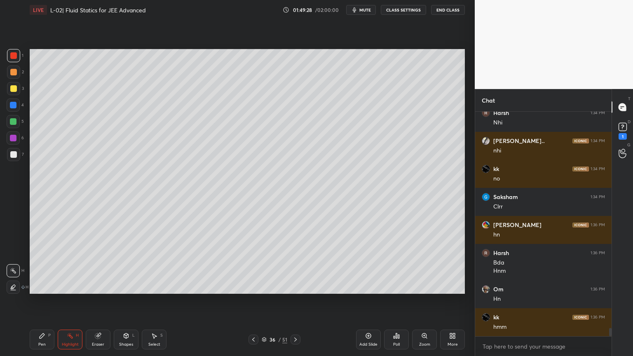
click at [125, 301] on icon at bounding box center [126, 335] width 5 height 5
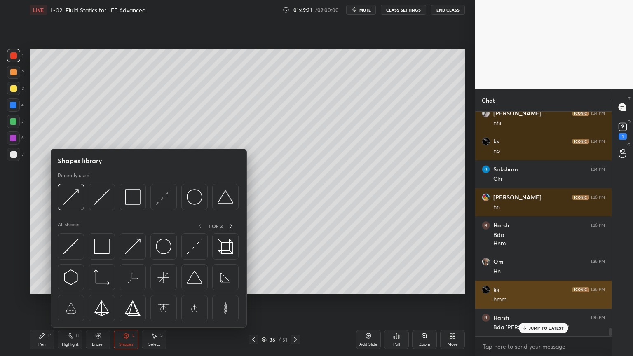
scroll to position [6009, 0]
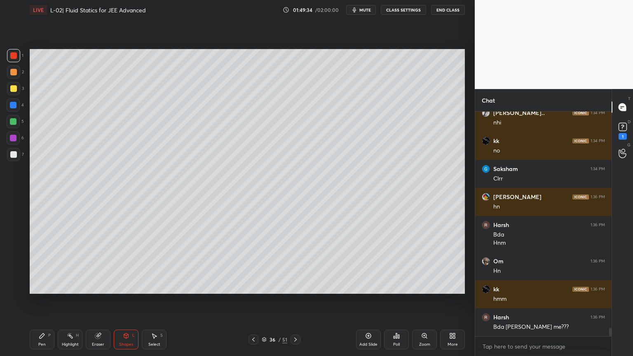
click at [68, 301] on icon at bounding box center [70, 336] width 7 height 7
click at [45, 301] on icon at bounding box center [42, 336] width 7 height 7
click at [103, 301] on div "Eraser" at bounding box center [98, 340] width 25 height 20
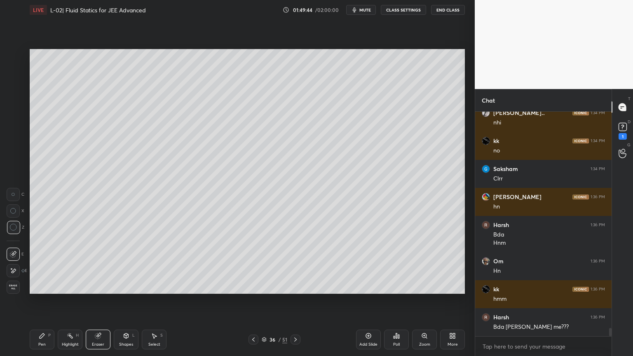
click at [45, 301] on div "Pen P" at bounding box center [42, 340] width 25 height 20
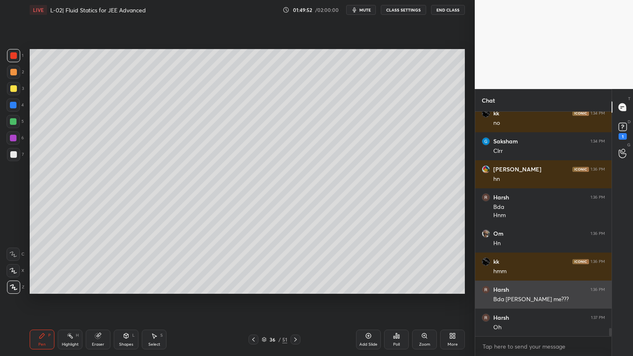
scroll to position [6037, 0]
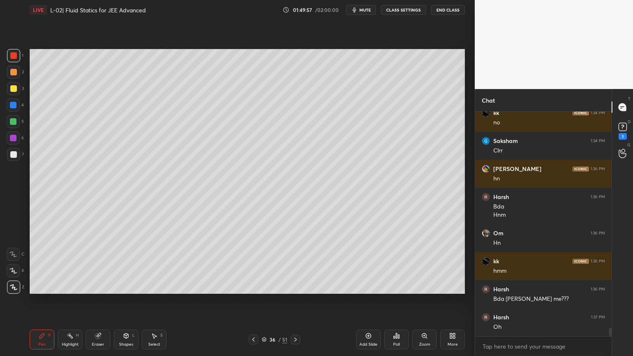
click at [66, 301] on div "Highlight H" at bounding box center [70, 340] width 25 height 20
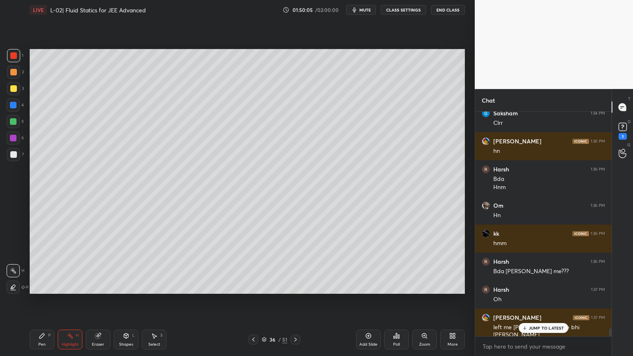
scroll to position [6093, 0]
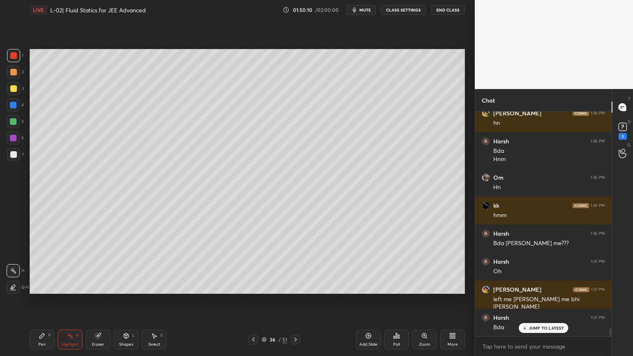
click at [251, 301] on icon at bounding box center [253, 339] width 7 height 7
click at [251, 301] on div "Pen P Highlight H Eraser Shapes L Select S 35 / 51 Add Slide Poll Zoom More" at bounding box center [247, 339] width 435 height 33
click at [250, 301] on div "Pen P Highlight H Eraser Shapes L Select S 35 / 51 Add Slide Poll Zoom More" at bounding box center [247, 339] width 435 height 33
click at [252, 301] on icon at bounding box center [253, 339] width 7 height 7
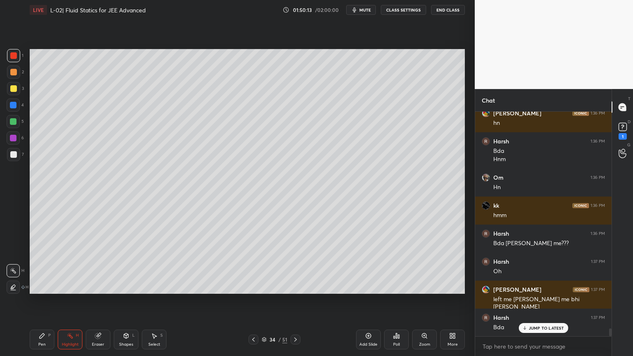
click at [252, 301] on icon at bounding box center [253, 339] width 7 height 7
click at [251, 301] on icon at bounding box center [253, 339] width 7 height 7
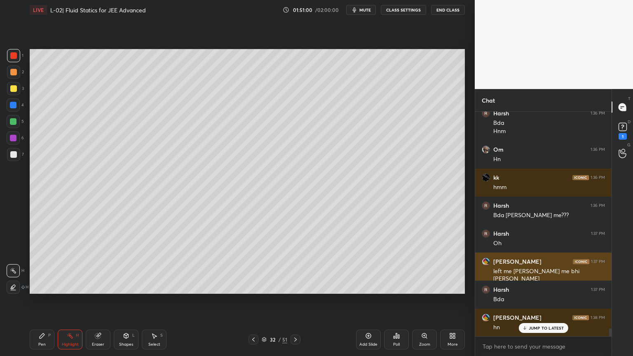
scroll to position [6121, 0]
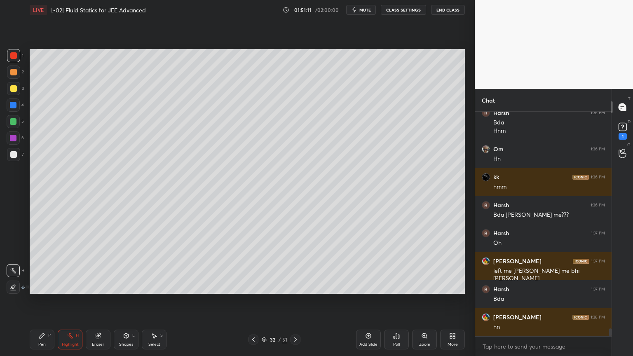
click at [293, 301] on icon at bounding box center [295, 339] width 7 height 7
click at [294, 301] on icon at bounding box center [295, 339] width 7 height 7
click at [291, 301] on div at bounding box center [296, 340] width 10 height 10
click at [294, 301] on div "Pen P Highlight H Eraser Shapes L Select S 36 / 51 Add Slide Poll Zoom More" at bounding box center [247, 339] width 435 height 33
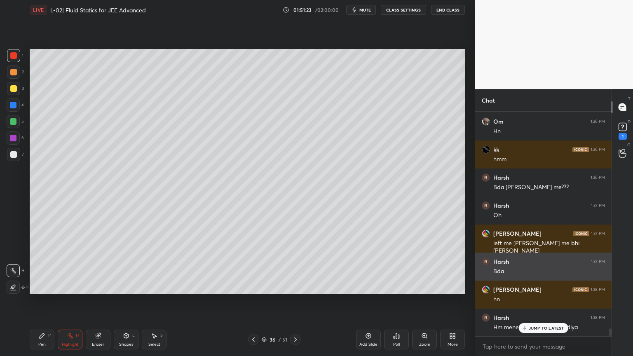
scroll to position [6149, 0]
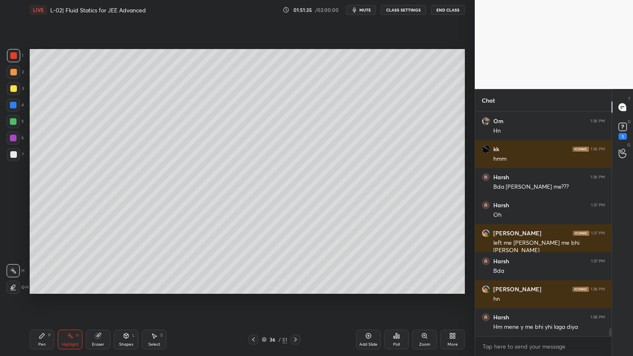
click at [124, 301] on div "Shapes L" at bounding box center [126, 340] width 25 height 20
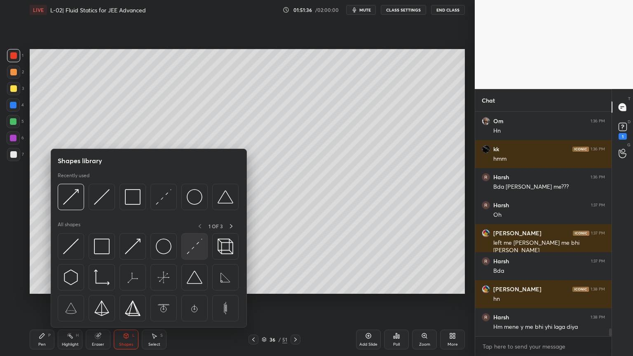
click at [189, 251] on img at bounding box center [195, 247] width 16 height 16
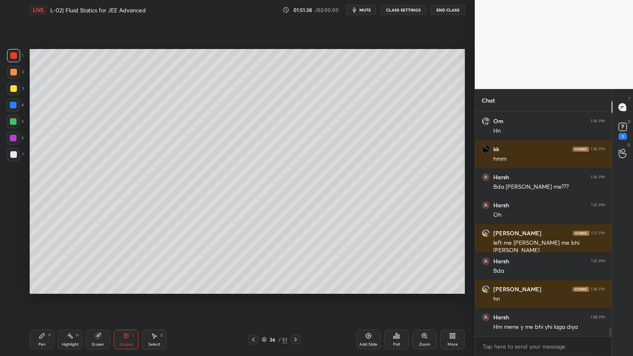
click at [11, 91] on div at bounding box center [13, 88] width 7 height 7
click at [127, 301] on div "Shapes L" at bounding box center [126, 340] width 25 height 20
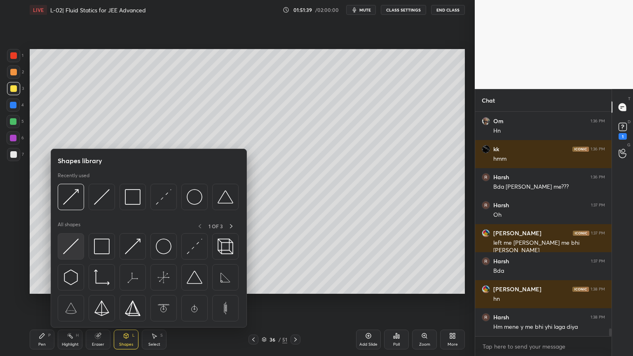
click at [72, 243] on img at bounding box center [71, 247] width 16 height 16
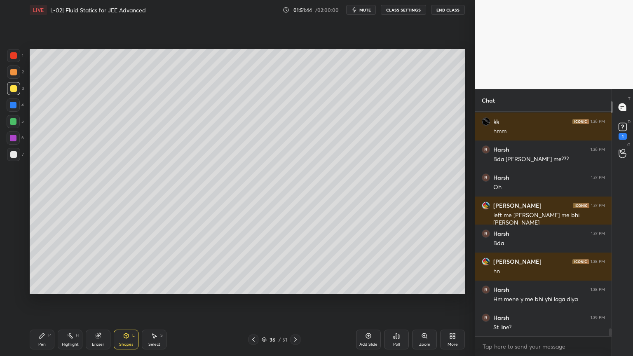
scroll to position [6205, 0]
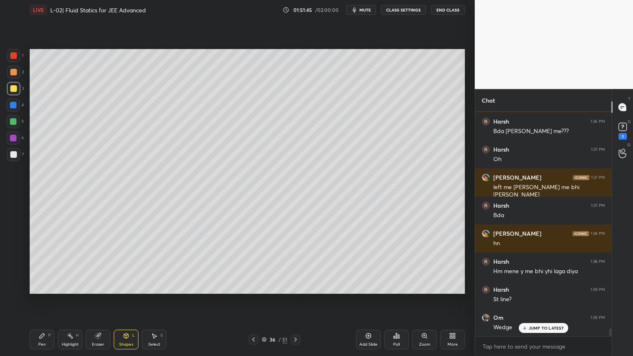
click at [126, 301] on div "Shapes" at bounding box center [126, 345] width 14 height 4
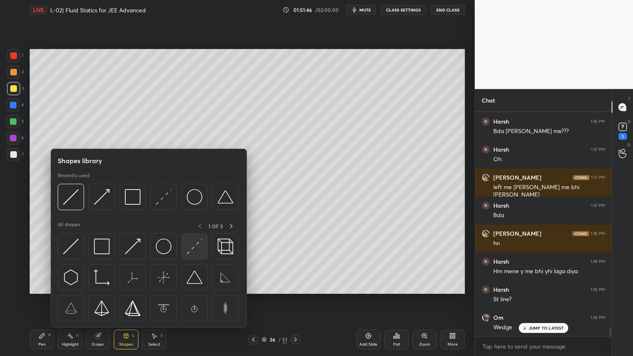
click at [193, 251] on img at bounding box center [195, 247] width 16 height 16
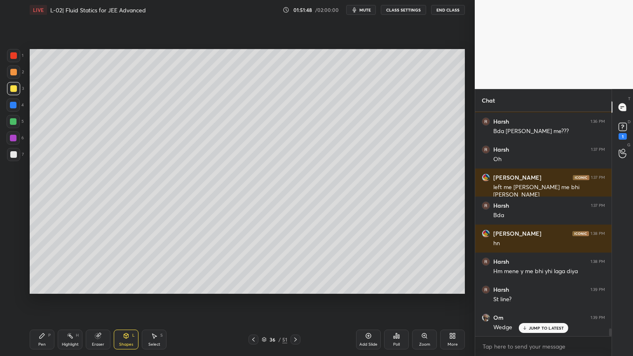
click at [11, 107] on div at bounding box center [13, 105] width 7 height 7
click at [102, 301] on div "Eraser" at bounding box center [98, 340] width 25 height 20
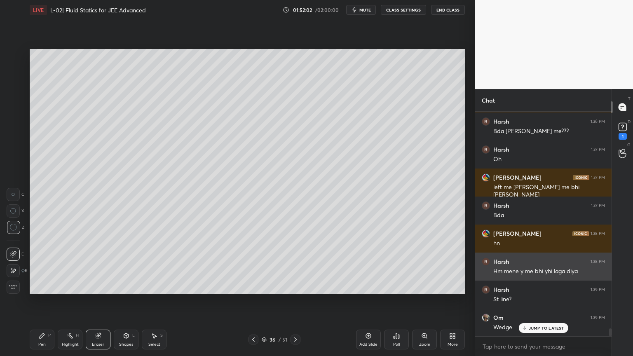
scroll to position [6205, 0]
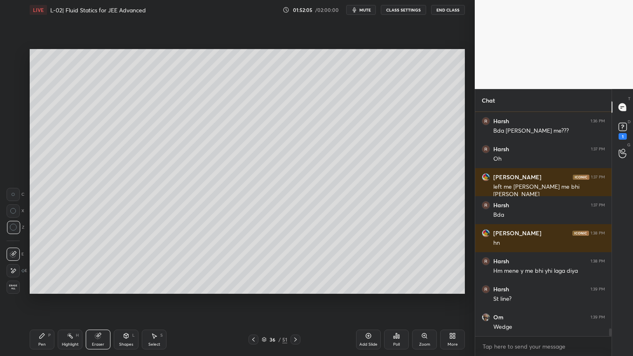
click at [43, 301] on div "Pen P" at bounding box center [42, 340] width 25 height 20
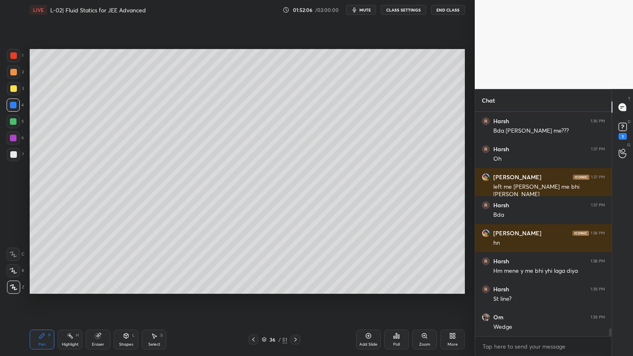
click at [12, 126] on div at bounding box center [13, 121] width 13 height 13
click at [70, 301] on icon at bounding box center [70, 336] width 7 height 7
click at [10, 162] on div "7" at bounding box center [15, 156] width 17 height 16
click at [45, 301] on div "Pen P" at bounding box center [42, 340] width 25 height 20
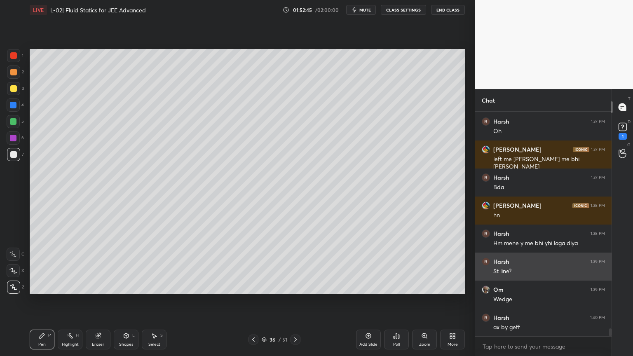
scroll to position [6241, 0]
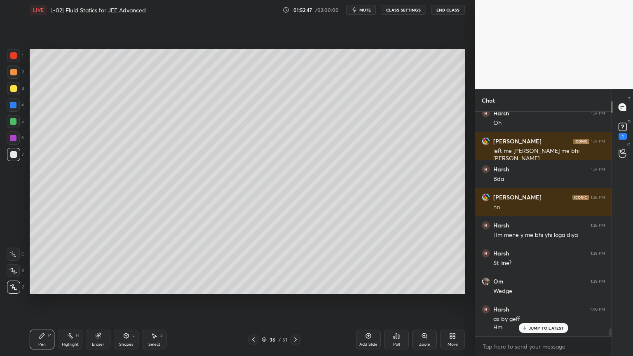
click at [96, 301] on div "Eraser" at bounding box center [98, 345] width 12 height 4
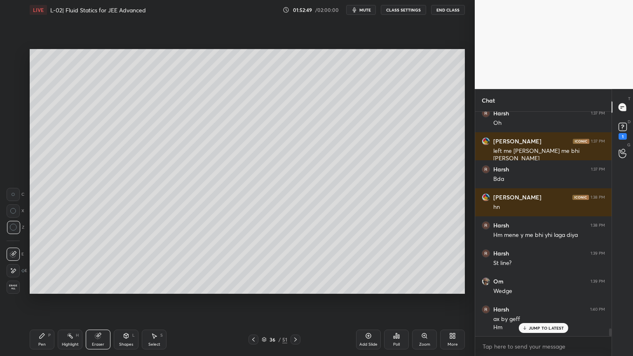
click at [46, 301] on div "Pen P" at bounding box center [42, 340] width 25 height 20
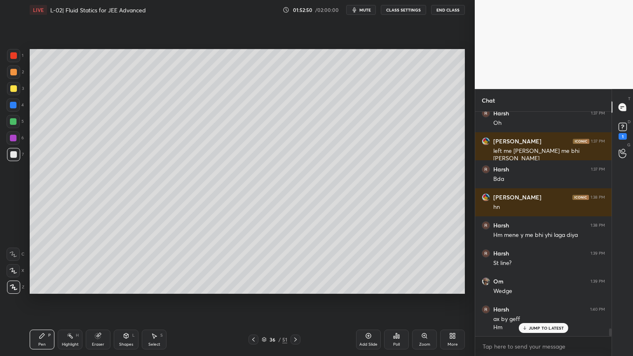
click at [11, 122] on div at bounding box center [13, 121] width 7 height 7
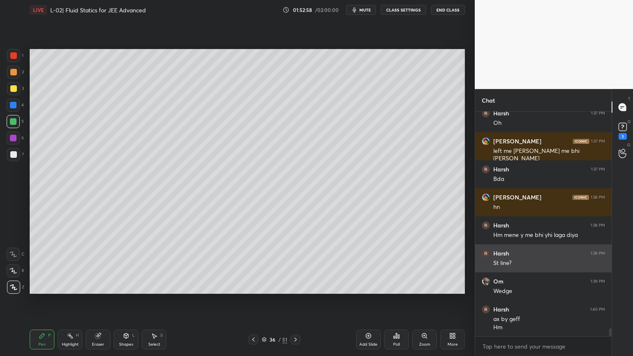
scroll to position [6241, 0]
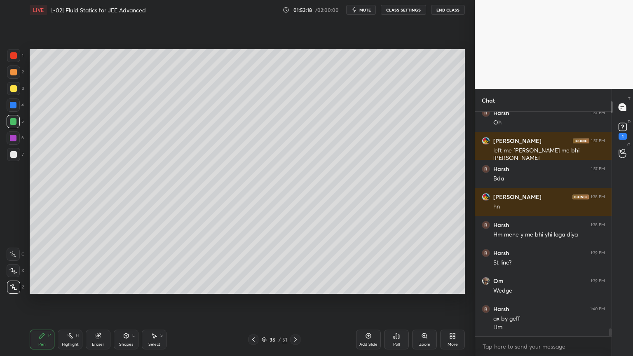
click at [12, 88] on div at bounding box center [13, 88] width 7 height 7
click at [122, 301] on div "Shapes" at bounding box center [126, 345] width 14 height 4
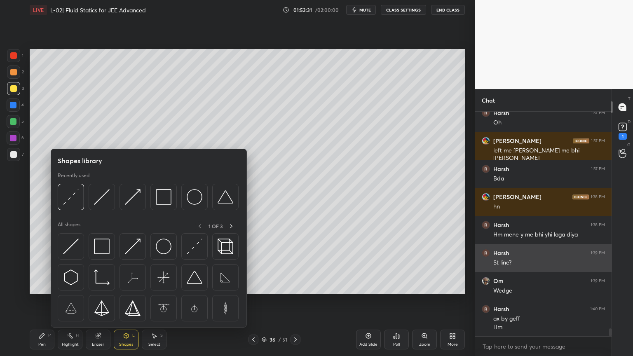
click at [107, 249] on img at bounding box center [102, 247] width 16 height 16
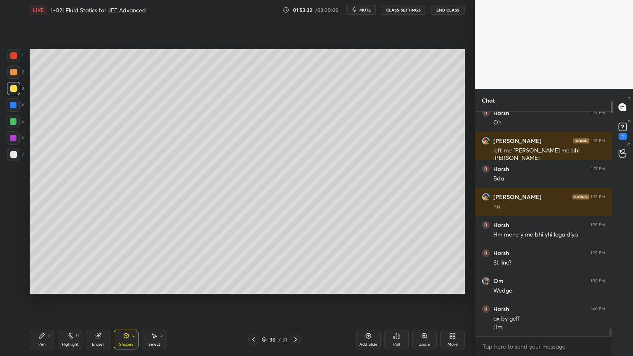
click at [11, 140] on div at bounding box center [13, 138] width 7 height 7
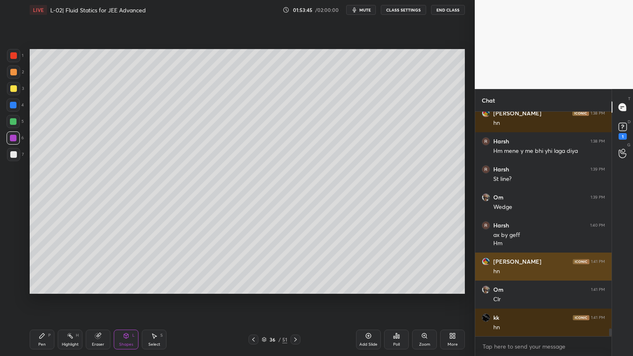
scroll to position [6326, 0]
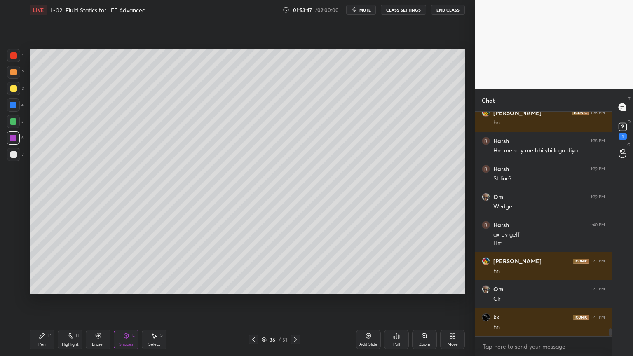
click at [70, 301] on div "Highlight H" at bounding box center [70, 340] width 25 height 20
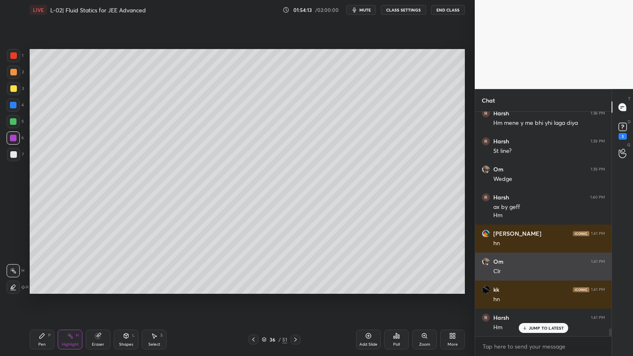
scroll to position [6381, 0]
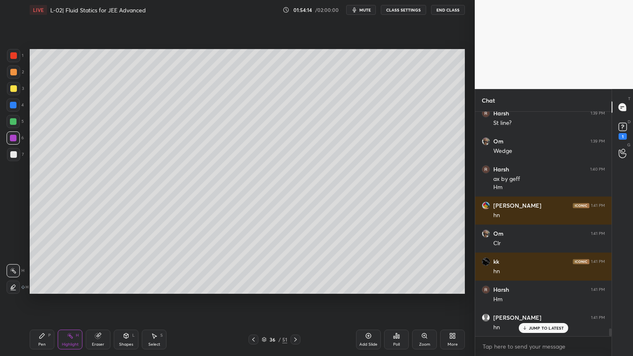
click at [118, 301] on div "Shapes L" at bounding box center [126, 340] width 25 height 20
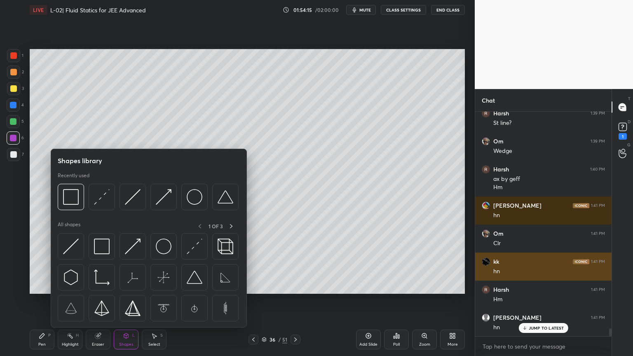
click at [190, 251] on img at bounding box center [195, 247] width 16 height 16
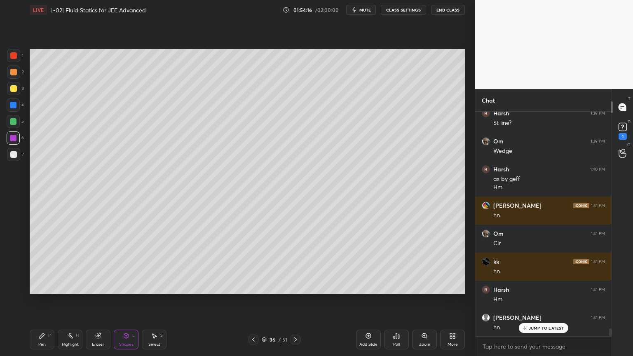
click at [12, 107] on div at bounding box center [13, 105] width 7 height 7
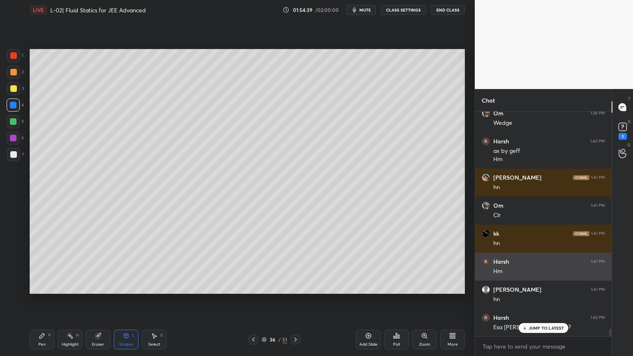
scroll to position [6410, 0]
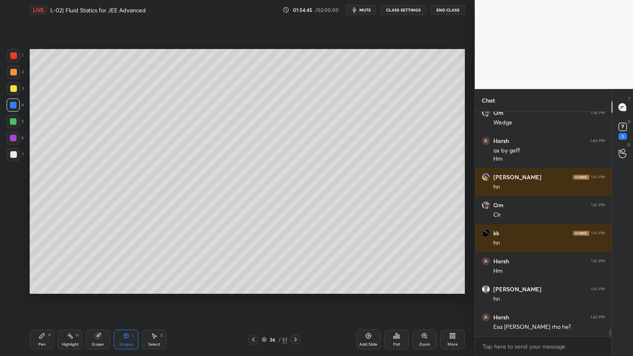
click at [45, 301] on icon at bounding box center [42, 336] width 7 height 7
click at [64, 301] on div "Highlight H" at bounding box center [70, 340] width 25 height 20
click at [12, 89] on div at bounding box center [13, 88] width 7 height 7
click at [39, 301] on icon at bounding box center [42, 336] width 7 height 7
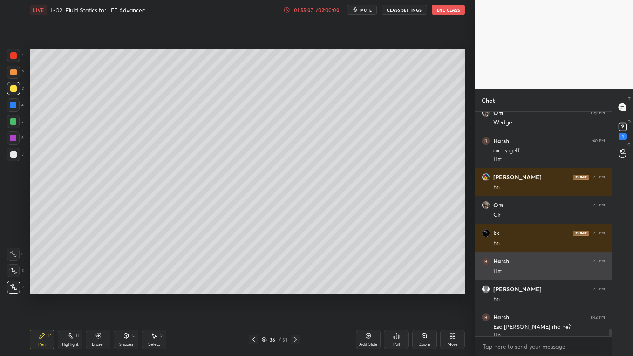
scroll to position [6417, 0]
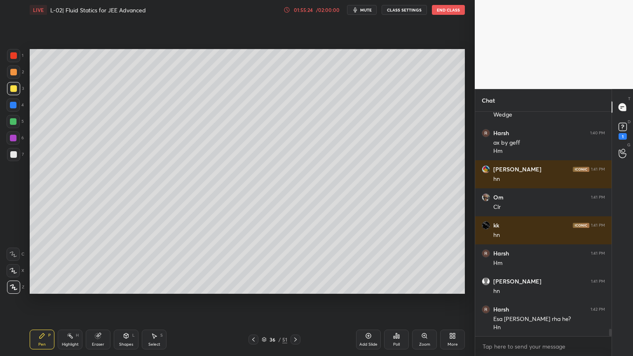
click at [317, 9] on div "/ 02:00:00" at bounding box center [328, 9] width 26 height 5
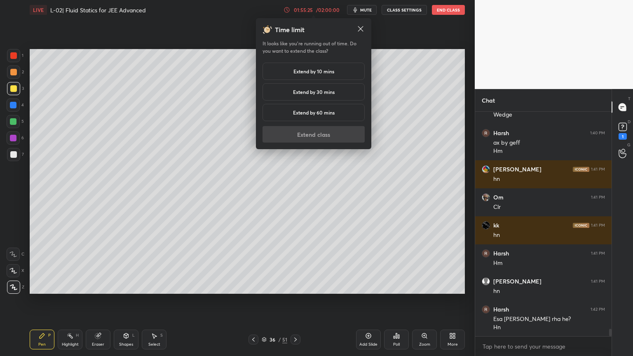
click at [315, 87] on div "Extend by 30 mins" at bounding box center [314, 91] width 102 height 17
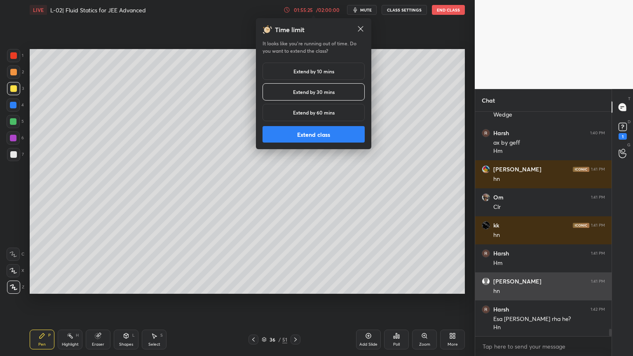
click at [313, 137] on button "Extend class" at bounding box center [314, 134] width 102 height 16
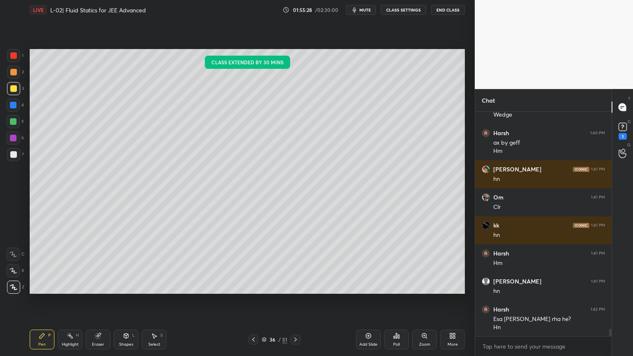
click at [66, 301] on div "Highlight H" at bounding box center [70, 340] width 25 height 20
click at [368, 301] on icon at bounding box center [368, 336] width 7 height 7
click at [40, 301] on div "Pen" at bounding box center [41, 345] width 7 height 4
click at [11, 54] on div at bounding box center [13, 55] width 7 height 7
click at [101, 301] on div "Eraser" at bounding box center [98, 340] width 25 height 20
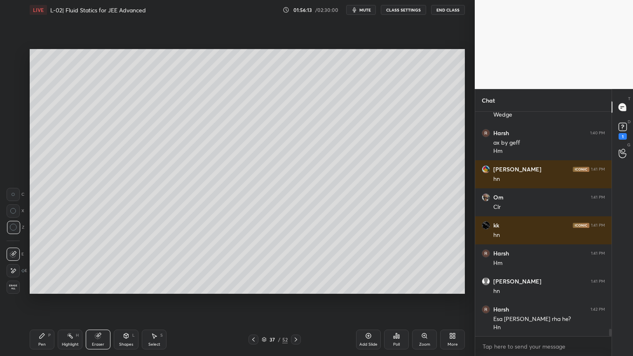
click at [41, 301] on div "Pen" at bounding box center [41, 345] width 7 height 4
click at [13, 104] on div at bounding box center [13, 105] width 7 height 7
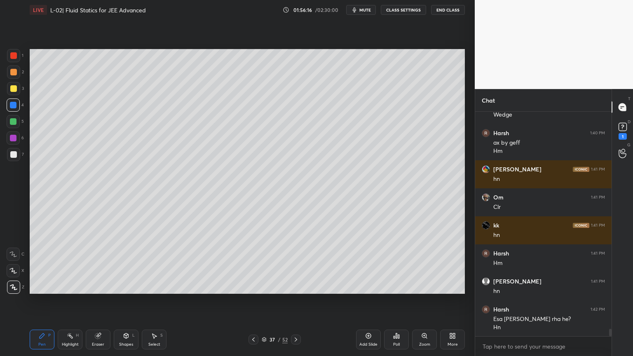
click at [249, 301] on div at bounding box center [254, 340] width 10 height 10
click at [73, 301] on div "Highlight H" at bounding box center [70, 340] width 25 height 20
click at [64, 301] on div "Highlight H" at bounding box center [70, 340] width 25 height 20
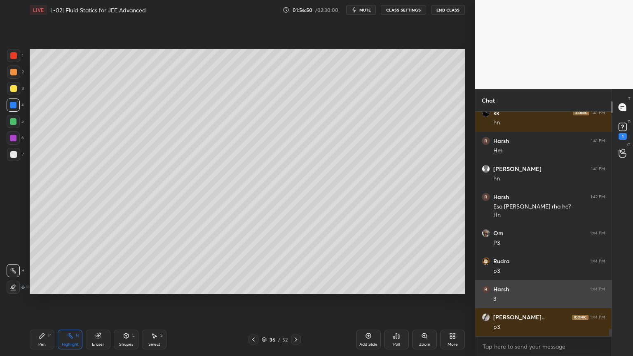
scroll to position [6538, 0]
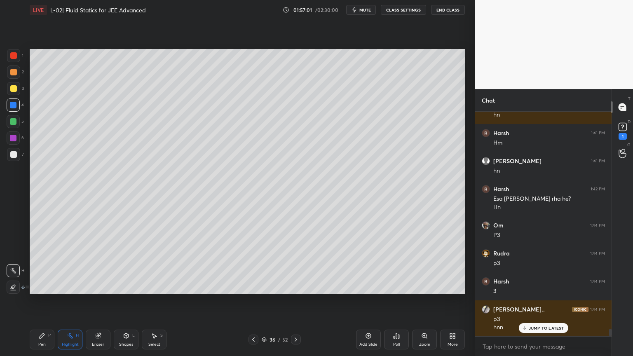
click at [38, 301] on div "Pen P" at bounding box center [42, 340] width 25 height 20
click at [252, 301] on icon at bounding box center [253, 339] width 7 height 7
click at [71, 301] on div "Highlight" at bounding box center [70, 345] width 17 height 4
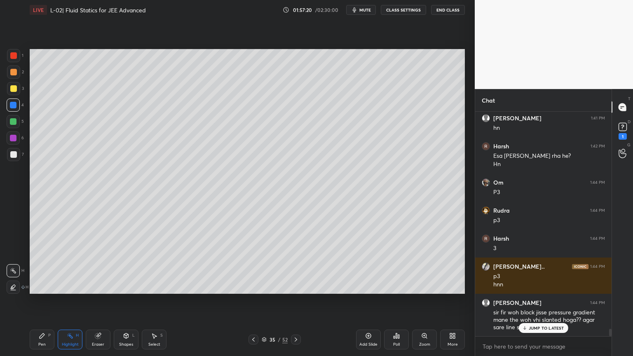
click at [298, 301] on icon at bounding box center [296, 339] width 7 height 7
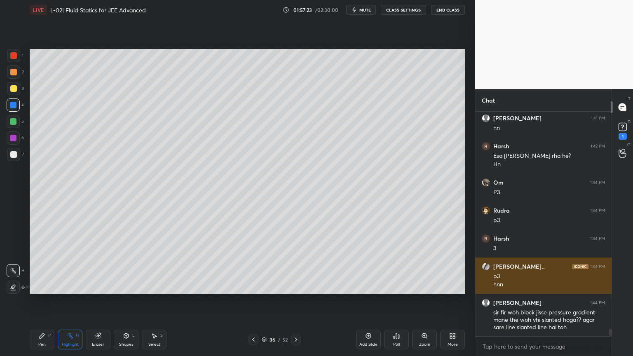
scroll to position [6581, 0]
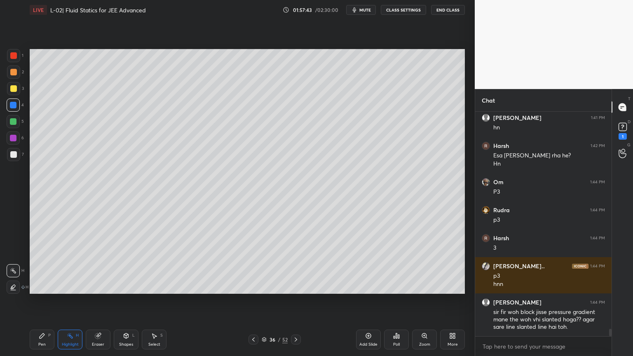
click at [252, 301] on icon at bounding box center [253, 339] width 7 height 7
click at [251, 301] on icon at bounding box center [253, 339] width 7 height 7
click at [295, 301] on icon at bounding box center [296, 340] width 2 height 4
click at [296, 301] on icon at bounding box center [296, 340] width 2 height 4
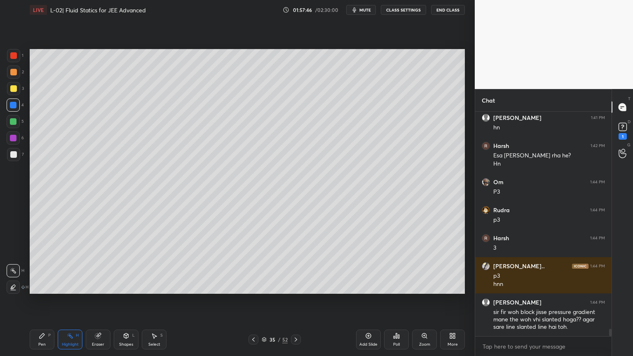
click at [252, 301] on icon at bounding box center [253, 339] width 7 height 7
click at [294, 301] on icon at bounding box center [296, 339] width 7 height 7
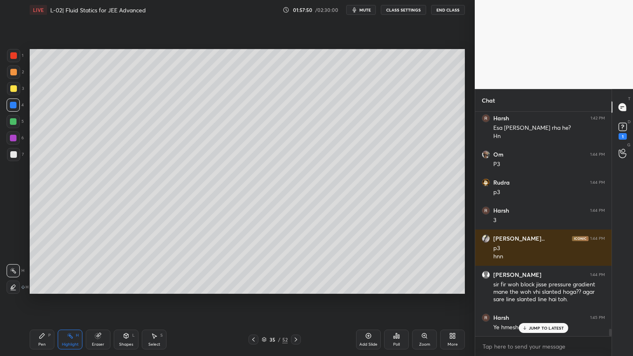
click at [294, 301] on icon at bounding box center [296, 339] width 7 height 7
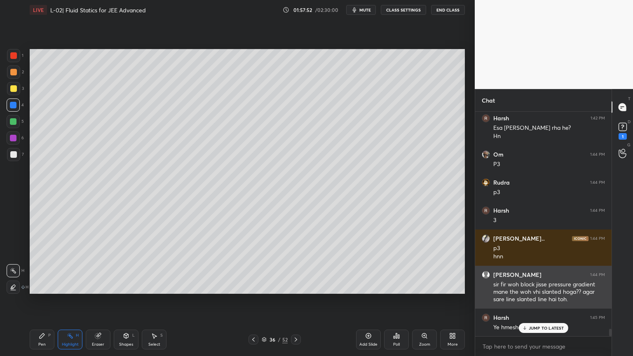
scroll to position [6609, 0]
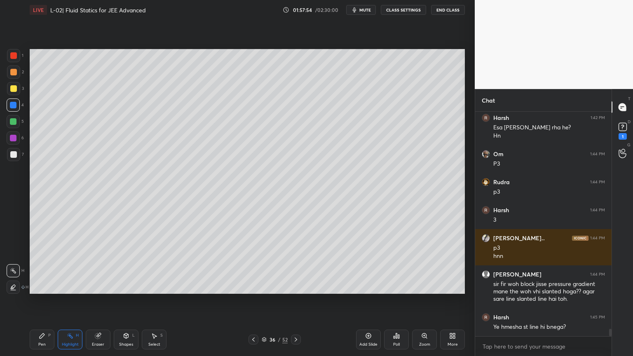
click at [64, 301] on div "Highlight H" at bounding box center [70, 340] width 25 height 20
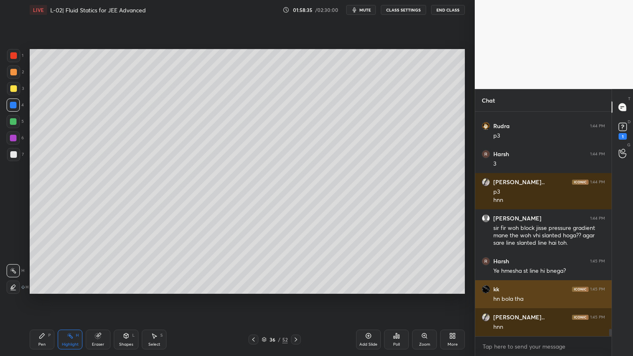
scroll to position [6693, 0]
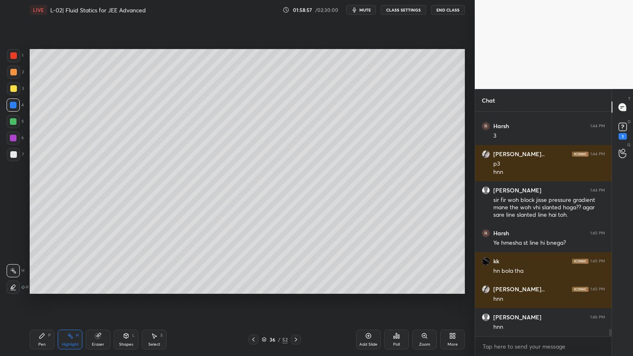
click at [294, 301] on icon at bounding box center [296, 339] width 7 height 7
click at [293, 301] on div at bounding box center [296, 340] width 10 height 10
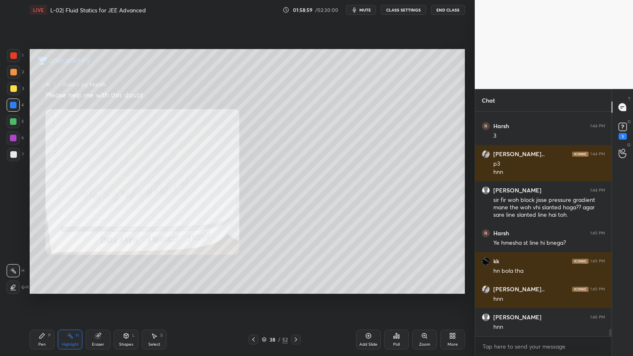
click at [290, 301] on div "38 / 52" at bounding box center [275, 340] width 52 height 10
click at [297, 301] on icon at bounding box center [296, 339] width 7 height 7
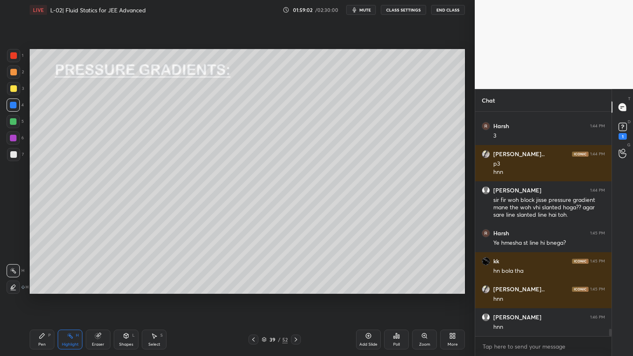
click at [42, 301] on div "Pen P" at bounding box center [42, 340] width 25 height 20
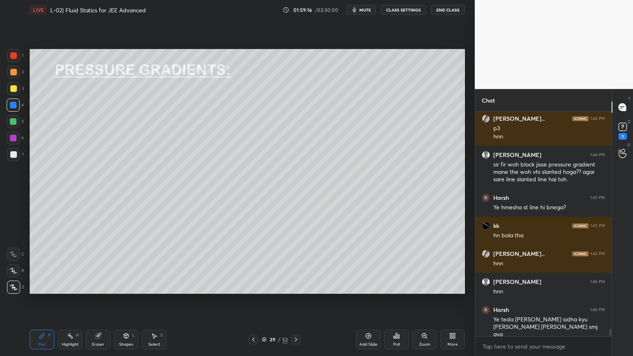
click at [96, 301] on icon at bounding box center [98, 336] width 7 height 7
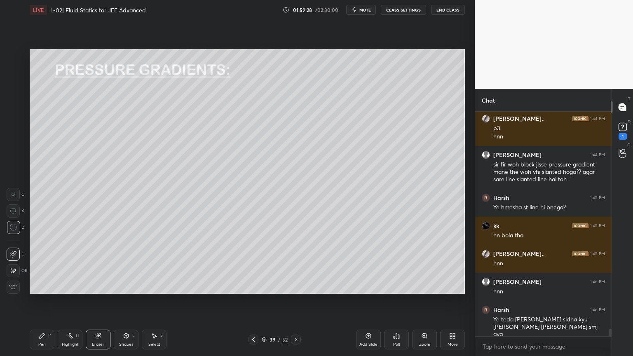
click at [45, 301] on icon at bounding box center [42, 336] width 7 height 7
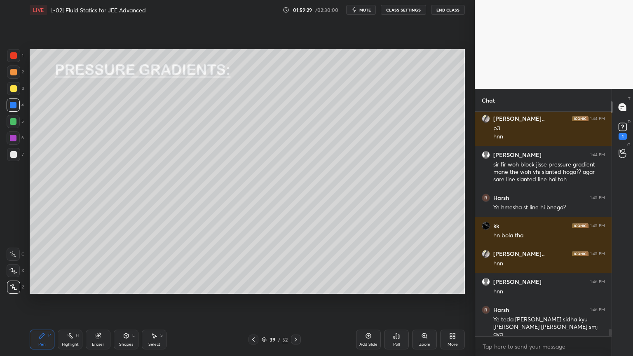
click at [12, 90] on div at bounding box center [13, 88] width 7 height 7
click at [251, 301] on icon at bounding box center [253, 339] width 7 height 7
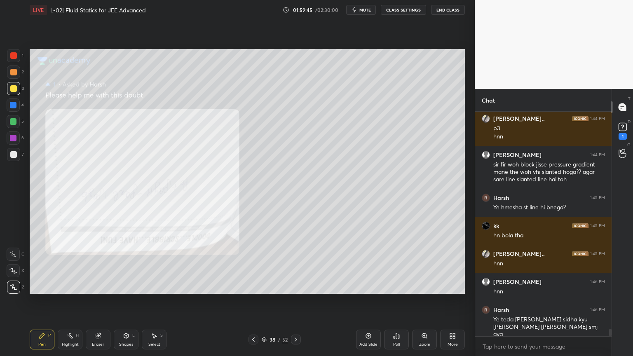
click at [251, 301] on icon at bounding box center [253, 339] width 7 height 7
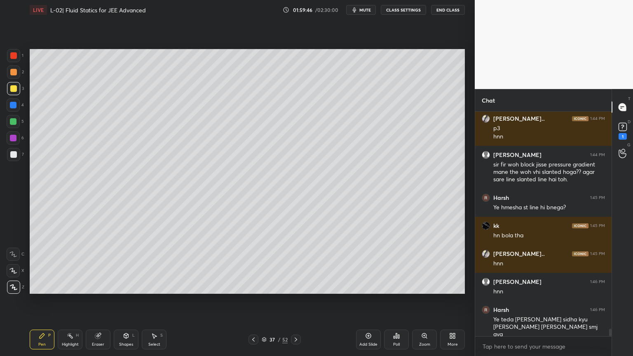
click at [249, 301] on div at bounding box center [254, 340] width 10 height 10
click at [298, 301] on icon at bounding box center [296, 339] width 7 height 7
click at [254, 301] on icon at bounding box center [253, 340] width 2 height 4
click at [369, 301] on div "Add Slide" at bounding box center [368, 340] width 25 height 20
click at [9, 71] on div at bounding box center [13, 72] width 13 height 13
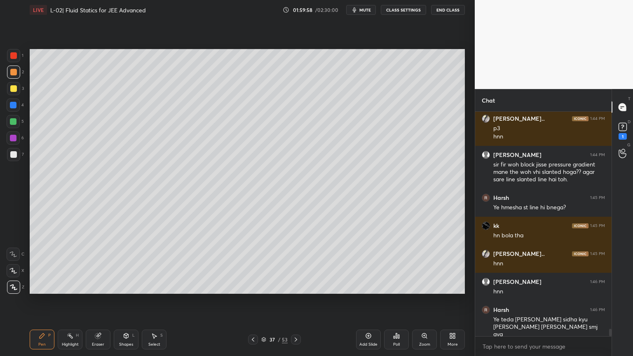
click at [14, 89] on div at bounding box center [13, 88] width 7 height 7
click at [122, 301] on div "Shapes L" at bounding box center [126, 340] width 25 height 20
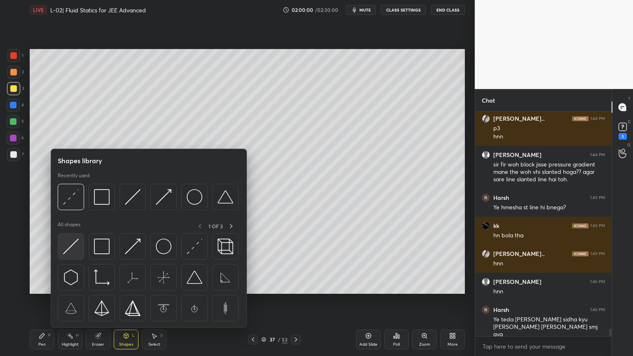
click at [71, 244] on img at bounding box center [71, 247] width 16 height 16
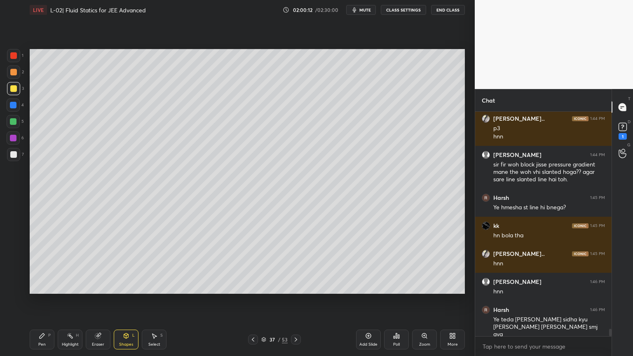
click at [123, 301] on icon at bounding box center [126, 336] width 7 height 7
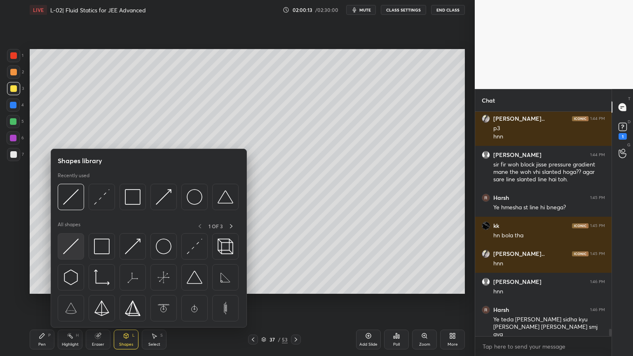
click at [77, 246] on img at bounding box center [71, 247] width 16 height 16
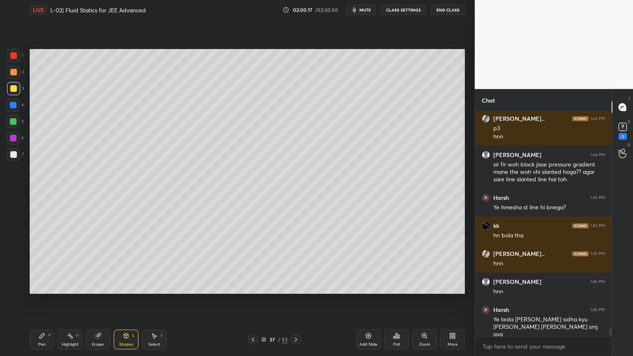
click at [9, 137] on div at bounding box center [13, 137] width 13 height 13
click at [43, 301] on div "Pen" at bounding box center [41, 345] width 7 height 4
click at [120, 301] on div "Shapes L" at bounding box center [126, 340] width 25 height 20
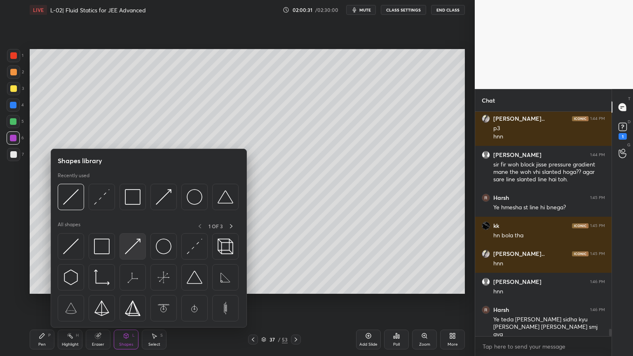
click at [134, 245] on img at bounding box center [133, 247] width 16 height 16
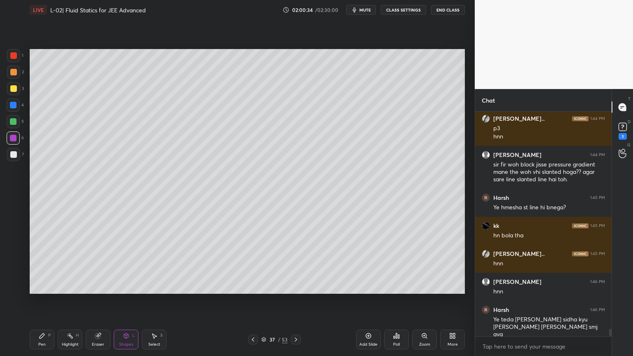
click at [125, 301] on div "Shapes" at bounding box center [126, 345] width 14 height 4
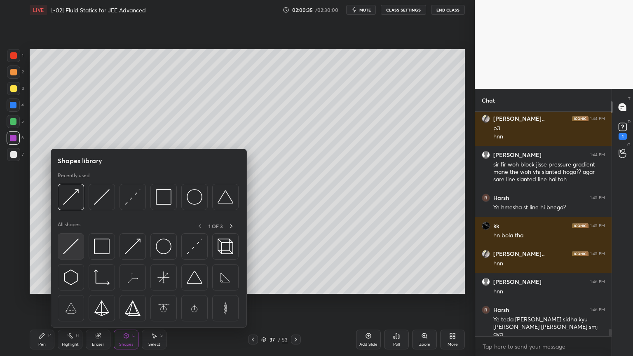
click at [71, 244] on img at bounding box center [71, 247] width 16 height 16
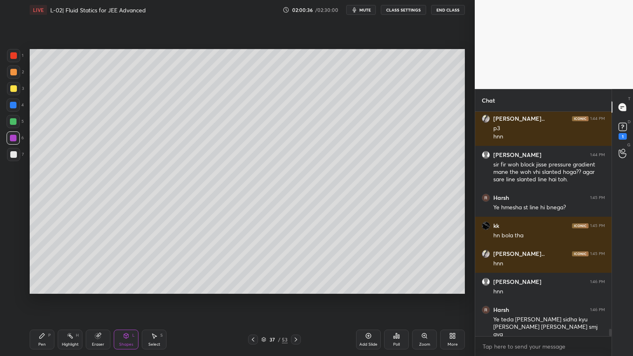
click at [14, 104] on div at bounding box center [13, 105] width 7 height 7
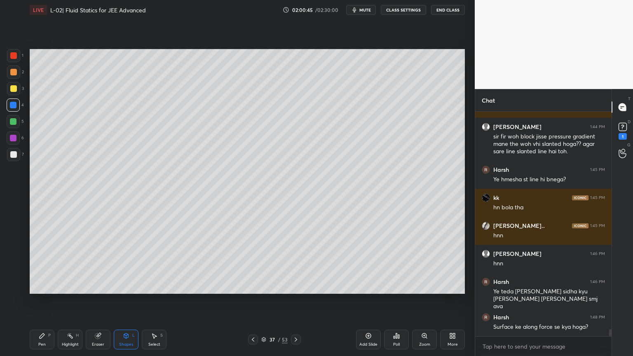
scroll to position [6786, 0]
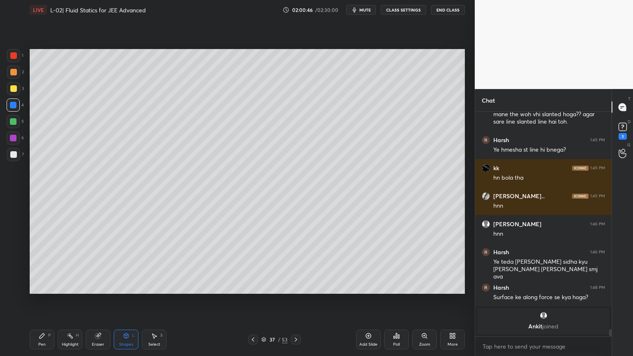
click at [52, 301] on div "Pen P" at bounding box center [42, 340] width 25 height 20
click at [11, 139] on div at bounding box center [13, 138] width 7 height 7
click at [101, 301] on div "Eraser" at bounding box center [98, 345] width 12 height 4
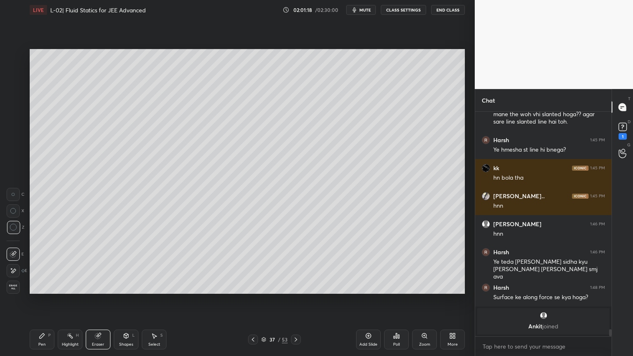
click at [51, 301] on div "Pen P" at bounding box center [42, 340] width 25 height 20
click at [253, 301] on icon at bounding box center [253, 339] width 7 height 7
click at [296, 301] on icon at bounding box center [296, 340] width 2 height 4
click at [294, 301] on icon at bounding box center [296, 339] width 7 height 7
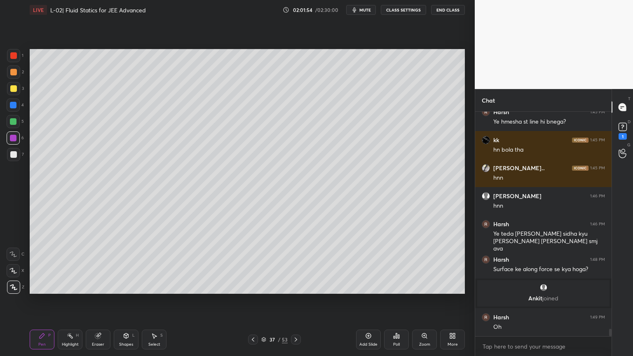
scroll to position [6424, 0]
click at [251, 301] on icon at bounding box center [253, 339] width 7 height 7
click at [294, 301] on icon at bounding box center [296, 339] width 7 height 7
click at [292, 301] on div at bounding box center [296, 340] width 10 height 10
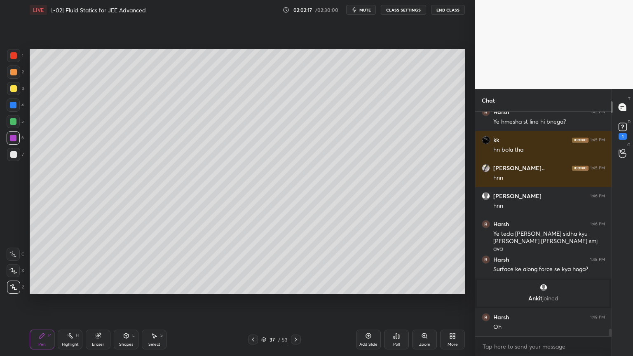
click at [293, 301] on div at bounding box center [296, 340] width 10 height 10
click at [294, 301] on div at bounding box center [296, 340] width 10 height 10
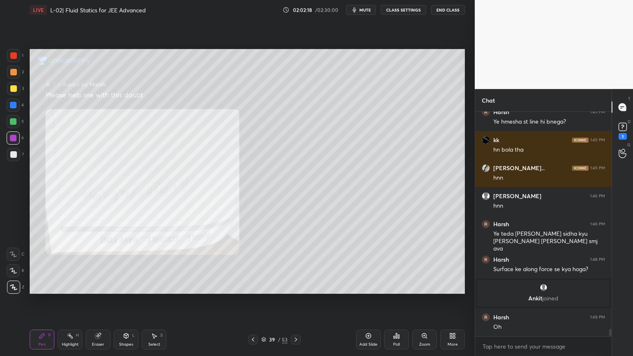
click at [294, 301] on div at bounding box center [296, 340] width 10 height 10
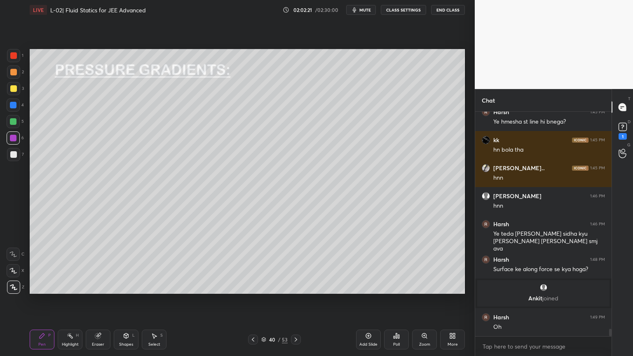
click at [14, 106] on div at bounding box center [13, 105] width 7 height 7
click at [14, 89] on div at bounding box center [13, 88] width 7 height 7
click at [15, 72] on div at bounding box center [13, 72] width 7 height 7
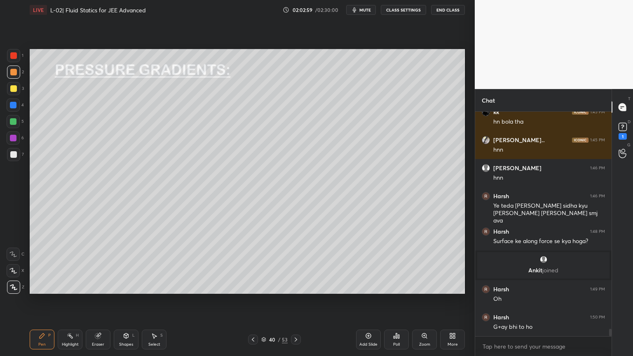
click at [74, 301] on div "Highlight H" at bounding box center [70, 340] width 25 height 20
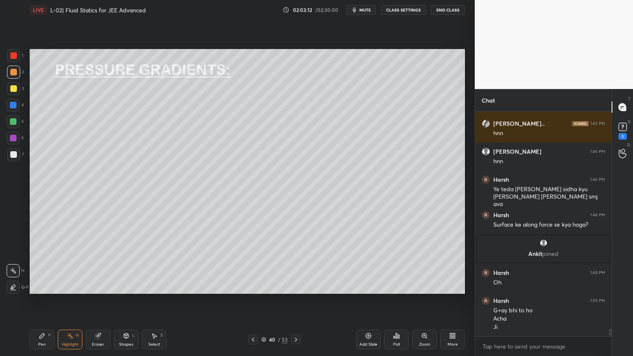
scroll to position [6476, 0]
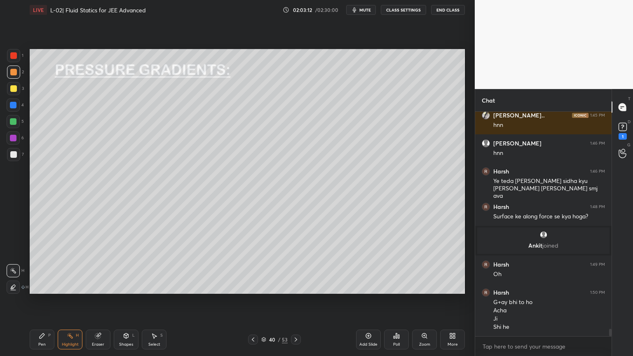
click at [17, 90] on div at bounding box center [13, 88] width 13 height 13
click at [293, 301] on icon at bounding box center [296, 339] width 7 height 7
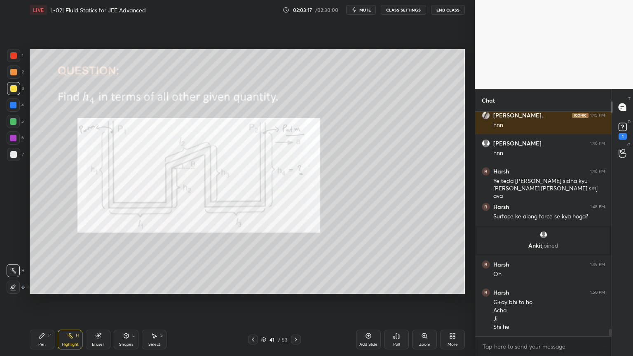
click at [11, 75] on div at bounding box center [13, 72] width 13 height 13
click at [42, 301] on div "Pen P" at bounding box center [42, 340] width 25 height 20
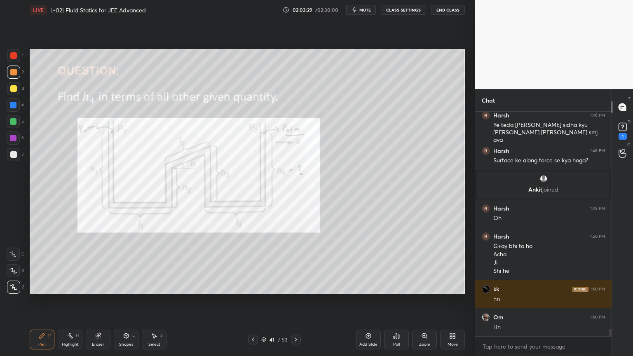
scroll to position [6560, 0]
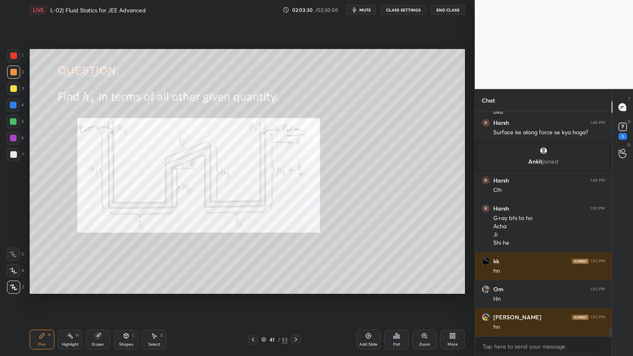
click at [69, 301] on icon at bounding box center [70, 336] width 7 height 7
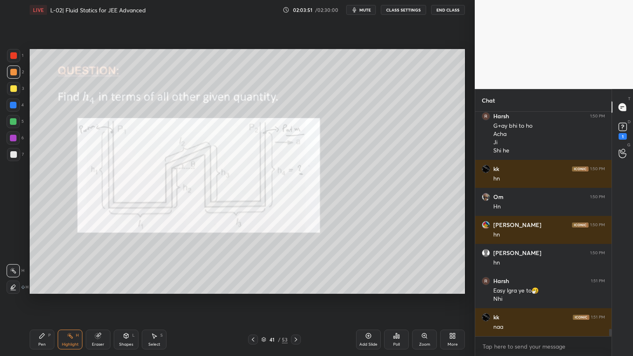
scroll to position [6681, 0]
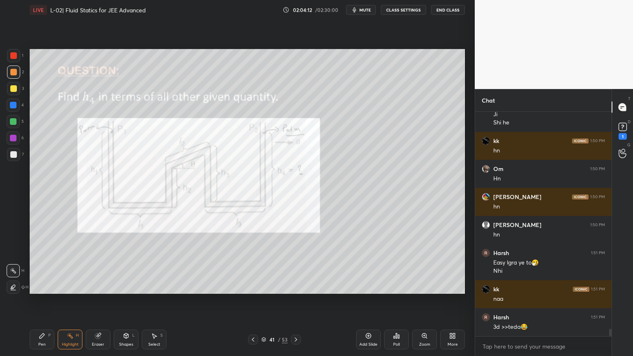
click at [40, 301] on icon at bounding box center [42, 335] width 5 height 5
click at [67, 301] on div "Highlight H" at bounding box center [70, 340] width 25 height 20
click at [45, 301] on div "Pen P Highlight H Eraser Shapes L Select S 41 / 53 Add Slide Poll Zoom More" at bounding box center [247, 339] width 435 height 33
click at [40, 301] on icon at bounding box center [42, 335] width 5 height 5
click at [299, 301] on div at bounding box center [296, 340] width 10 height 10
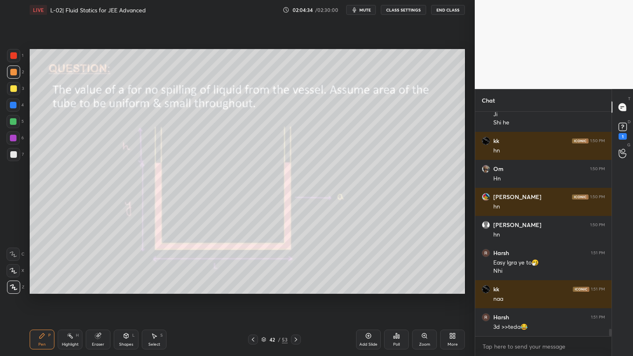
click at [74, 301] on div "Highlight H" at bounding box center [70, 340] width 25 height 20
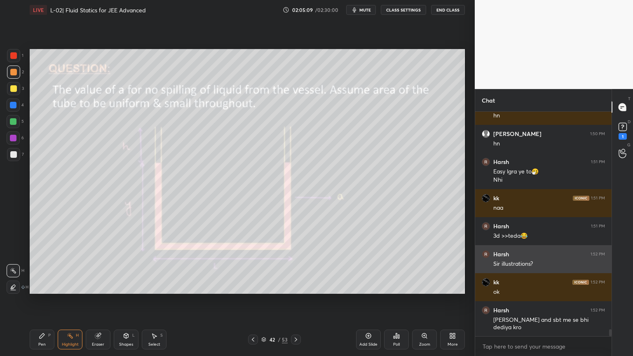
scroll to position [6772, 0]
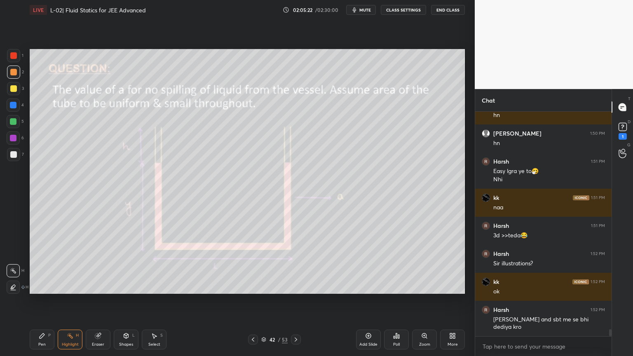
click at [95, 301] on icon at bounding box center [98, 336] width 7 height 7
click at [63, 301] on div "Highlight H" at bounding box center [70, 340] width 25 height 20
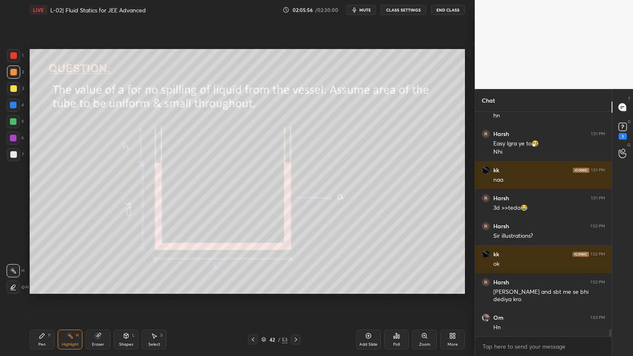
click at [128, 301] on icon at bounding box center [126, 335] width 5 height 5
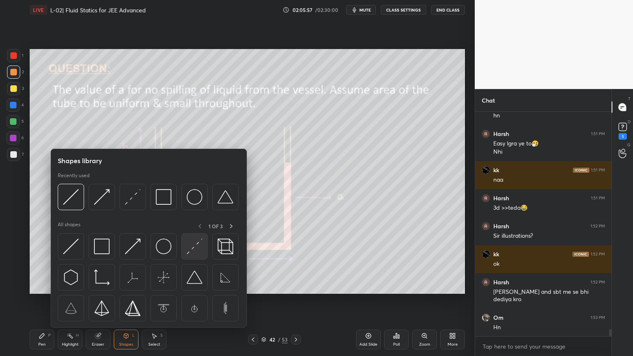
click at [197, 242] on img at bounding box center [195, 247] width 16 height 16
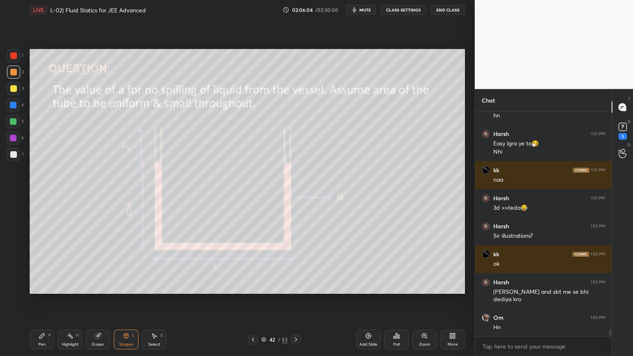
click at [66, 301] on div "Highlight H" at bounding box center [70, 340] width 25 height 20
click at [101, 301] on icon at bounding box center [98, 336] width 7 height 7
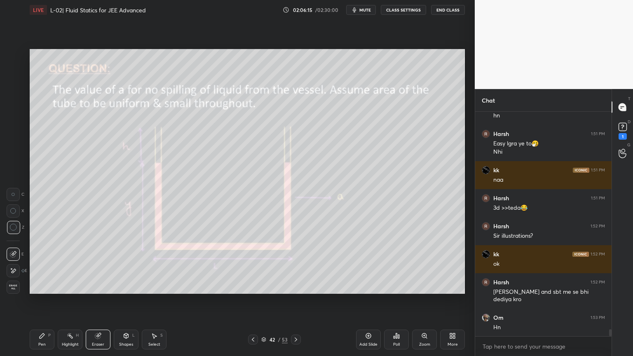
click at [41, 301] on icon at bounding box center [42, 335] width 5 height 5
click at [248, 301] on div at bounding box center [253, 340] width 10 height 10
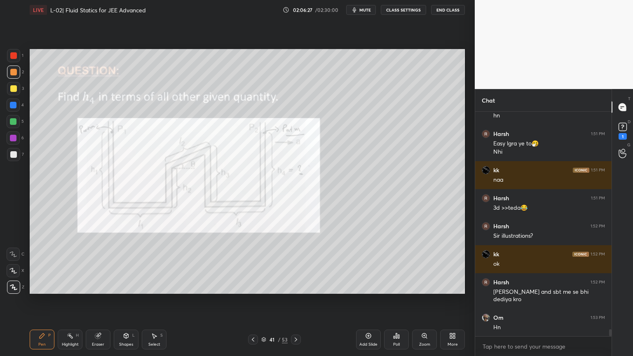
click at [295, 301] on icon at bounding box center [296, 340] width 2 height 4
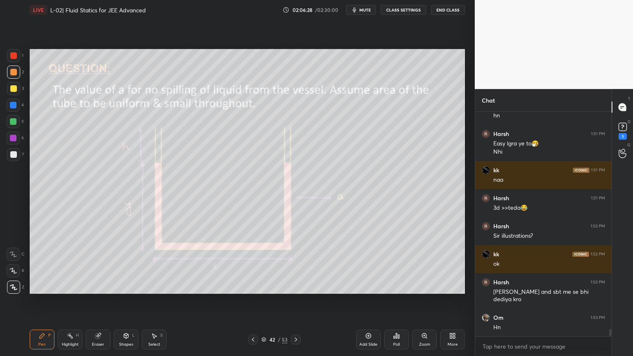
click at [295, 301] on div at bounding box center [296, 340] width 10 height 10
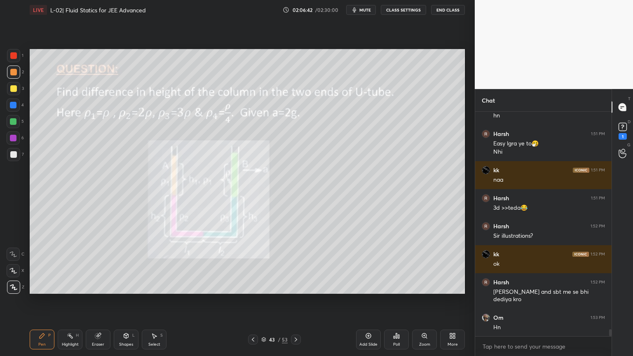
click at [73, 301] on div "Highlight H" at bounding box center [70, 340] width 25 height 20
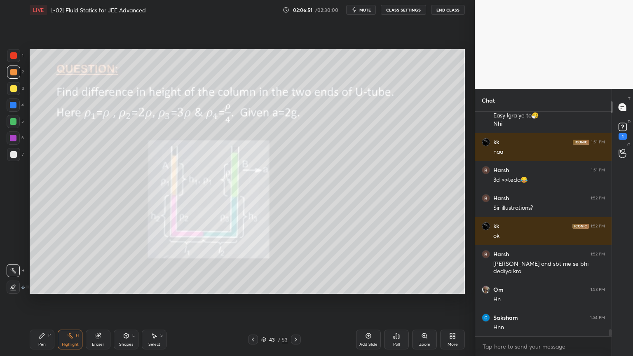
click at [296, 301] on icon at bounding box center [296, 339] width 7 height 7
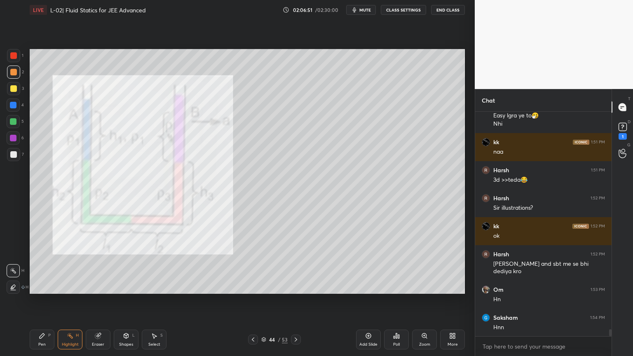
click at [294, 301] on icon at bounding box center [296, 339] width 7 height 7
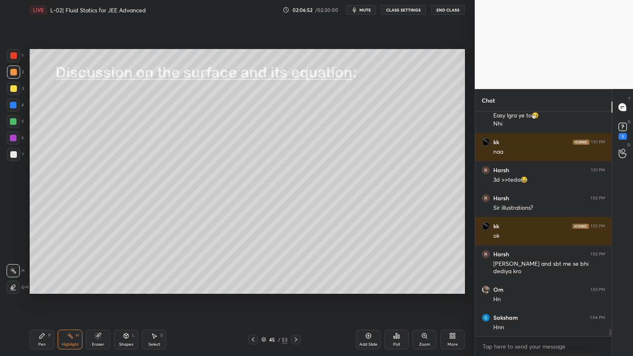
click at [294, 301] on icon at bounding box center [296, 339] width 7 height 7
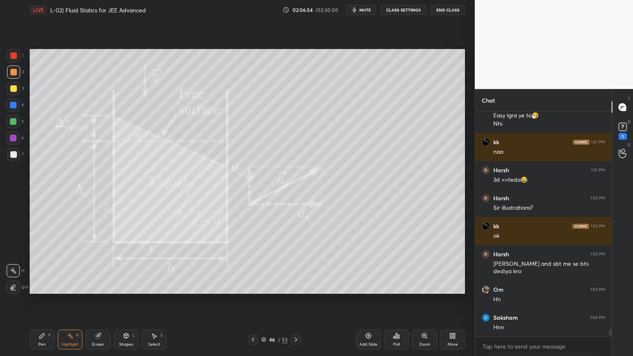
click at [295, 301] on div at bounding box center [296, 340] width 10 height 10
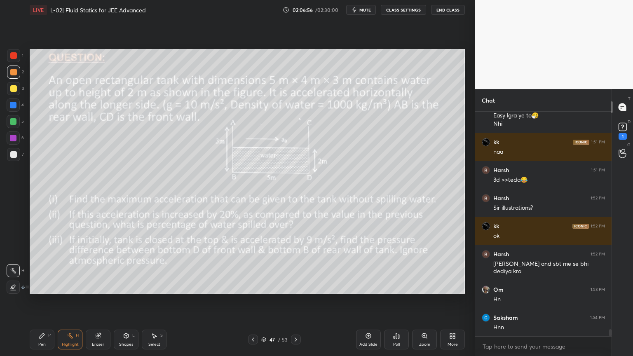
click at [294, 301] on icon at bounding box center [296, 339] width 7 height 7
click at [295, 301] on icon at bounding box center [296, 339] width 7 height 7
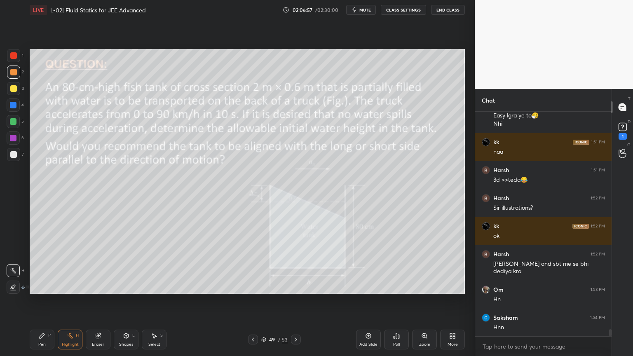
click at [296, 301] on icon at bounding box center [296, 339] width 7 height 7
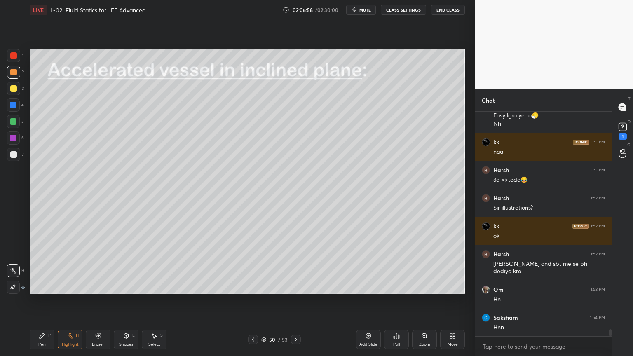
click at [296, 301] on icon at bounding box center [296, 340] width 2 height 4
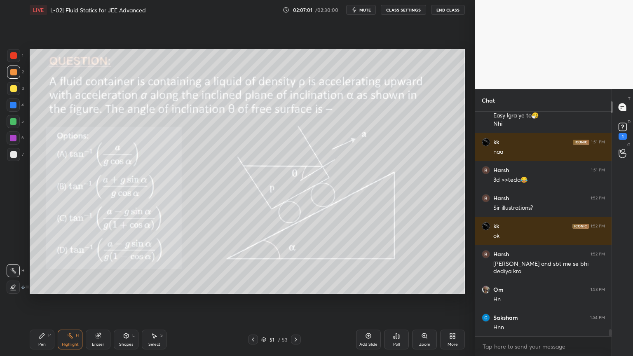
click at [298, 301] on div at bounding box center [296, 340] width 10 height 10
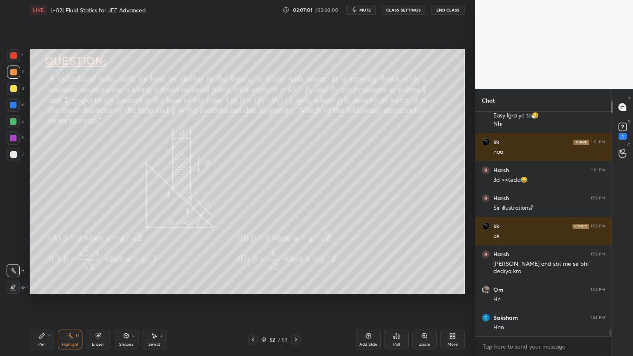
click at [299, 301] on div at bounding box center [296, 340] width 10 height 10
click at [295, 301] on div at bounding box center [296, 340] width 10 height 10
click at [254, 301] on icon at bounding box center [253, 339] width 7 height 7
click at [251, 301] on icon at bounding box center [253, 339] width 7 height 7
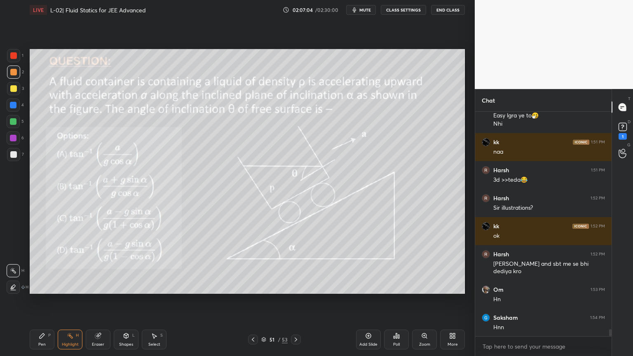
click at [253, 301] on icon at bounding box center [253, 340] width 2 height 4
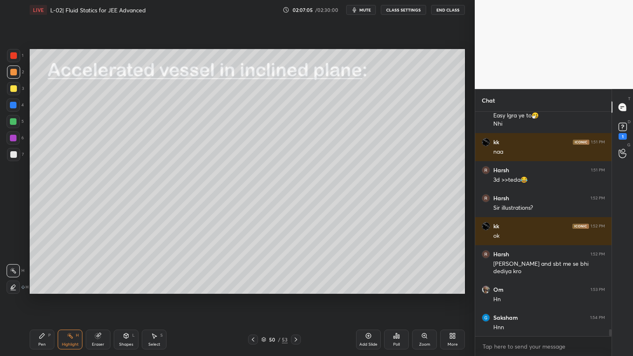
click at [253, 301] on icon at bounding box center [253, 340] width 2 height 4
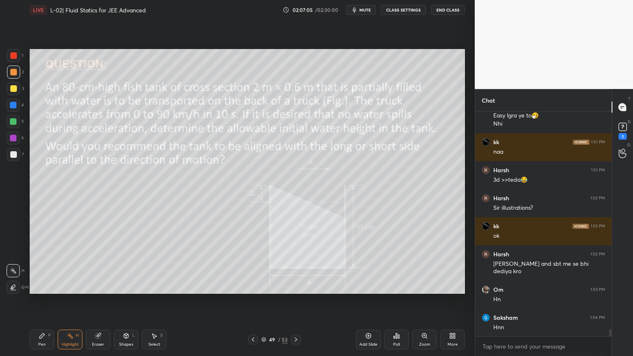
click at [253, 301] on icon at bounding box center [253, 339] width 7 height 7
click at [252, 301] on icon at bounding box center [253, 339] width 7 height 7
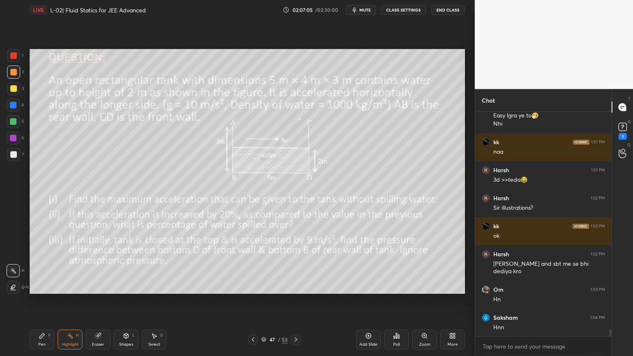
click at [253, 301] on icon at bounding box center [253, 339] width 7 height 7
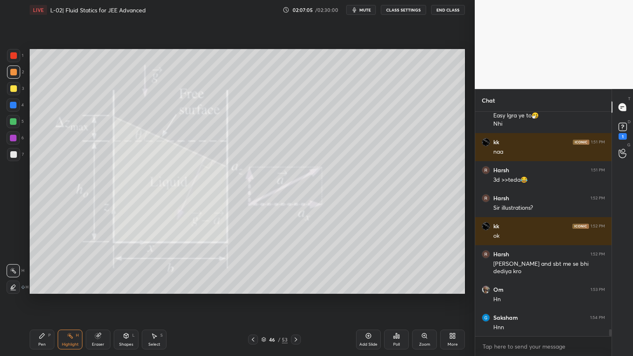
click at [252, 301] on icon at bounding box center [253, 339] width 7 height 7
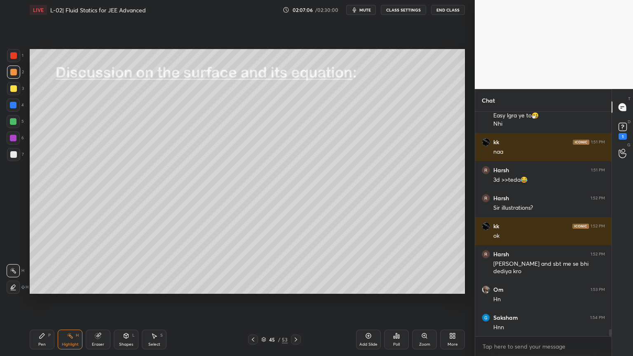
click at [252, 301] on icon at bounding box center [253, 339] width 7 height 7
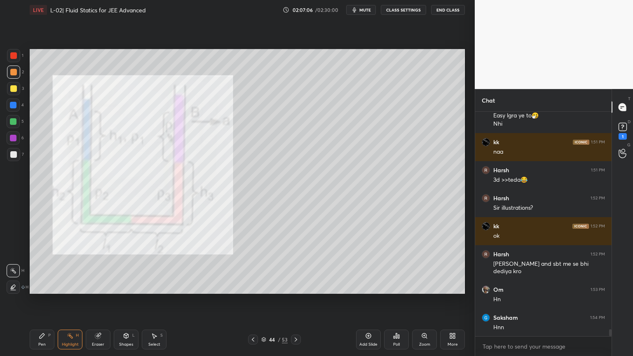
click at [251, 301] on icon at bounding box center [253, 339] width 7 height 7
click at [253, 301] on icon at bounding box center [253, 339] width 7 height 7
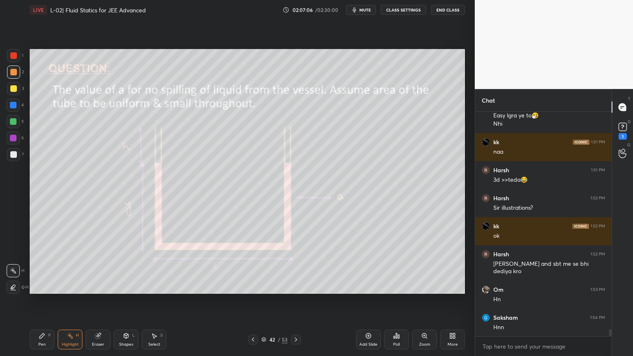
click at [253, 301] on icon at bounding box center [253, 339] width 7 height 7
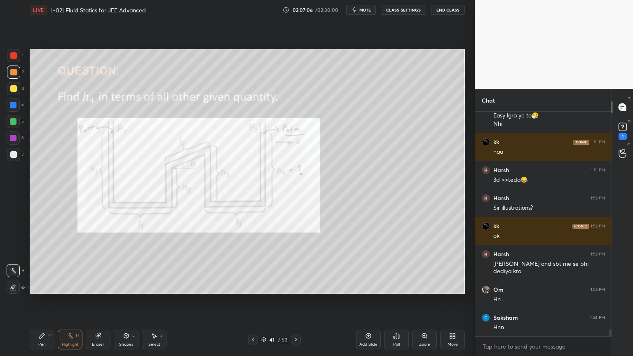
click at [251, 301] on icon at bounding box center [253, 339] width 7 height 7
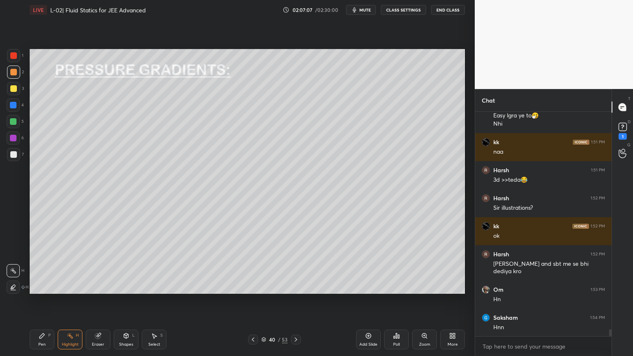
click at [252, 301] on icon at bounding box center [253, 339] width 7 height 7
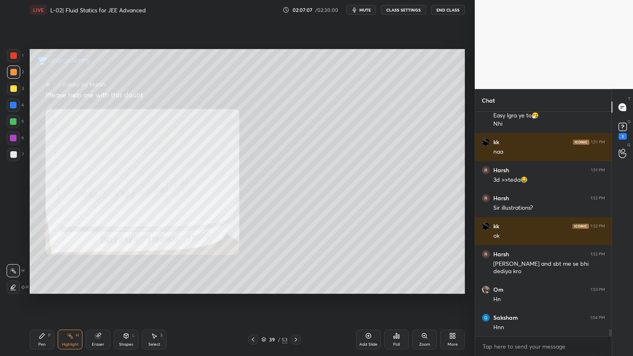
click at [251, 301] on icon at bounding box center [253, 339] width 7 height 7
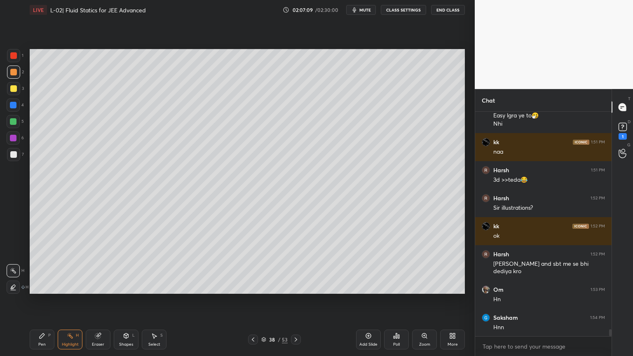
click at [252, 301] on icon at bounding box center [253, 339] width 7 height 7
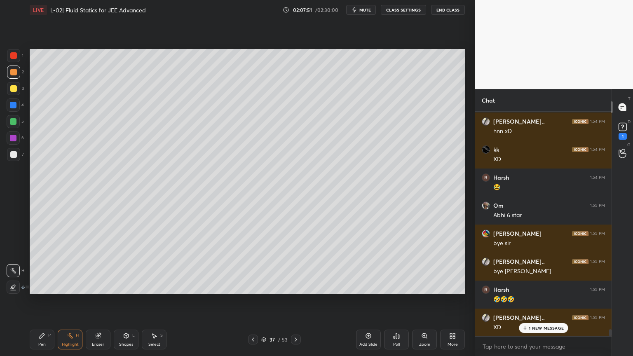
scroll to position [7164, 0]
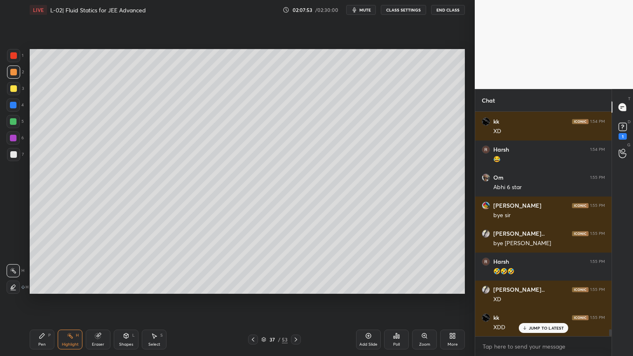
click at [451, 9] on button "End Class" at bounding box center [448, 10] width 34 height 10
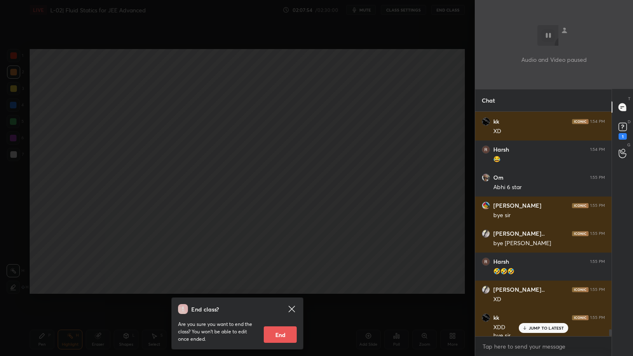
scroll to position [7173, 0]
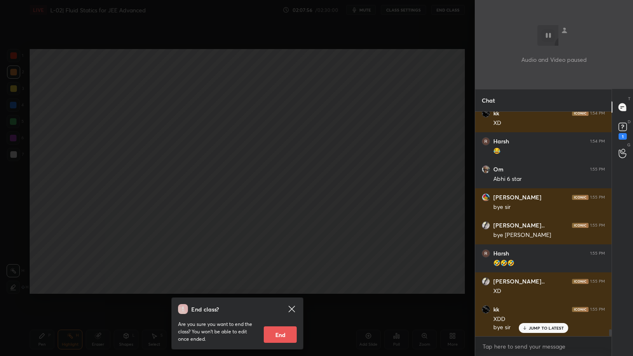
click at [285, 301] on button "End" at bounding box center [280, 334] width 33 height 16
type textarea "x"
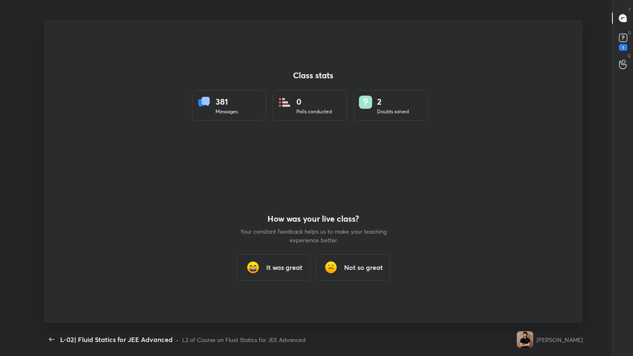
scroll to position [0, 0]
